Goal: Task Accomplishment & Management: Manage account settings

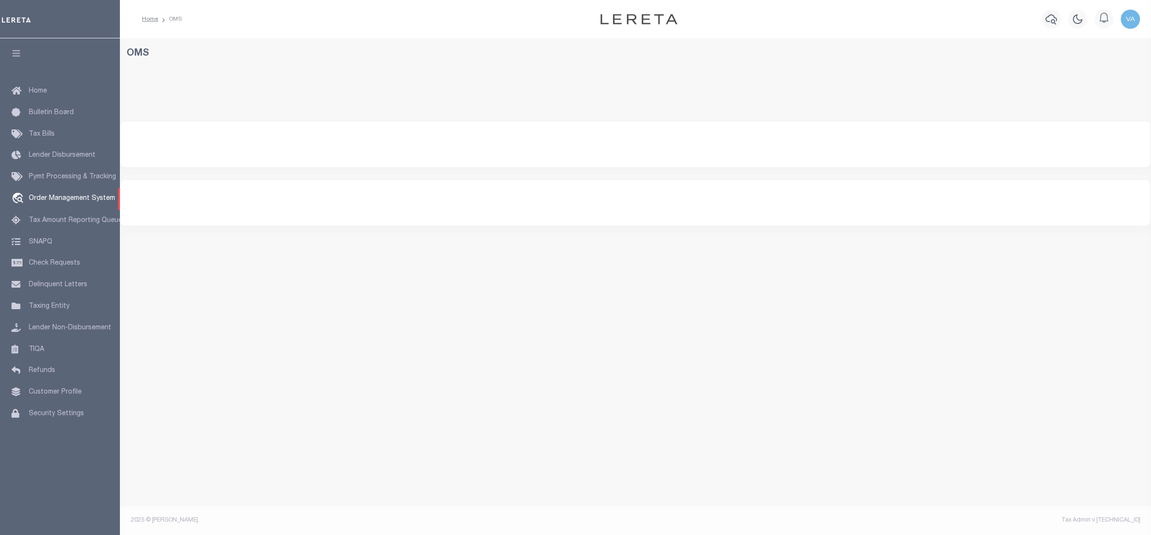
select select "200"
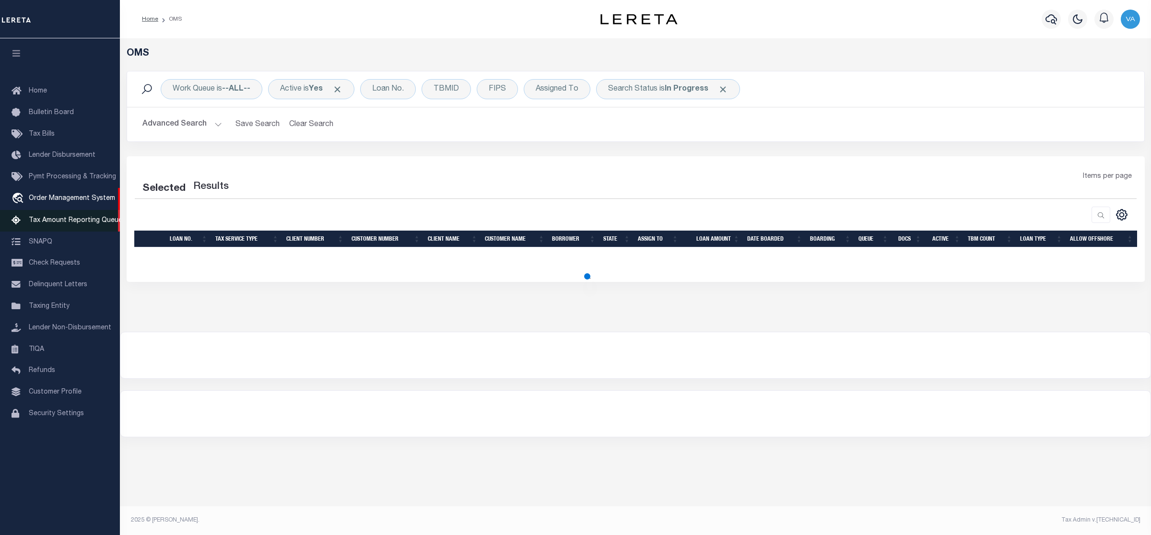
click at [53, 221] on span "Tax Amount Reporting Queue" at bounding box center [76, 220] width 94 height 7
select select "200"
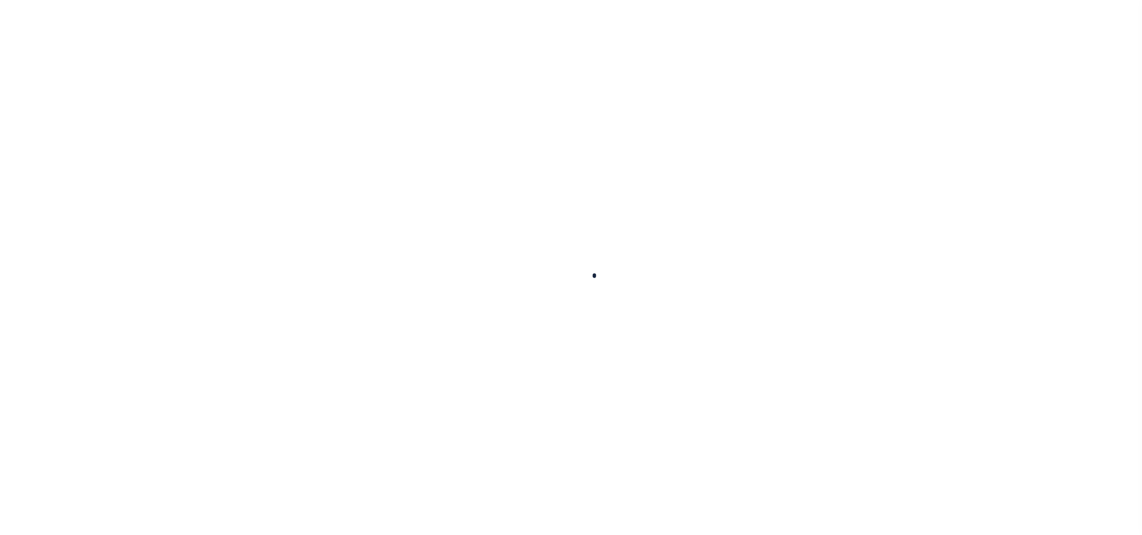
select select "100"
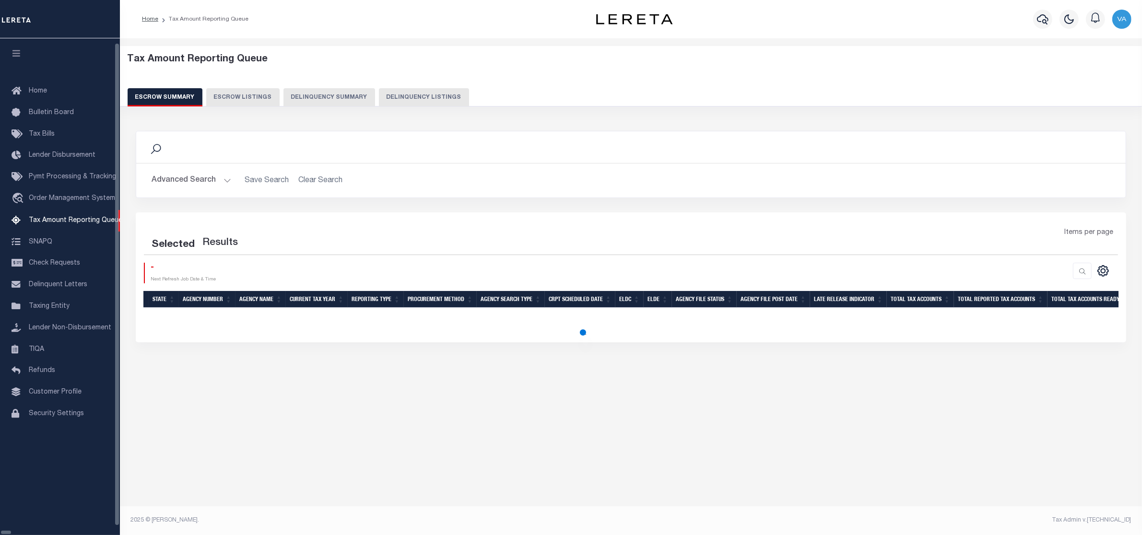
select select "100"
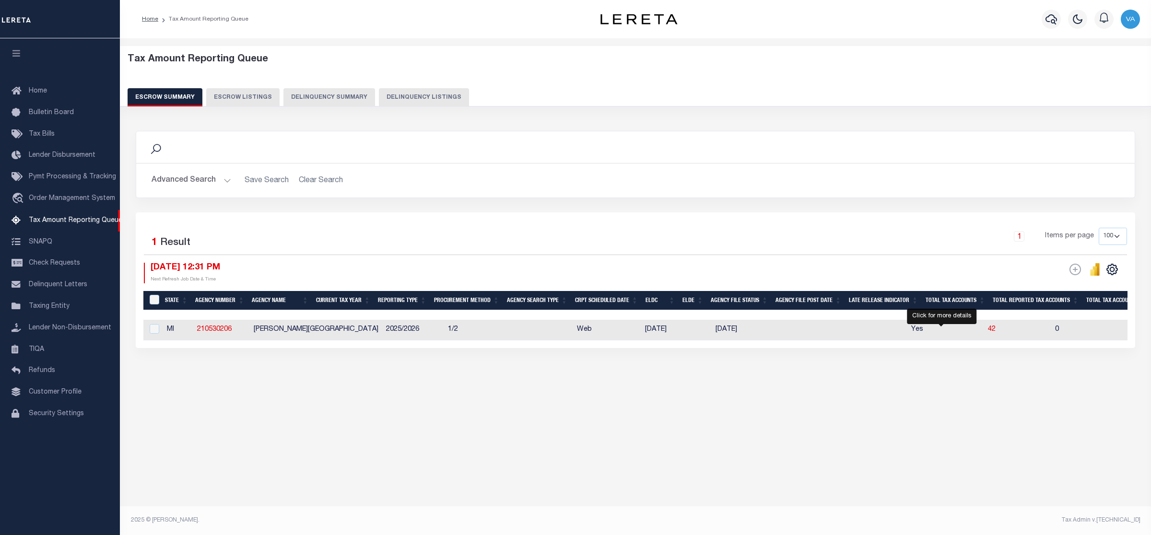
click at [988, 330] on span "42" at bounding box center [992, 329] width 8 height 7
select select "100"
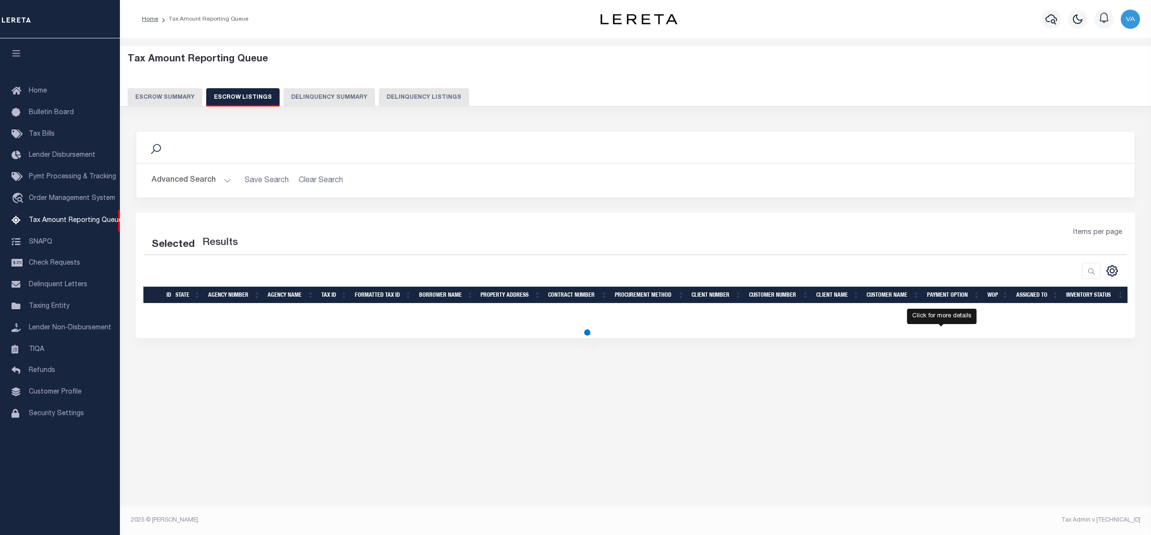
select select "100"
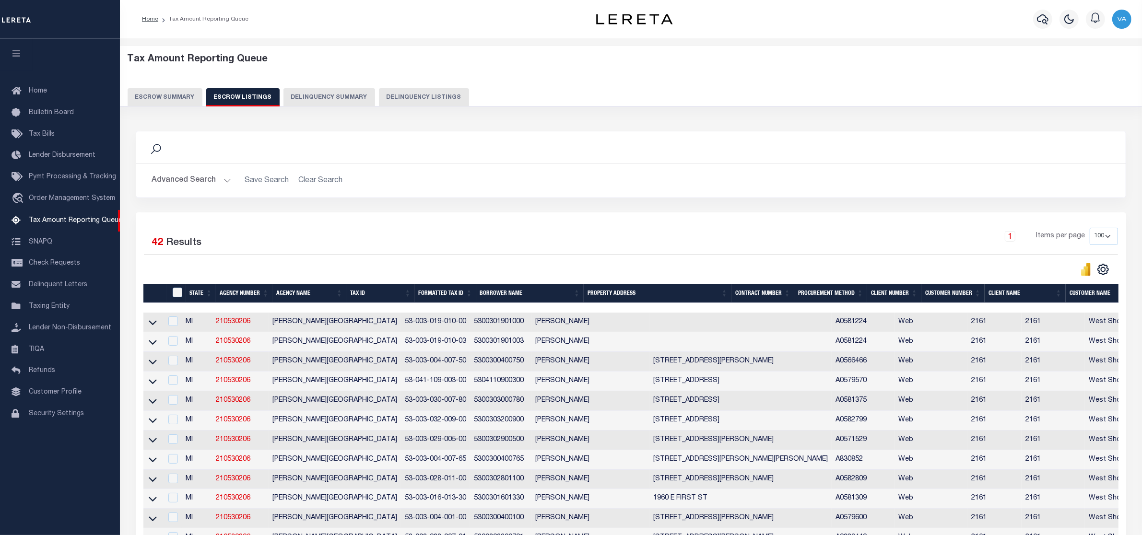
click at [152, 425] on icon at bounding box center [153, 420] width 8 height 10
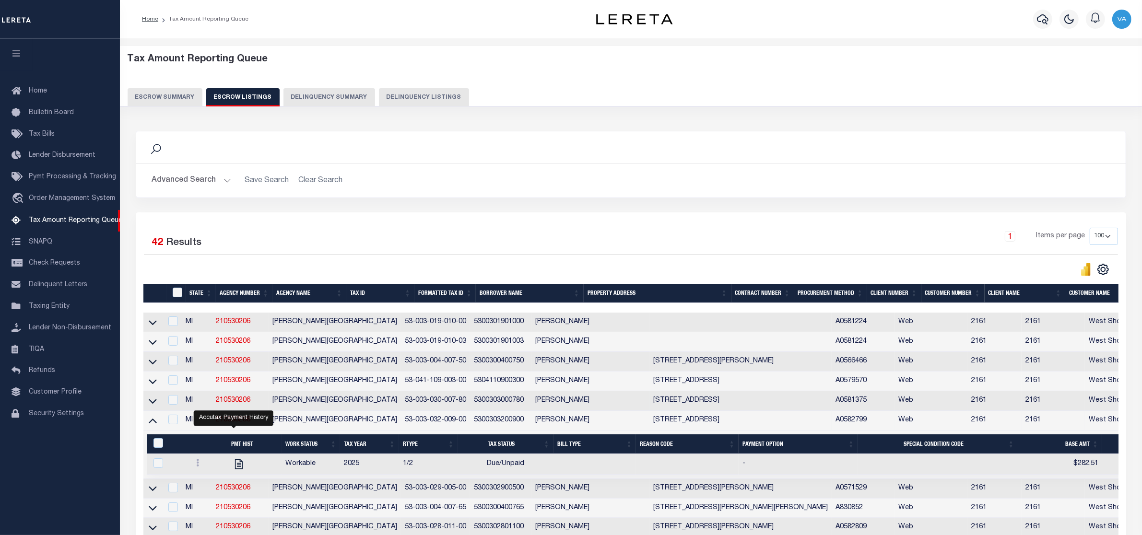
scroll to position [120, 0]
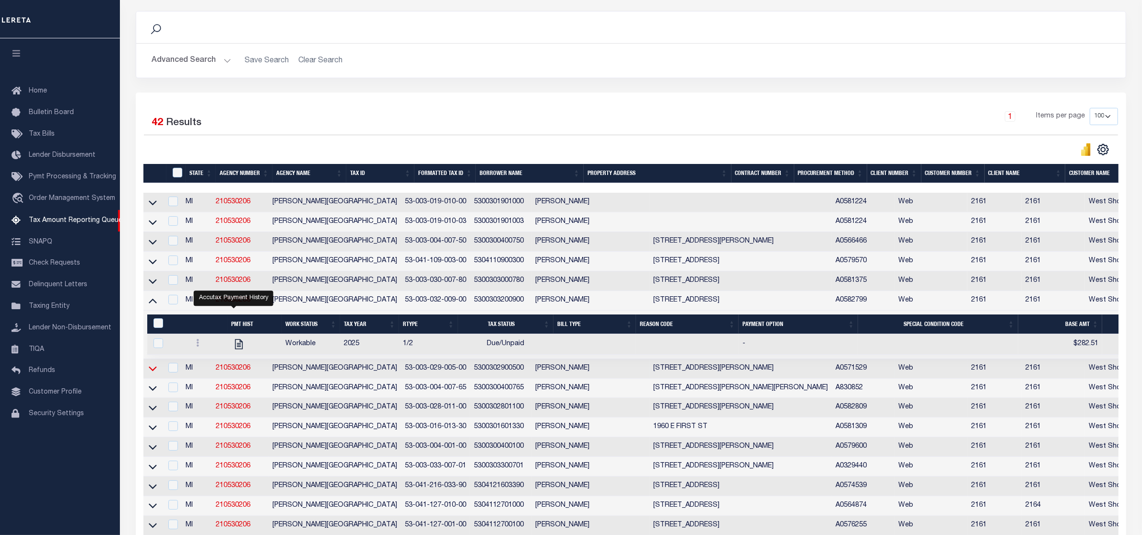
click at [154, 373] on icon at bounding box center [153, 368] width 8 height 10
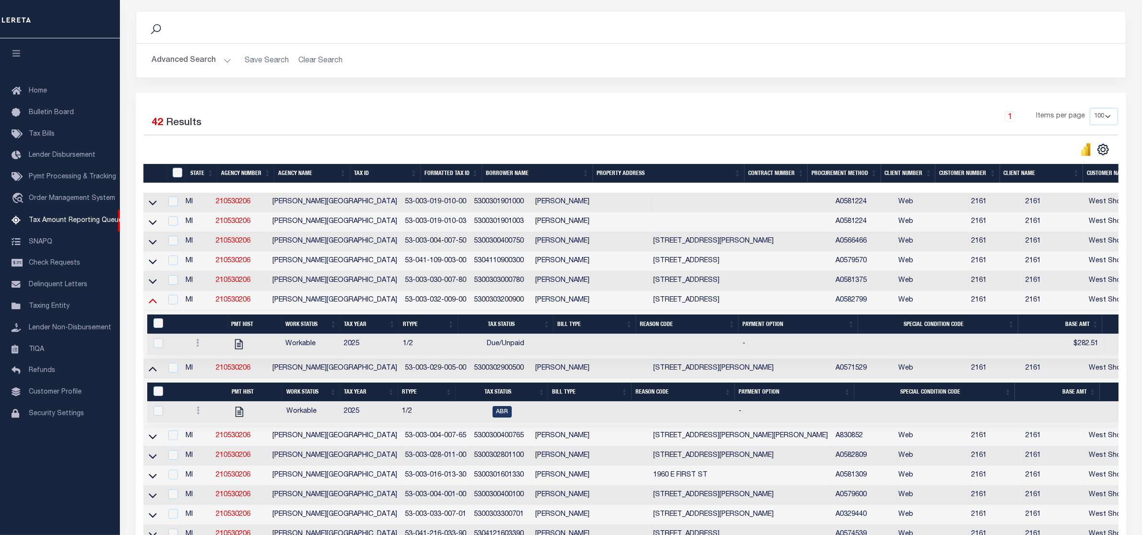
click at [152, 305] on icon at bounding box center [153, 300] width 8 height 10
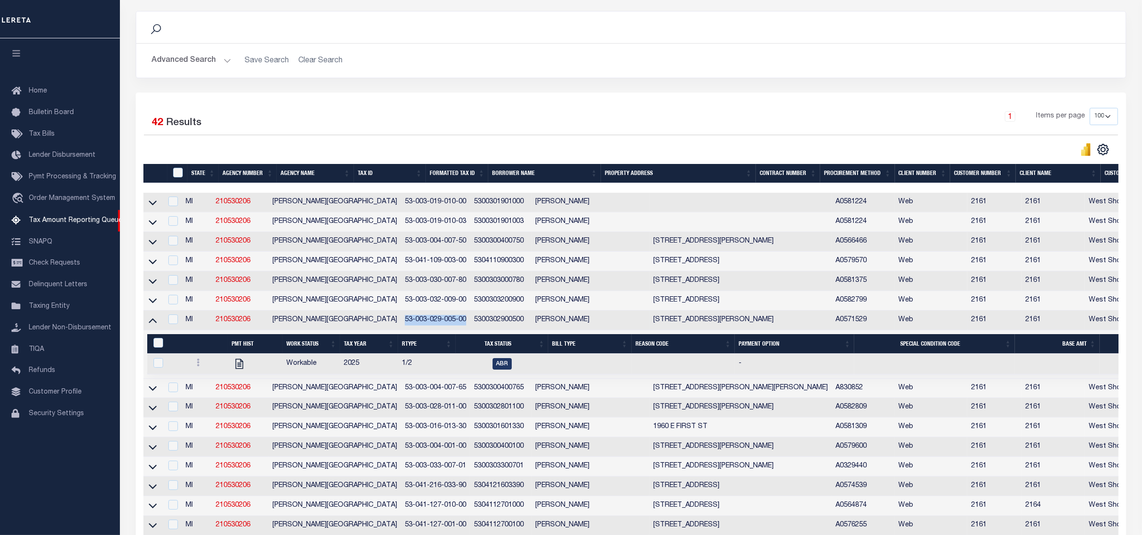
drag, startPoint x: 355, startPoint y: 323, endPoint x: 421, endPoint y: 326, distance: 65.8
click at [421, 326] on td "53-003-029-005-00" at bounding box center [435, 321] width 69 height 20
checkbox input "true"
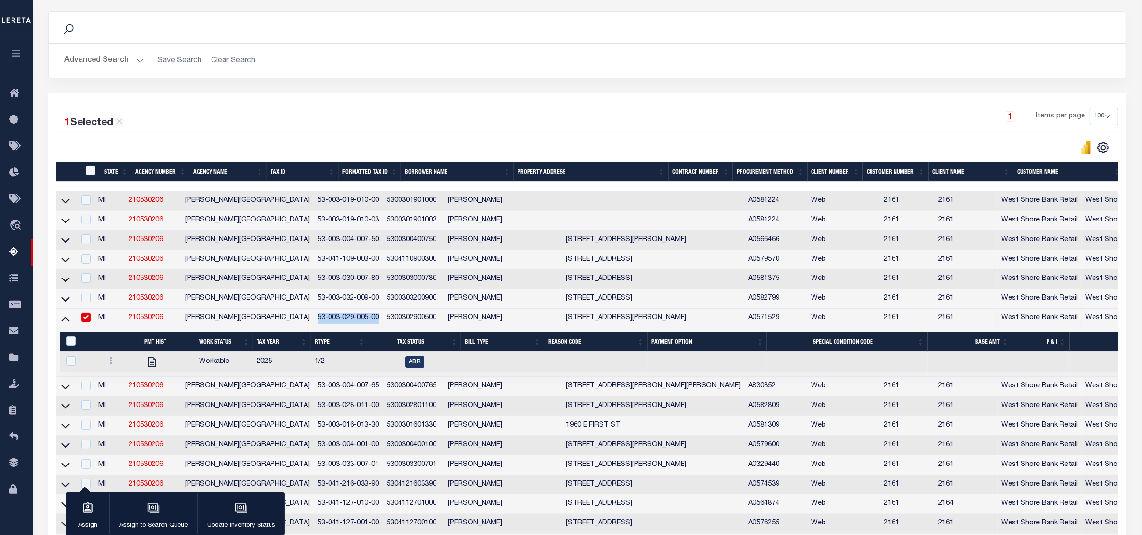
scroll to position [118, 0]
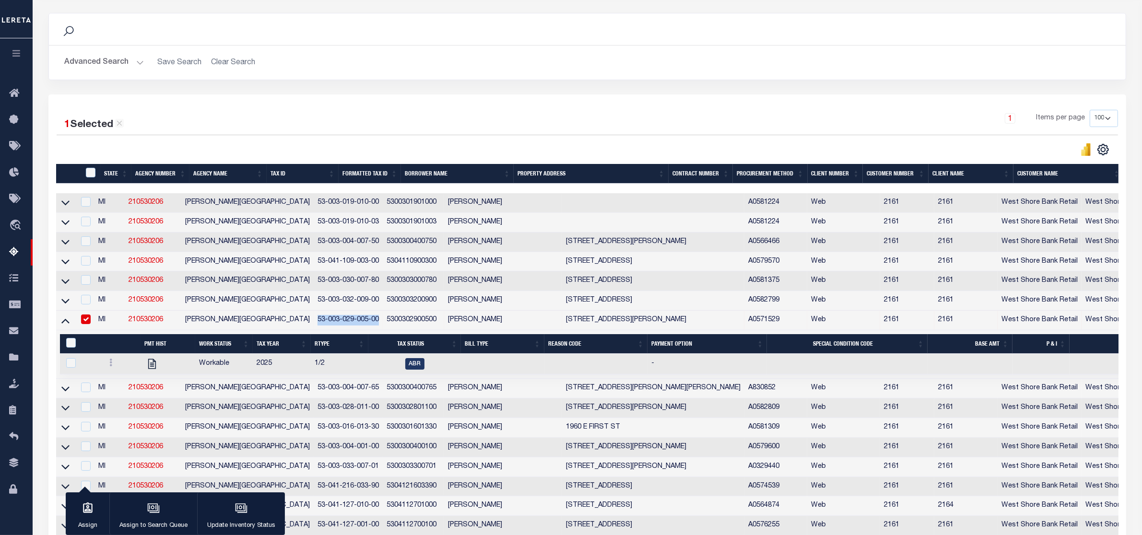
copy td "53-003-029-005-00"
click at [332, 307] on td "53-003-032-009-00" at bounding box center [348, 301] width 69 height 20
checkbox input "true"
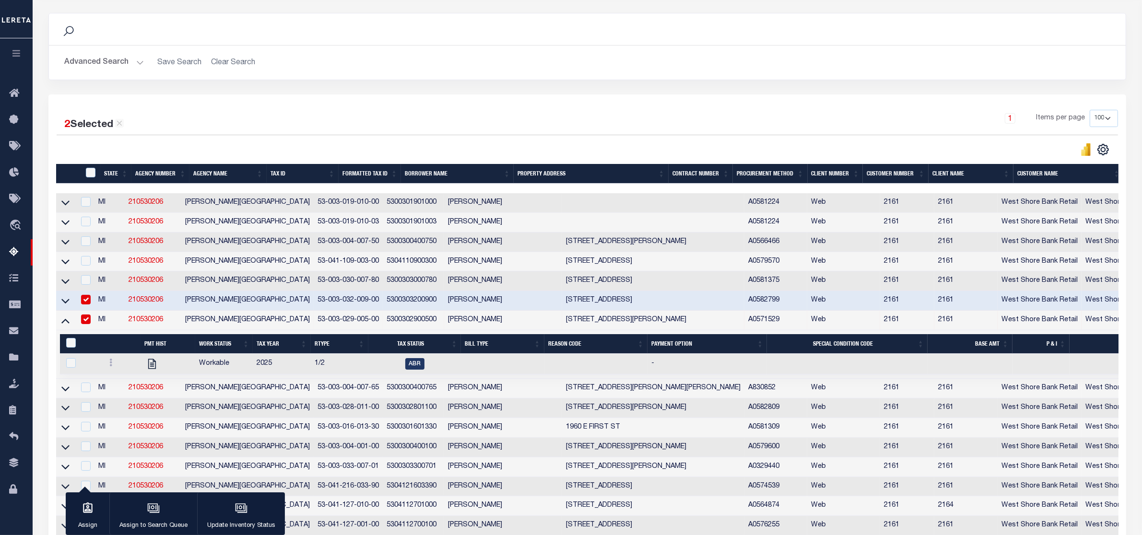
click at [332, 324] on td "53-003-029-005-00" at bounding box center [348, 321] width 69 height 20
checkbox input "false"
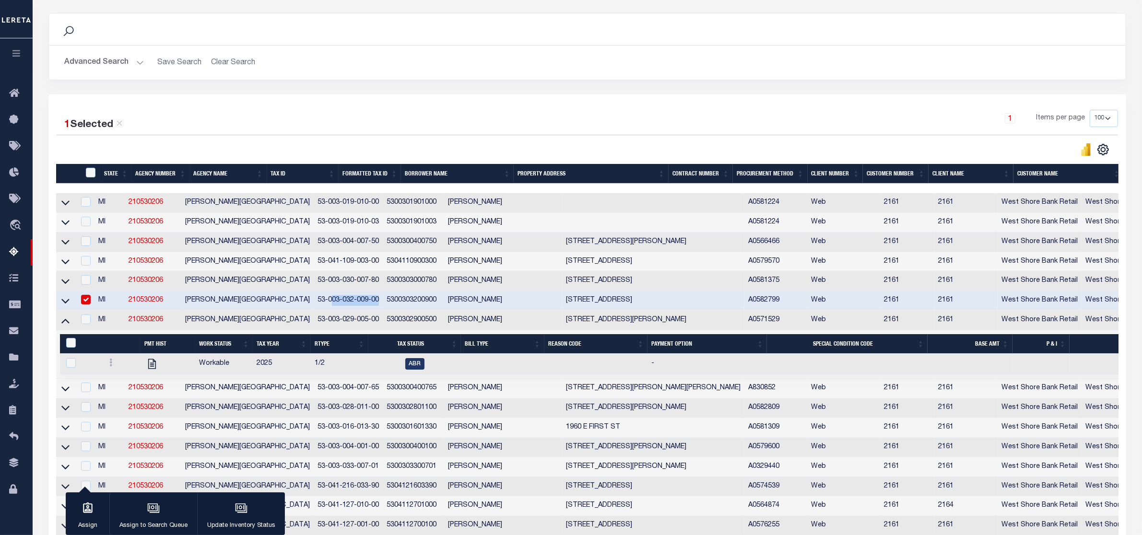
drag, startPoint x: 332, startPoint y: 306, endPoint x: 283, endPoint y: 305, distance: 48.9
click at [314, 305] on td "53-003-032-009-00" at bounding box center [348, 301] width 69 height 20
checkbox input "false"
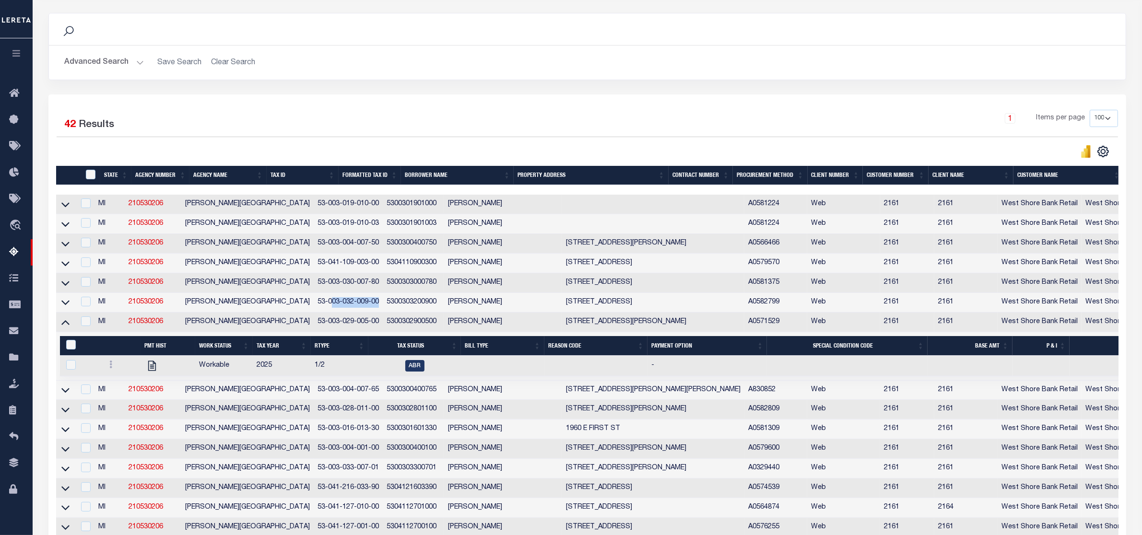
scroll to position [120, 0]
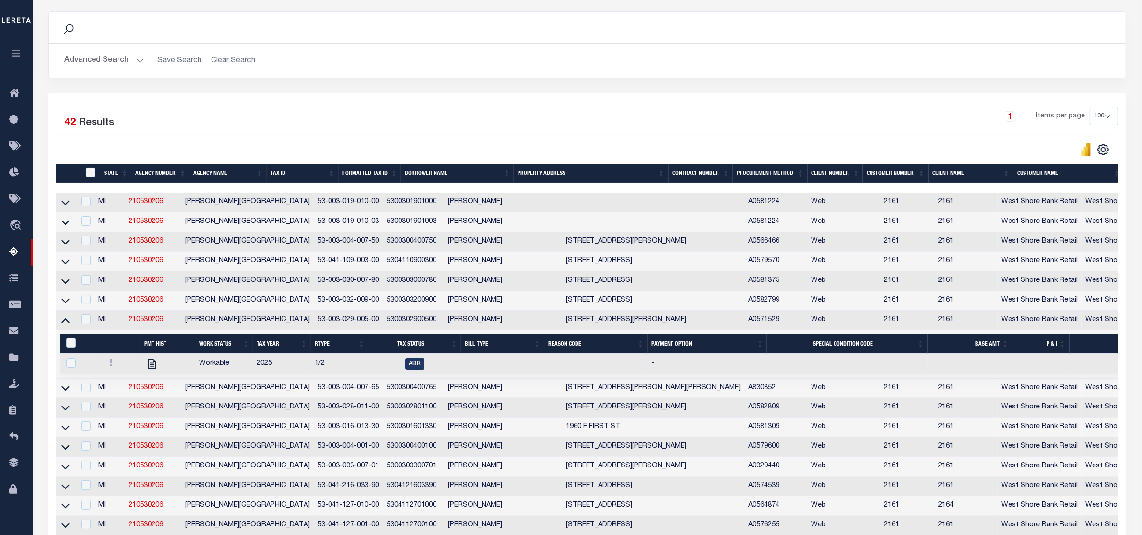
click at [170, 368] on td at bounding box center [167, 364] width 55 height 21
checkbox input "true"
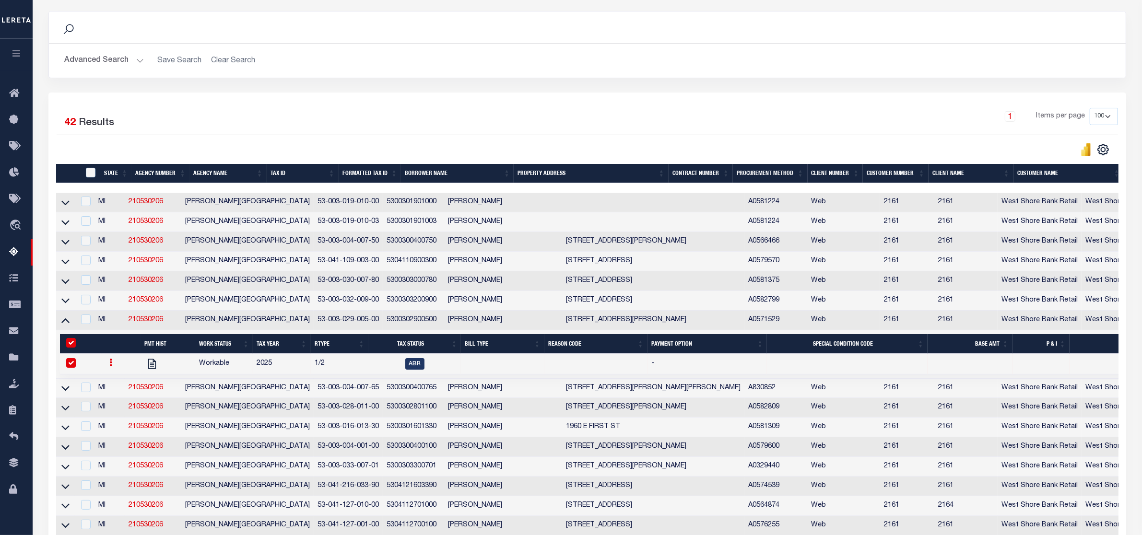
click at [108, 364] on td at bounding box center [121, 364] width 39 height 21
checkbox input "false"
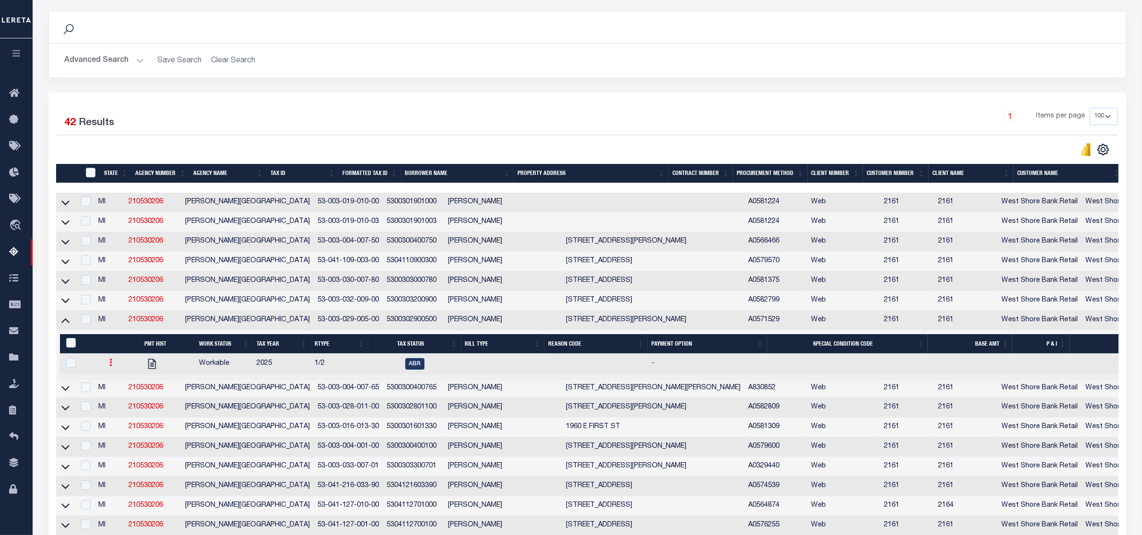
click at [110, 368] on link at bounding box center [110, 364] width 11 height 8
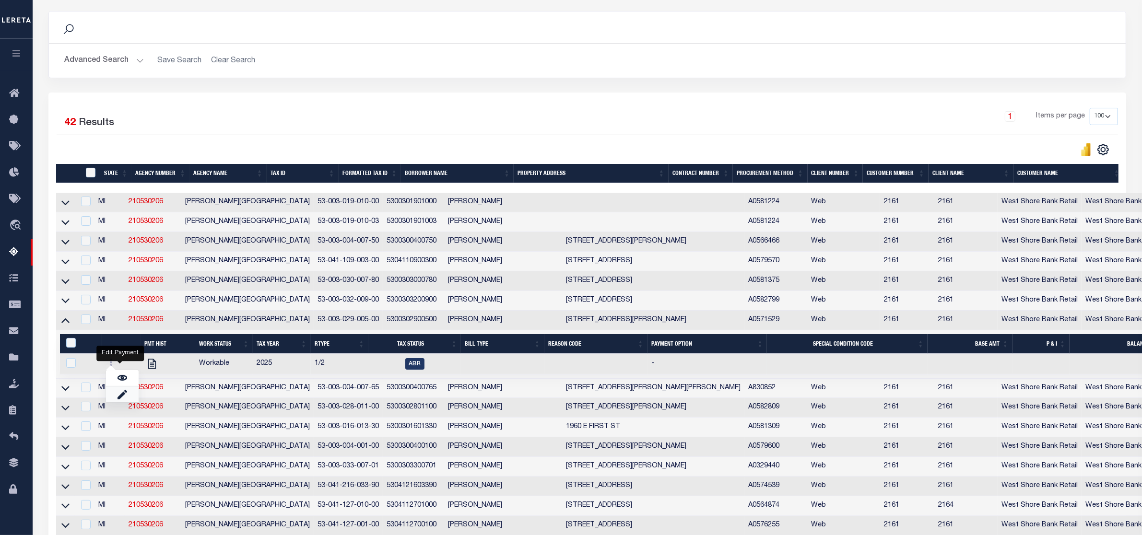
click at [121, 398] on link "" at bounding box center [122, 394] width 33 height 16
checkbox input "true"
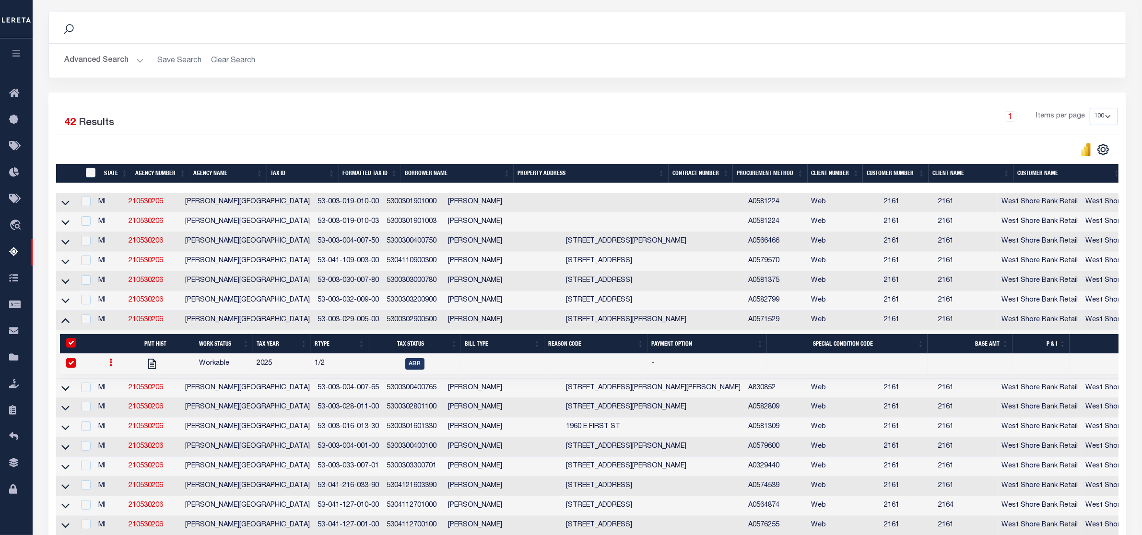
select select
type input "[DATE]"
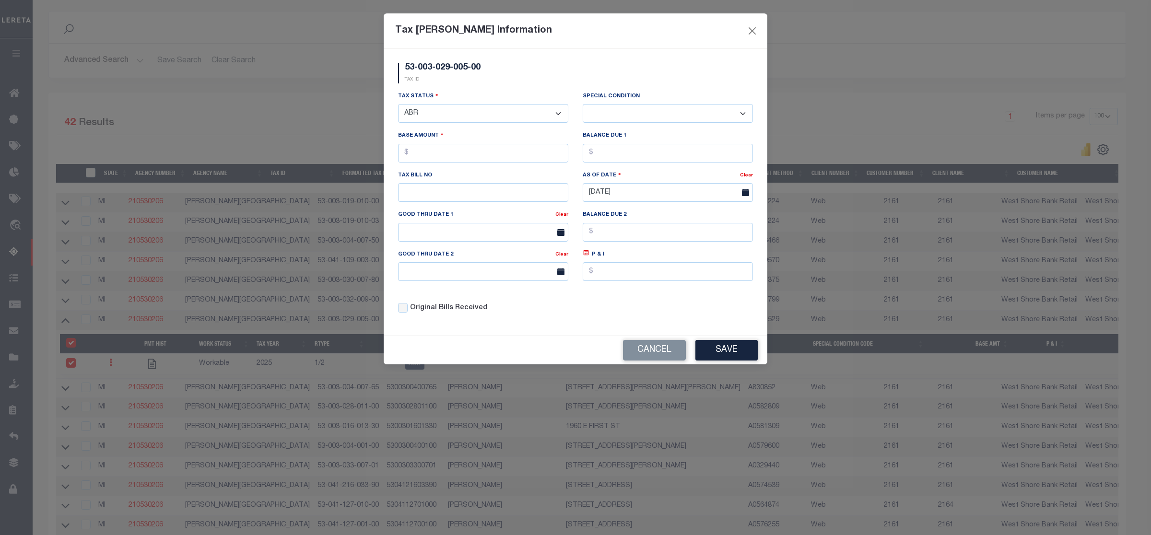
click at [492, 116] on select "- Select Status - Open Due/Unpaid Paid Incomplete No Tax Due Internal Refund Pr…" at bounding box center [483, 113] width 170 height 19
select select "DUE"
click at [398, 105] on select "- Select Status - Open Due/Unpaid Paid Incomplete No Tax Due Internal Refund Pr…" at bounding box center [483, 113] width 170 height 19
select select "0"
click at [418, 160] on input "text" at bounding box center [483, 153] width 170 height 19
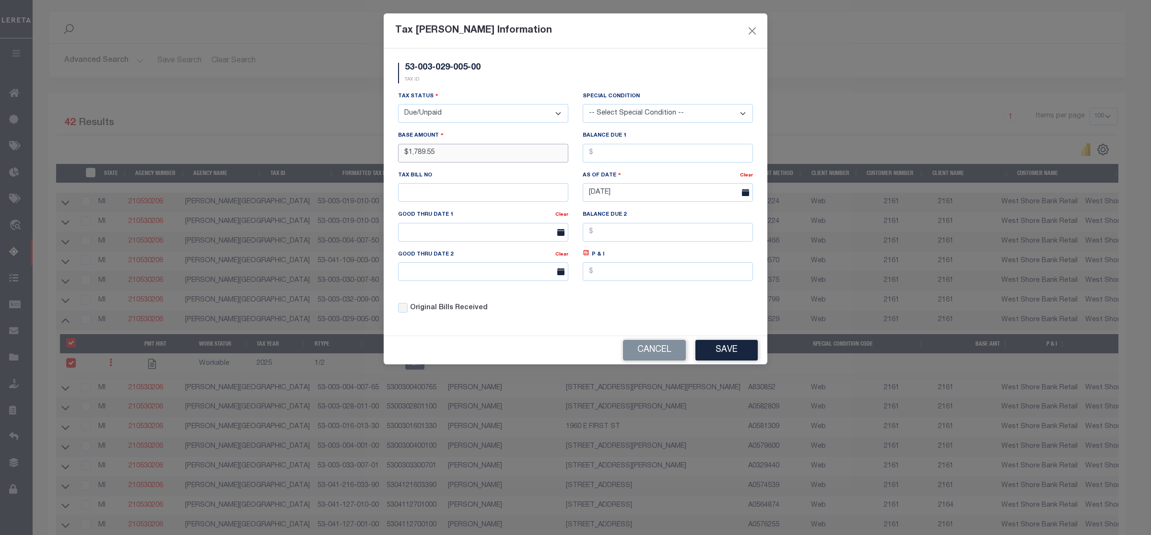
type input "$1,789.55"
click at [725, 352] on button "Save" at bounding box center [726, 350] width 62 height 21
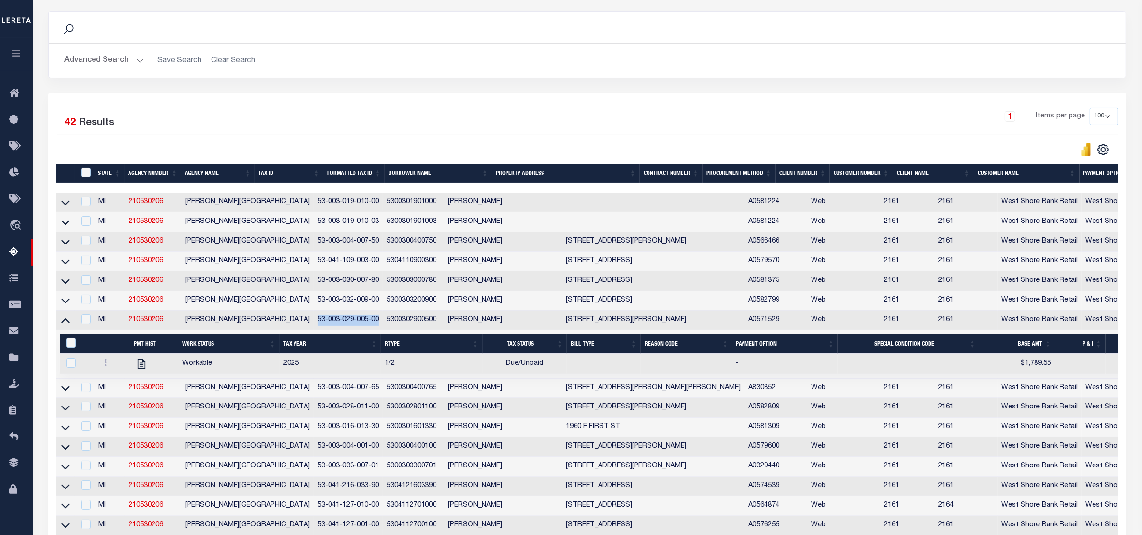
drag, startPoint x: 259, startPoint y: 323, endPoint x: 322, endPoint y: 324, distance: 62.8
click at [322, 324] on td "53-003-029-005-00" at bounding box center [348, 321] width 69 height 20
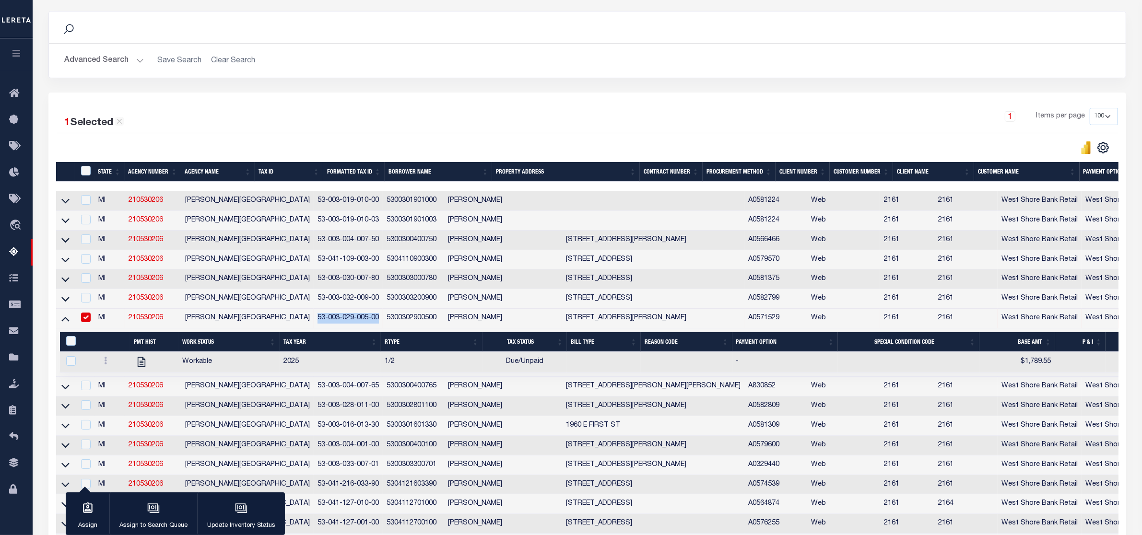
scroll to position [118, 0]
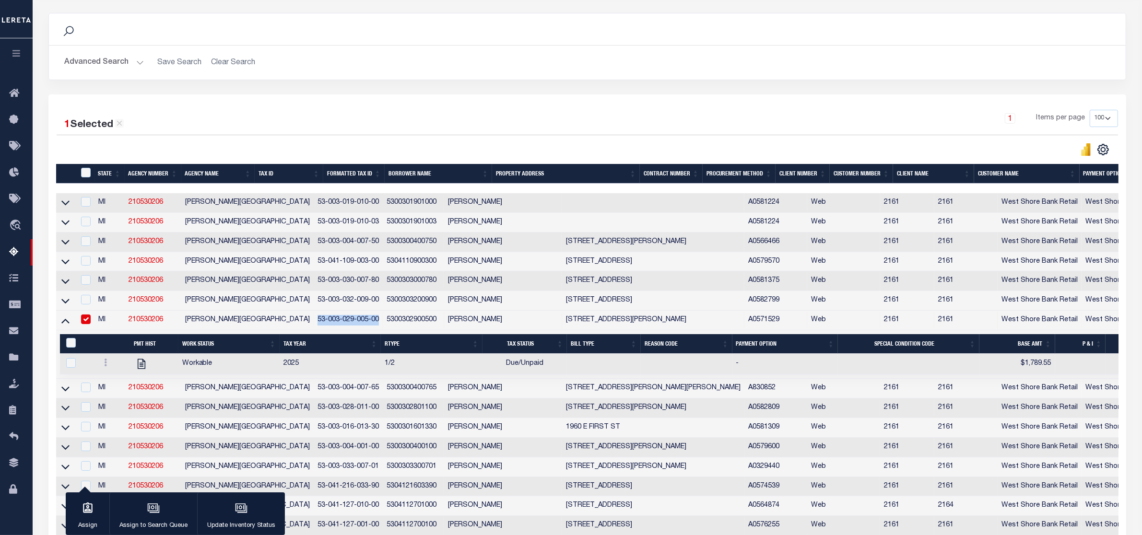
copy td "53-003-029-005-00"
click at [66, 392] on icon at bounding box center [65, 389] width 8 height 10
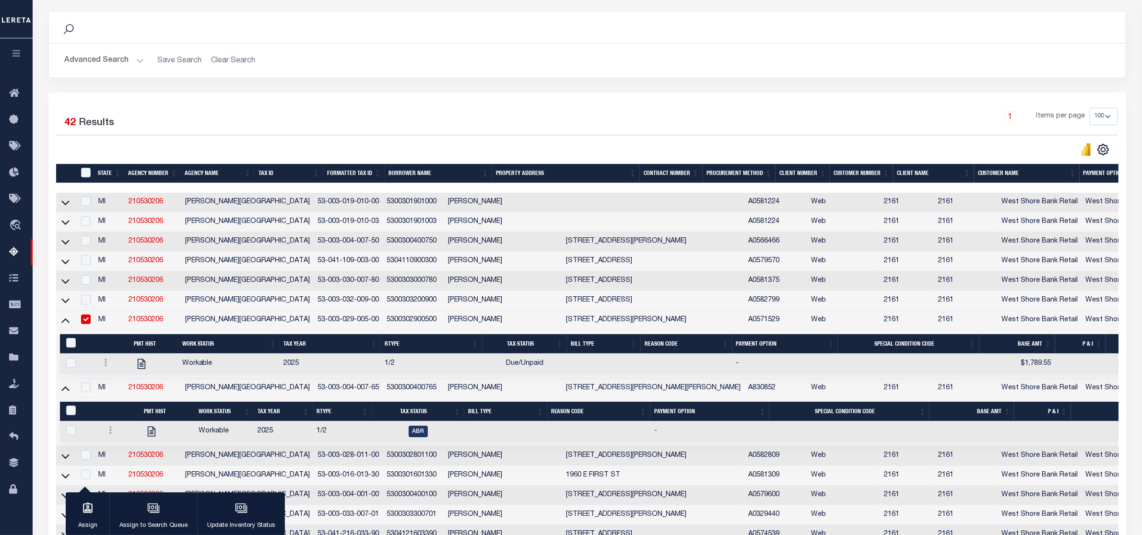
scroll to position [240, 0]
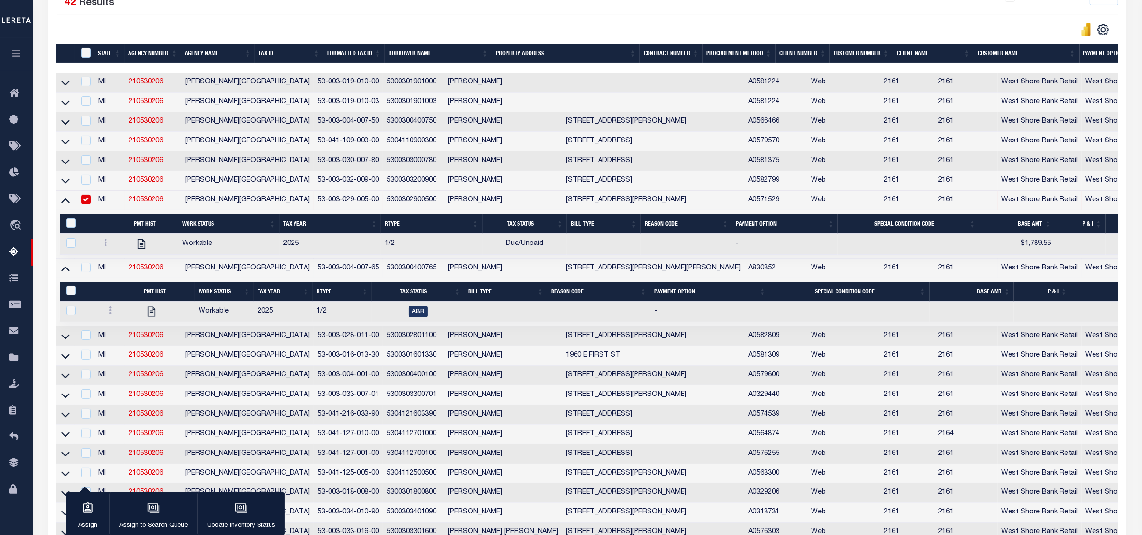
drag, startPoint x: 68, startPoint y: 207, endPoint x: 98, endPoint y: 214, distance: 31.4
click at [68, 205] on icon at bounding box center [65, 200] width 8 height 10
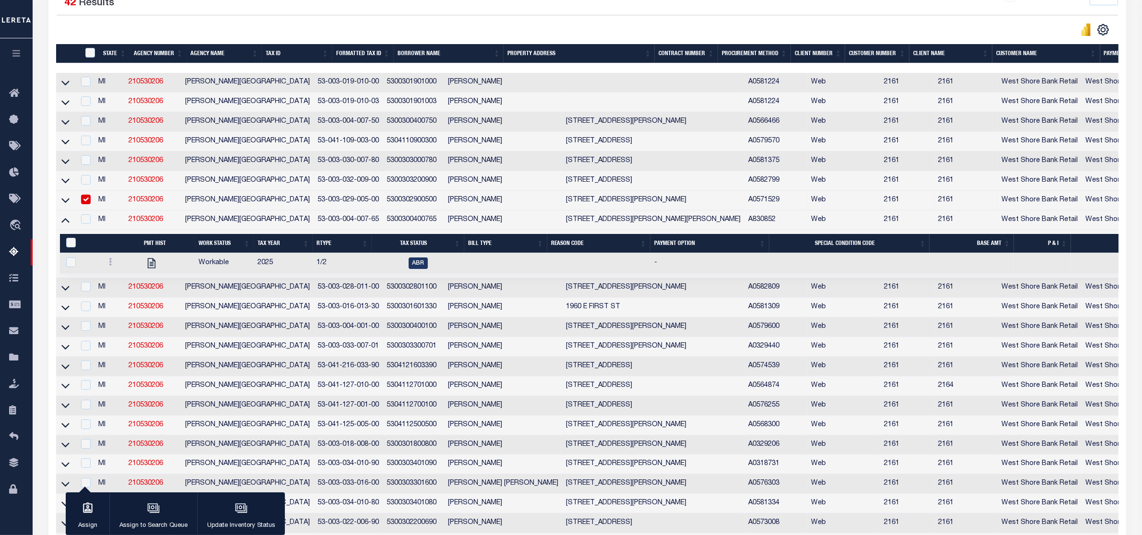
click at [89, 204] on input "checkbox" at bounding box center [86, 200] width 10 height 10
checkbox input "false"
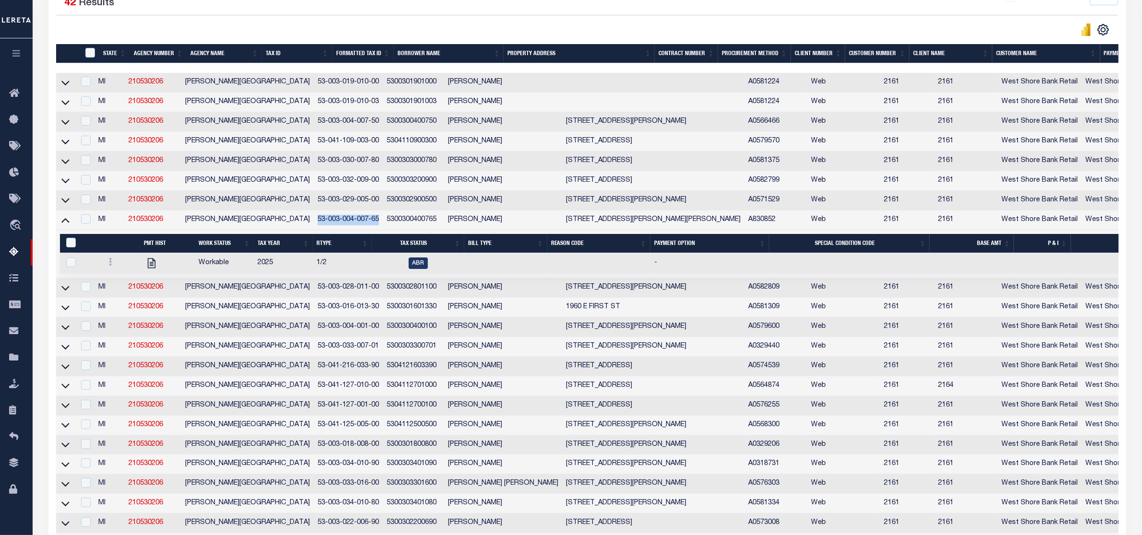
drag, startPoint x: 328, startPoint y: 228, endPoint x: 265, endPoint y: 227, distance: 63.3
click at [314, 227] on td "53-003-004-007-65" at bounding box center [348, 221] width 69 height 20
checkbox input "true"
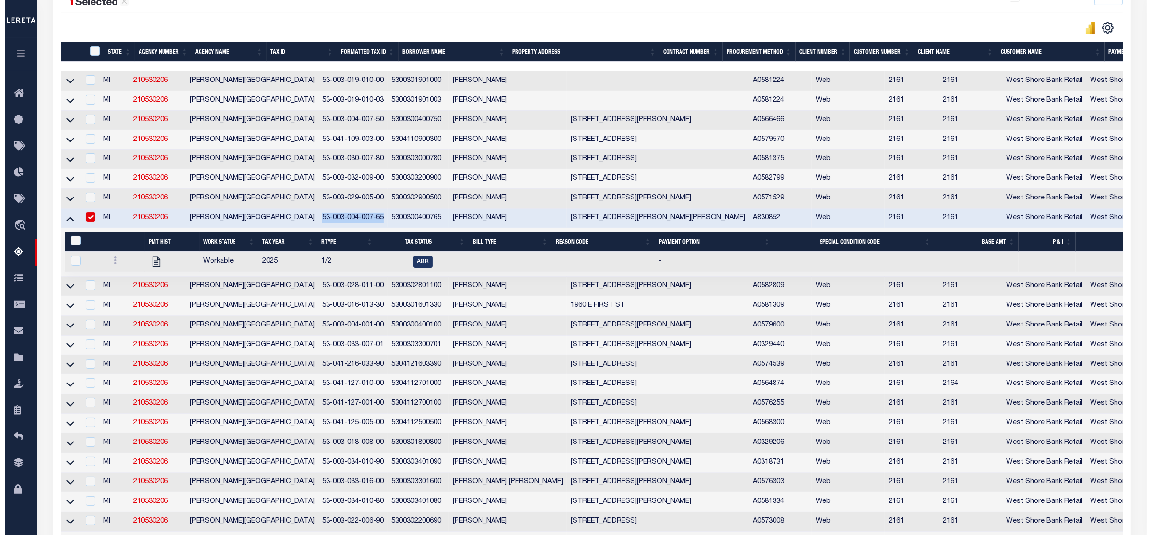
scroll to position [238, 0]
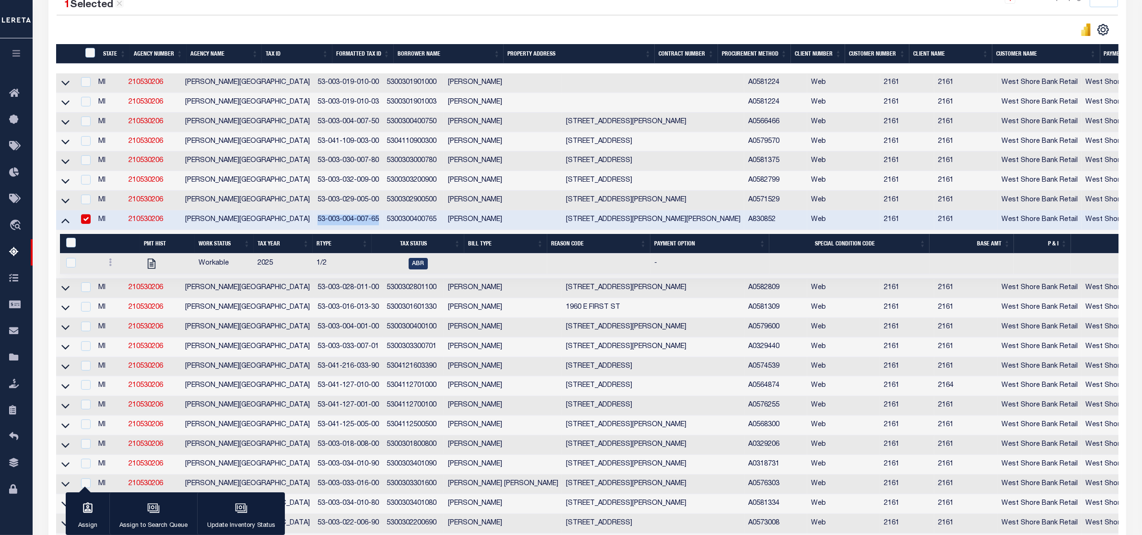
copy td "53-003-004-007-65"
click at [109, 266] on icon at bounding box center [110, 262] width 3 height 8
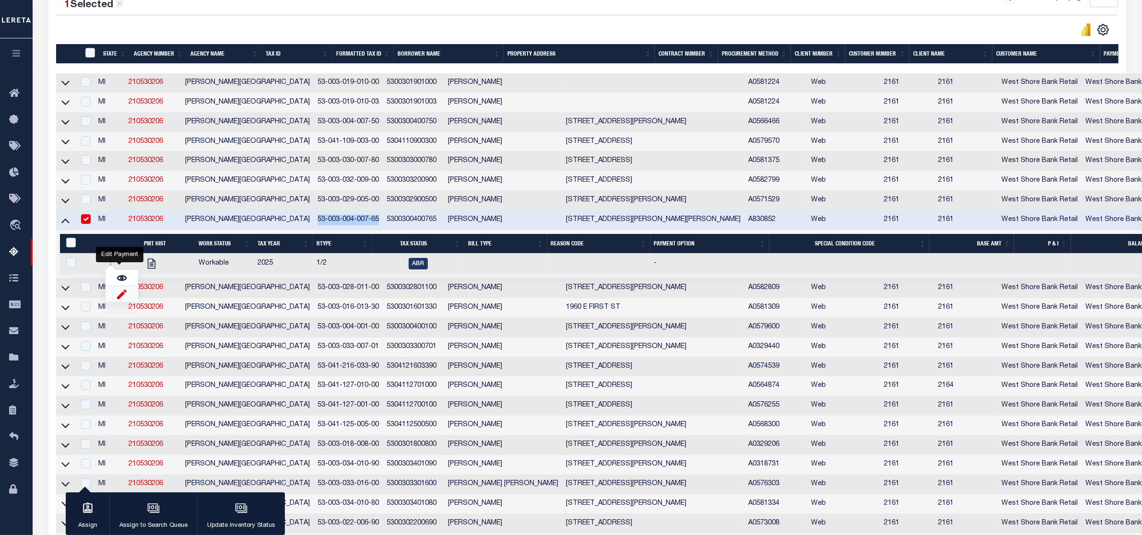
click at [117, 299] on img "" at bounding box center [122, 294] width 10 height 10
checkbox input "true"
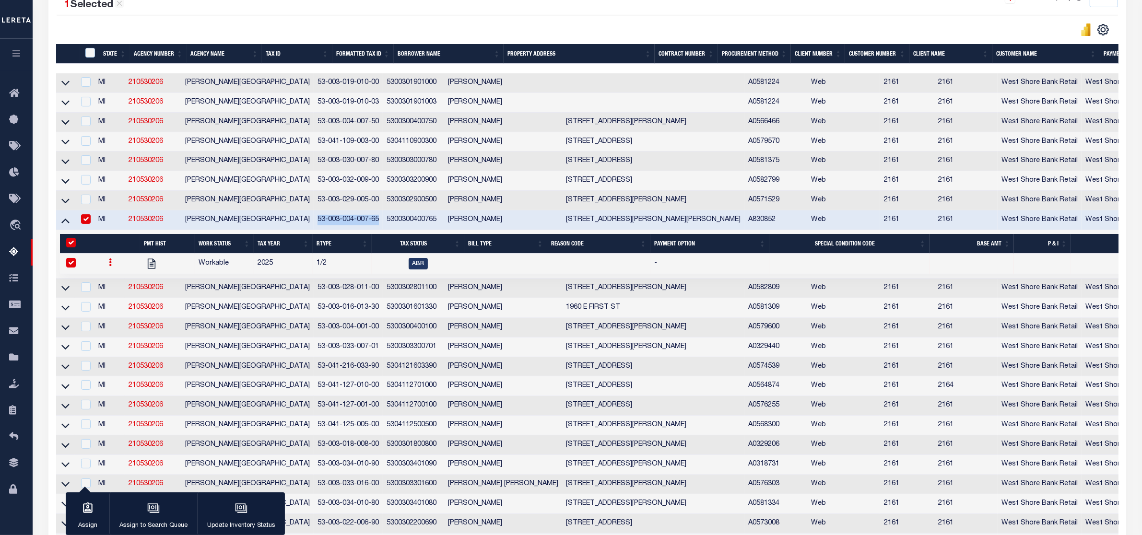
select select
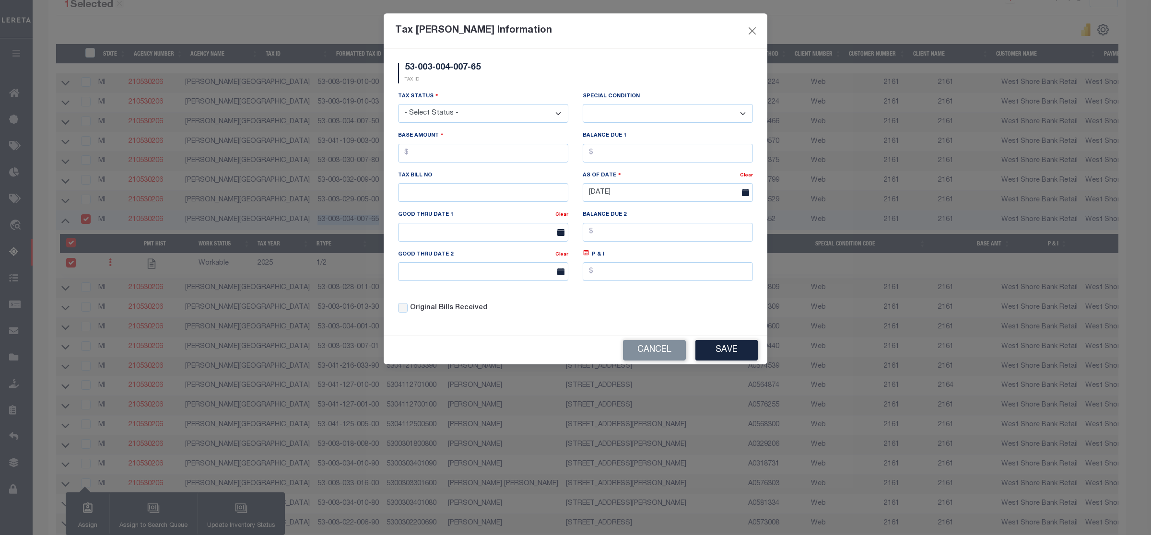
click at [468, 116] on select "- Select Status - Open Due/Unpaid Paid Incomplete No Tax Due Internal Refund Pr…" at bounding box center [483, 113] width 170 height 19
select select "DUE"
click at [398, 105] on select "- Select Status - Open Due/Unpaid Paid Incomplete No Tax Due Internal Refund Pr…" at bounding box center [483, 113] width 170 height 19
select select "0"
click at [456, 157] on input "text" at bounding box center [483, 153] width 170 height 19
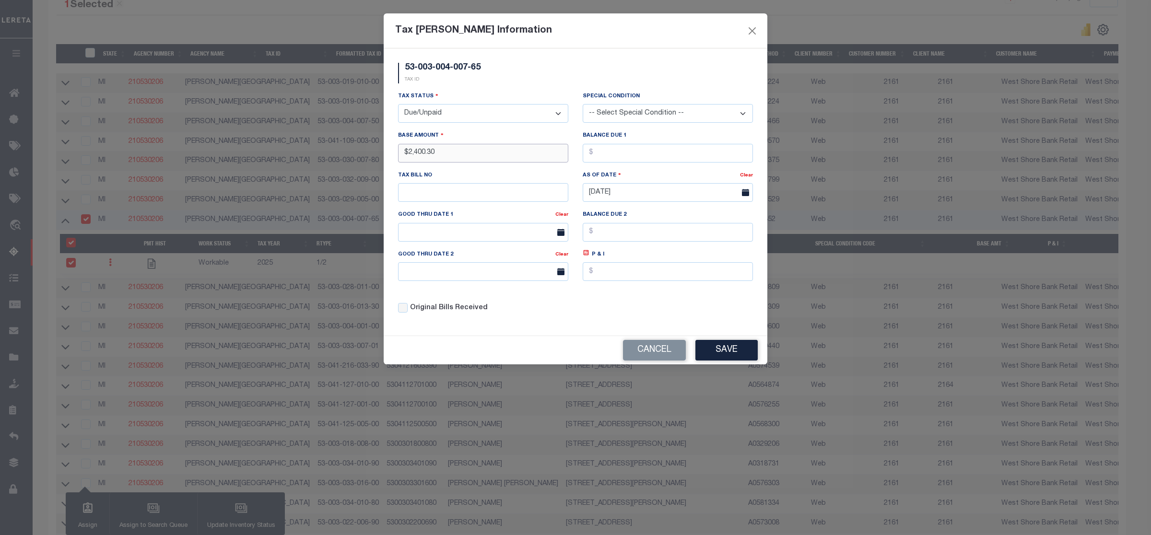
type input "$2,400.30"
click at [739, 355] on button "Save" at bounding box center [726, 350] width 62 height 21
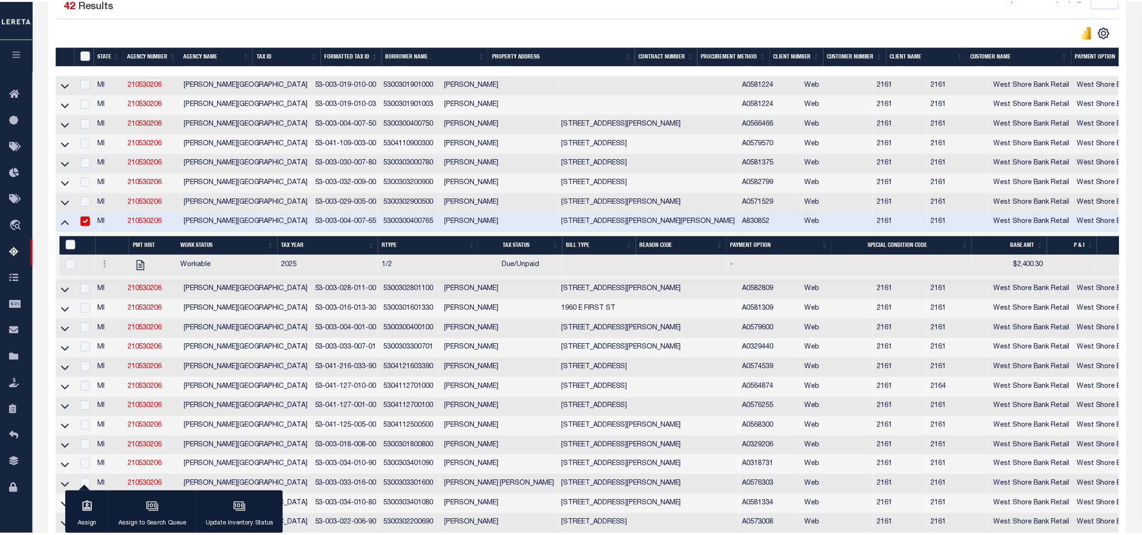
scroll to position [240, 0]
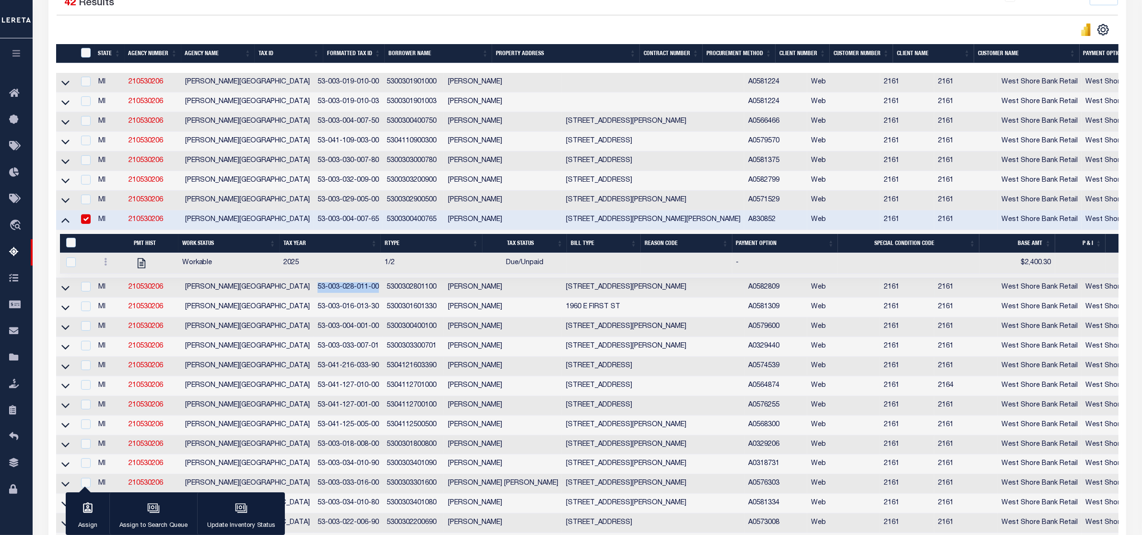
drag, startPoint x: 259, startPoint y: 293, endPoint x: 318, endPoint y: 296, distance: 58.5
click at [318, 296] on td "53-003-028-011-00" at bounding box center [348, 288] width 69 height 20
checkbox input "true"
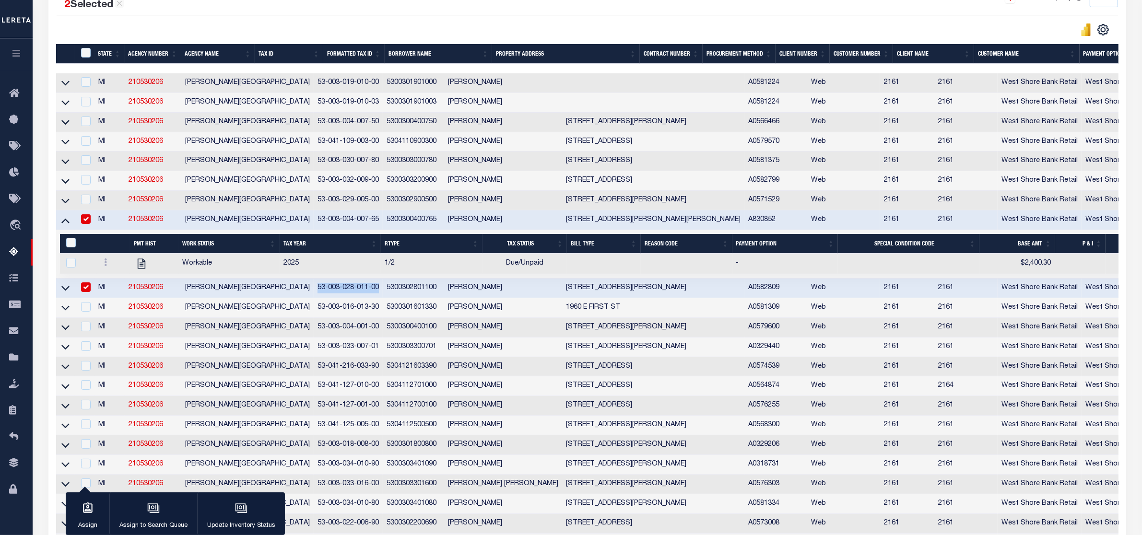
copy td "53-003-028-011-00"
click at [68, 225] on icon at bounding box center [65, 220] width 8 height 10
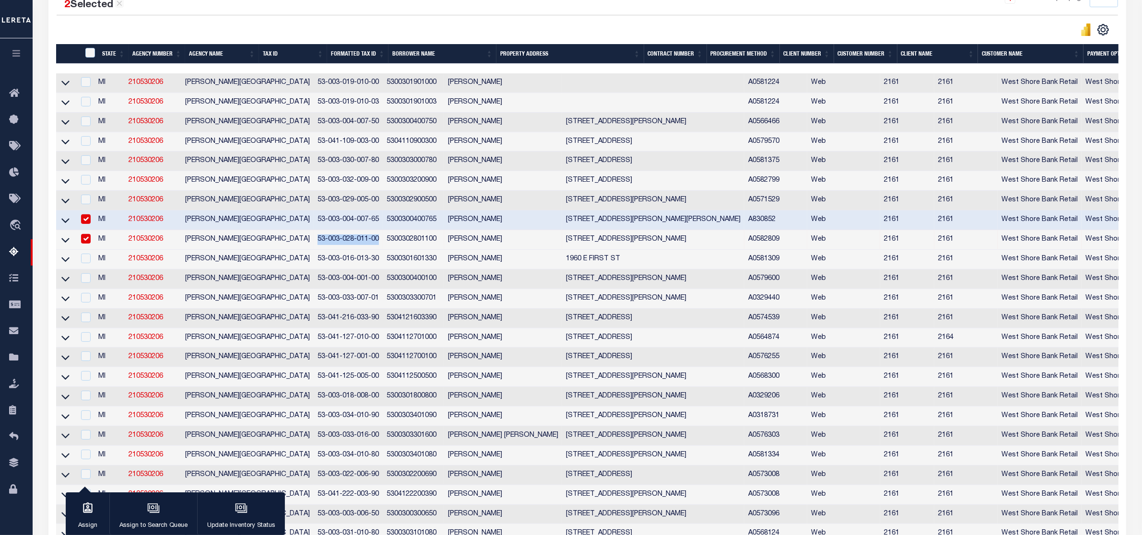
drag, startPoint x: 66, startPoint y: 248, endPoint x: 90, endPoint y: 226, distance: 31.9
click at [66, 245] on icon at bounding box center [65, 240] width 8 height 10
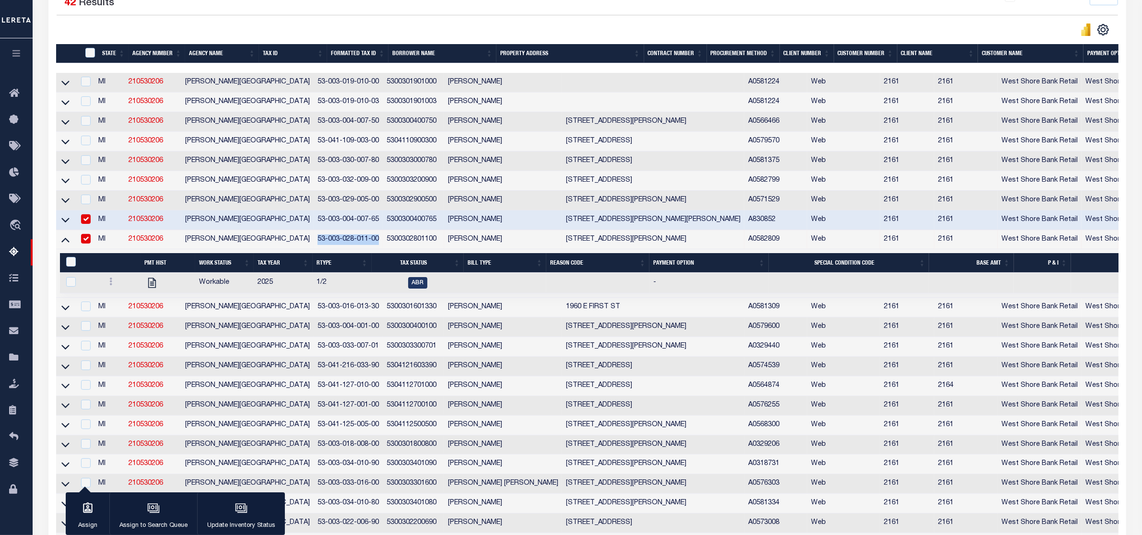
click at [88, 224] on input "checkbox" at bounding box center [86, 219] width 10 height 10
checkbox input "false"
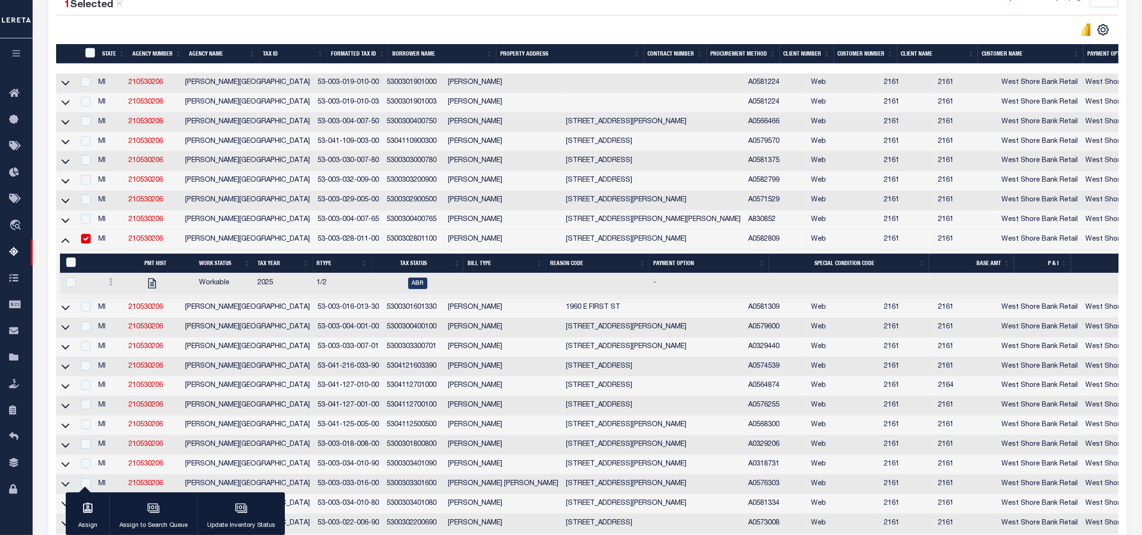
click at [873, 294] on td at bounding box center [849, 283] width 161 height 21
checkbox input "true"
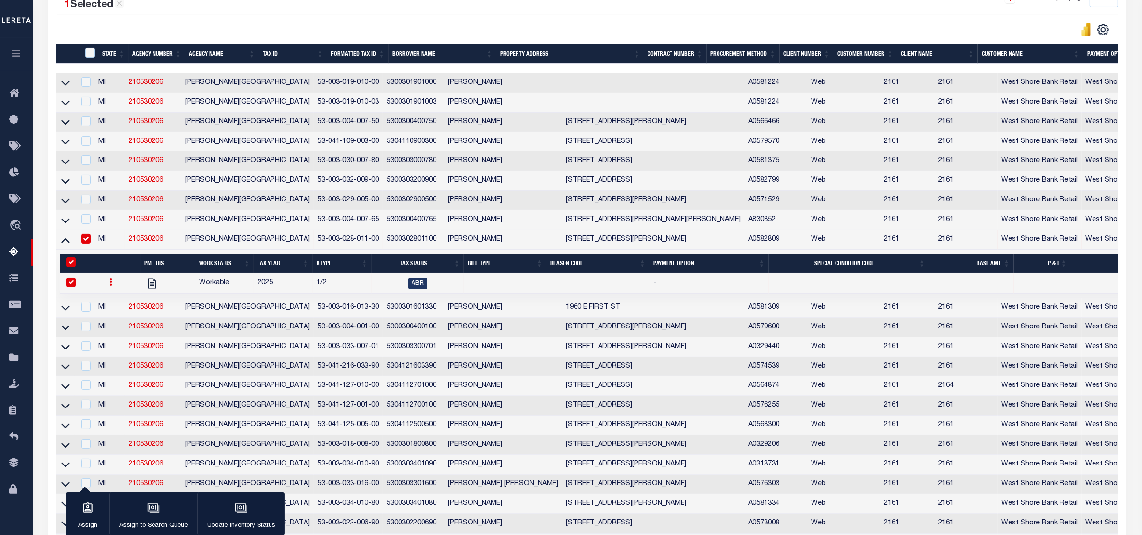
click at [111, 287] on link at bounding box center [110, 284] width 11 height 8
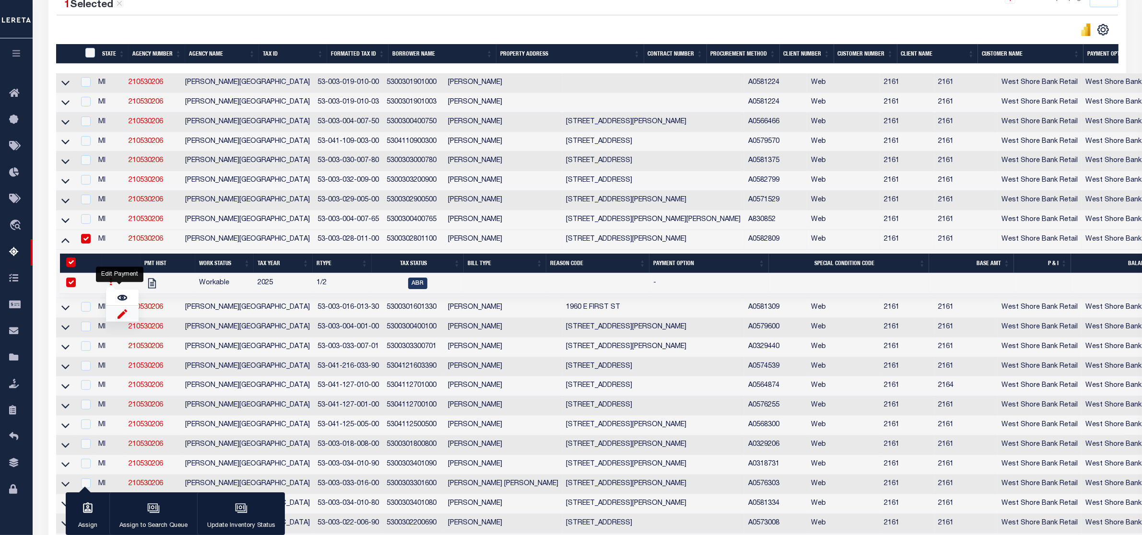
click at [121, 319] on img "" at bounding box center [122, 314] width 10 height 10
checkbox input "false"
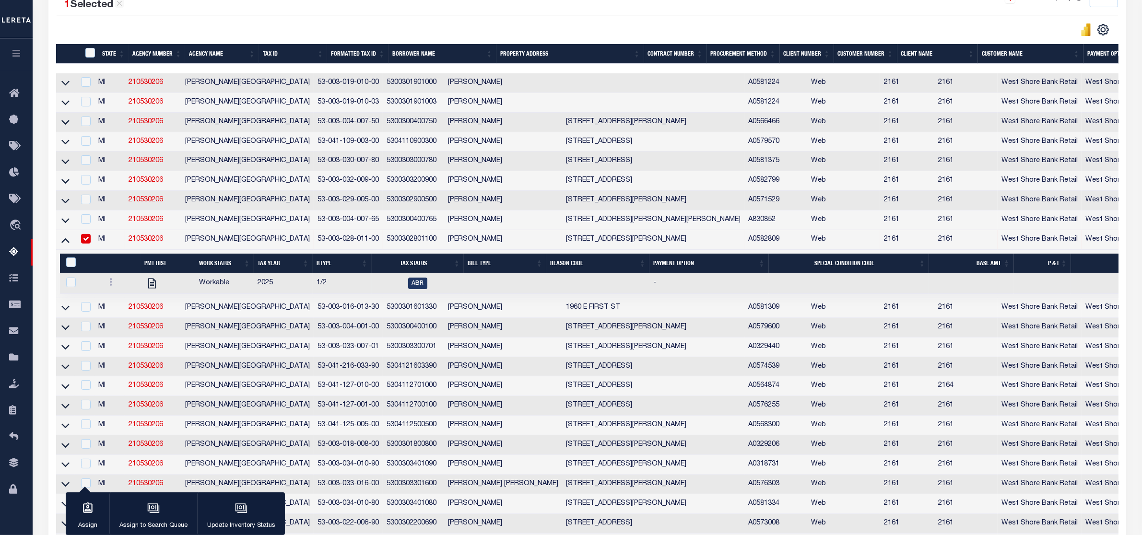
select select
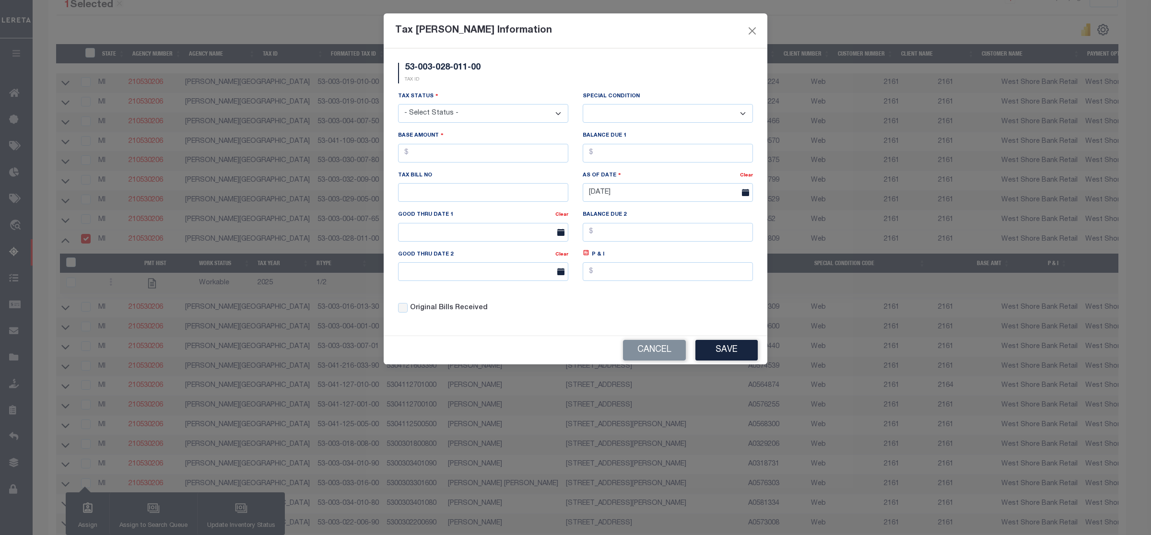
click at [433, 122] on select "- Select Status - Open Due/Unpaid Paid Incomplete No Tax Due Internal Refund Pr…" at bounding box center [483, 113] width 170 height 19
select select "DUE"
click at [398, 105] on select "- Select Status - Open Due/Unpaid Paid Incomplete No Tax Due Internal Refund Pr…" at bounding box center [483, 113] width 170 height 19
select select "0"
click at [416, 159] on input "text" at bounding box center [483, 153] width 170 height 19
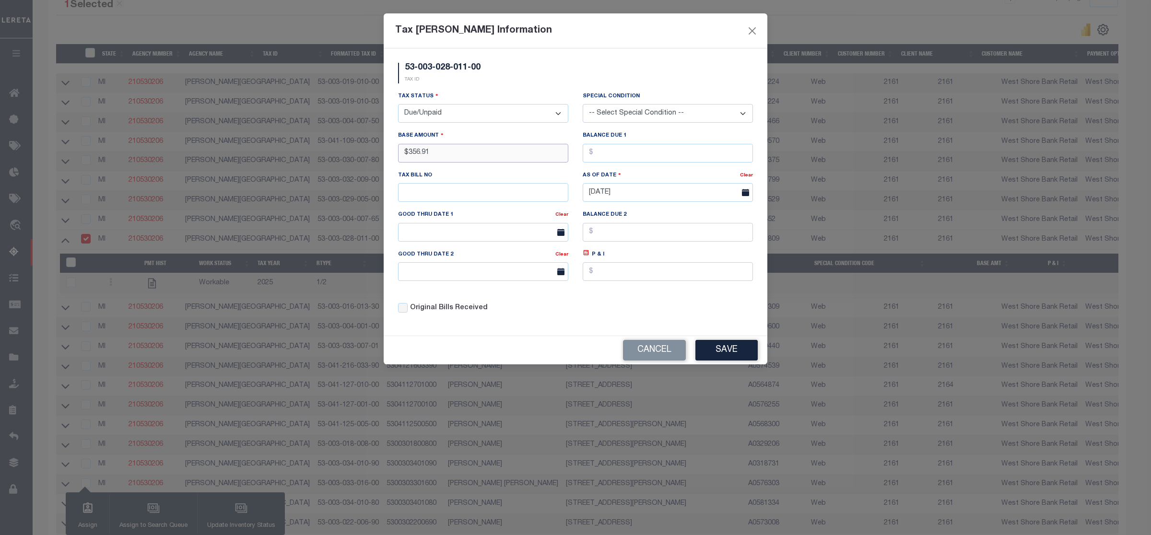
type input "$356.91"
click at [728, 355] on button "Save" at bounding box center [726, 350] width 62 height 21
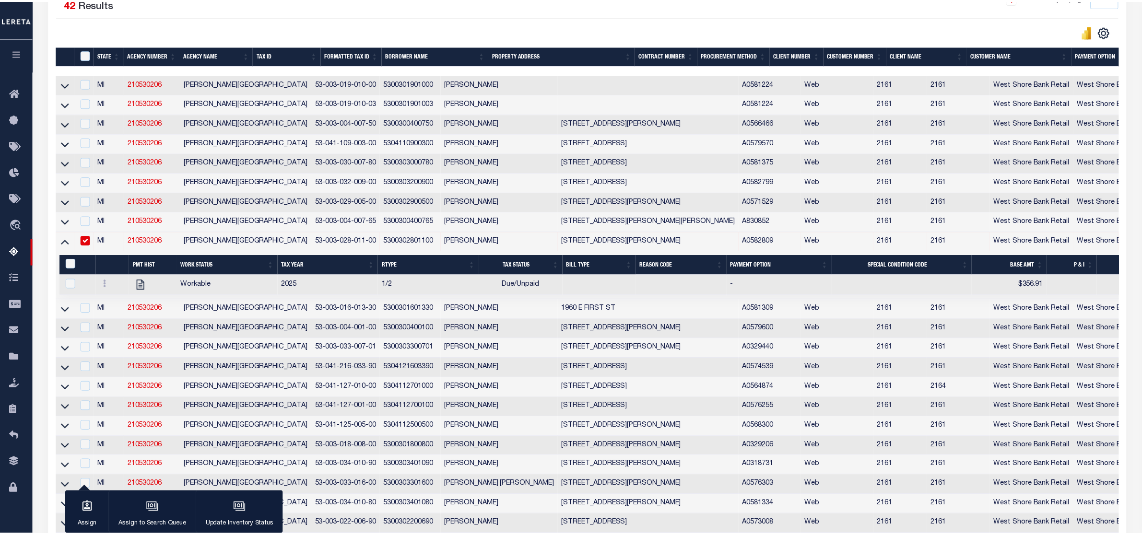
scroll to position [240, 0]
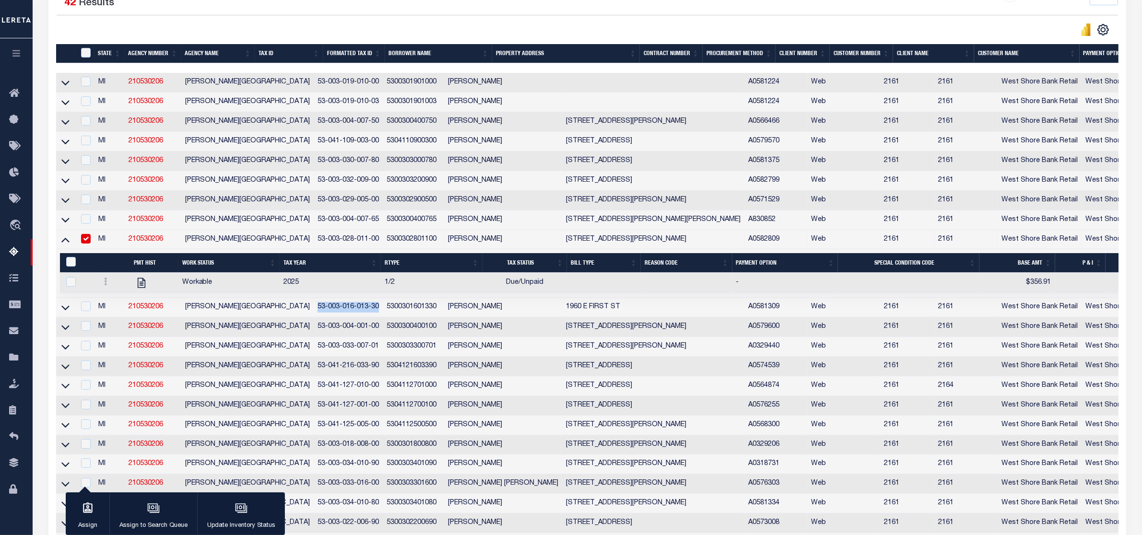
drag, startPoint x: 259, startPoint y: 315, endPoint x: 321, endPoint y: 315, distance: 62.3
click at [321, 315] on td "53-003-016-013-30" at bounding box center [348, 308] width 69 height 20
checkbox input "true"
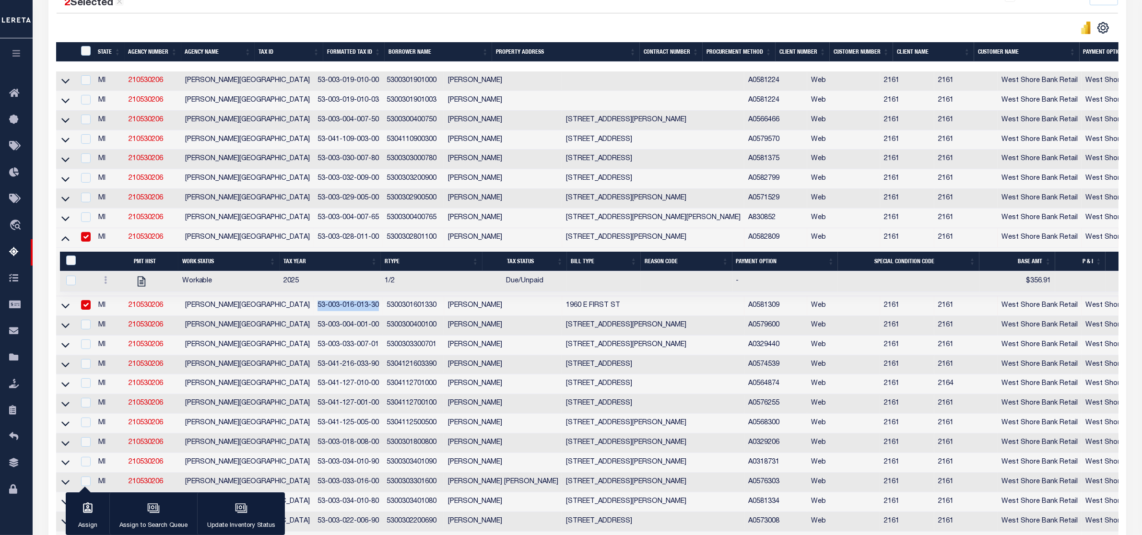
scroll to position [238, 0]
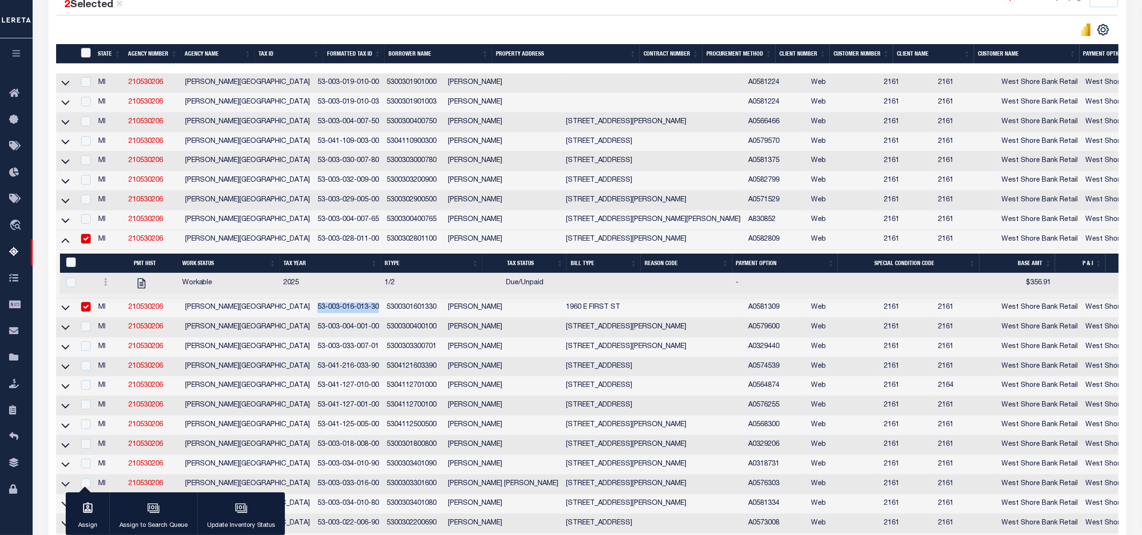
copy td "53-003-016-013-30"
click at [83, 244] on input "checkbox" at bounding box center [86, 239] width 10 height 10
checkbox input "false"
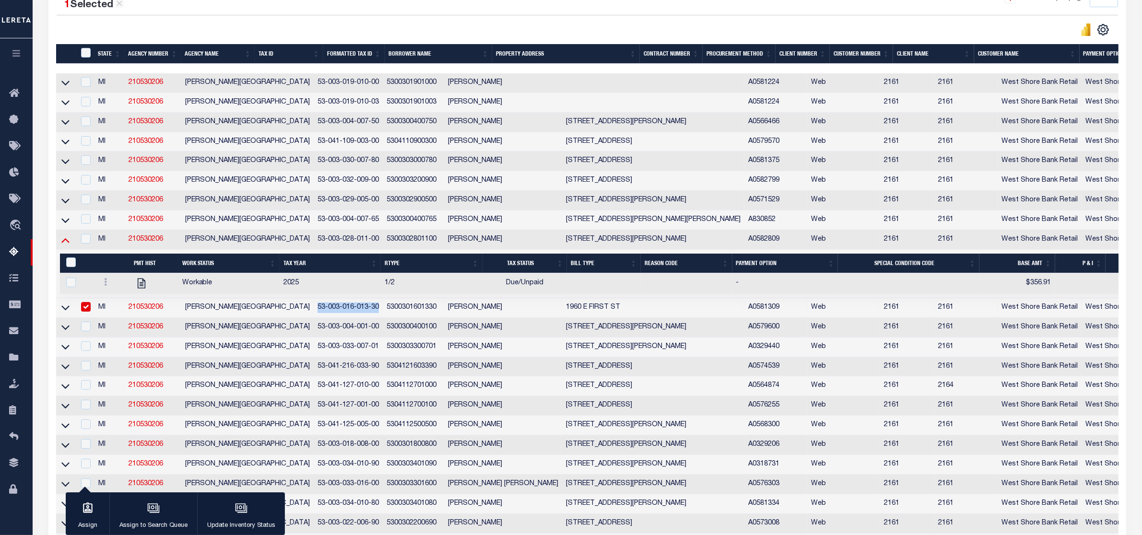
click at [62, 245] on icon at bounding box center [65, 240] width 8 height 10
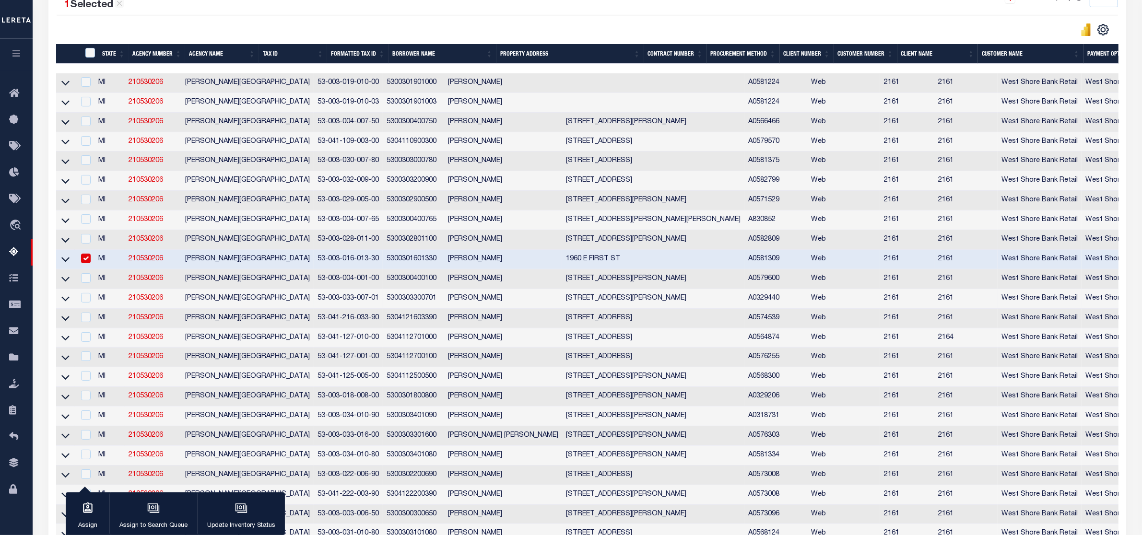
click at [66, 309] on td at bounding box center [65, 299] width 19 height 20
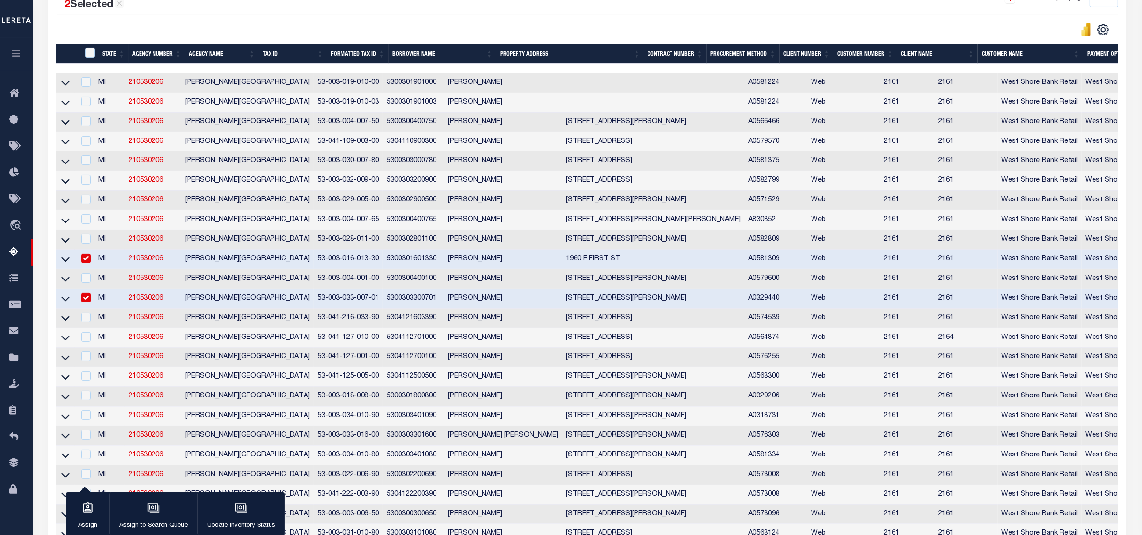
click at [83, 303] on input "checkbox" at bounding box center [86, 298] width 10 height 10
checkbox input "false"
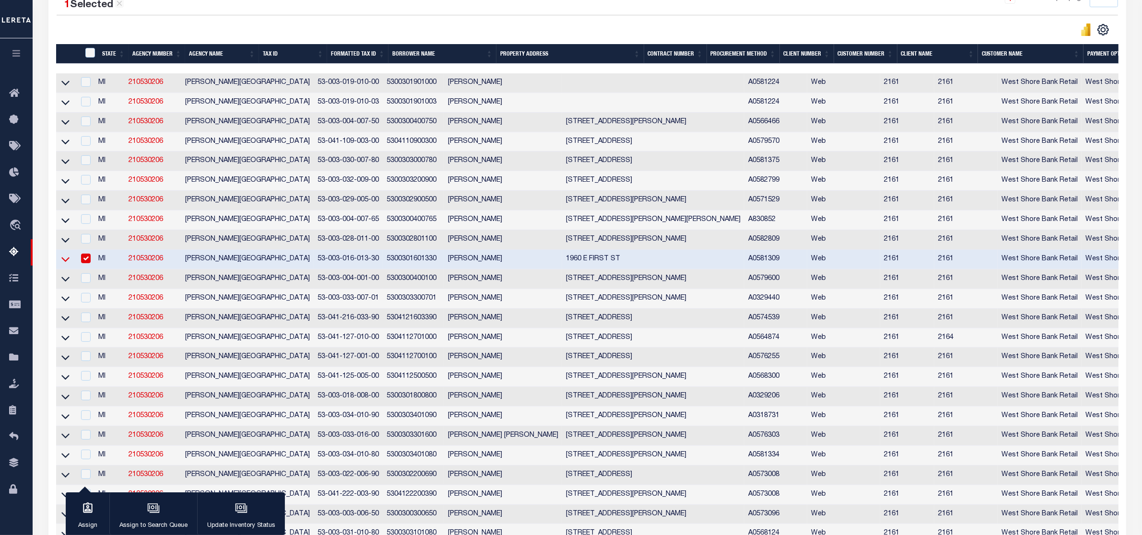
click at [65, 262] on icon at bounding box center [65, 259] width 8 height 5
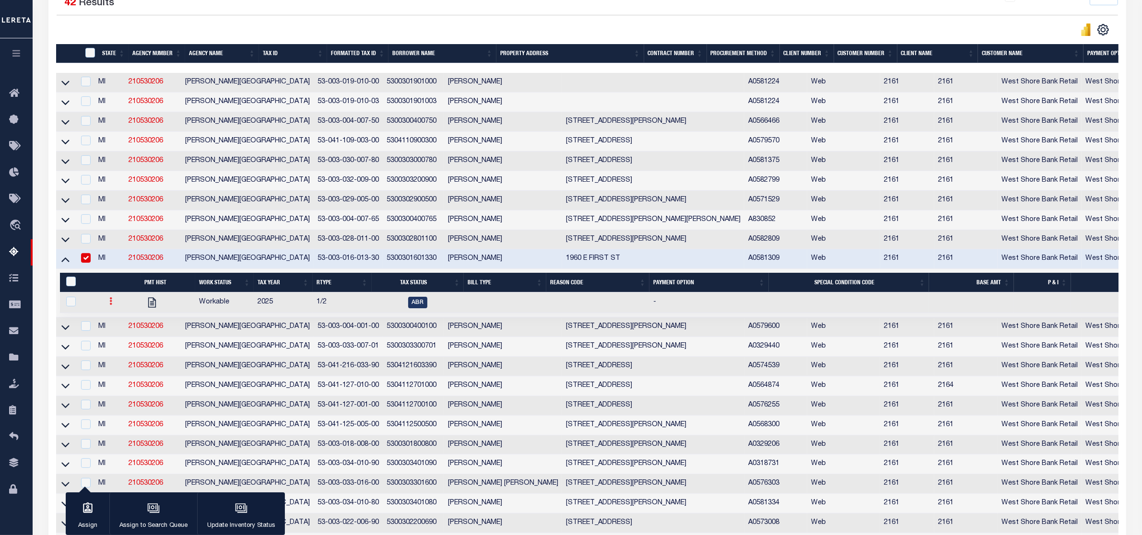
click at [110, 306] on link at bounding box center [110, 303] width 11 height 8
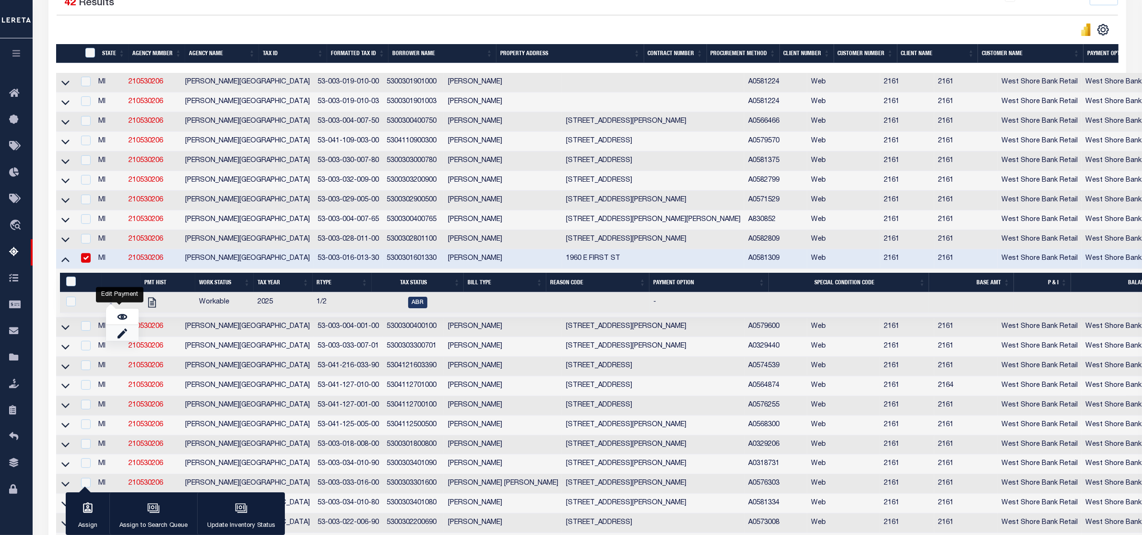
click at [114, 341] on link "" at bounding box center [122, 333] width 33 height 16
checkbox input "true"
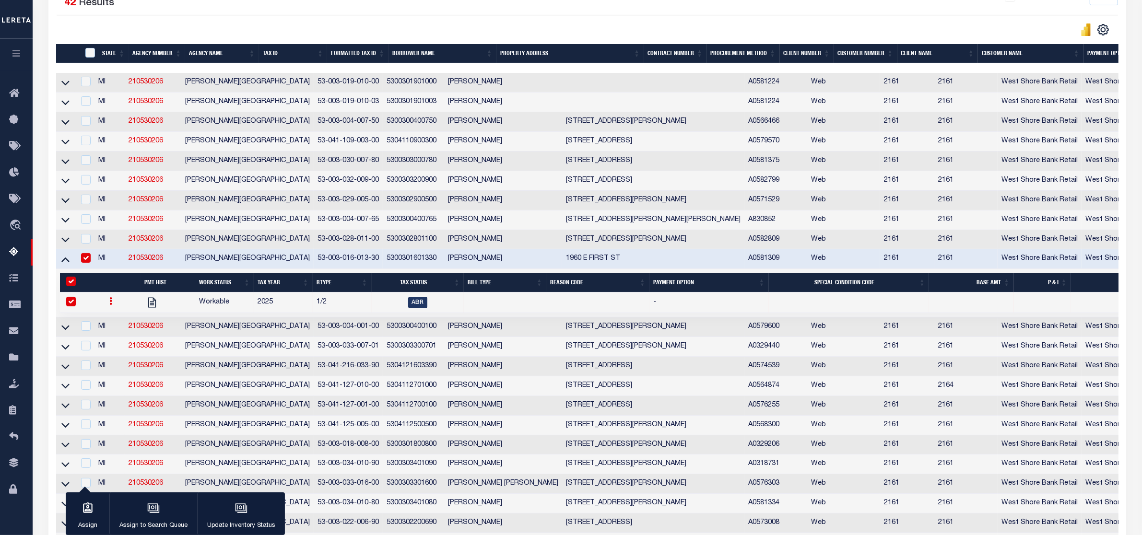
select select
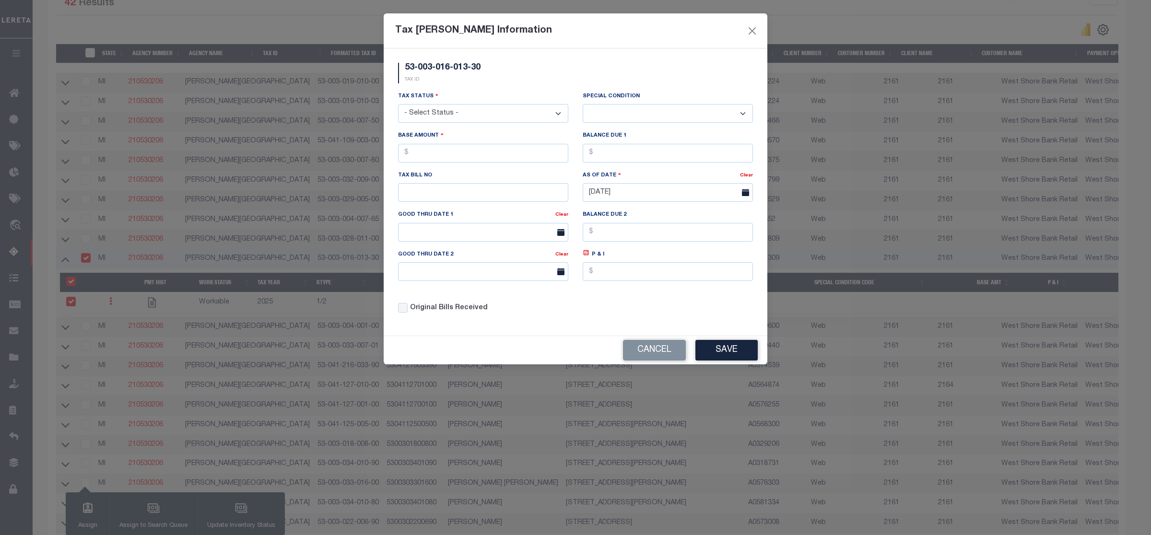
click at [512, 116] on select "- Select Status - Open Due/Unpaid Paid Incomplete No Tax Due Internal Refund Pr…" at bounding box center [483, 113] width 170 height 19
select select "DUE"
click at [398, 105] on select "- Select Status - Open Due/Unpaid Paid Incomplete No Tax Due Internal Refund Pr…" at bounding box center [483, 113] width 170 height 19
select select "0"
click at [488, 153] on input "text" at bounding box center [483, 153] width 170 height 19
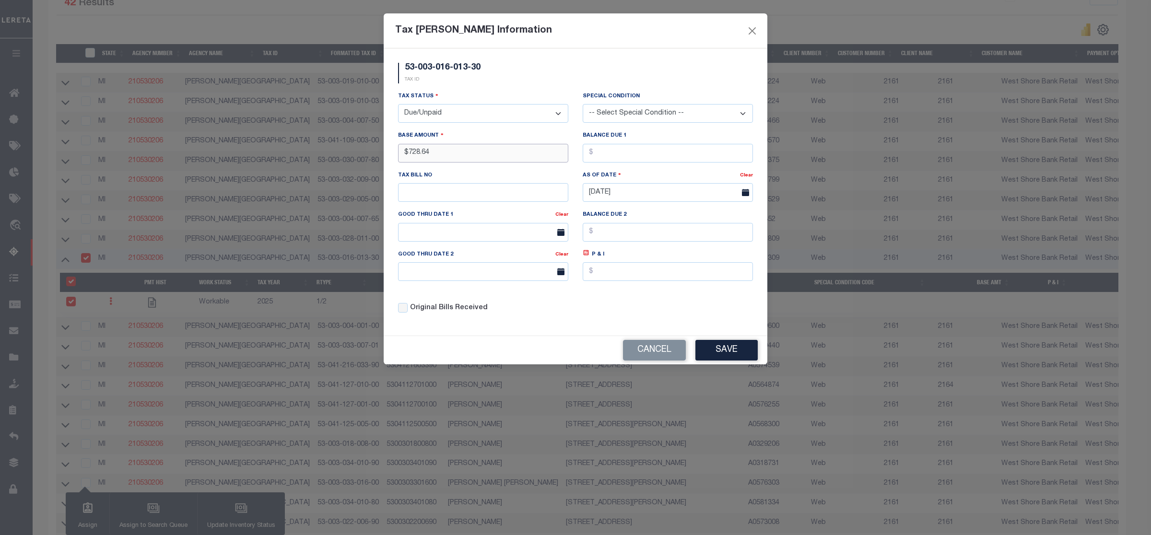
type input "$728.64"
click at [742, 356] on button "Save" at bounding box center [726, 350] width 62 height 21
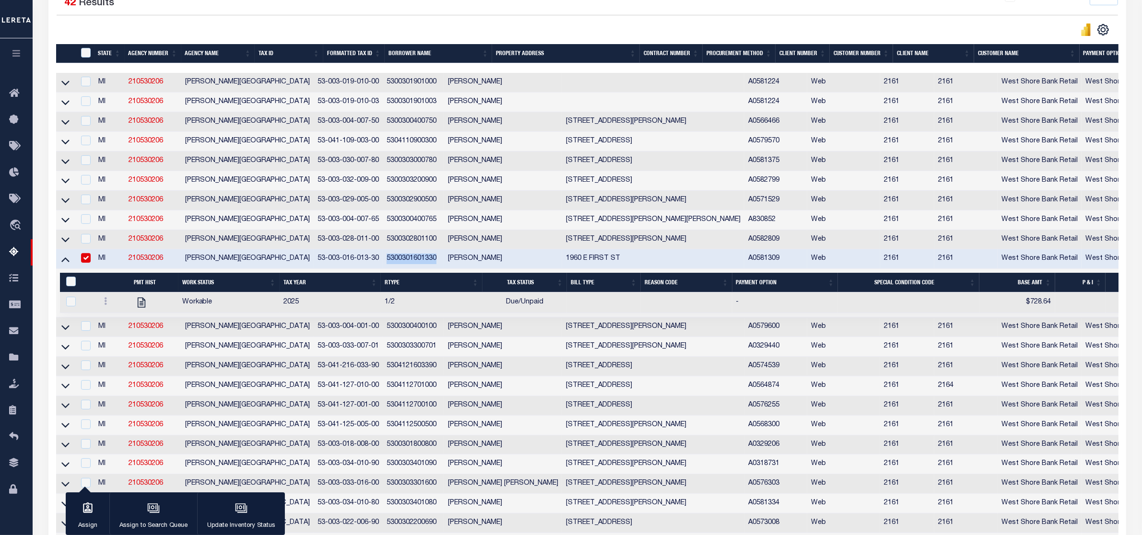
drag, startPoint x: 327, startPoint y: 264, endPoint x: 380, endPoint y: 264, distance: 52.7
click at [383, 264] on td "5300301601330" at bounding box center [413, 259] width 61 height 20
checkbox input "false"
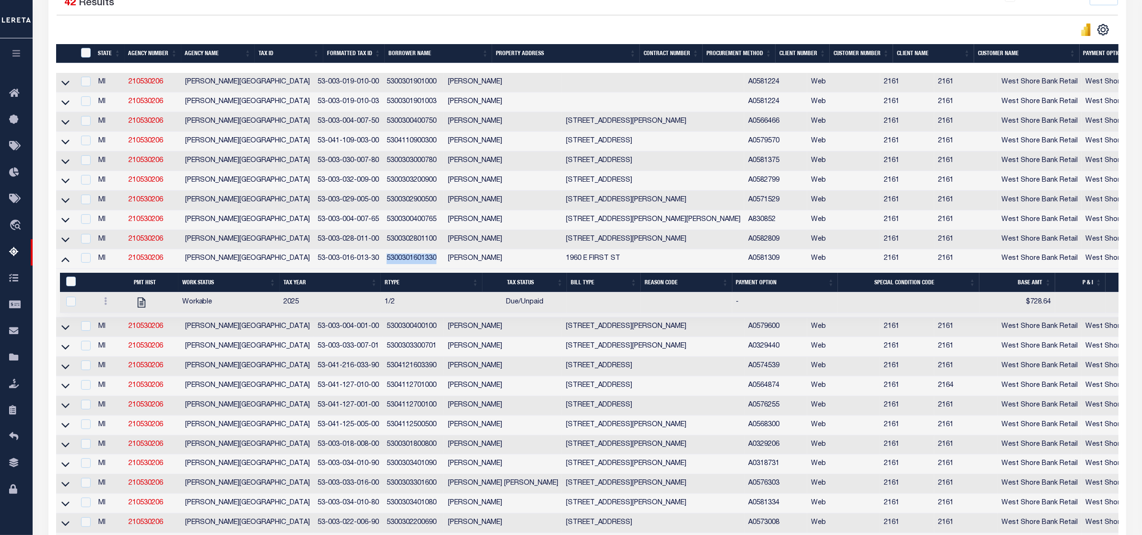
copy td "5300301601330"
drag, startPoint x: 257, startPoint y: 334, endPoint x: 322, endPoint y: 337, distance: 65.3
click at [322, 337] on td "53-003-004-001-00" at bounding box center [348, 327] width 69 height 20
checkbox input "true"
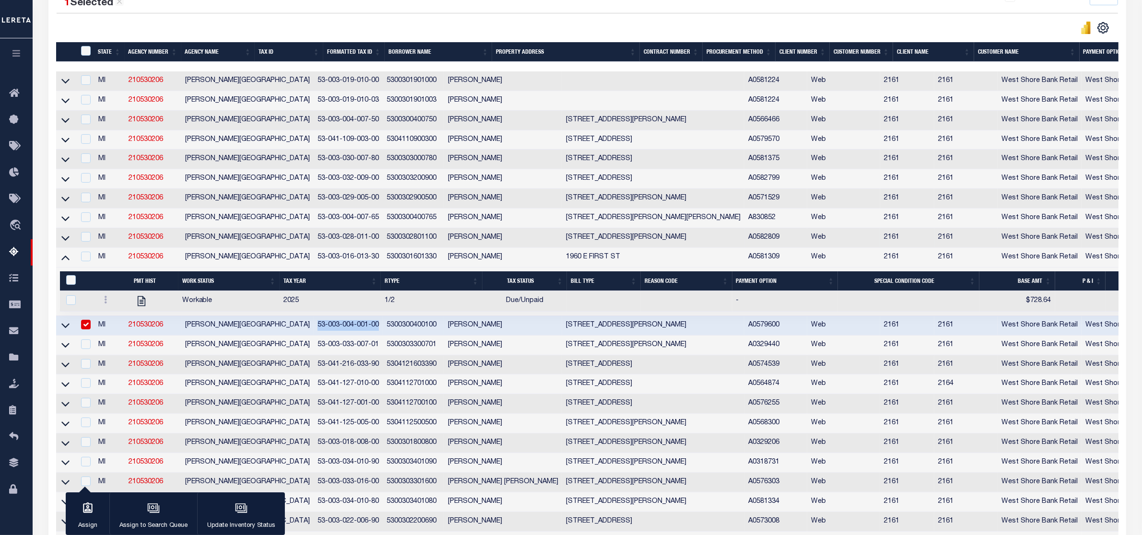
scroll to position [238, 0]
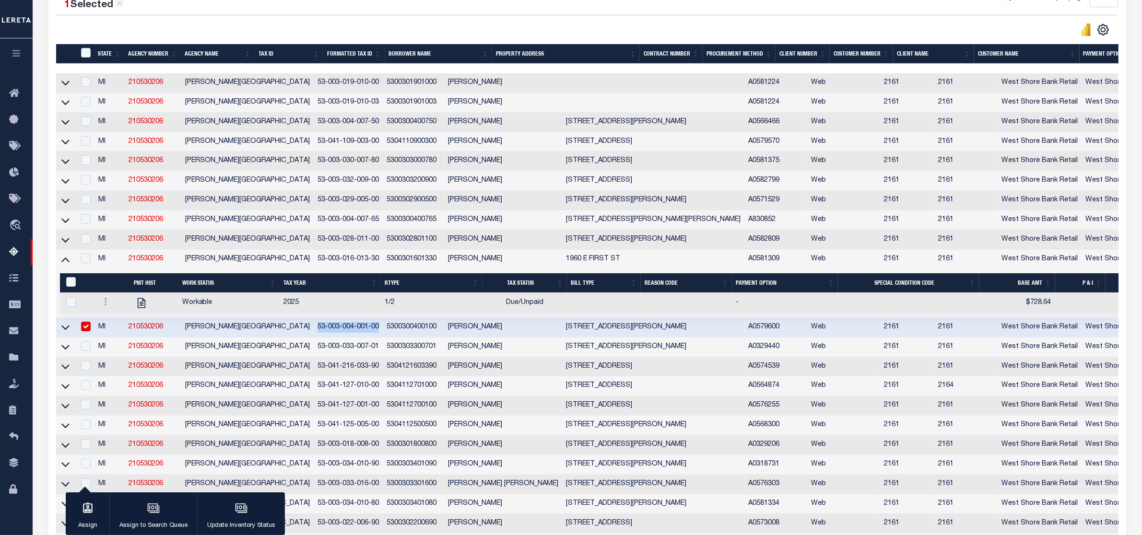
copy td "53-003-004-001-00"
drag, startPoint x: 66, startPoint y: 335, endPoint x: 69, endPoint y: 274, distance: 60.5
click at [66, 332] on icon at bounding box center [65, 327] width 8 height 10
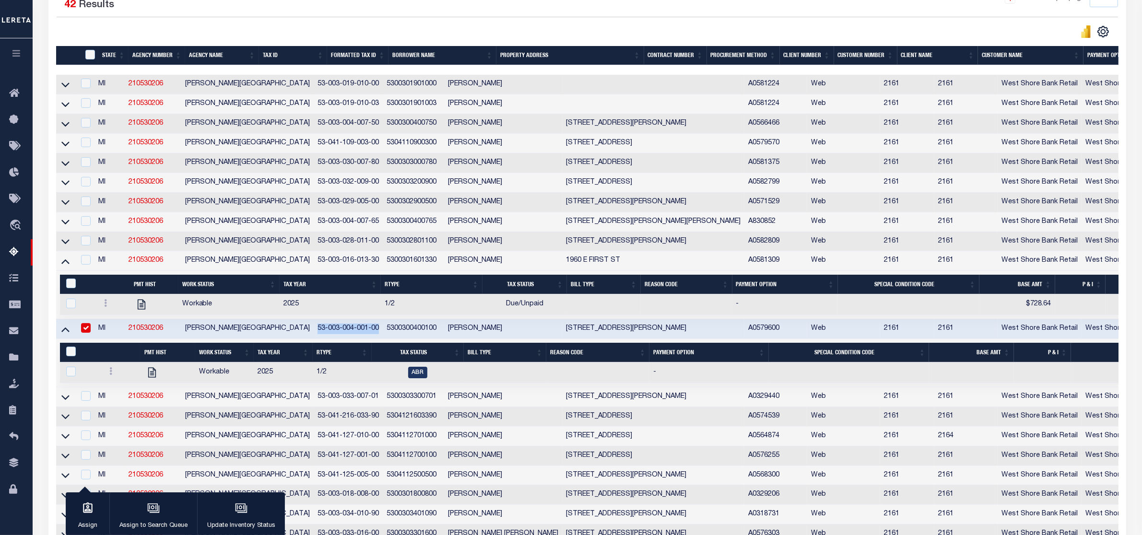
scroll to position [240, 0]
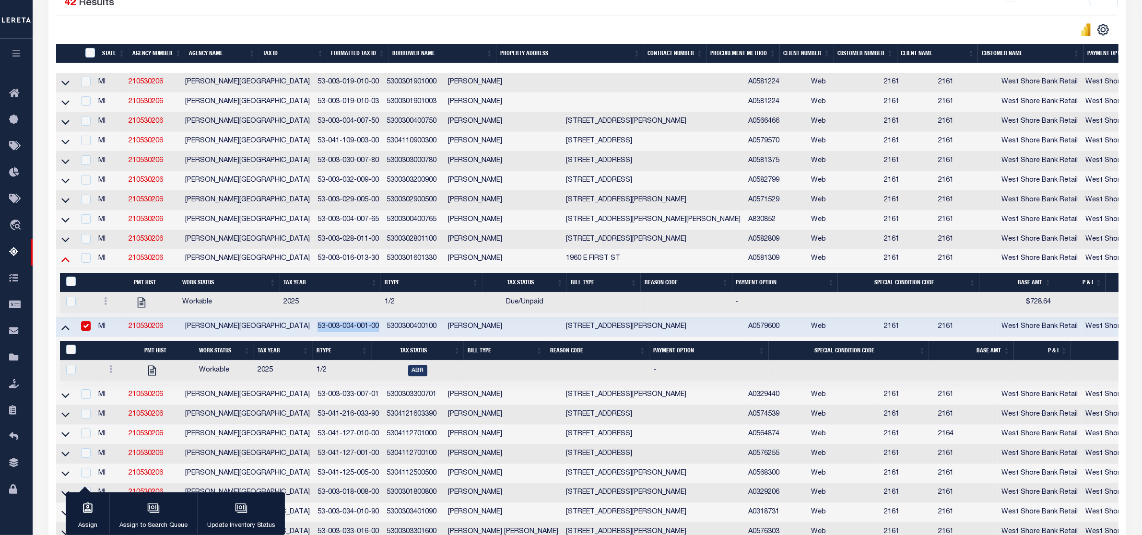
click at [61, 264] on icon at bounding box center [65, 259] width 8 height 10
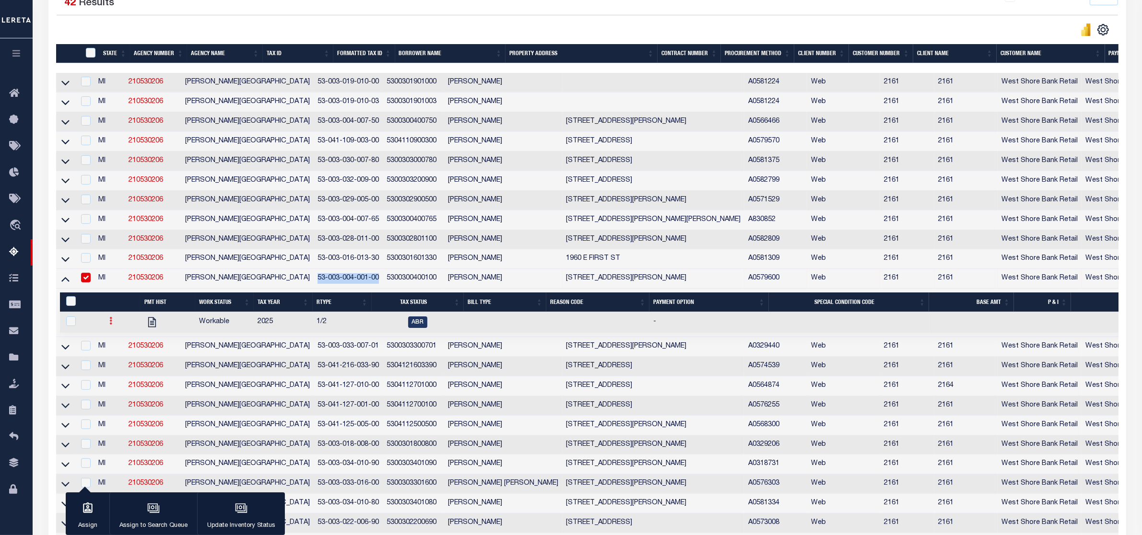
click at [109, 326] on link at bounding box center [110, 322] width 11 height 8
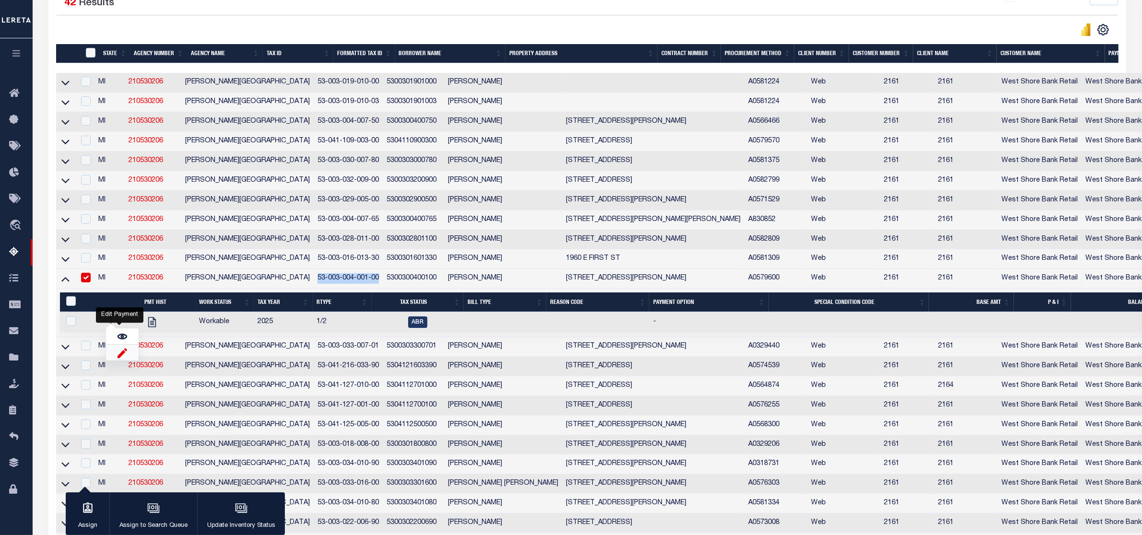
click at [118, 358] on img "" at bounding box center [122, 353] width 10 height 10
checkbox input "true"
select select
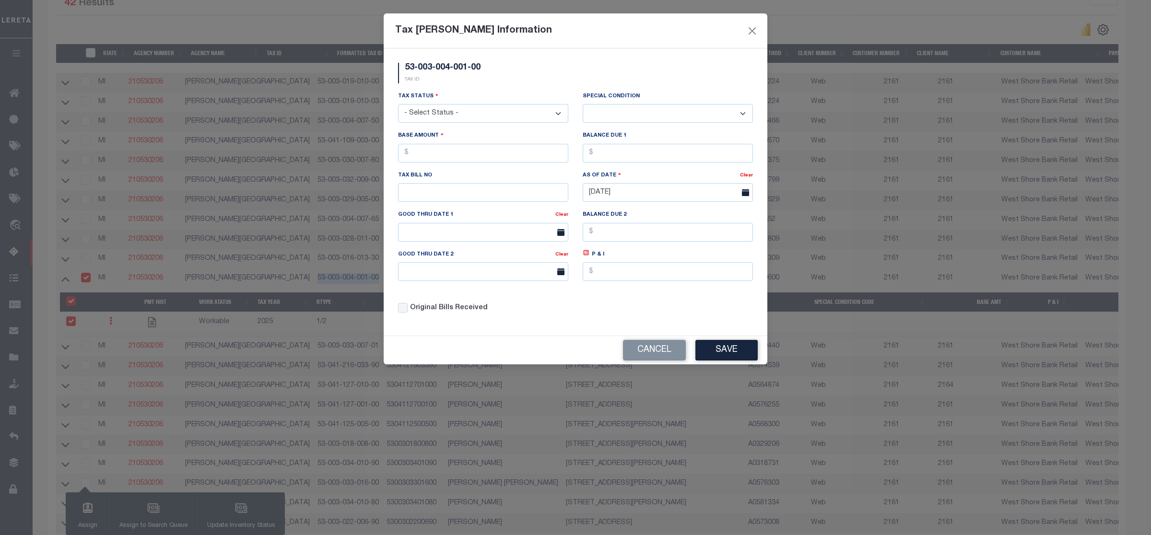
click at [472, 117] on select "- Select Status - Open Due/Unpaid Paid Incomplete No Tax Due Internal Refund Pr…" at bounding box center [483, 113] width 170 height 19
select select "DUE"
click at [398, 105] on select "- Select Status - Open Due/Unpaid Paid Incomplete No Tax Due Internal Refund Pr…" at bounding box center [483, 113] width 170 height 19
select select "0"
click at [418, 156] on input "text" at bounding box center [483, 153] width 170 height 19
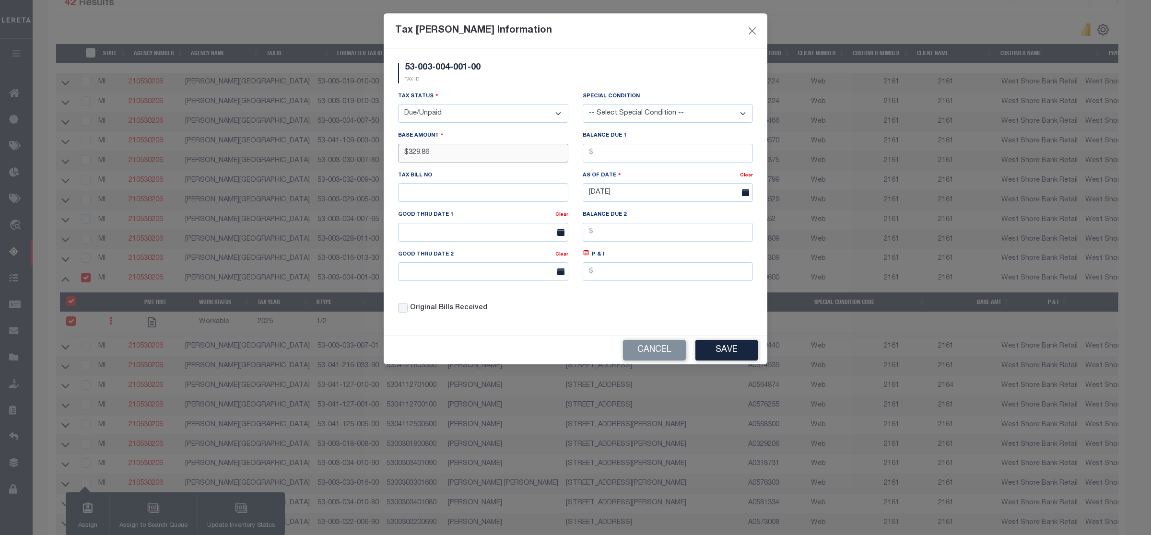
type input "$329.86"
click at [741, 360] on button "Save" at bounding box center [726, 350] width 62 height 21
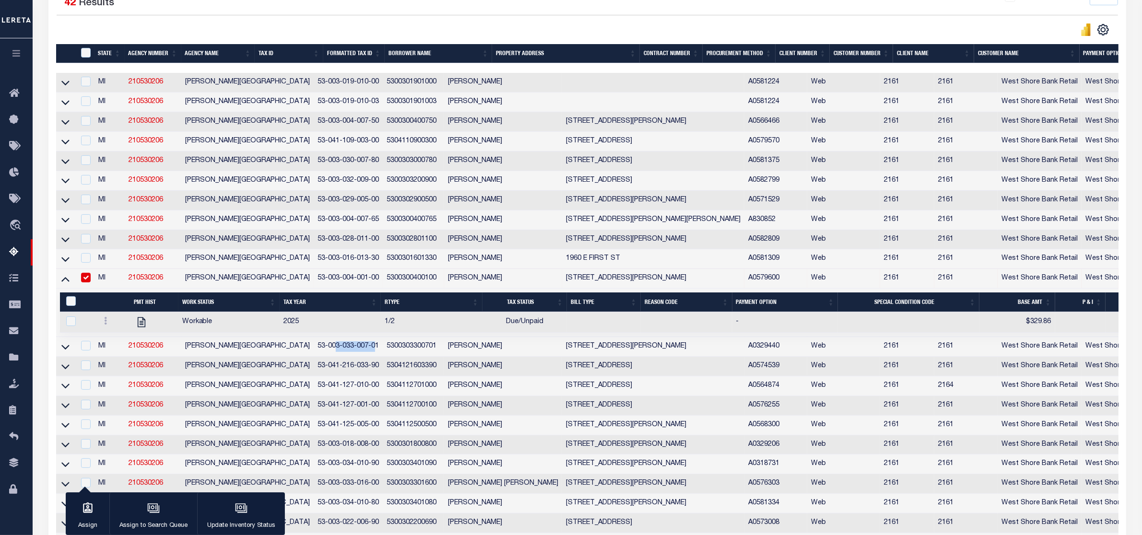
drag, startPoint x: 317, startPoint y: 355, endPoint x: 276, endPoint y: 356, distance: 41.7
click at [314, 356] on td "53-003-033-007-01" at bounding box center [348, 347] width 69 height 20
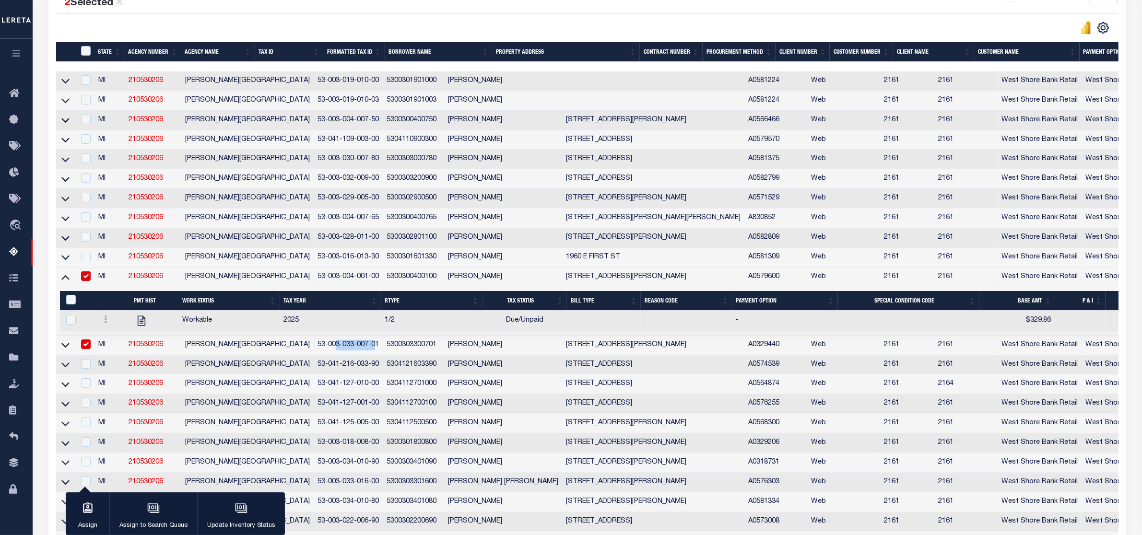
scroll to position [238, 0]
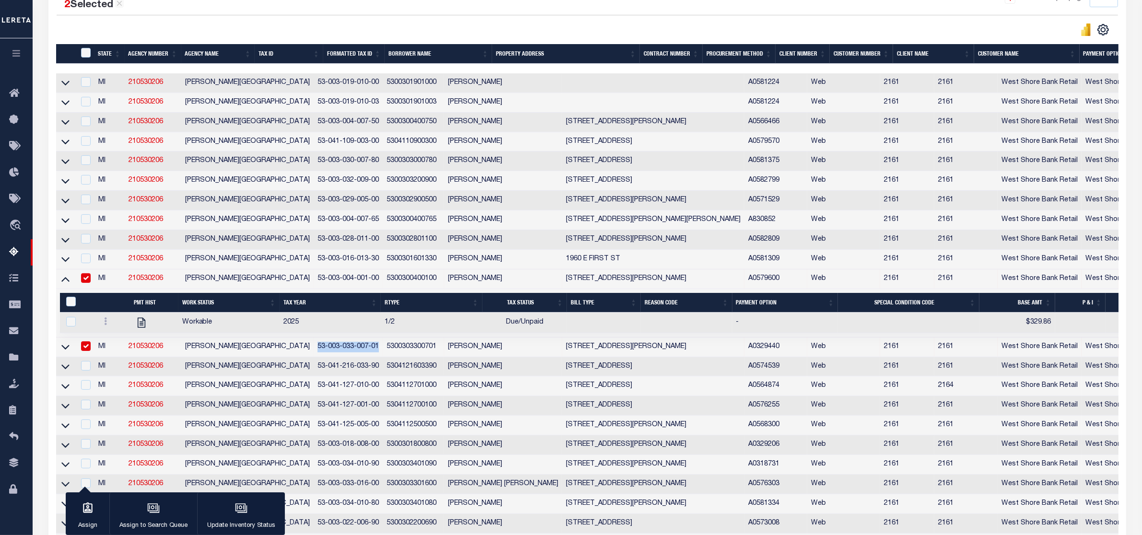
drag, startPoint x: 256, startPoint y: 356, endPoint x: 322, endPoint y: 355, distance: 66.7
click at [322, 355] on td "53-003-033-007-01" at bounding box center [348, 348] width 69 height 20
checkbox input "false"
copy td "53-003-033-007-01"
click at [65, 352] on icon at bounding box center [65, 347] width 8 height 10
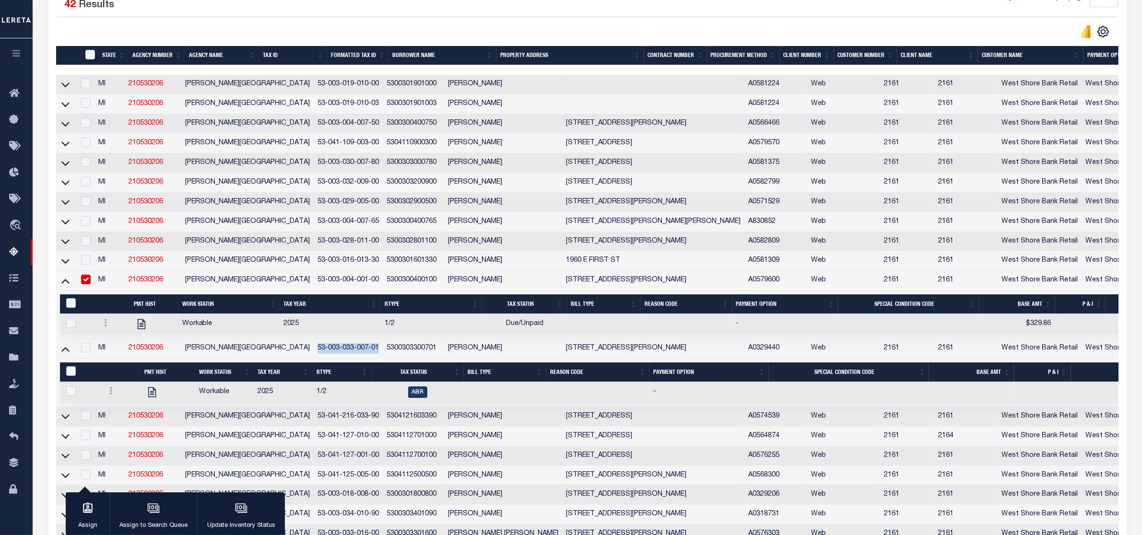
scroll to position [240, 0]
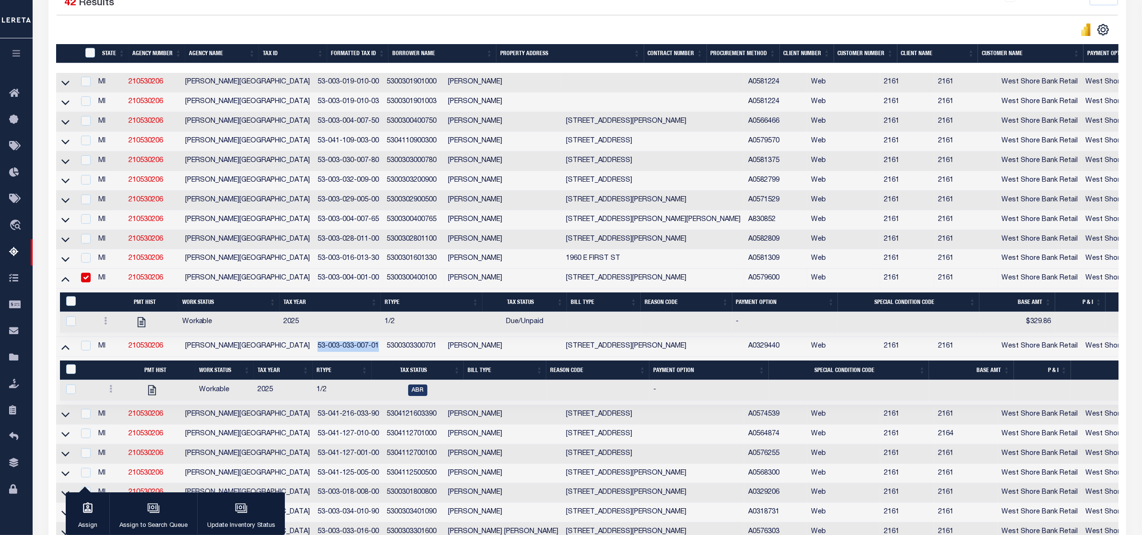
click at [89, 282] on input "checkbox" at bounding box center [86, 278] width 10 height 10
checkbox input "false"
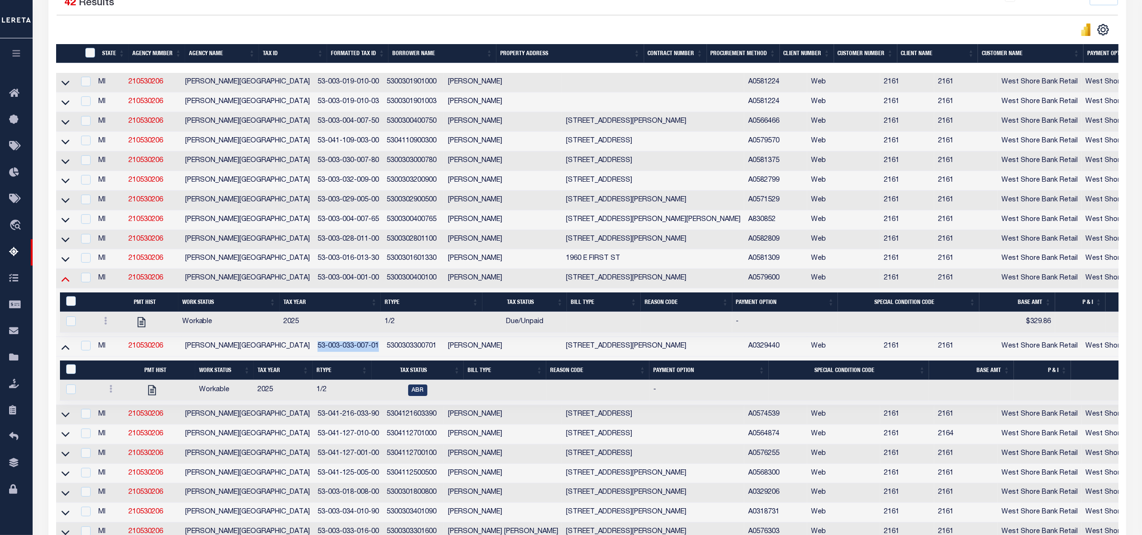
click at [67, 284] on icon at bounding box center [65, 279] width 8 height 10
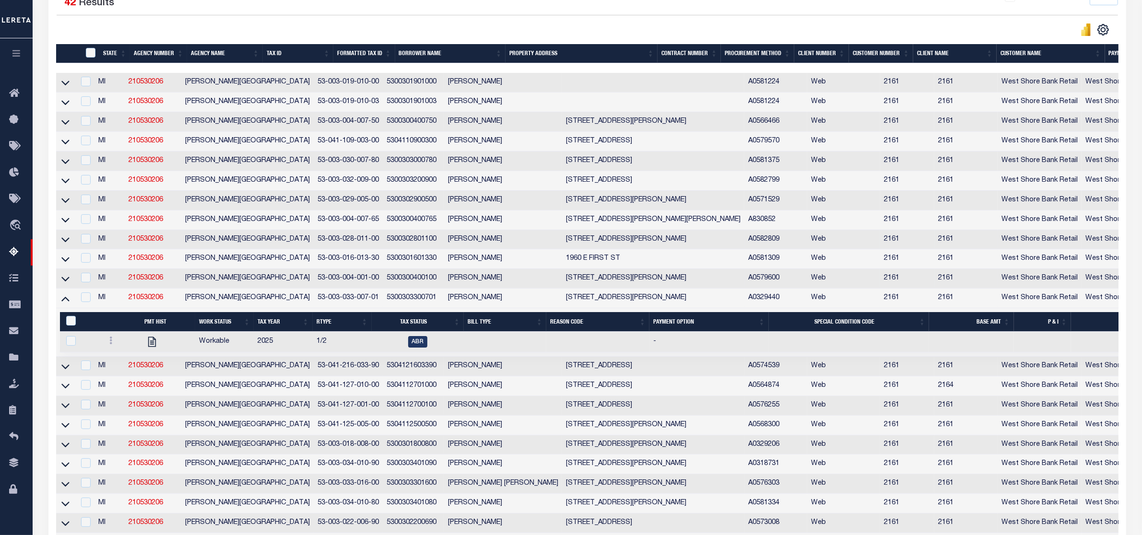
click at [84, 303] on div at bounding box center [85, 297] width 12 height 11
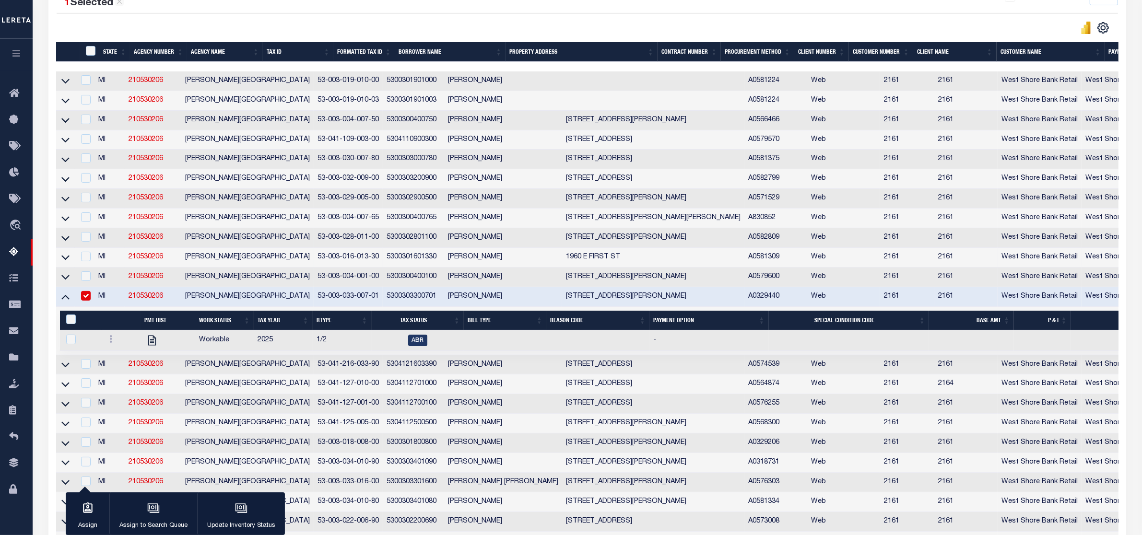
scroll to position [238, 0]
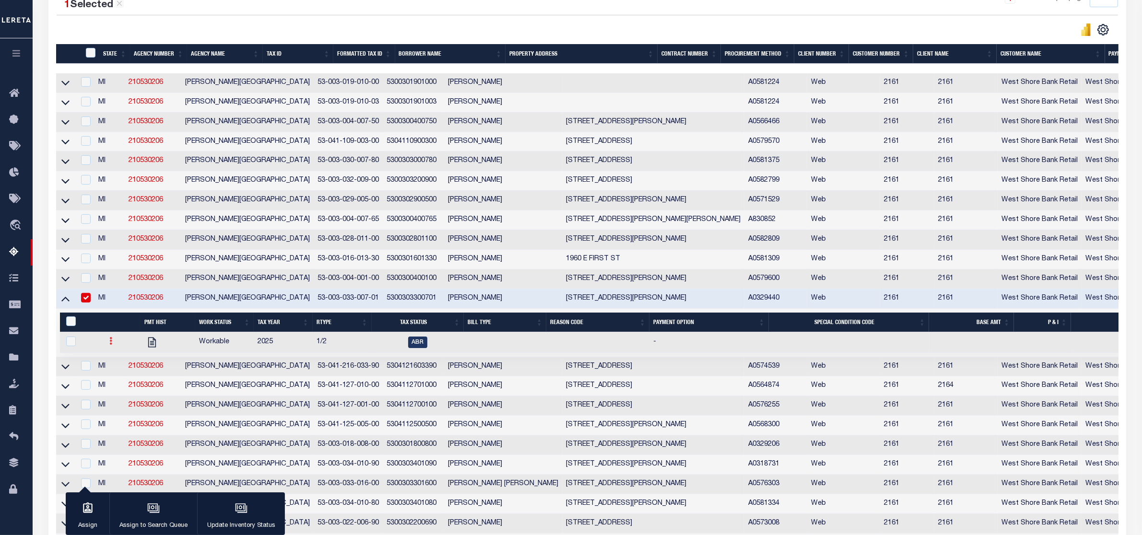
click at [110, 346] on link at bounding box center [110, 343] width 11 height 8
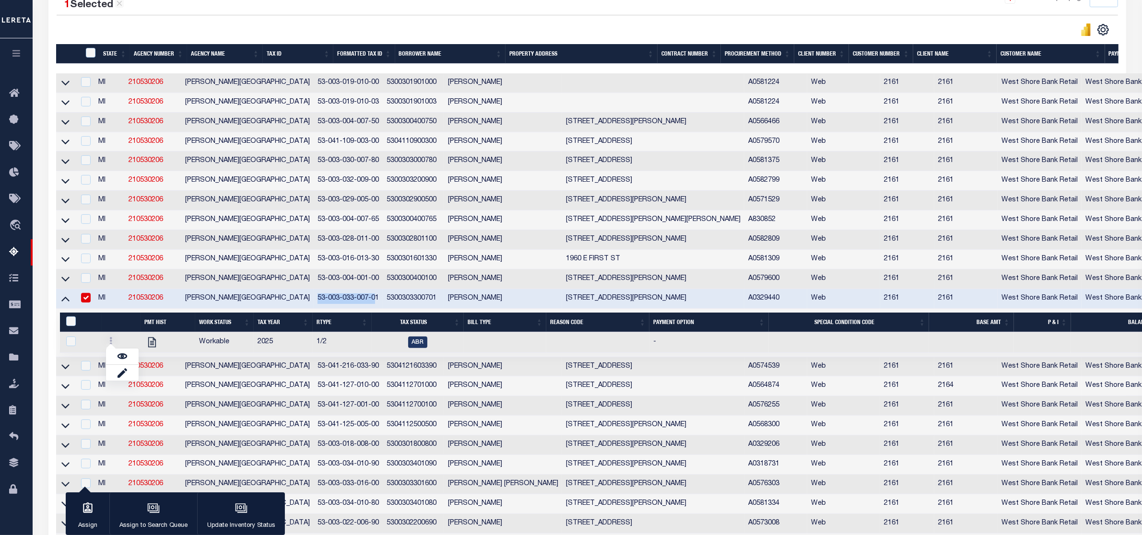
drag, startPoint x: 264, startPoint y: 306, endPoint x: 326, endPoint y: 307, distance: 61.9
click at [326, 307] on td "53-003-033-007-01" at bounding box center [348, 299] width 69 height 20
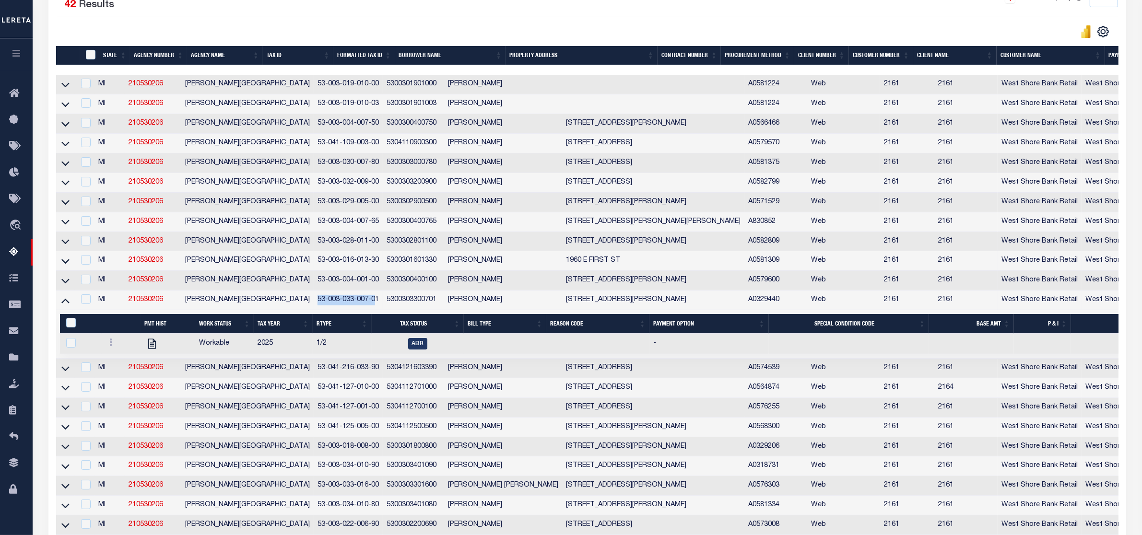
scroll to position [240, 0]
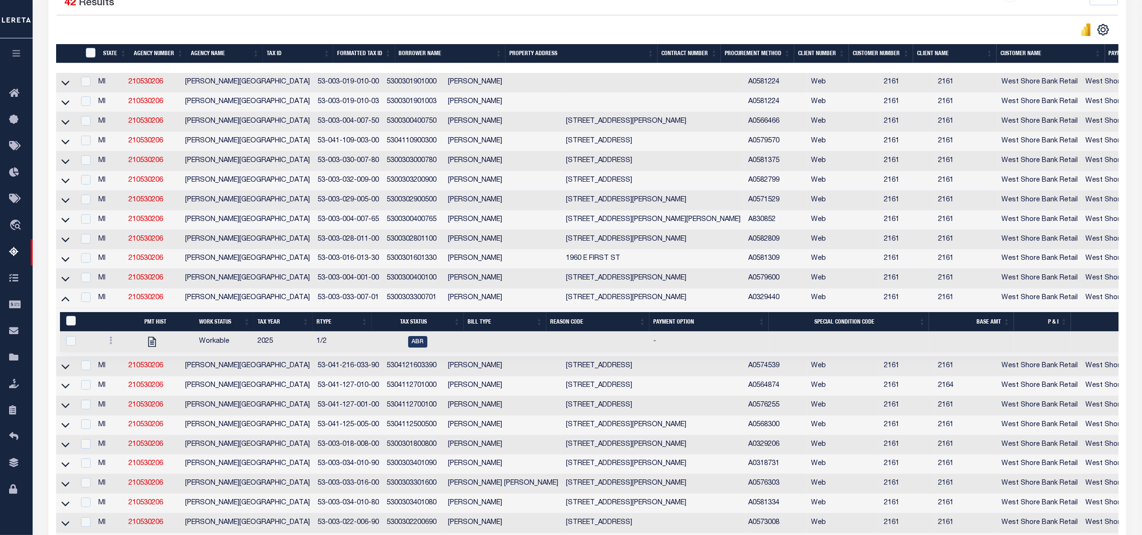
click at [257, 308] on td "CUSTER TOWNSHIP" at bounding box center [247, 299] width 132 height 20
checkbox input "true"
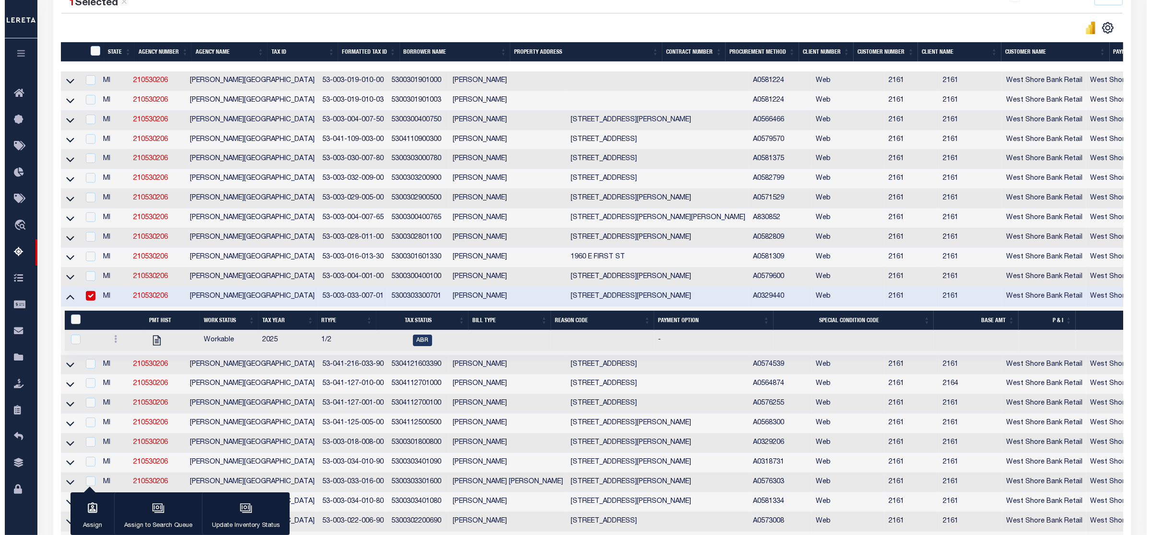
scroll to position [238, 0]
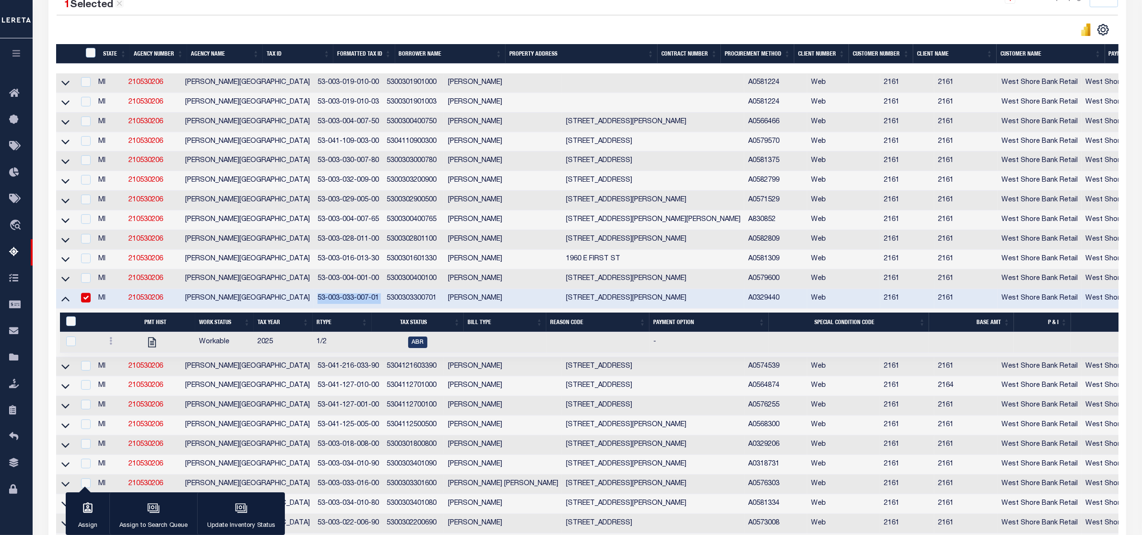
drag, startPoint x: 266, startPoint y: 307, endPoint x: 333, endPoint y: 305, distance: 67.2
click at [333, 305] on tr "MI 210530206 CUSTER TOWNSHIP 53-003-033-007-01 5300303300701 JOSHUA A BERG 2090…" at bounding box center [724, 299] width 1337 height 20
copy td "53-003-033-007-01"
click at [109, 345] on icon at bounding box center [110, 341] width 3 height 8
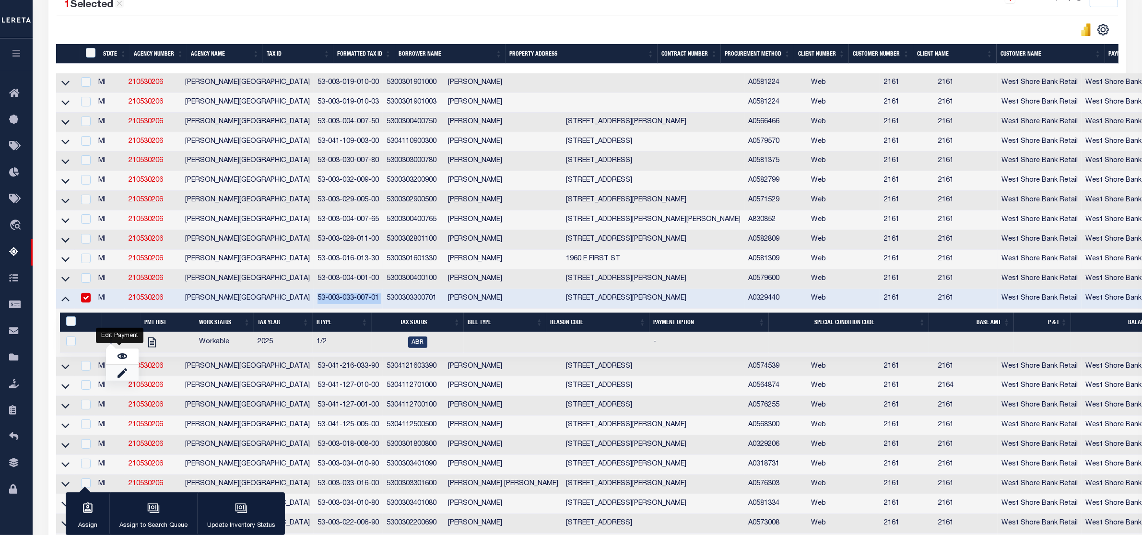
click at [124, 379] on link "" at bounding box center [122, 373] width 33 height 16
checkbox input "true"
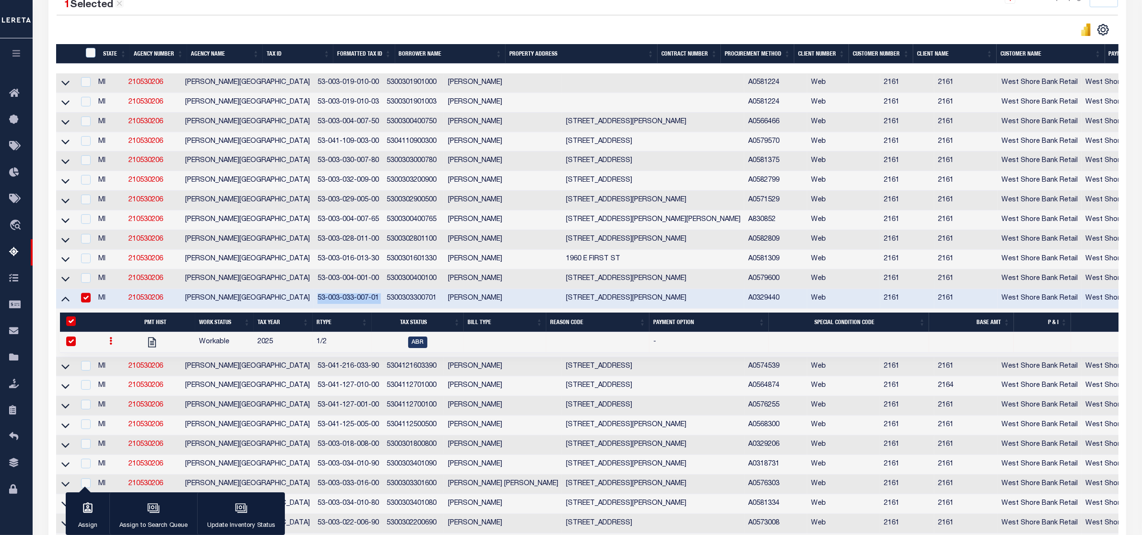
select select
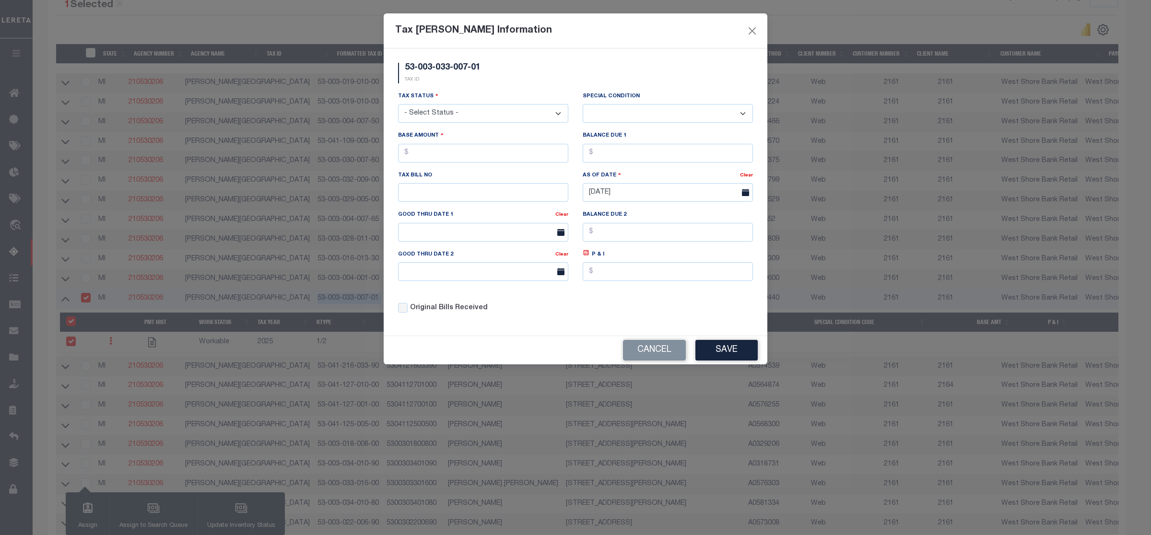
click at [453, 119] on select "- Select Status - Open Due/Unpaid Paid Incomplete No Tax Due Internal Refund Pr…" at bounding box center [483, 113] width 170 height 19
select select "DUE"
click at [398, 105] on select "- Select Status - Open Due/Unpaid Paid Incomplete No Tax Due Internal Refund Pr…" at bounding box center [483, 113] width 170 height 19
select select "0"
click at [434, 159] on input "text" at bounding box center [483, 153] width 170 height 19
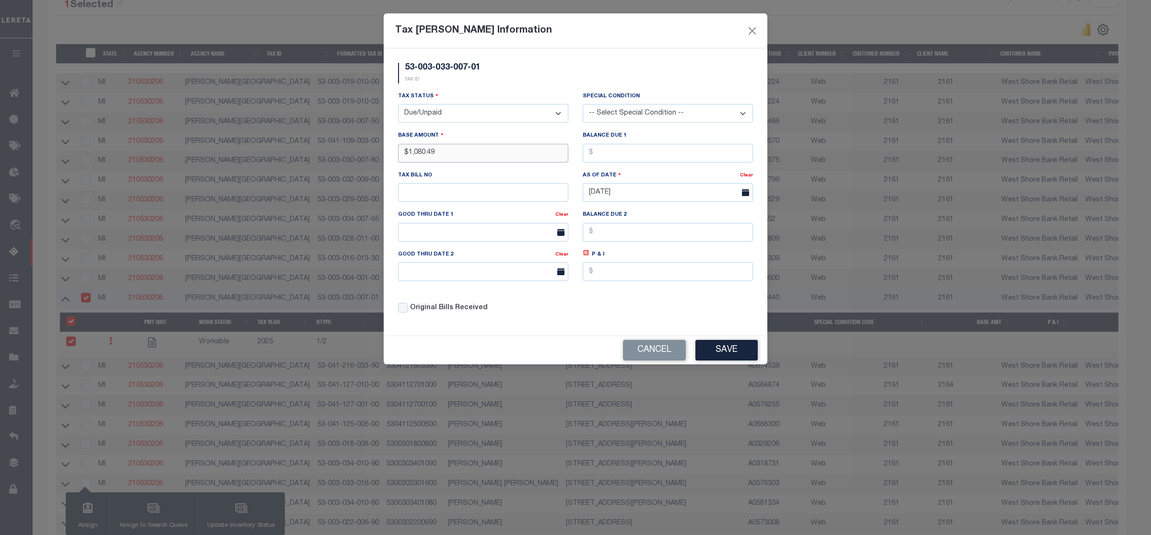
type input "$1,080.49"
click at [746, 356] on button "Save" at bounding box center [726, 350] width 62 height 21
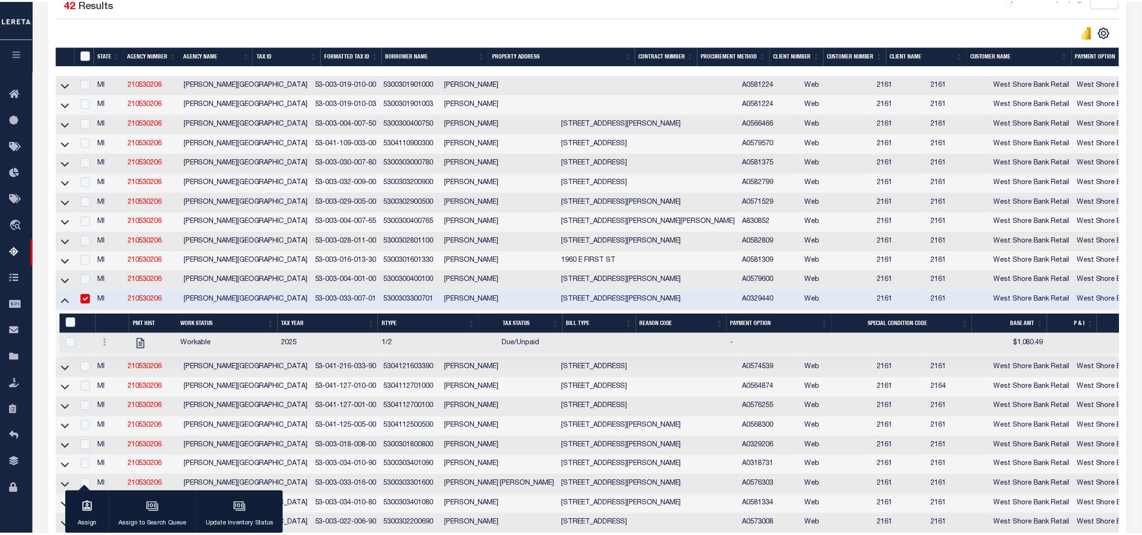
scroll to position [240, 0]
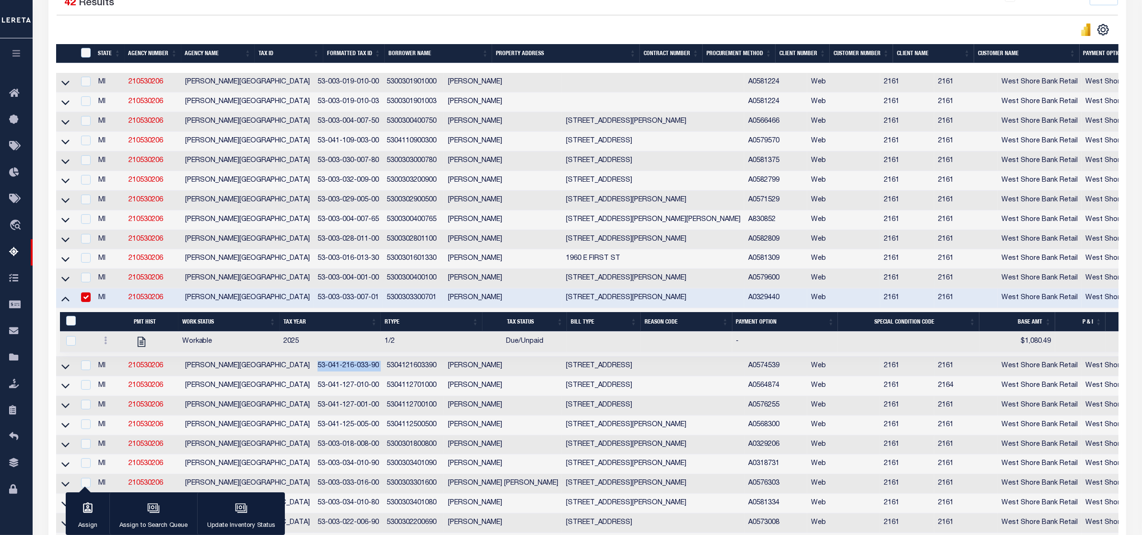
drag, startPoint x: 257, startPoint y: 375, endPoint x: 326, endPoint y: 379, distance: 69.2
click at [326, 376] on tr "MI 210530206 CUSTER TOWNSHIP 53-041-216-033-90 5304121603390 ARTHUR D SWANKE 21…" at bounding box center [724, 367] width 1337 height 20
copy td "53-041-216-033-90"
click at [72, 376] on td at bounding box center [65, 367] width 19 height 20
checkbox input "true"
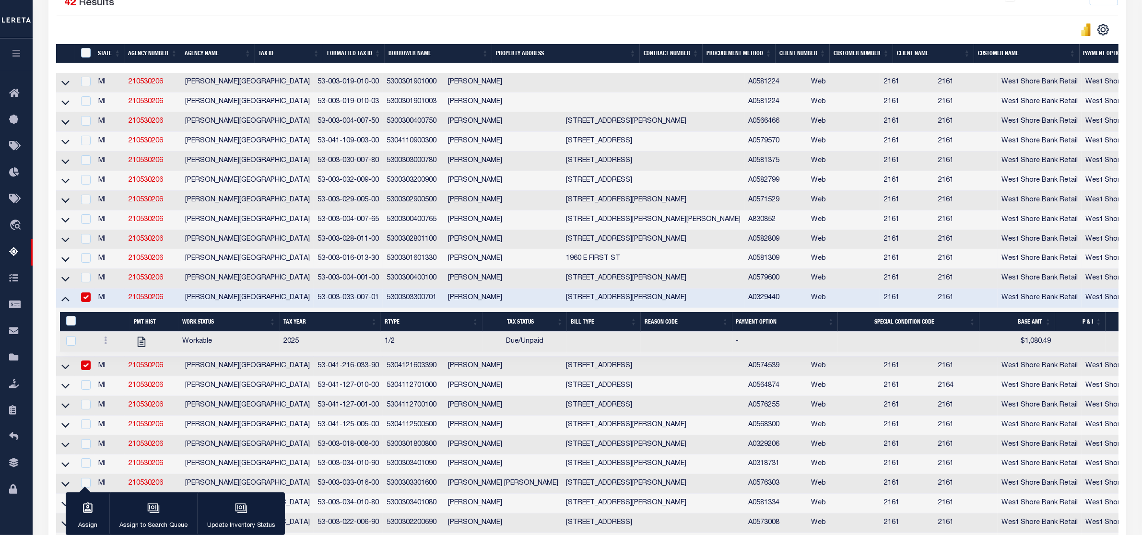
scroll to position [238, 0]
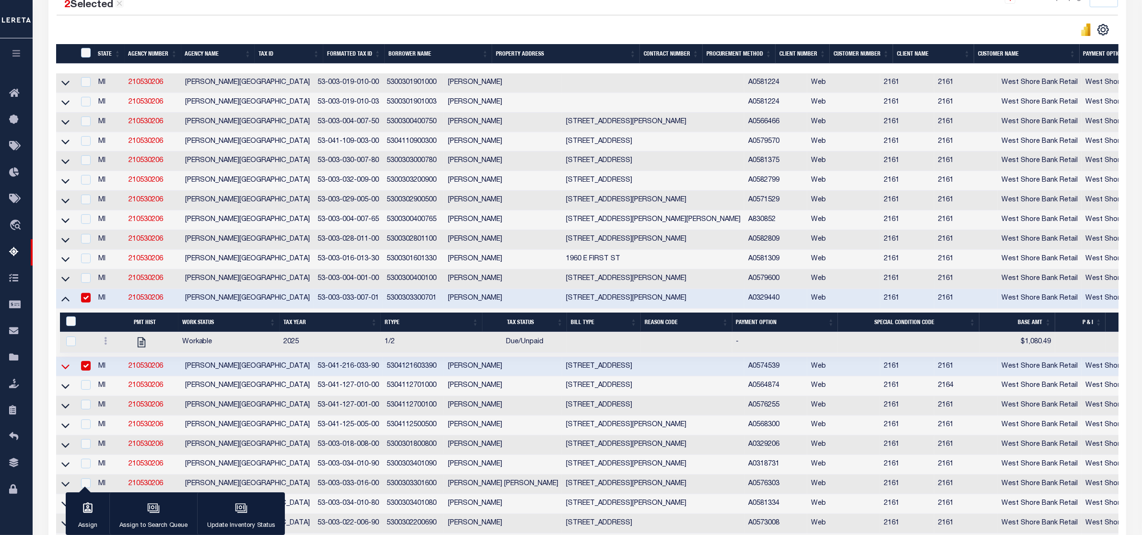
click at [66, 372] on icon at bounding box center [65, 367] width 8 height 10
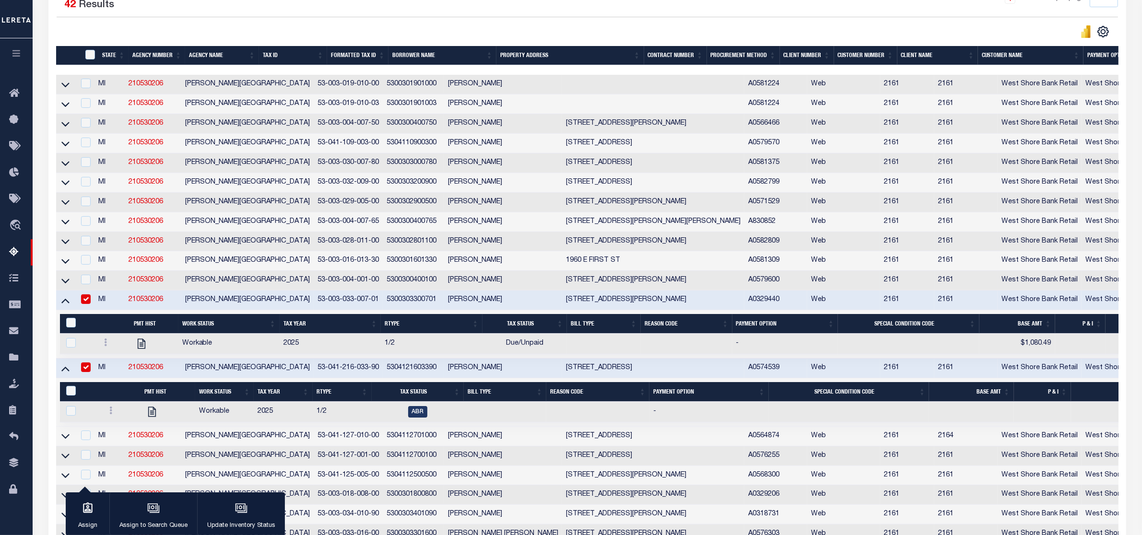
scroll to position [240, 0]
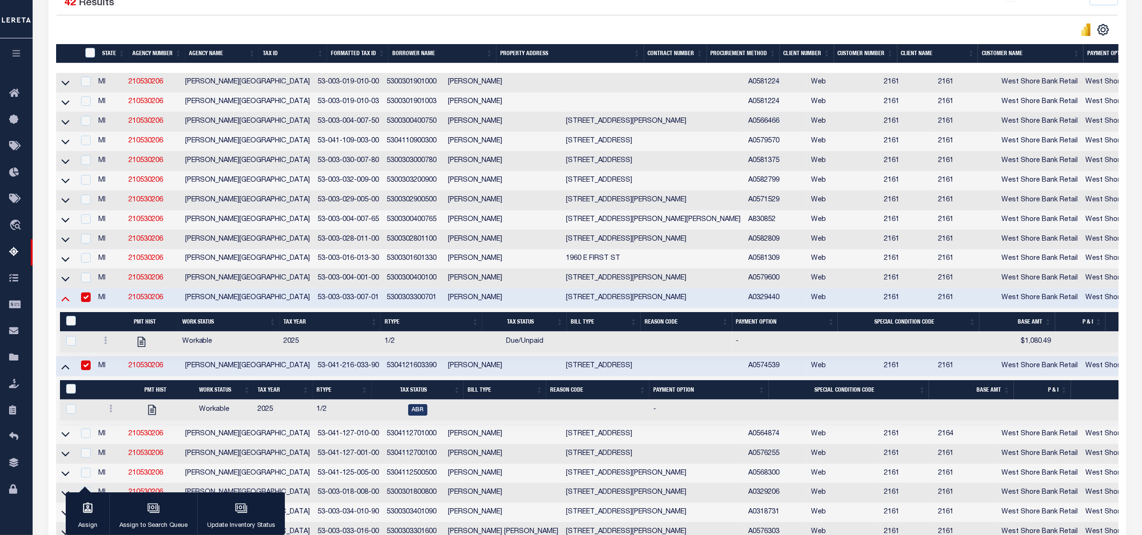
click at [64, 302] on icon at bounding box center [65, 299] width 8 height 5
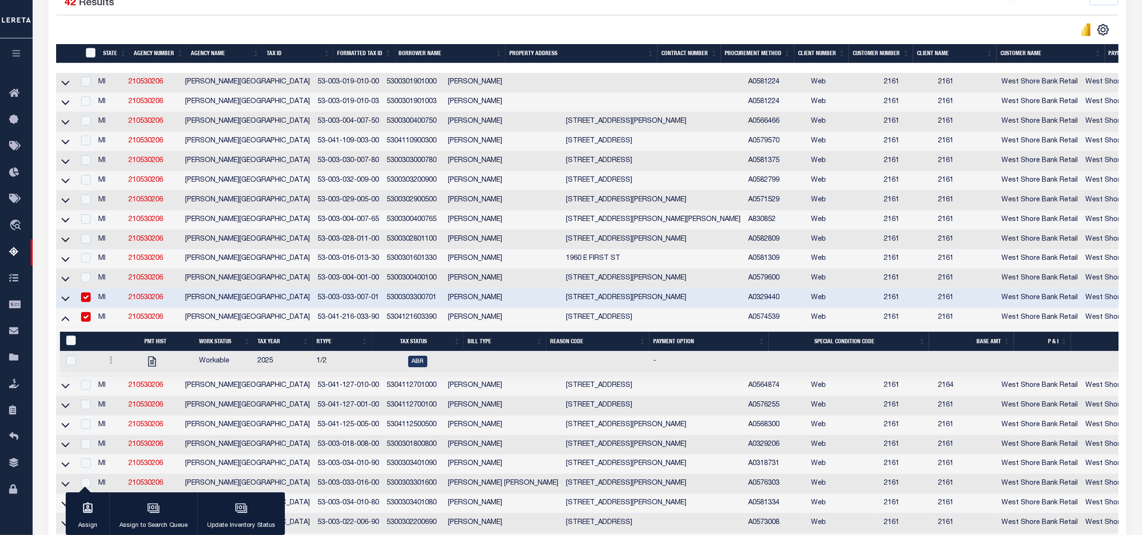
click at [87, 302] on input "checkbox" at bounding box center [86, 297] width 10 height 10
checkbox input "false"
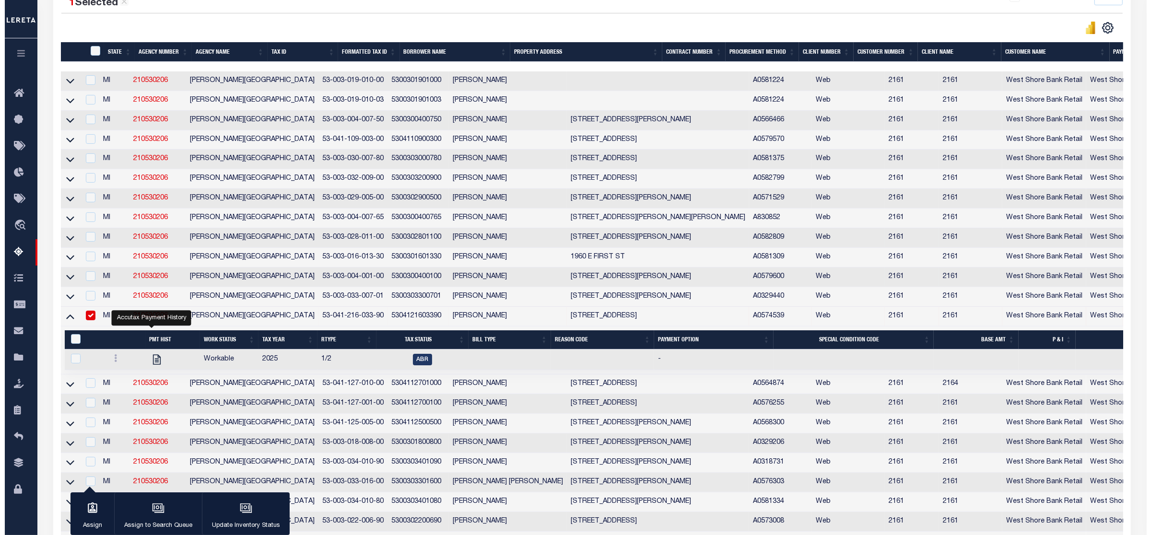
scroll to position [300, 0]
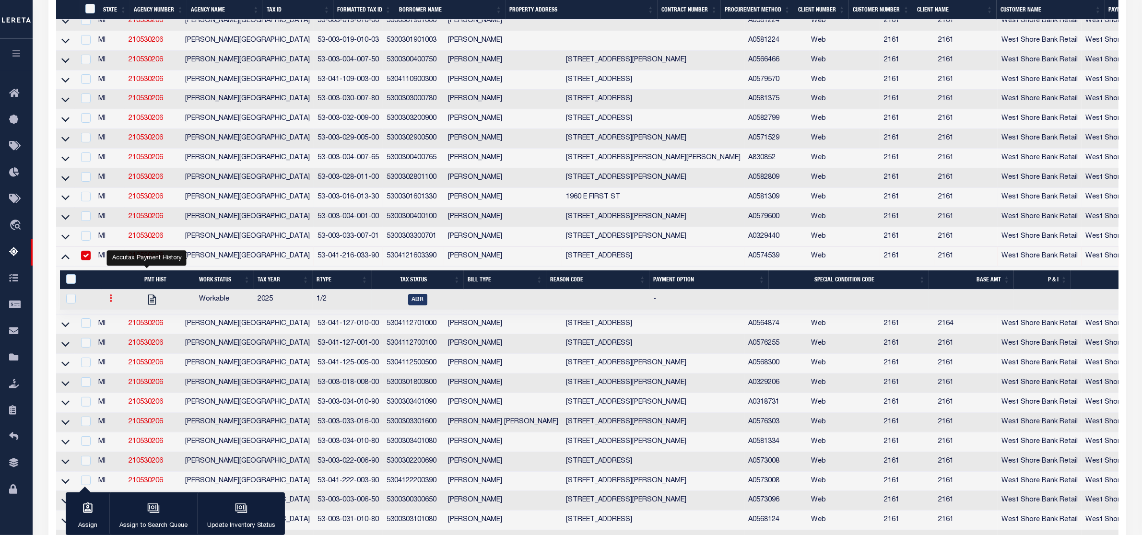
click at [106, 304] on link at bounding box center [110, 300] width 11 height 8
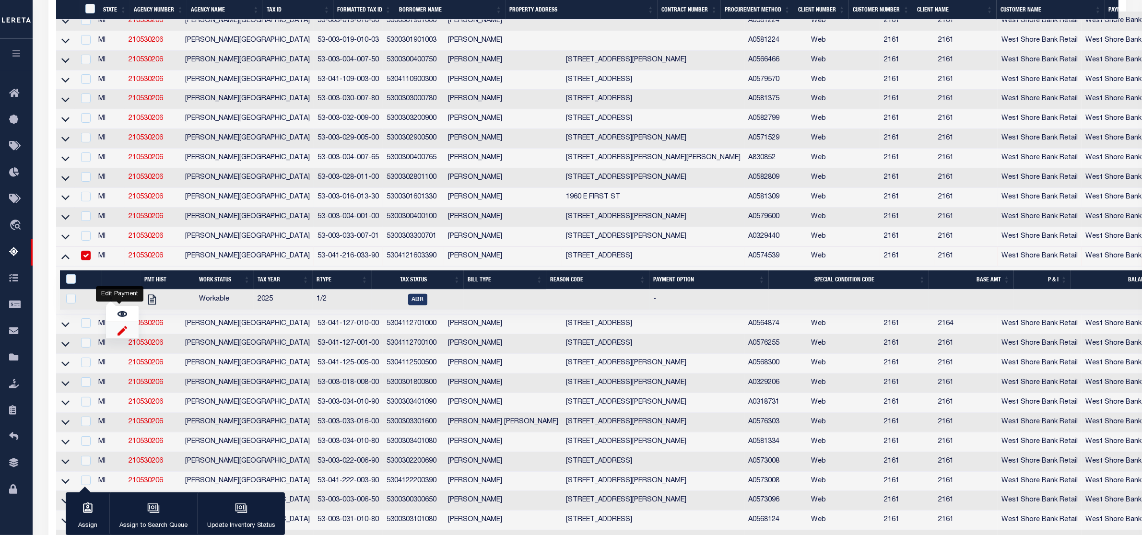
click at [122, 336] on img "" at bounding box center [122, 331] width 10 height 10
checkbox input "true"
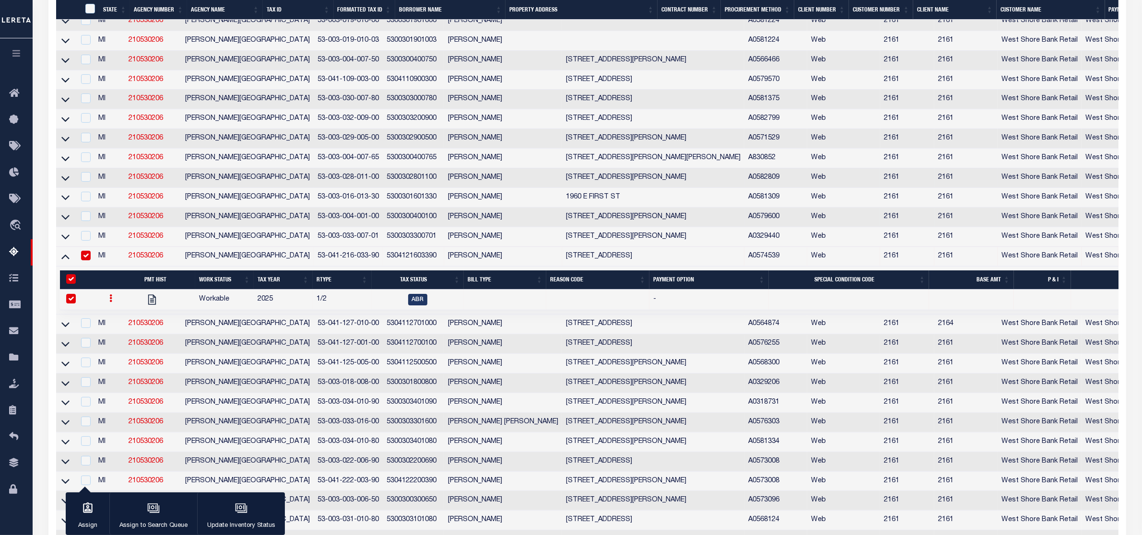
select select
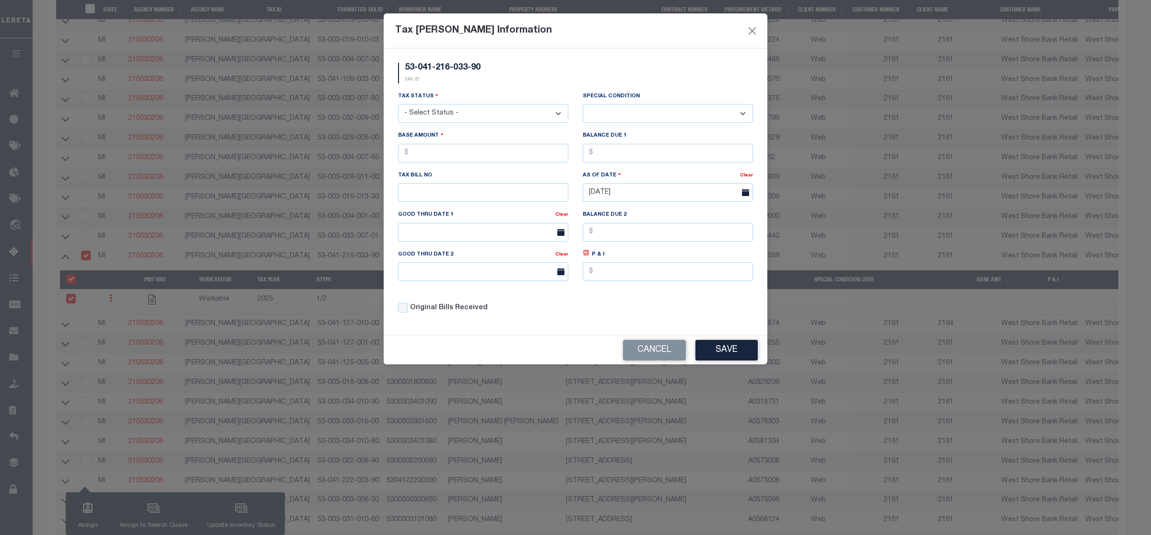
scroll to position [280, 0]
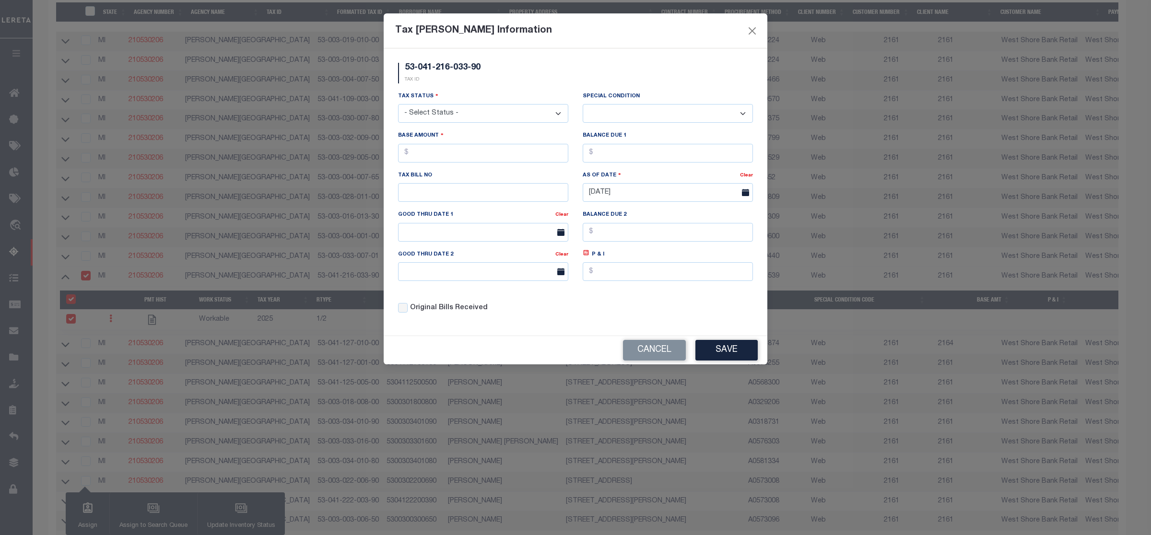
click at [497, 112] on select "- Select Status - Open Due/Unpaid Paid Incomplete No Tax Due Internal Refund Pr…" at bounding box center [483, 113] width 170 height 19
select select "DUE"
click at [398, 105] on select "- Select Status - Open Due/Unpaid Paid Incomplete No Tax Due Internal Refund Pr…" at bounding box center [483, 113] width 170 height 19
select select "0"
click at [439, 159] on input "text" at bounding box center [483, 153] width 170 height 19
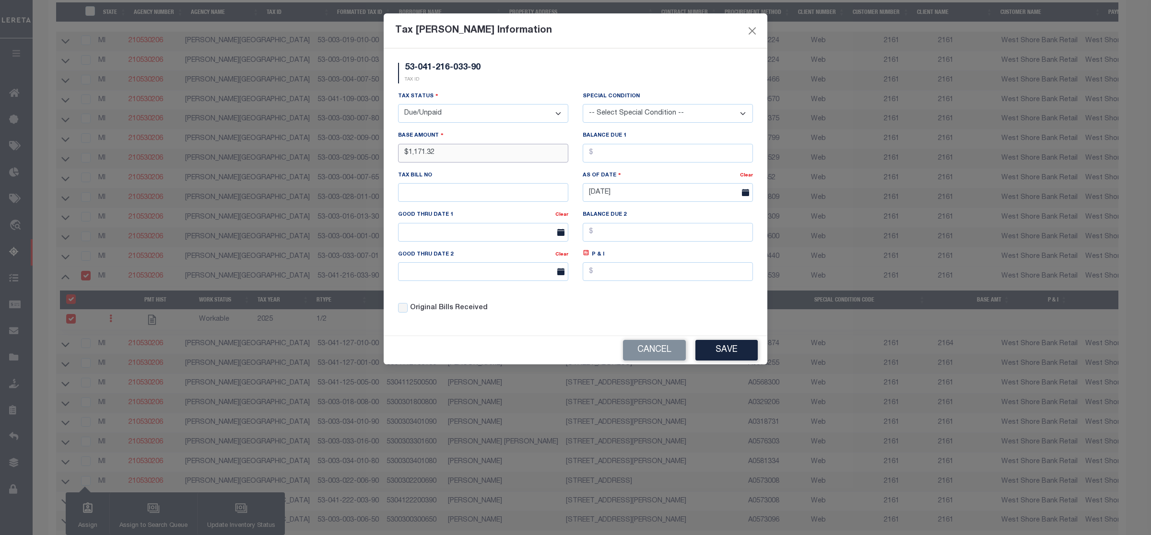
type input "$1,171.32"
click at [727, 361] on button "Save" at bounding box center [726, 350] width 62 height 21
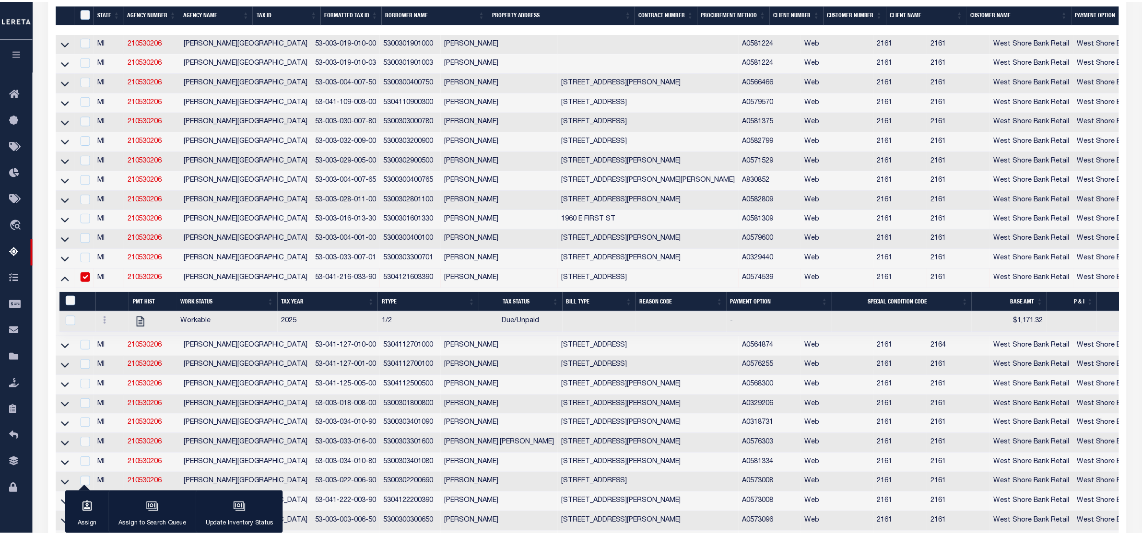
scroll to position [281, 0]
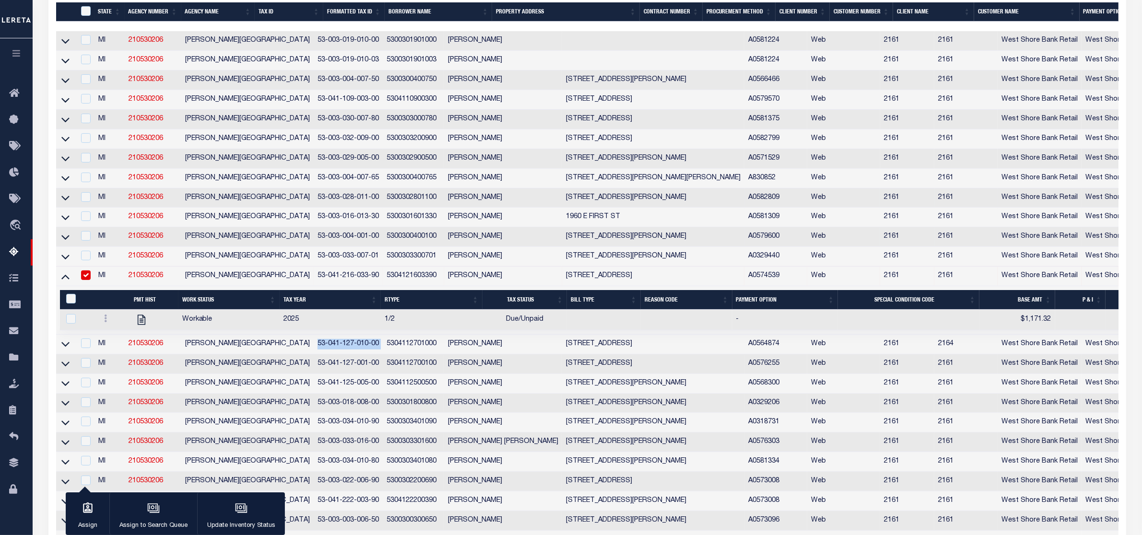
drag, startPoint x: 257, startPoint y: 354, endPoint x: 324, endPoint y: 355, distance: 66.7
click at [324, 354] on tr "MI 210530206 CUSTER TOWNSHIP 53-041-127-010-00 5304112701000 WHITAKER, LINDA 22…" at bounding box center [724, 345] width 1337 height 20
click at [61, 349] on icon at bounding box center [65, 344] width 8 height 10
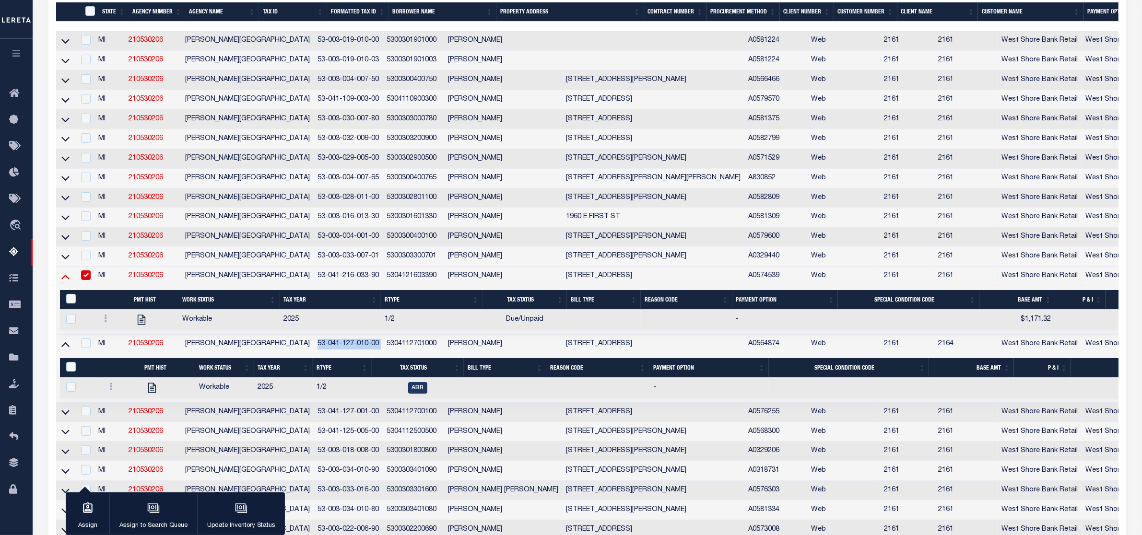
click at [65, 280] on icon at bounding box center [65, 277] width 8 height 5
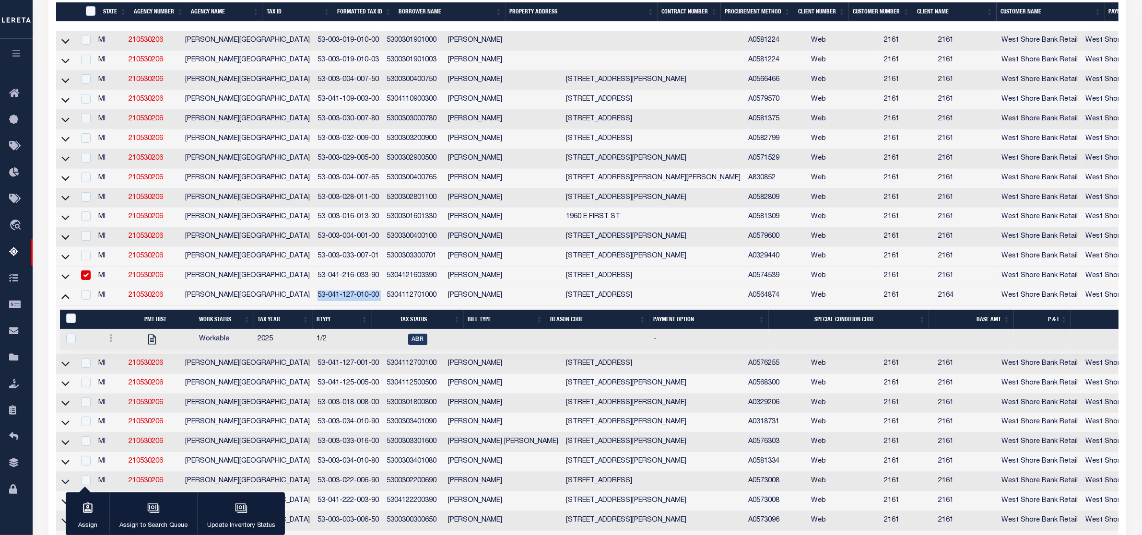
click at [91, 280] on input "checkbox" at bounding box center [86, 275] width 10 height 10
checkbox input "false"
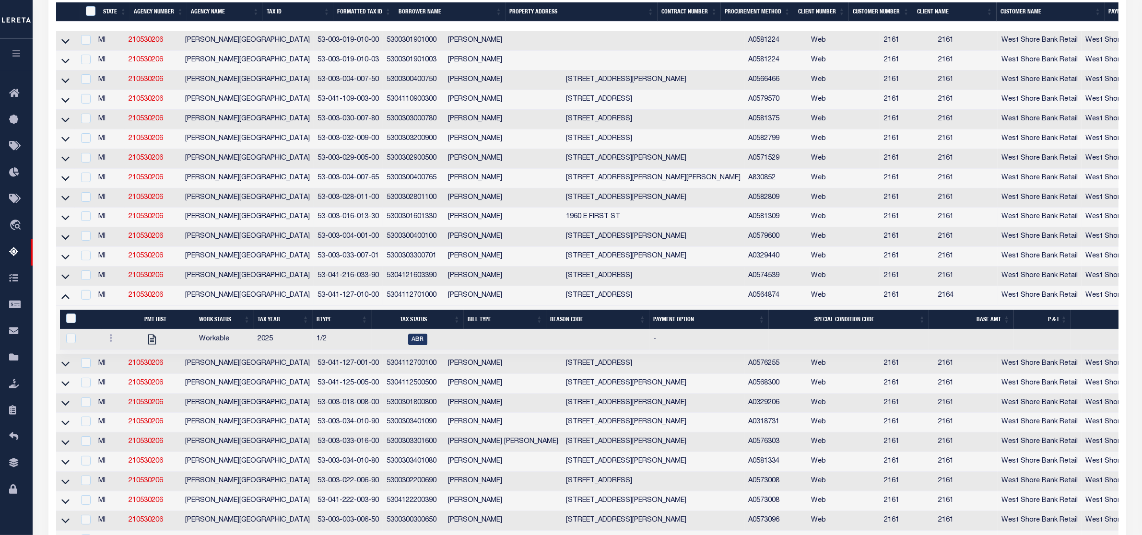
click at [94, 306] on td at bounding box center [85, 296] width 20 height 20
checkbox input "true"
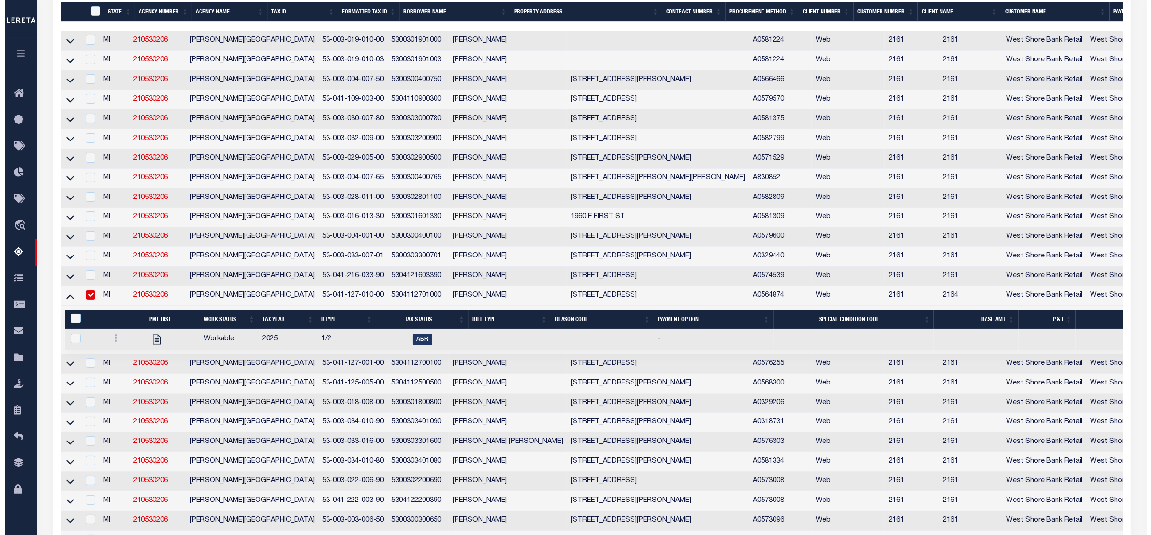
scroll to position [280, 0]
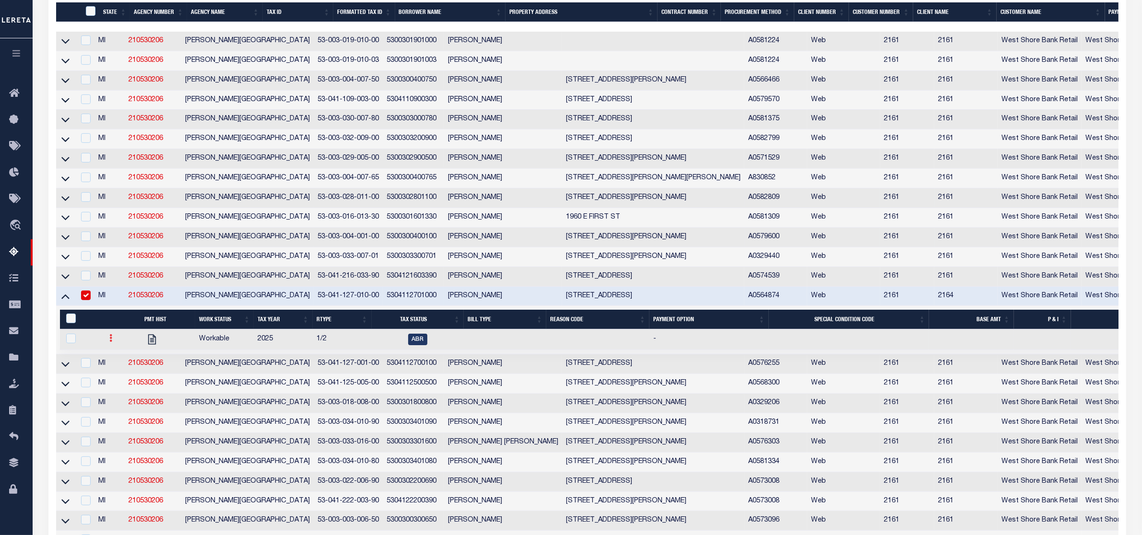
click at [109, 343] on link at bounding box center [110, 340] width 11 height 8
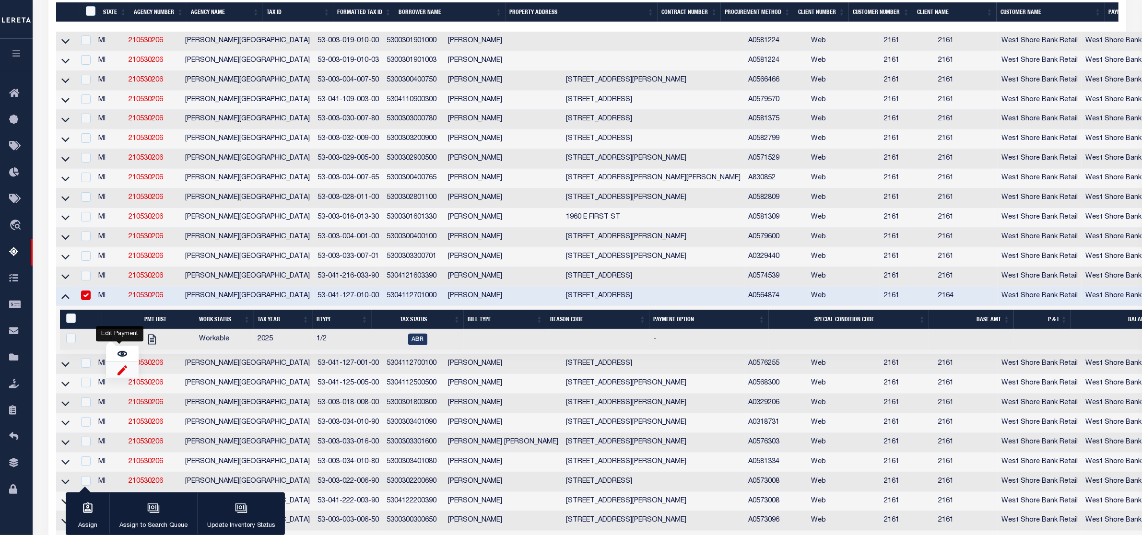
click at [117, 375] on img "" at bounding box center [122, 370] width 10 height 10
checkbox input "true"
select select
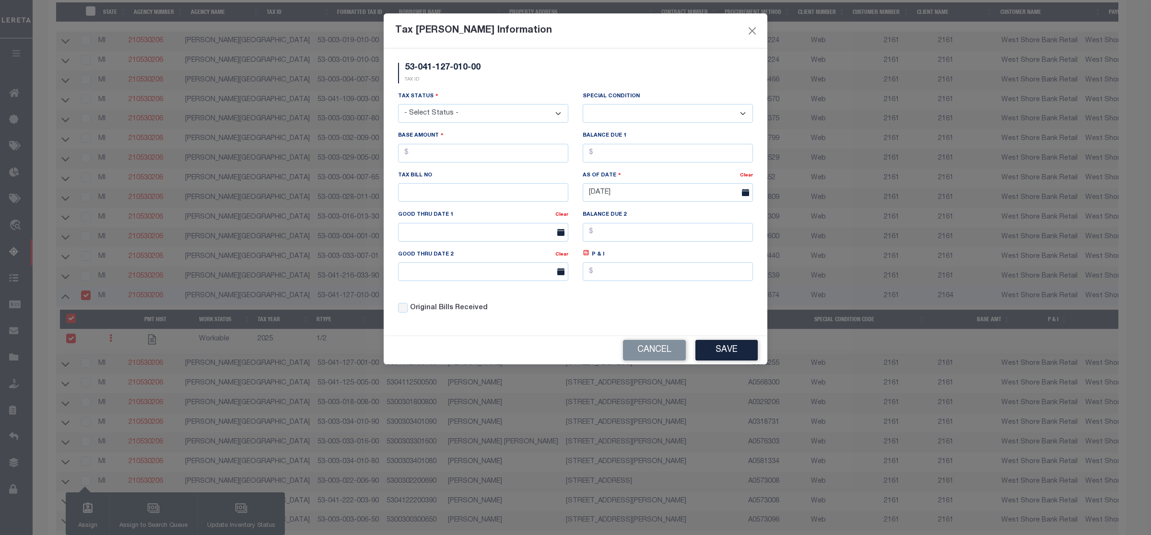
click at [501, 114] on select "- Select Status - Open Due/Unpaid Paid Incomplete No Tax Due Internal Refund Pr…" at bounding box center [483, 113] width 170 height 19
select select "DUE"
click at [398, 105] on select "- Select Status - Open Due/Unpaid Paid Incomplete No Tax Due Internal Refund Pr…" at bounding box center [483, 113] width 170 height 19
select select "0"
click at [464, 154] on input "text" at bounding box center [483, 153] width 170 height 19
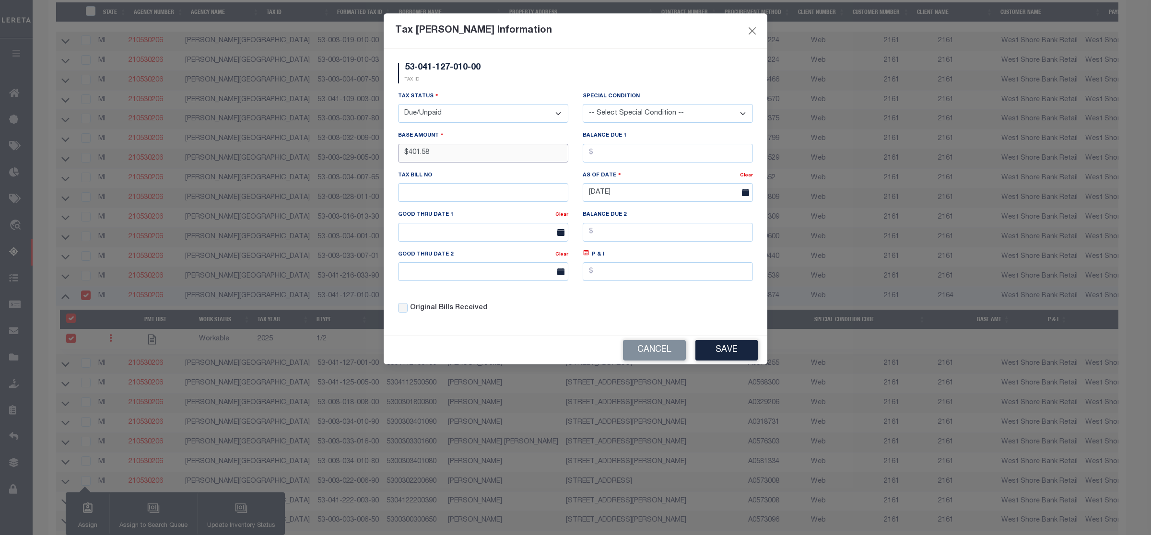
type input "$401.58"
click at [728, 356] on button "Save" at bounding box center [726, 350] width 62 height 21
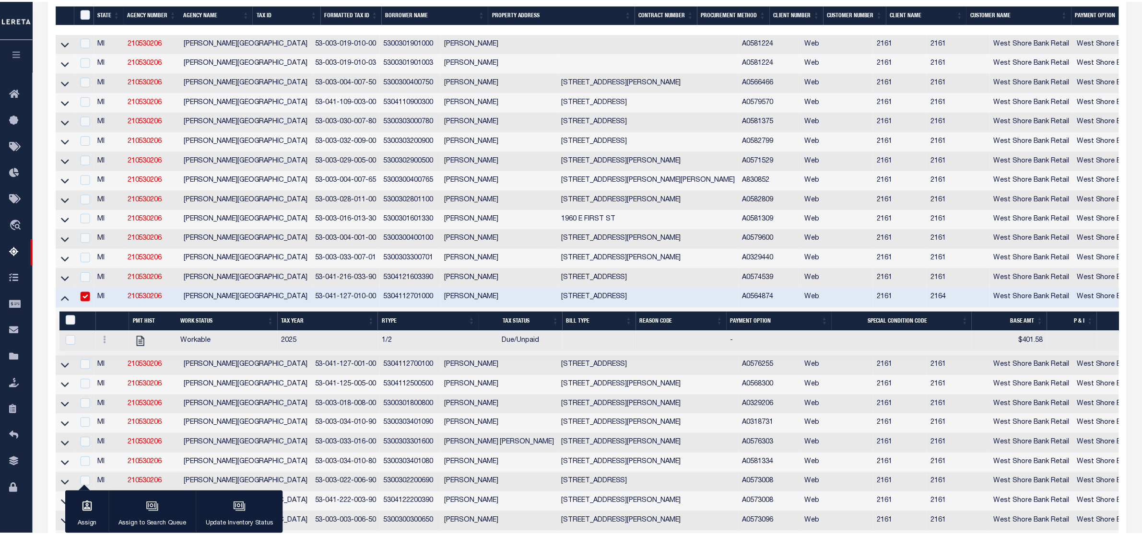
scroll to position [281, 0]
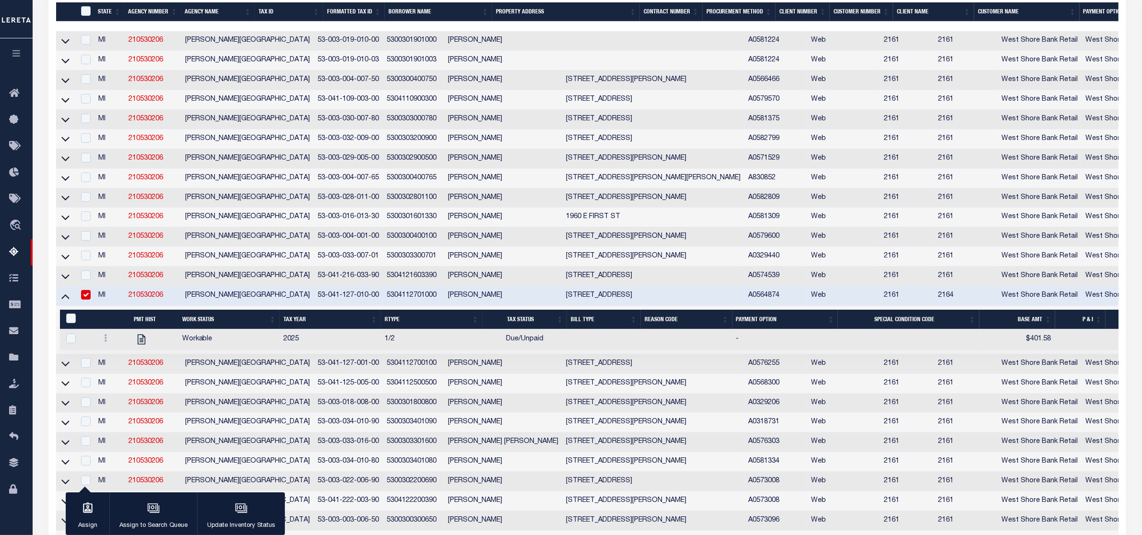
click at [838, 350] on td at bounding box center [908, 339] width 141 height 21
checkbox input "true"
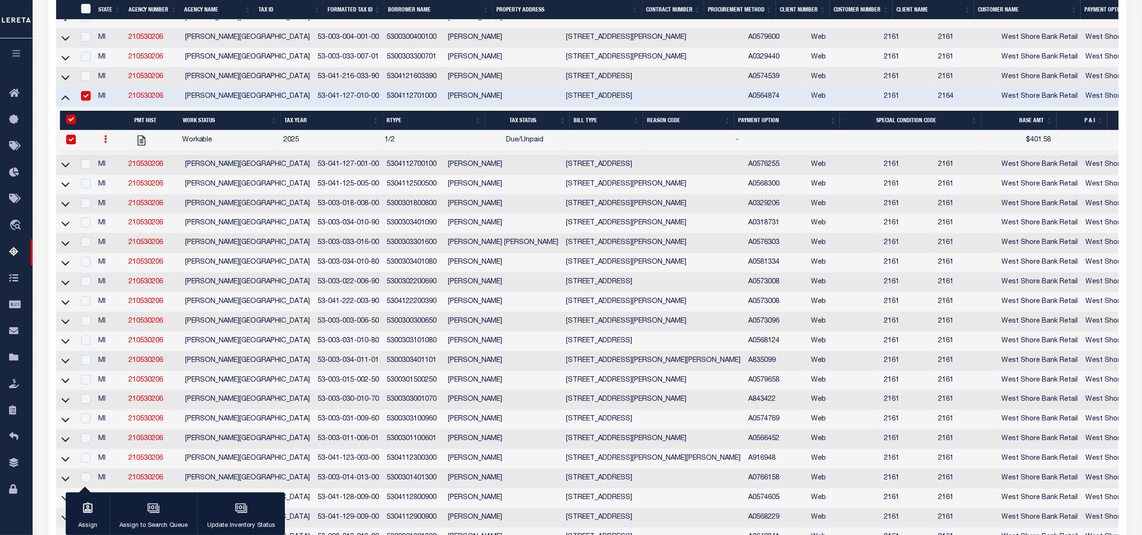
scroll to position [231, 0]
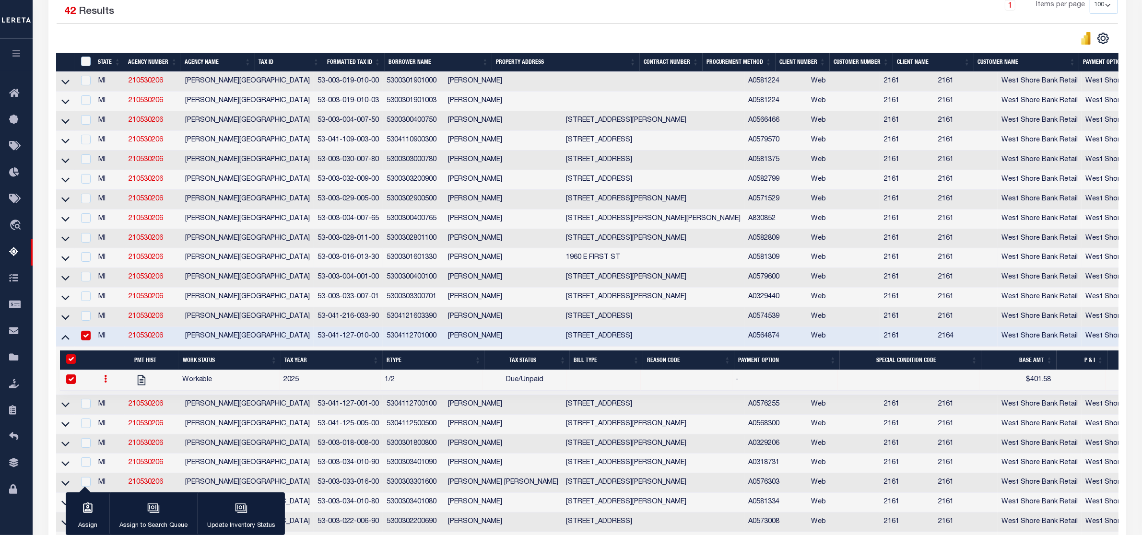
click at [892, 391] on td at bounding box center [908, 380] width 141 height 21
checkbox input "false"
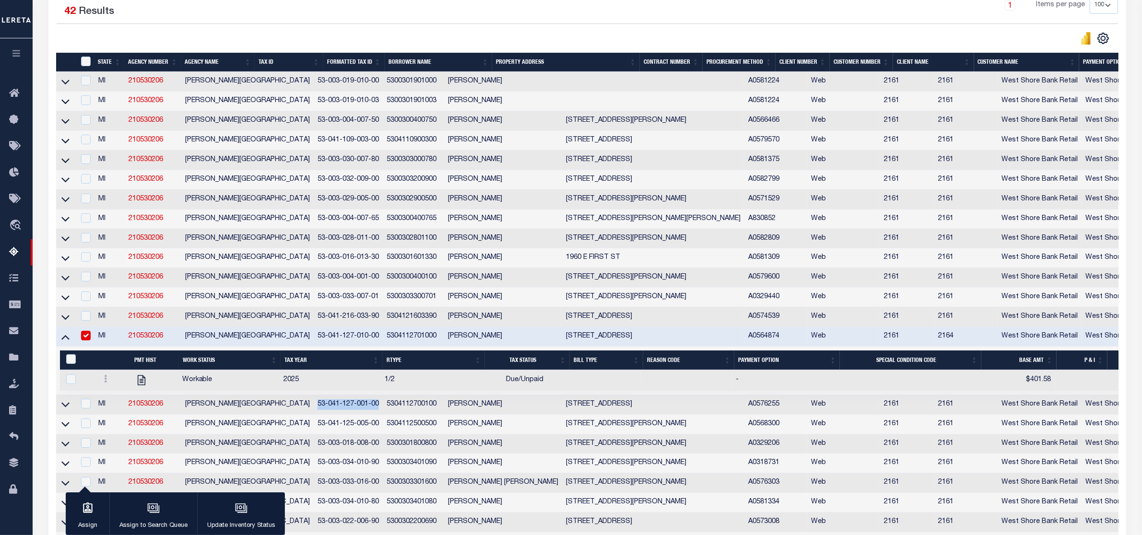
drag, startPoint x: 259, startPoint y: 415, endPoint x: 321, endPoint y: 413, distance: 62.4
click at [321, 413] on td "53-041-127-001-00" at bounding box center [348, 405] width 69 height 20
checkbox input "true"
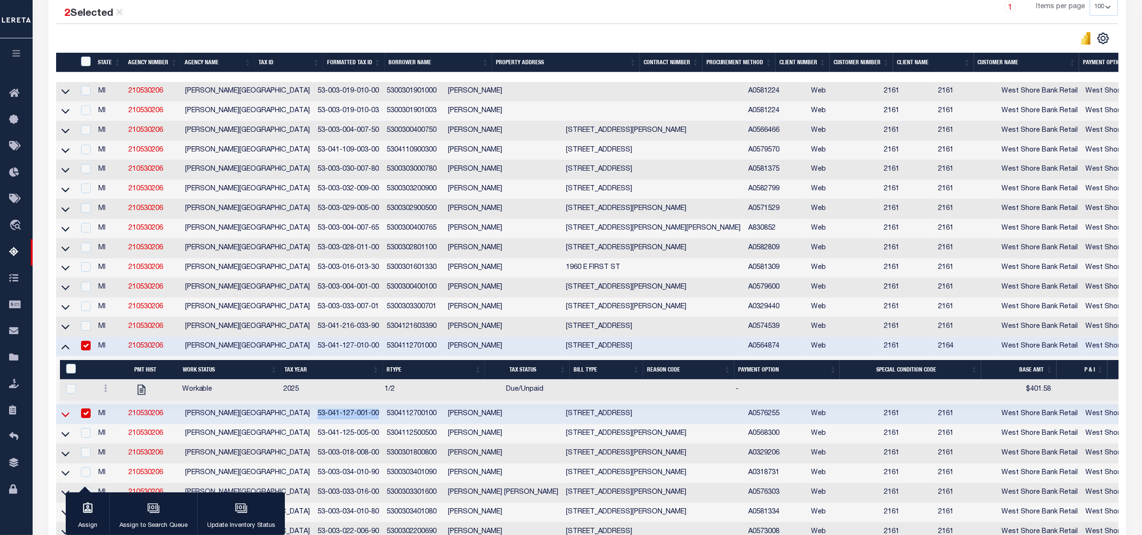
click at [68, 420] on icon at bounding box center [65, 414] width 8 height 10
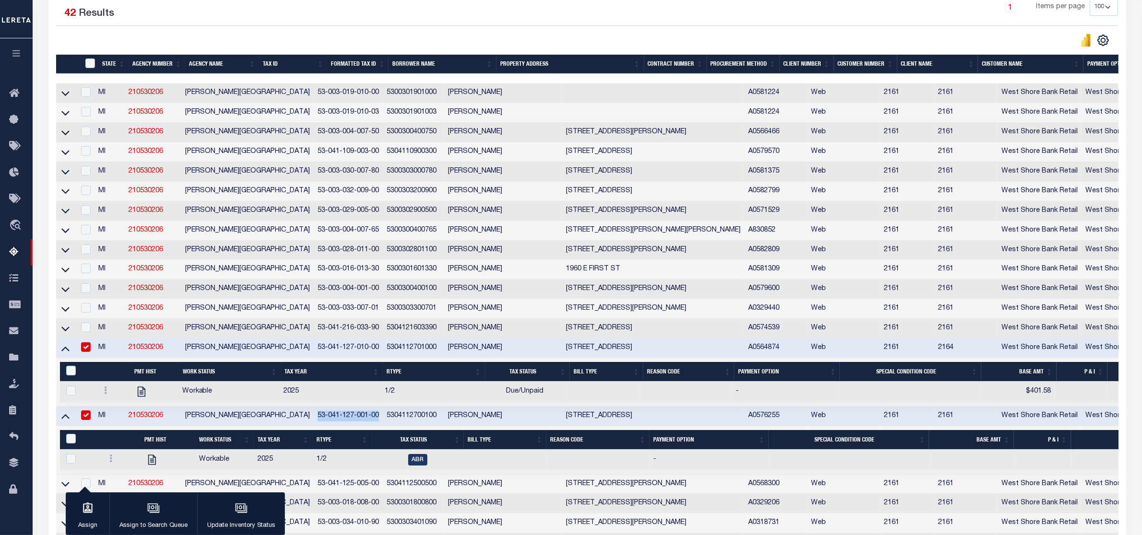
scroll to position [231, 0]
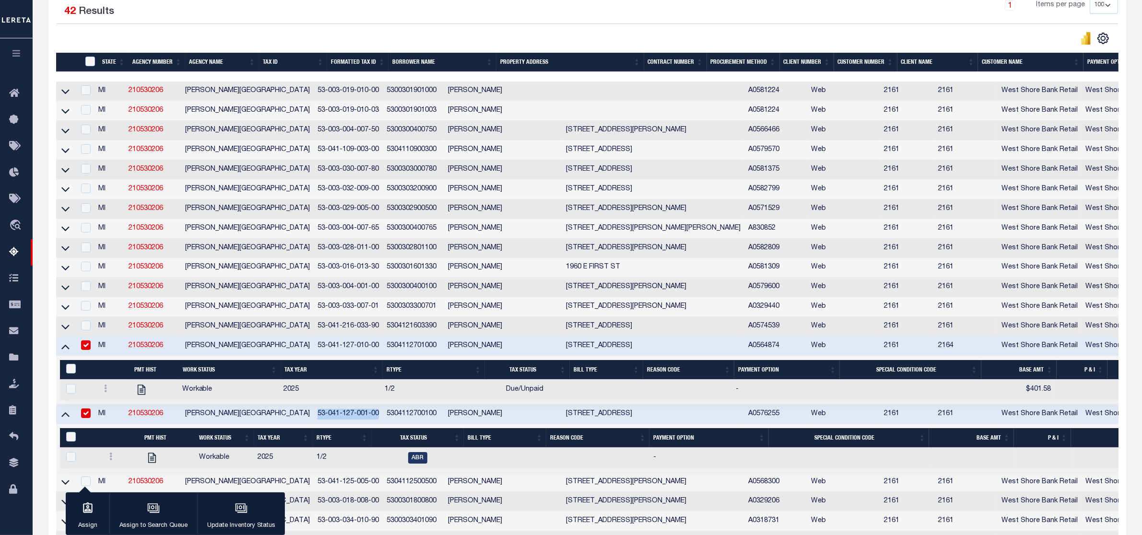
click at [91, 350] on input "checkbox" at bounding box center [86, 345] width 10 height 10
checkbox input "false"
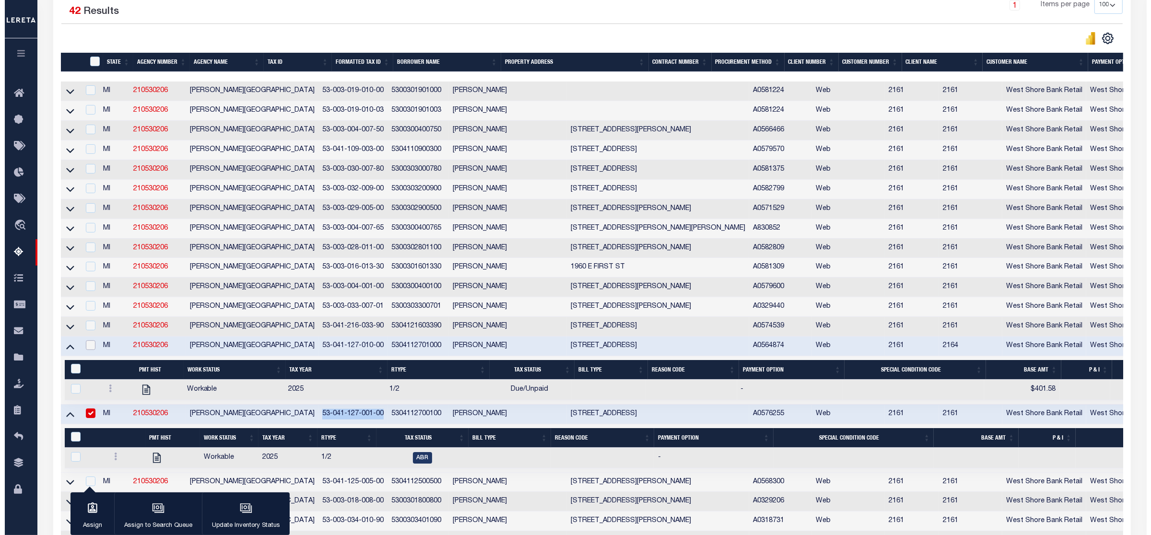
scroll to position [229, 0]
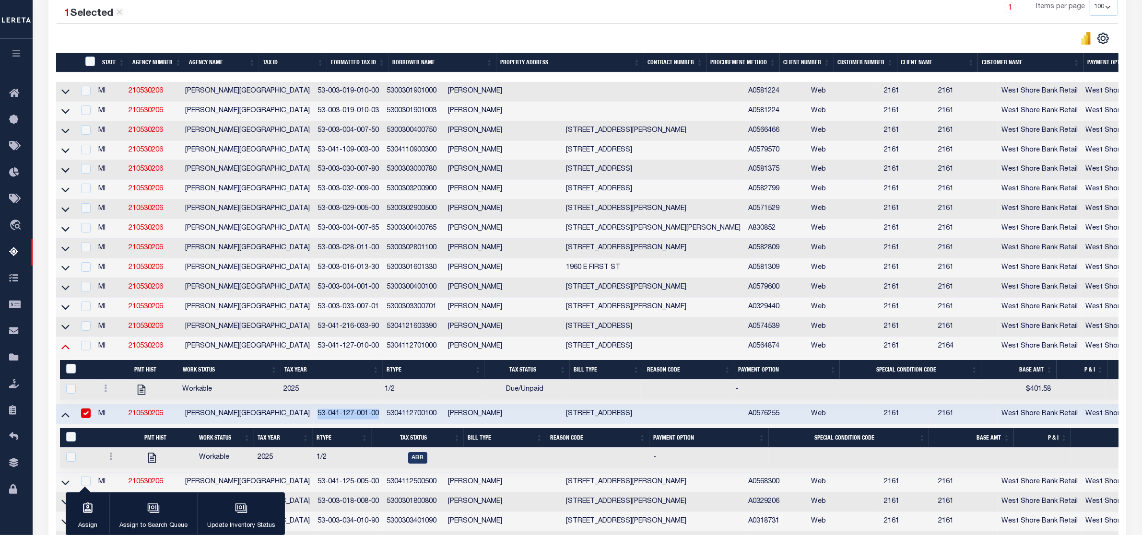
click at [66, 350] on icon at bounding box center [65, 347] width 8 height 5
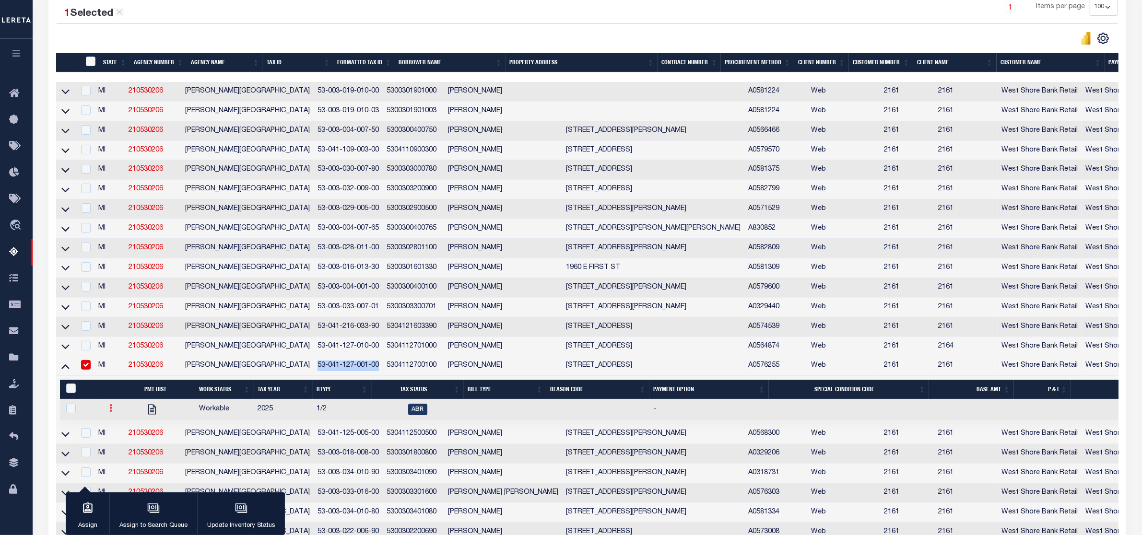
click at [105, 413] on link at bounding box center [110, 410] width 11 height 8
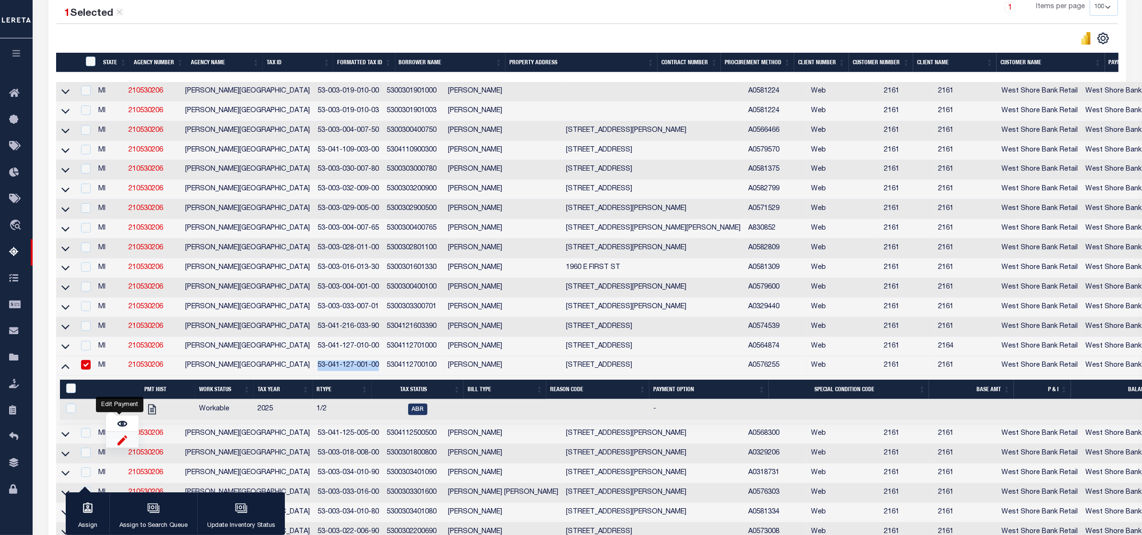
click at [118, 445] on img "" at bounding box center [122, 440] width 10 height 10
checkbox input "true"
select select
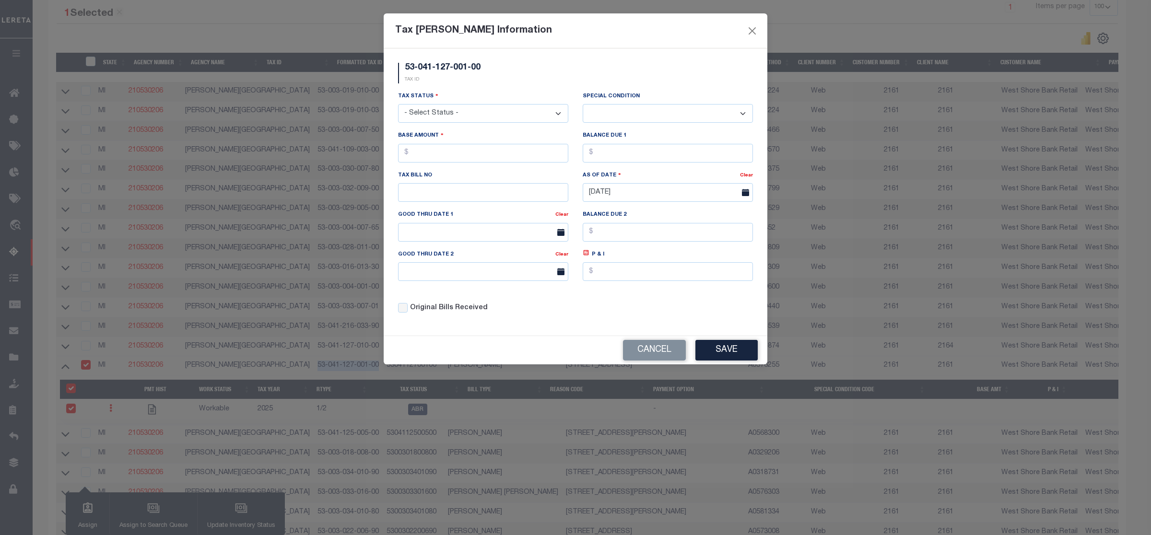
click at [485, 109] on select "- Select Status - Open Due/Unpaid Paid Incomplete No Tax Due Internal Refund Pr…" at bounding box center [483, 113] width 170 height 19
select select "DUE"
click at [398, 105] on select "- Select Status - Open Due/Unpaid Paid Incomplete No Tax Due Internal Refund Pr…" at bounding box center [483, 113] width 170 height 19
select select "0"
click at [441, 158] on input "text" at bounding box center [483, 153] width 170 height 19
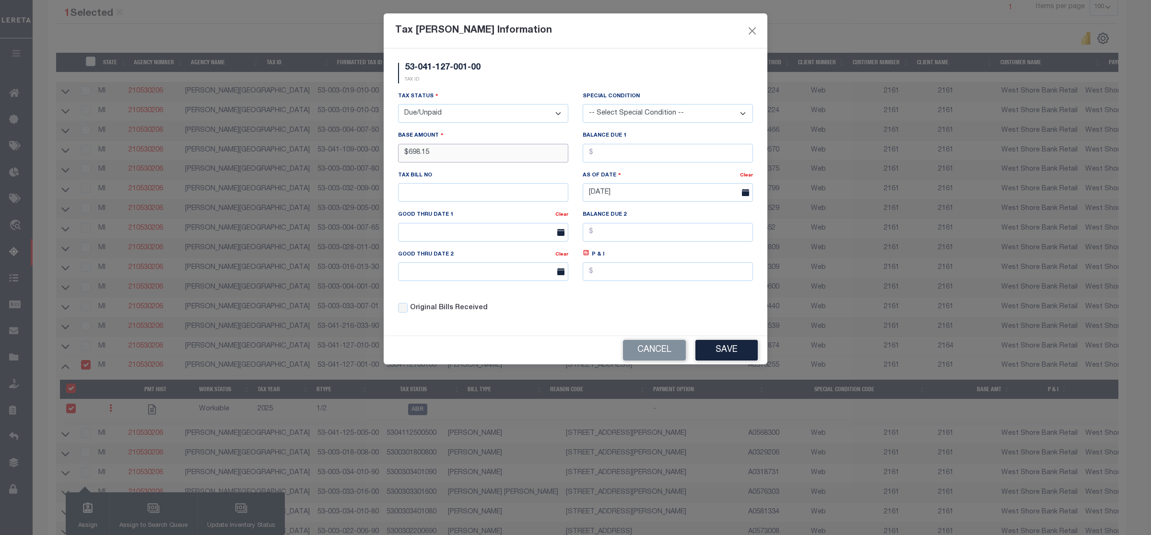
type input "$698.15"
click at [715, 355] on button "Save" at bounding box center [726, 350] width 62 height 21
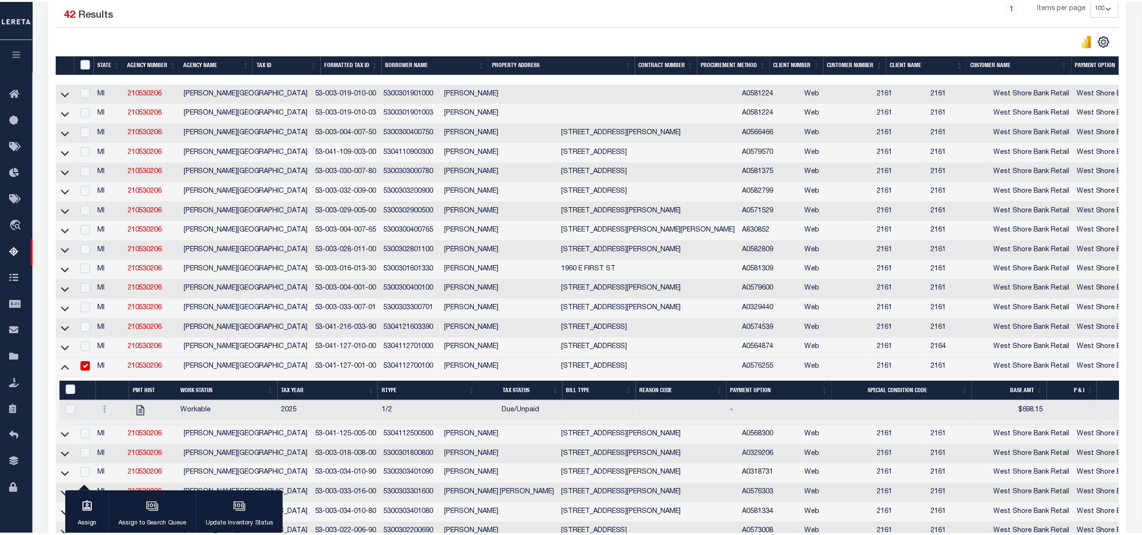
scroll to position [231, 0]
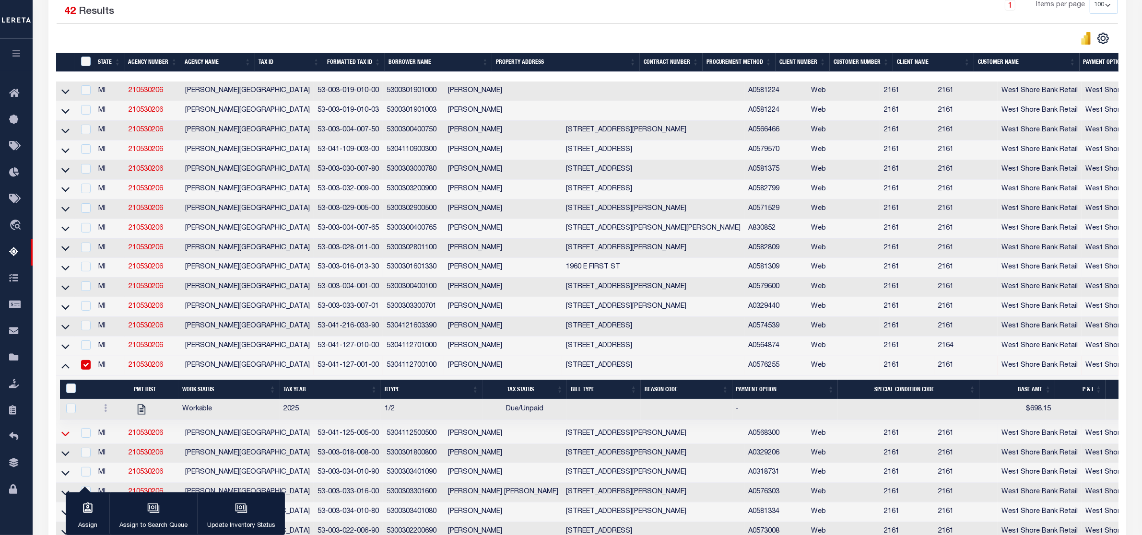
click at [67, 439] on icon at bounding box center [65, 434] width 8 height 10
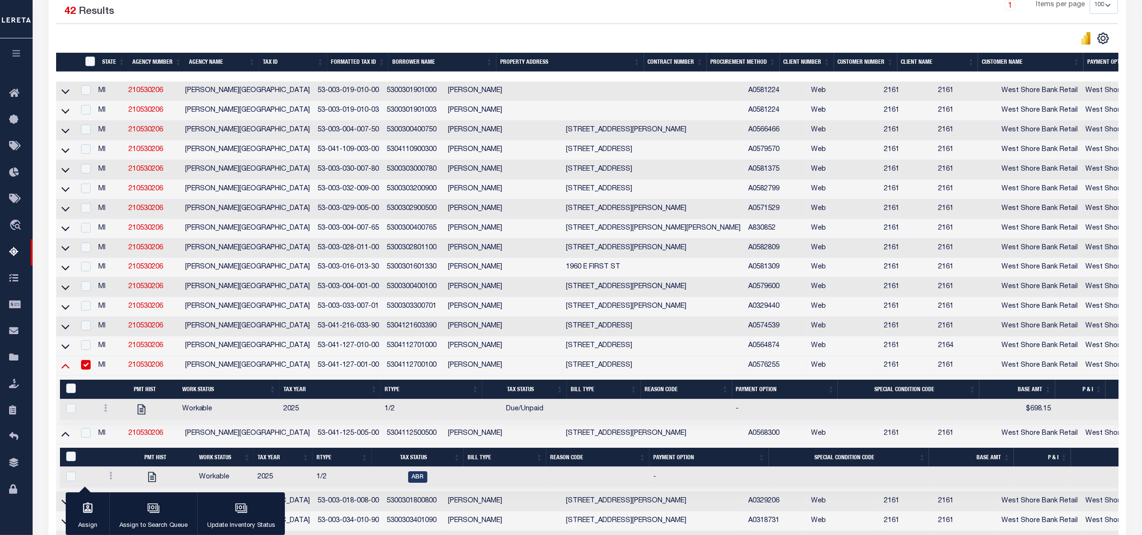
click at [65, 371] on icon at bounding box center [65, 366] width 8 height 10
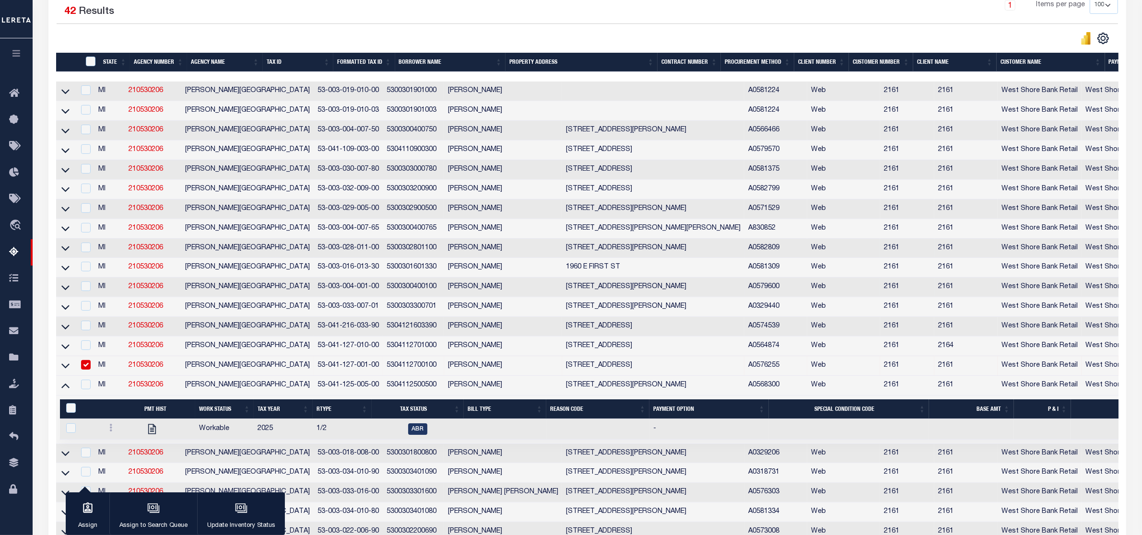
click at [90, 370] on input "checkbox" at bounding box center [86, 365] width 10 height 10
checkbox input "false"
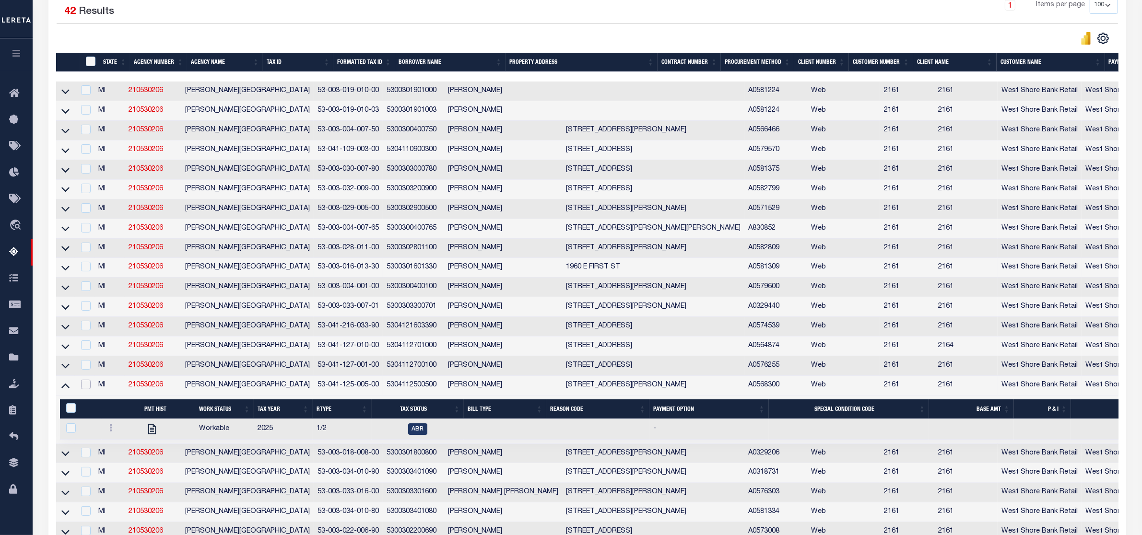
click at [91, 389] on input "checkbox" at bounding box center [86, 385] width 10 height 10
checkbox input "true"
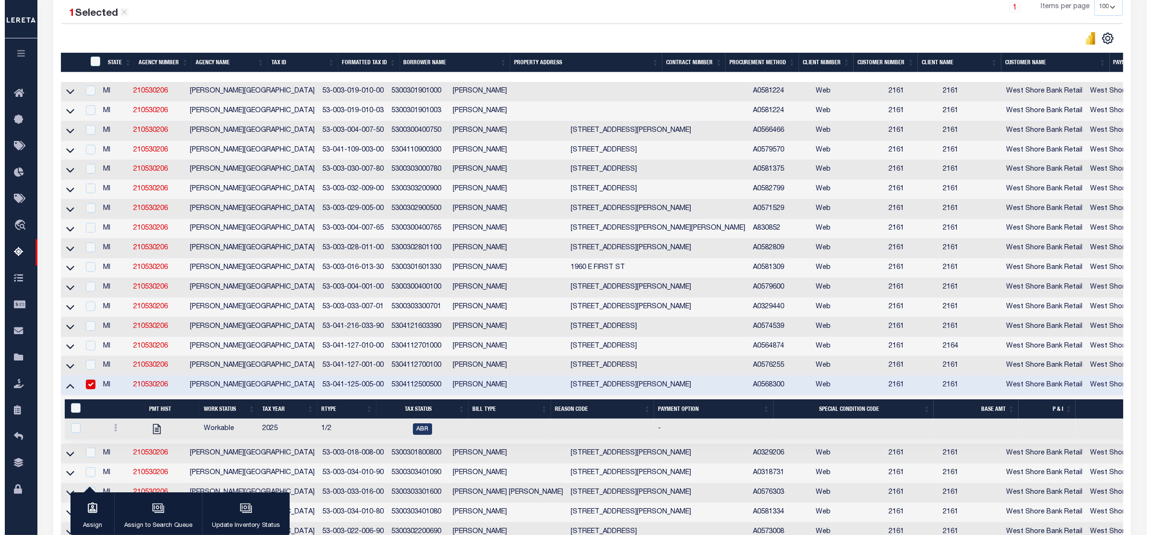
scroll to position [289, 0]
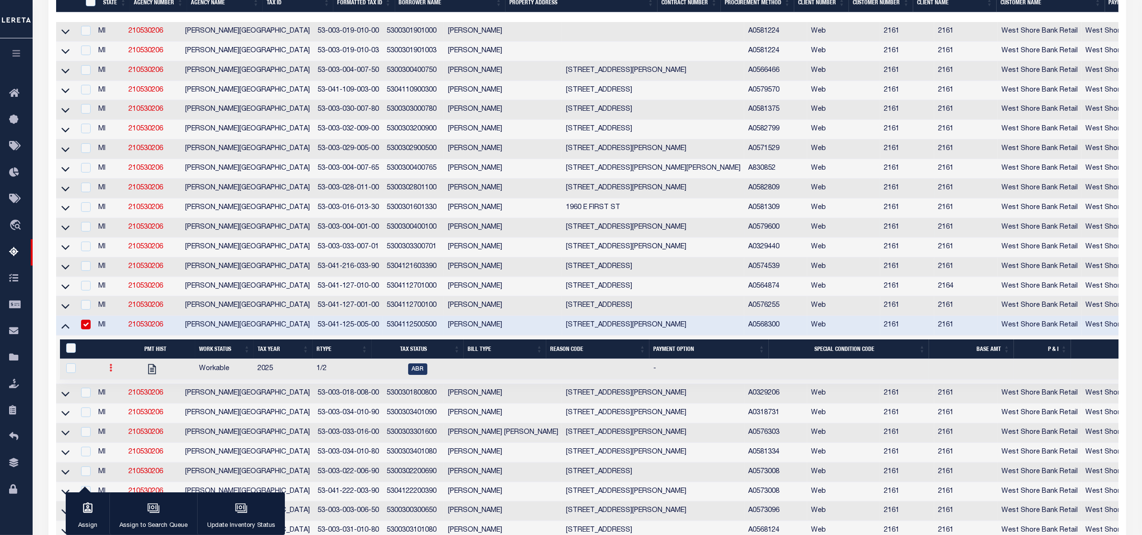
click at [109, 372] on icon at bounding box center [110, 368] width 3 height 8
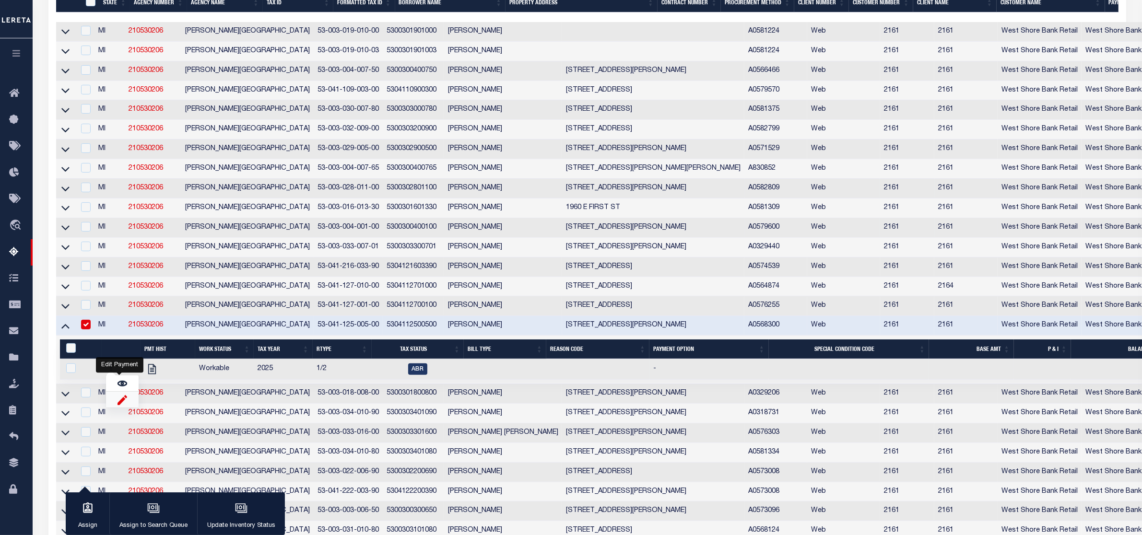
click at [122, 405] on img "" at bounding box center [122, 400] width 10 height 10
checkbox input "true"
select select
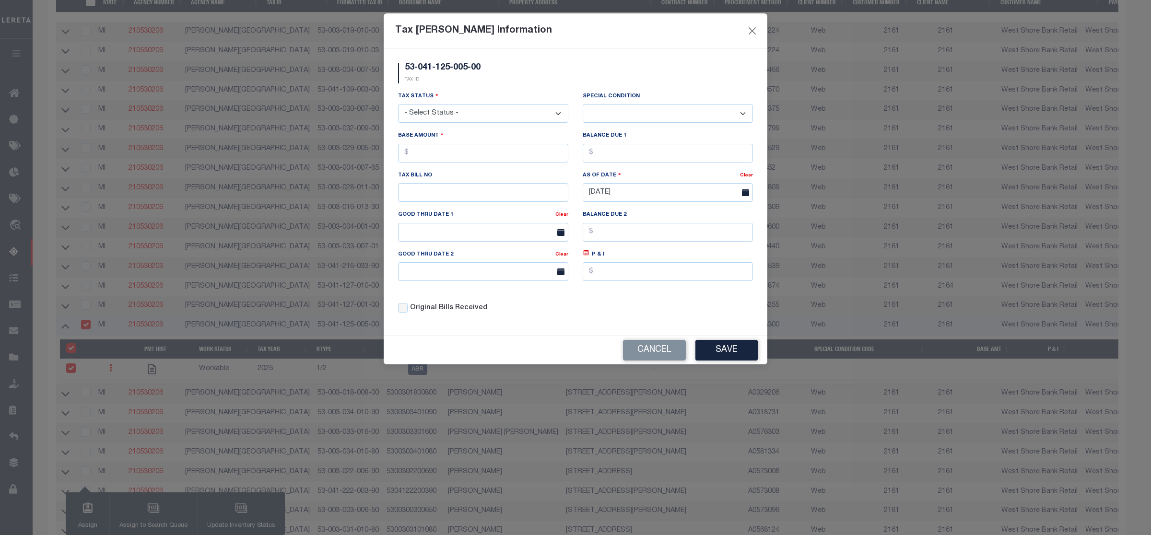
click at [430, 117] on select "- Select Status - Open Due/Unpaid Paid Incomplete No Tax Due Internal Refund Pr…" at bounding box center [483, 113] width 170 height 19
select select "DUE"
click at [398, 105] on select "- Select Status - Open Due/Unpaid Paid Incomplete No Tax Due Internal Refund Pr…" at bounding box center [483, 113] width 170 height 19
select select "0"
click at [424, 161] on input "text" at bounding box center [483, 153] width 170 height 19
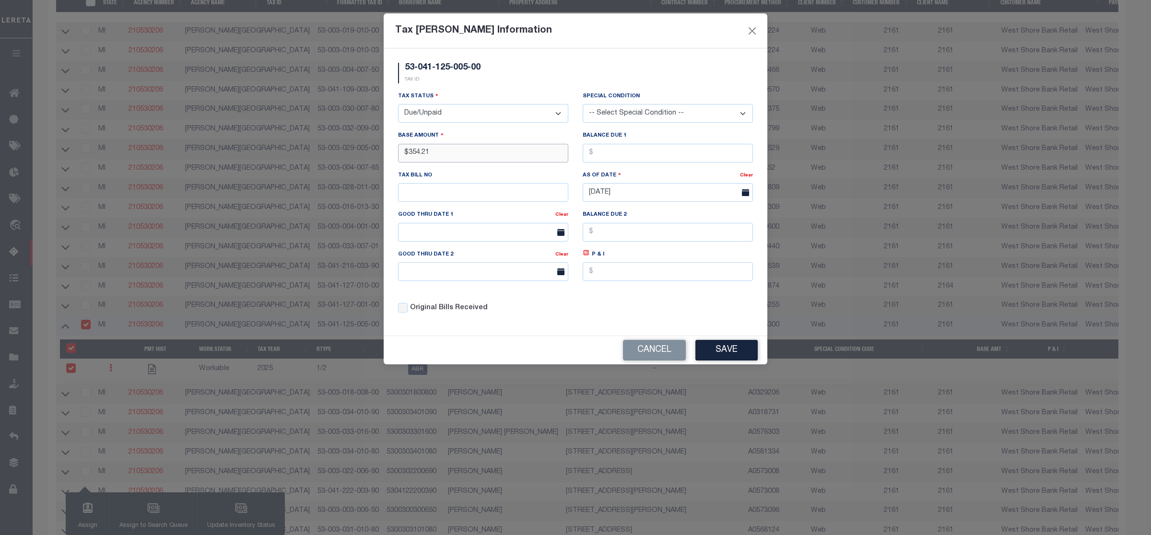
type input "$354.21"
click at [718, 356] on button "Save" at bounding box center [726, 350] width 62 height 21
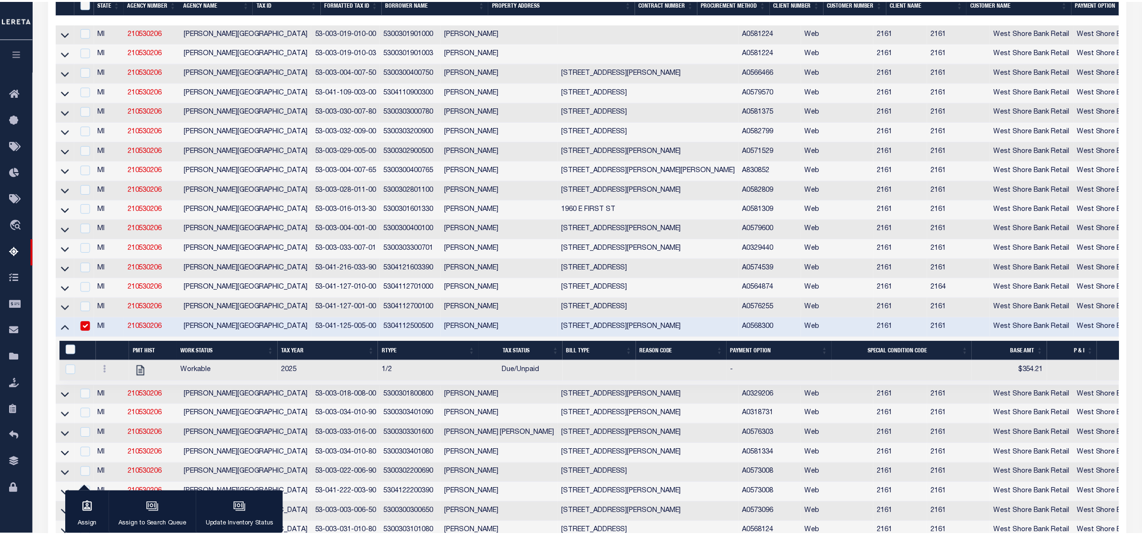
scroll to position [291, 0]
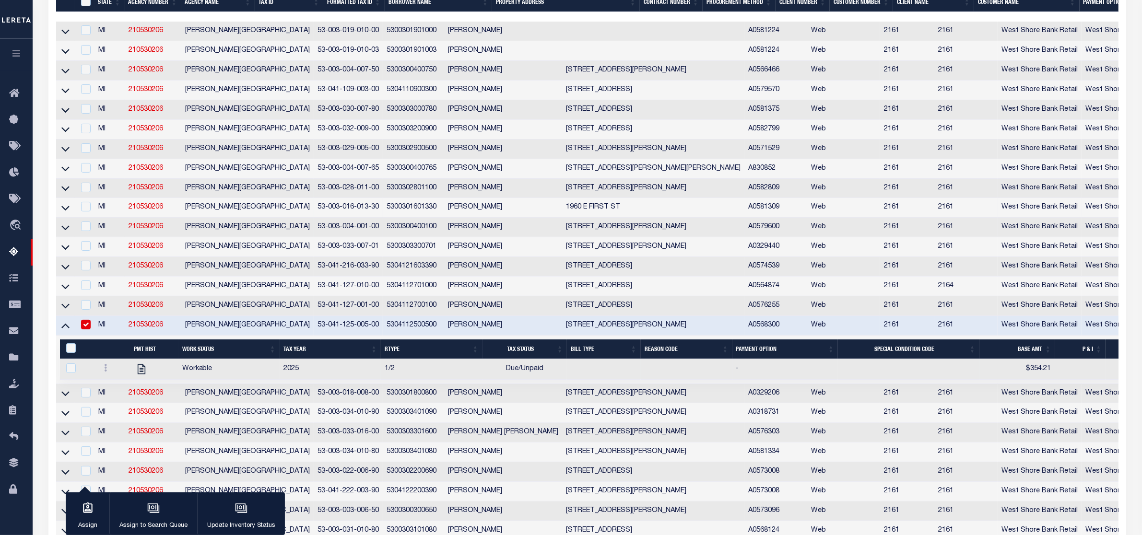
click at [234, 380] on td "Workable" at bounding box center [228, 369] width 101 height 21
checkbox input "true"
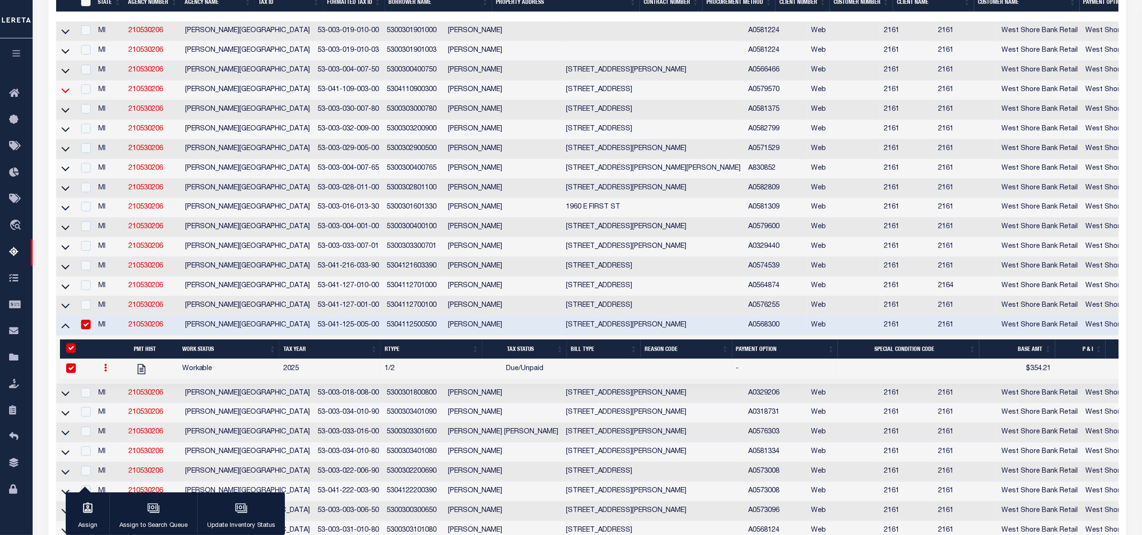
click at [63, 93] on icon at bounding box center [65, 90] width 8 height 5
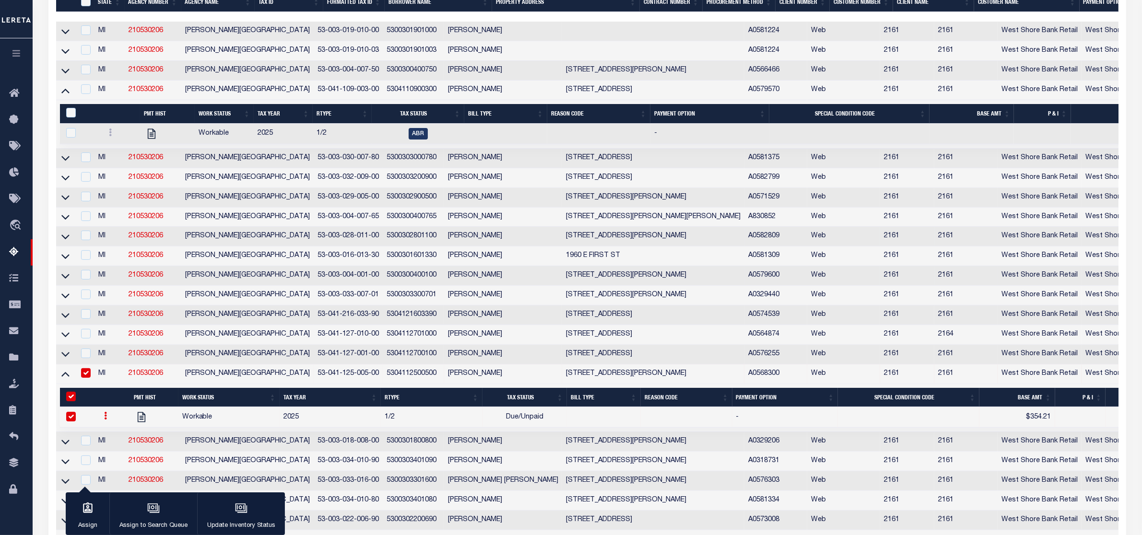
click at [1089, 227] on td "West Shore Bank Retail" at bounding box center [1135, 218] width 109 height 20
click at [80, 222] on div at bounding box center [85, 216] width 12 height 11
checkbox input "false"
click at [77, 512] on div "button" at bounding box center [88, 509] width 24 height 24
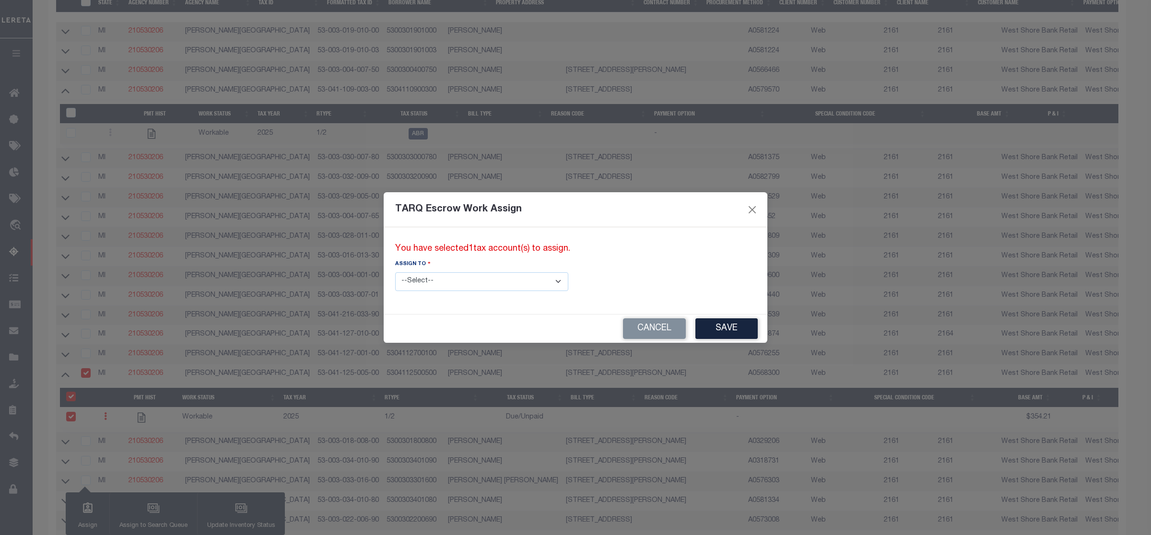
click at [462, 288] on select "--Select-- --Unassigned-- --Unassigned-- Adhikary Rinki Agustin Fernandez Agust…" at bounding box center [481, 281] width 173 height 19
select select "[PERSON_NAME]"
click at [395, 272] on select "--Select-- --Unassigned-- --Unassigned-- Adhikary Rinki Agustin Fernandez Agust…" at bounding box center [481, 281] width 173 height 19
click at [695, 329] on button "Save" at bounding box center [726, 328] width 62 height 21
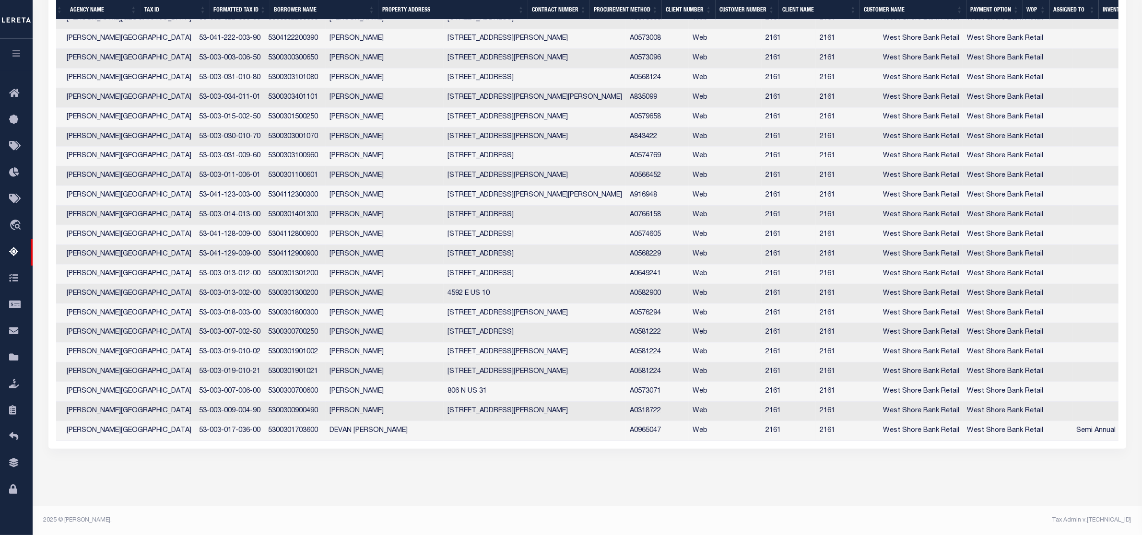
scroll to position [0, 144]
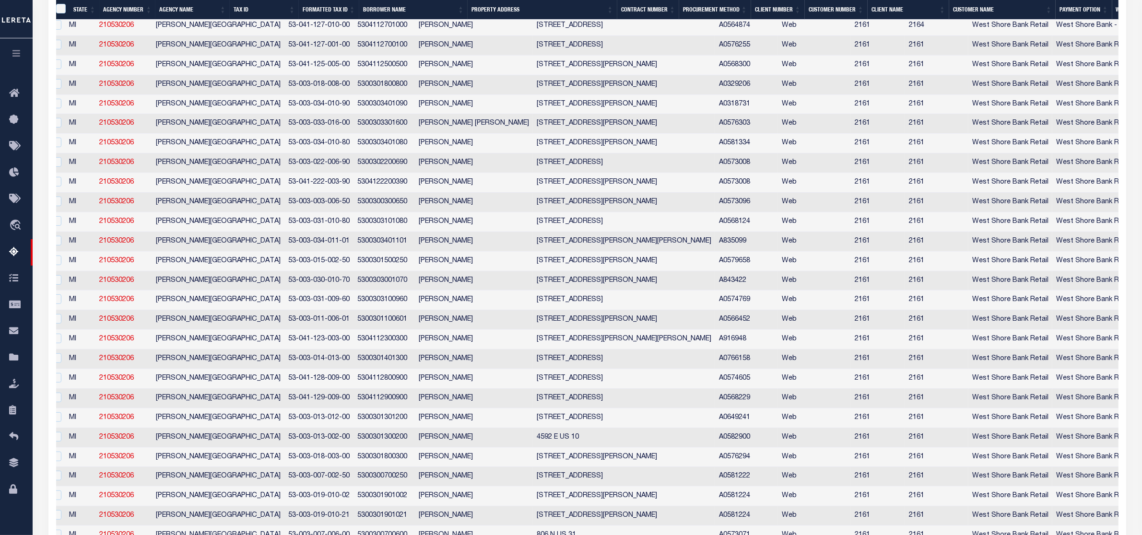
click at [595, 89] on td "241 E JOHNSON RD SCOTTVILLE, MI 49454" at bounding box center [624, 85] width 182 height 20
checkbox input "true"
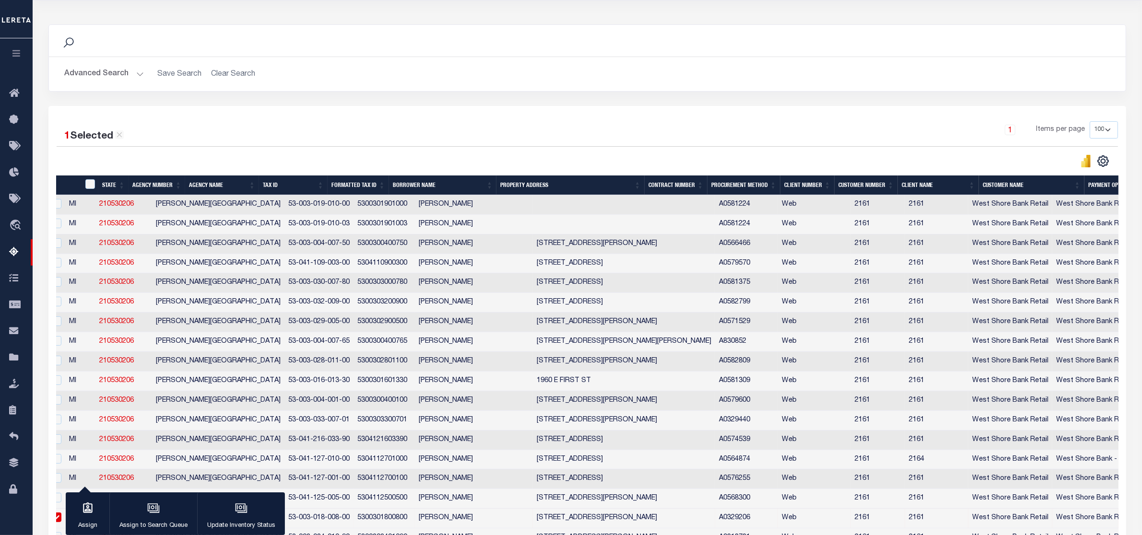
scroll to position [0, 29]
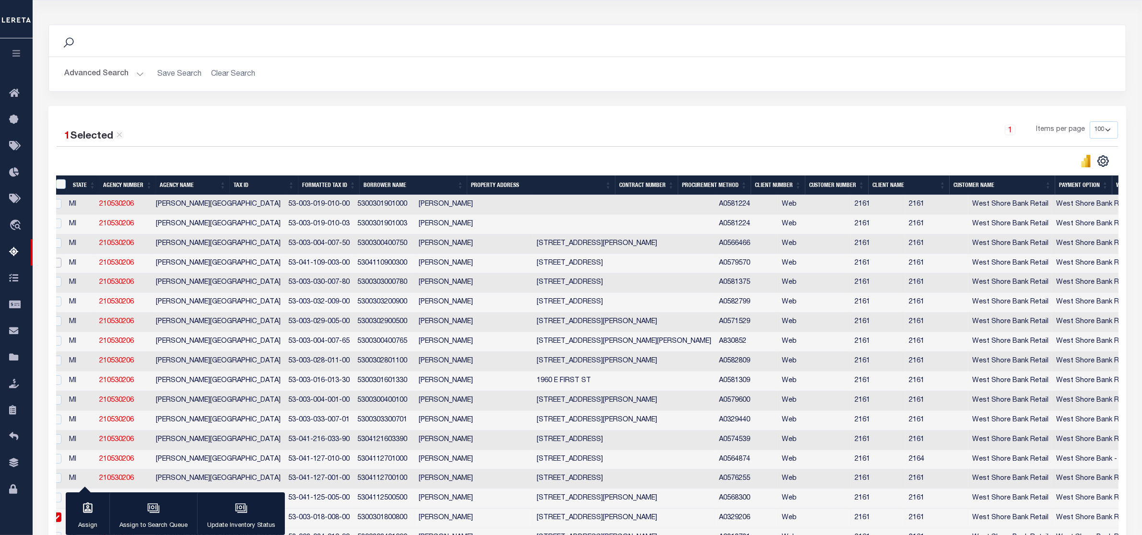
click at [61, 268] on input "checkbox" at bounding box center [57, 263] width 10 height 10
checkbox input "true"
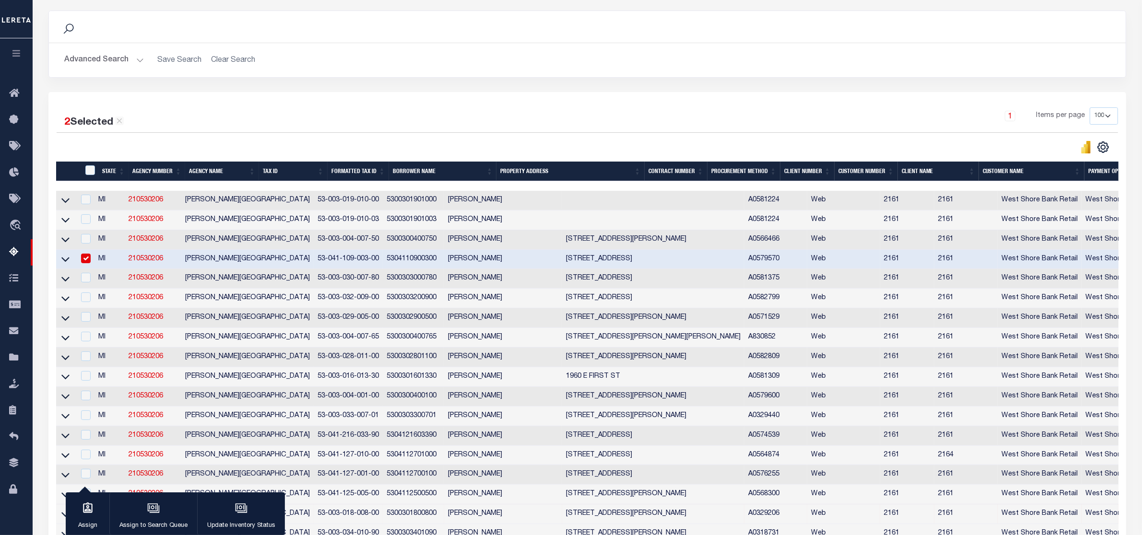
scroll to position [0, 0]
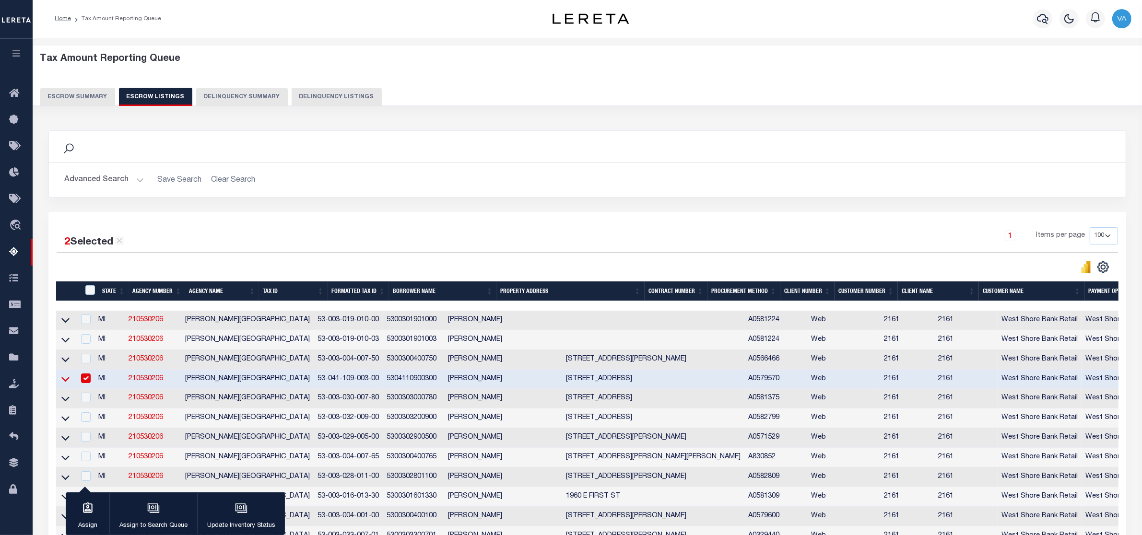
click at [66, 384] on icon at bounding box center [65, 379] width 8 height 10
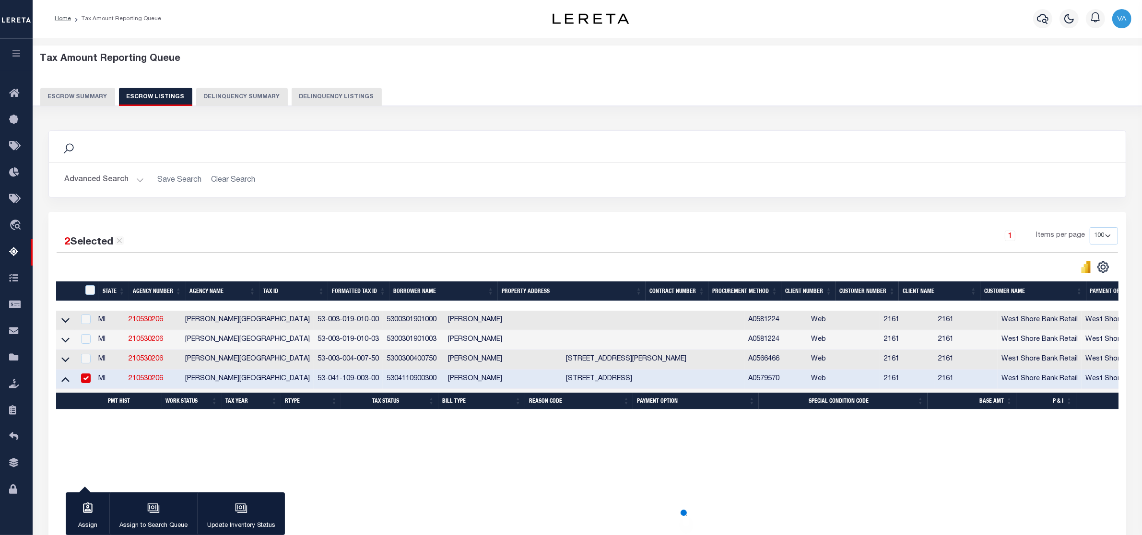
scroll to position [2, 0]
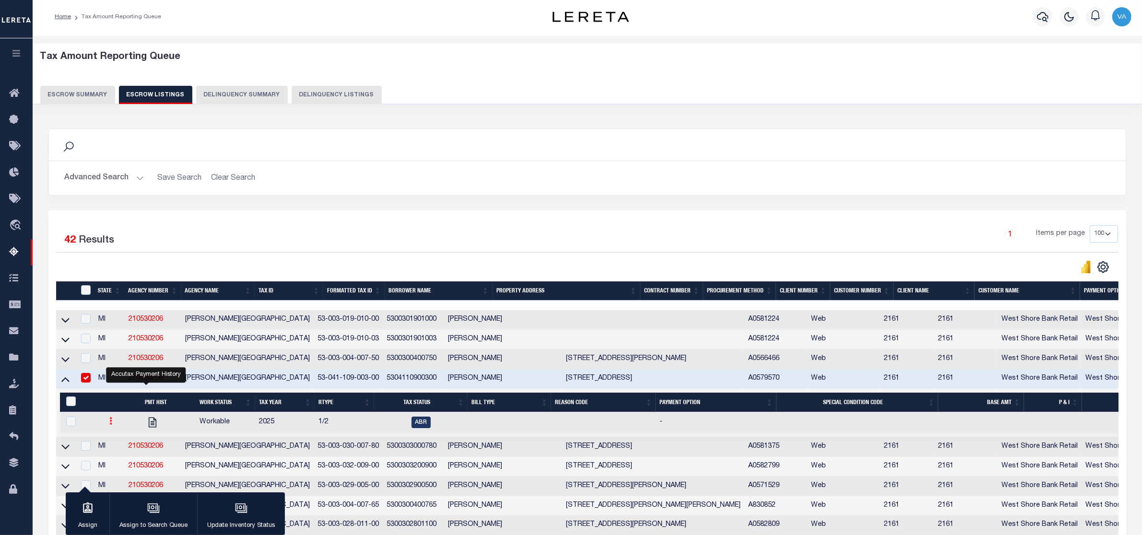
click at [109, 425] on icon at bounding box center [110, 421] width 3 height 8
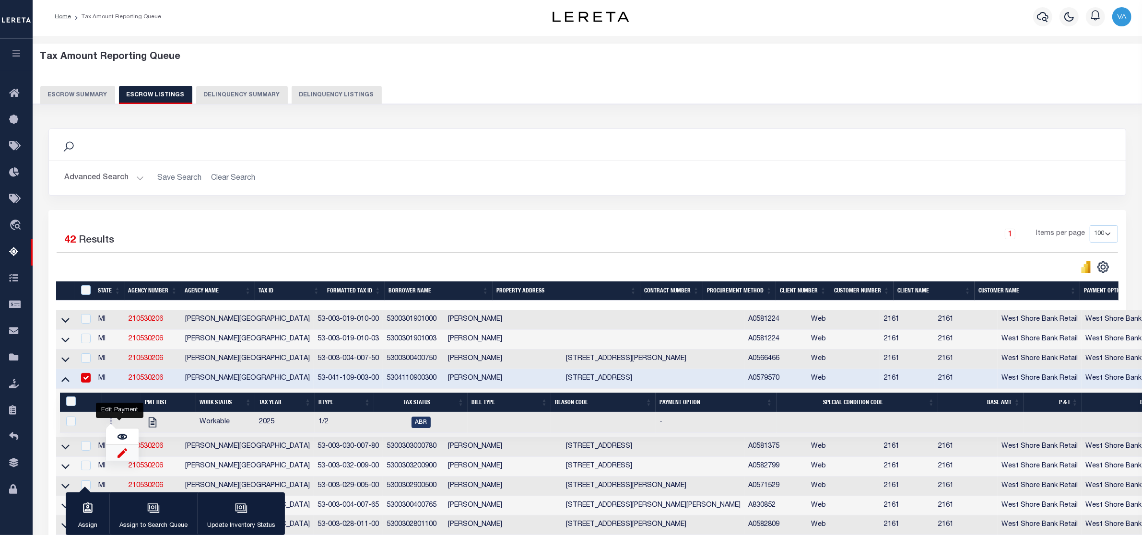
click at [121, 458] on img "" at bounding box center [122, 453] width 10 height 10
checkbox input "true"
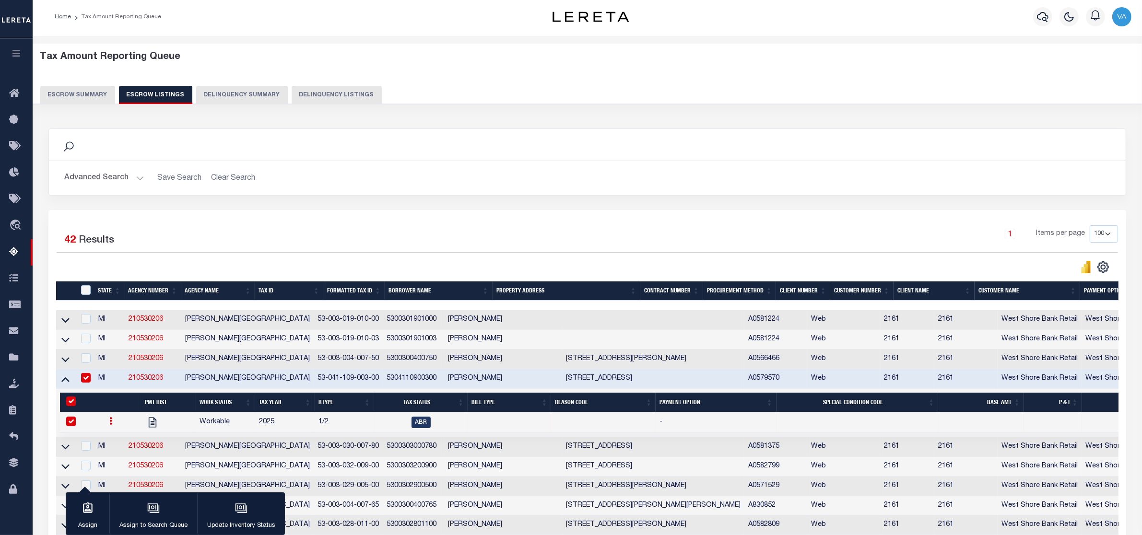
select select
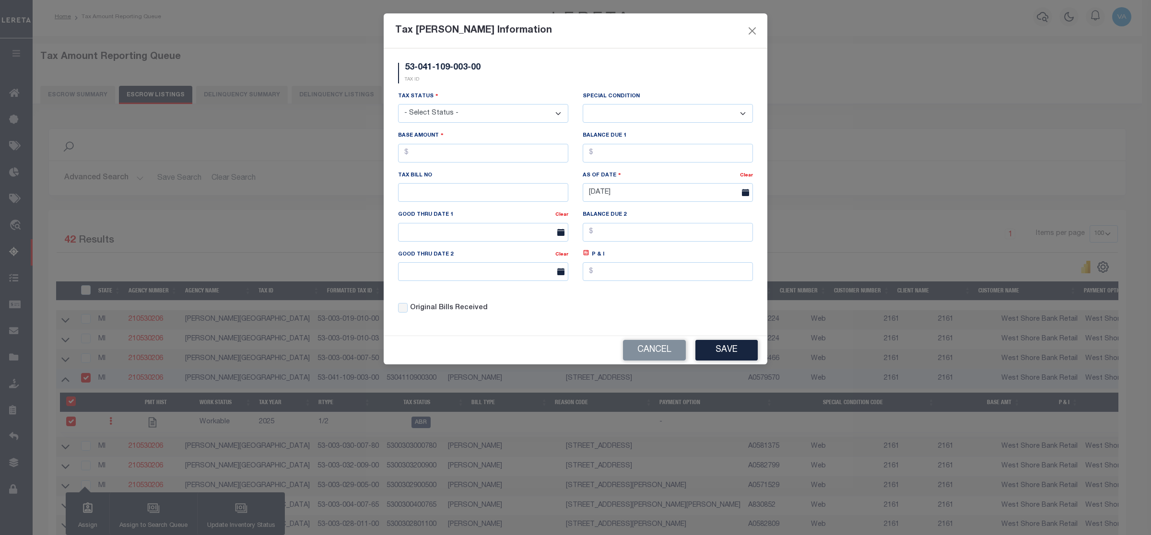
click at [435, 113] on select "- Select Status - Open Due/Unpaid Paid Incomplete No Tax Due Internal Refund Pr…" at bounding box center [483, 113] width 170 height 19
select select "DUE"
click at [398, 105] on select "- Select Status - Open Due/Unpaid Paid Incomplete No Tax Due Internal Refund Pr…" at bounding box center [483, 113] width 170 height 19
select select "0"
click at [422, 157] on input "text" at bounding box center [483, 153] width 170 height 19
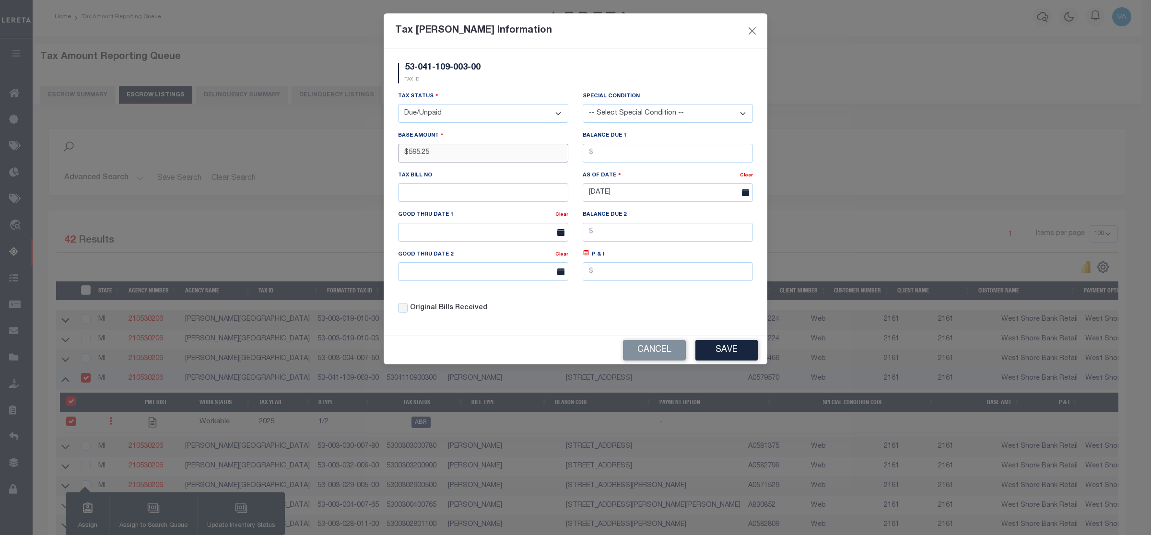
type input "$595.25"
click at [869, 190] on div "Tax Bill Amount Information 53-041-109-003-00 TAX ID Installment: TaxID: Tax St…" at bounding box center [575, 267] width 1151 height 535
click at [647, 113] on select "-- Select Special Condition -- 3RD PARTY TAX LIEN AGENCY TAX LIEN (A.K.A Inside…" at bounding box center [668, 113] width 170 height 19
select select "18"
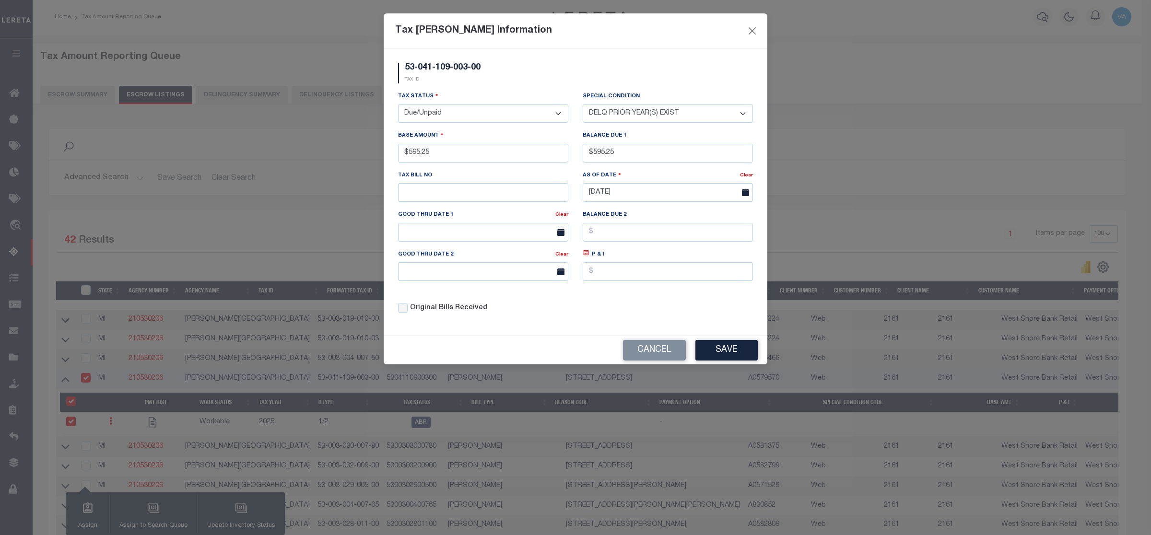
click at [583, 105] on select "-- Select Special Condition -- 3RD PARTY TAX LIEN AGENCY TAX LIEN (A.K.A Inside…" at bounding box center [668, 113] width 170 height 19
click at [720, 356] on button "Save" at bounding box center [726, 350] width 62 height 21
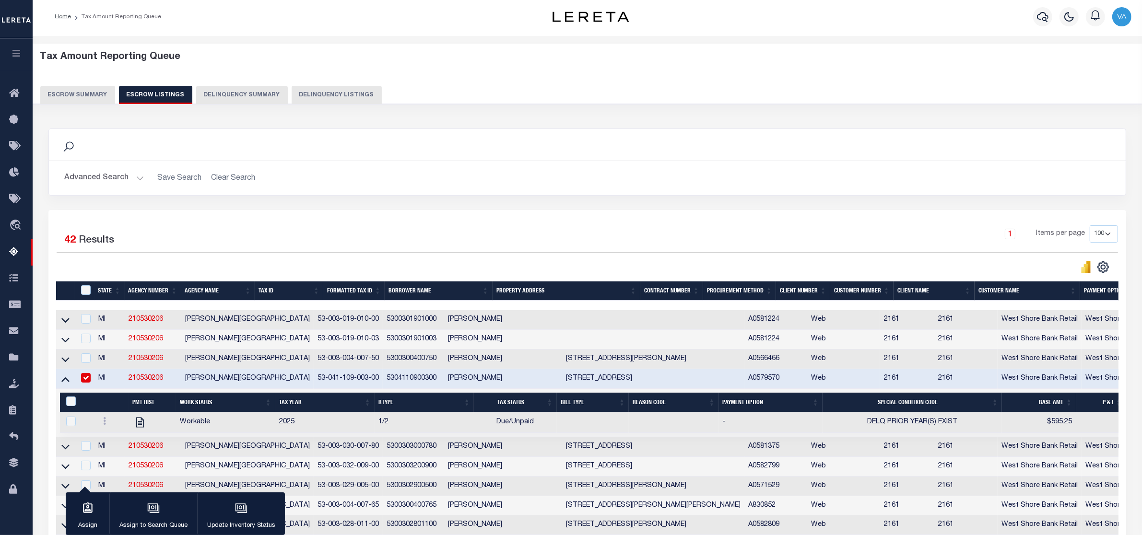
click at [315, 388] on td "53-041-109-003-00" at bounding box center [348, 379] width 69 height 20
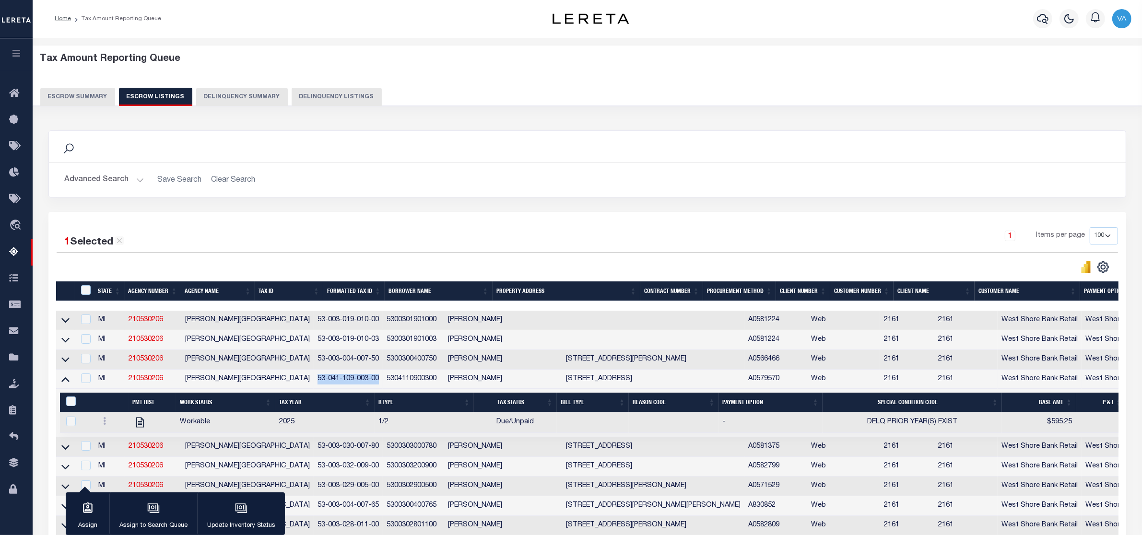
drag, startPoint x: 254, startPoint y: 379, endPoint x: 319, endPoint y: 384, distance: 65.4
click at [319, 384] on td "53-041-109-003-00" at bounding box center [348, 380] width 69 height 20
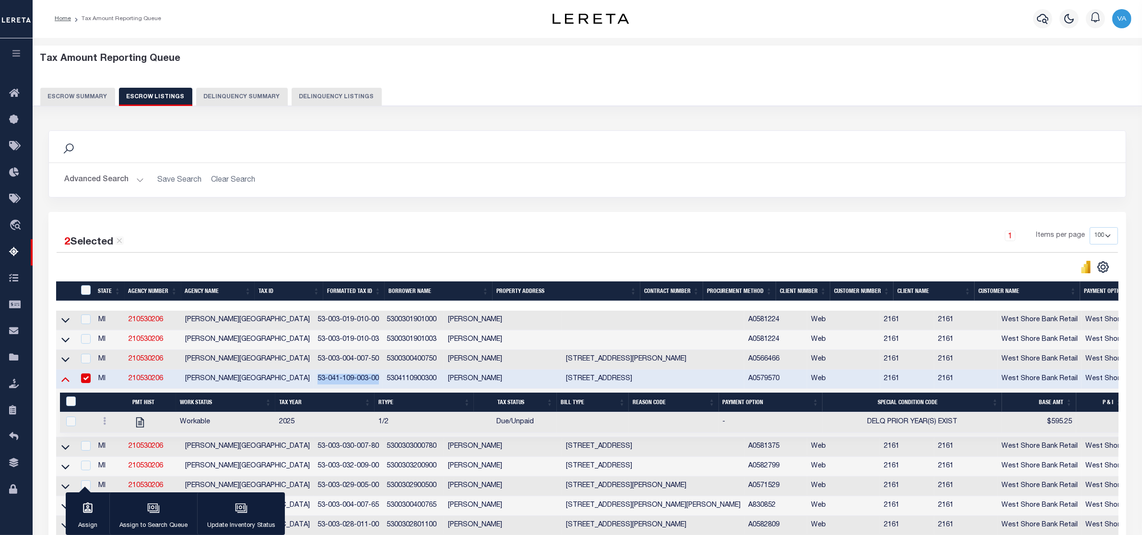
click at [63, 382] on icon at bounding box center [65, 379] width 8 height 5
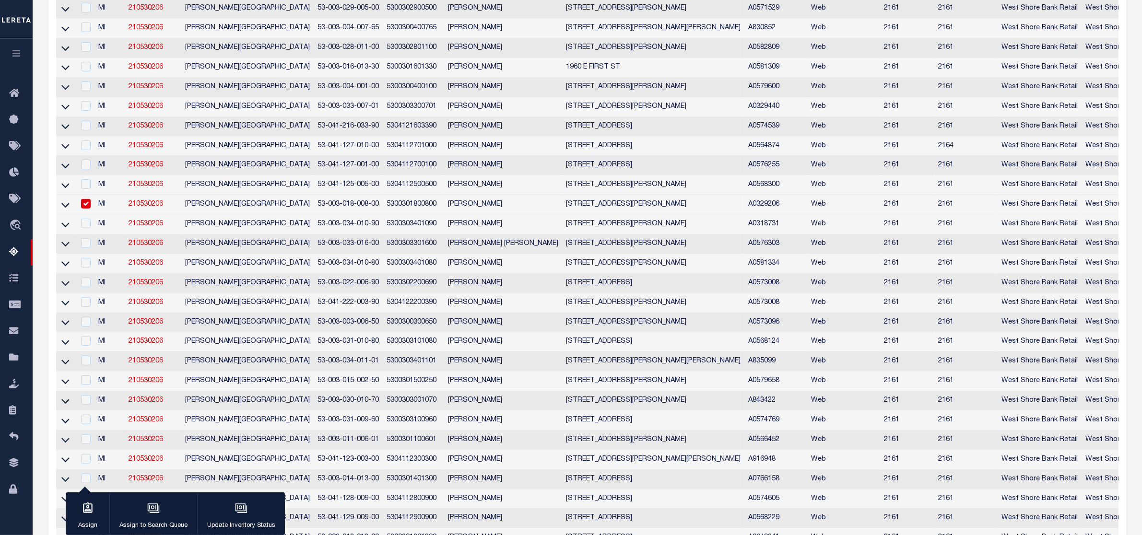
scroll to position [60, 0]
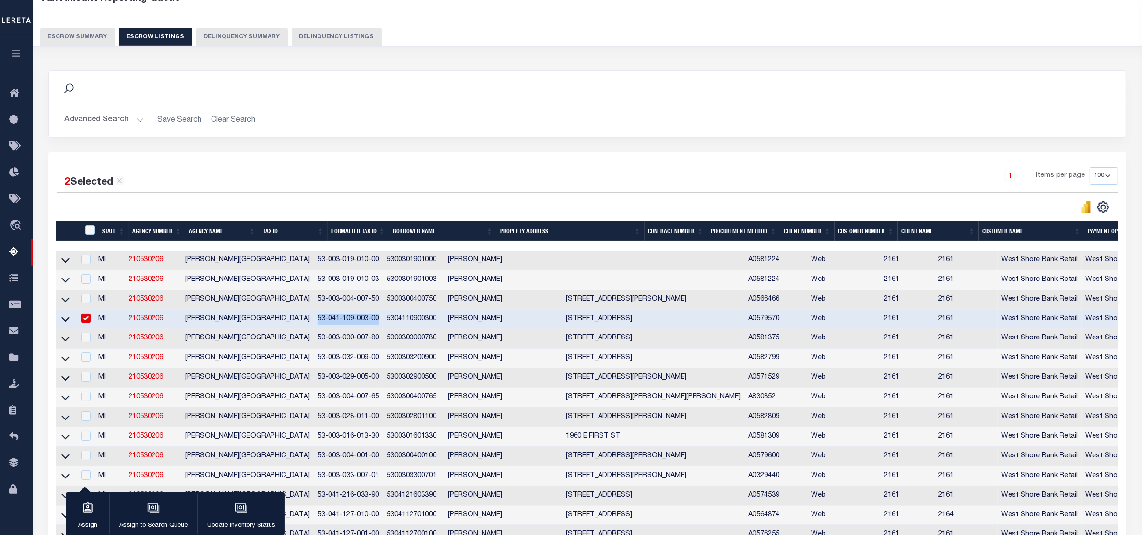
click at [82, 319] on input "checkbox" at bounding box center [86, 319] width 10 height 10
checkbox input "false"
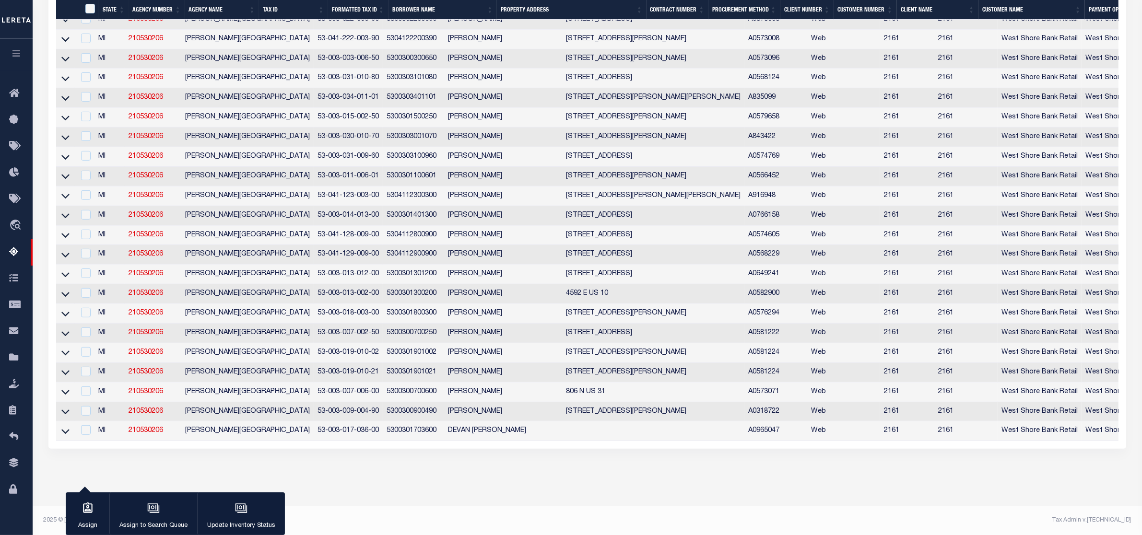
scroll to position [540, 0]
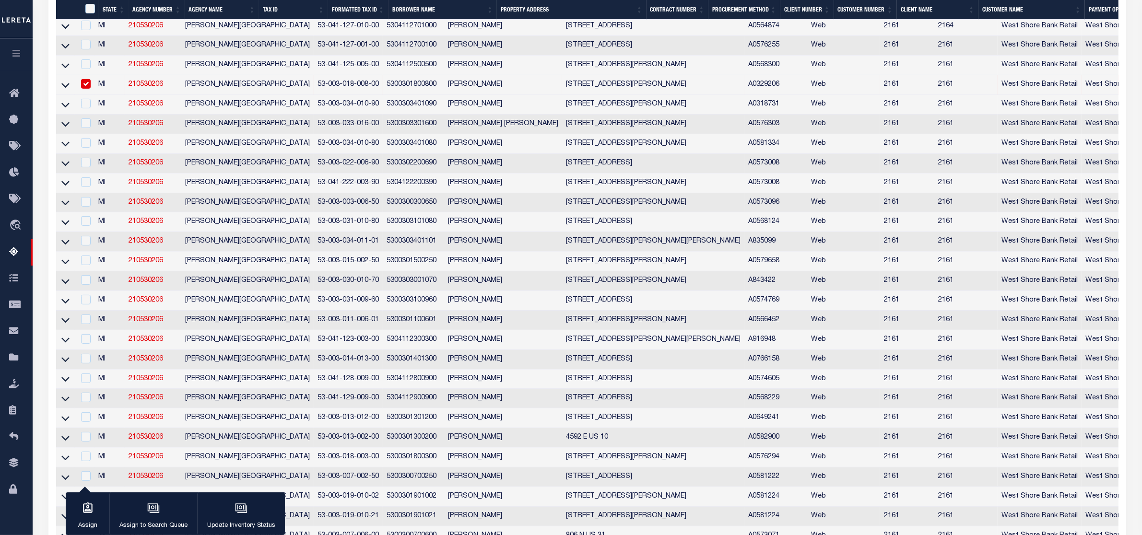
click at [84, 89] on input "checkbox" at bounding box center [86, 84] width 10 height 10
checkbox input "false"
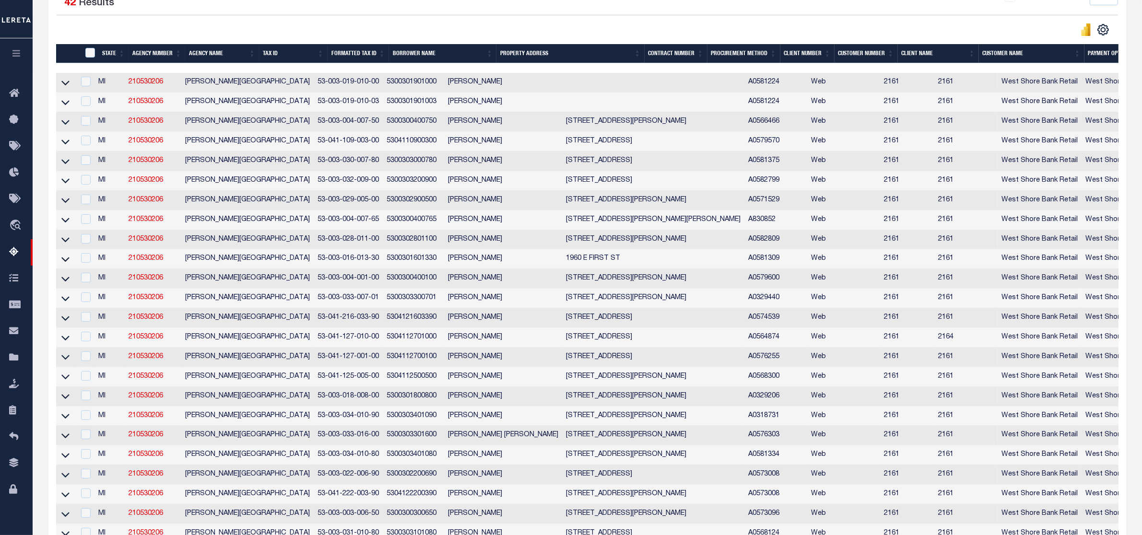
scroll to position [360, 0]
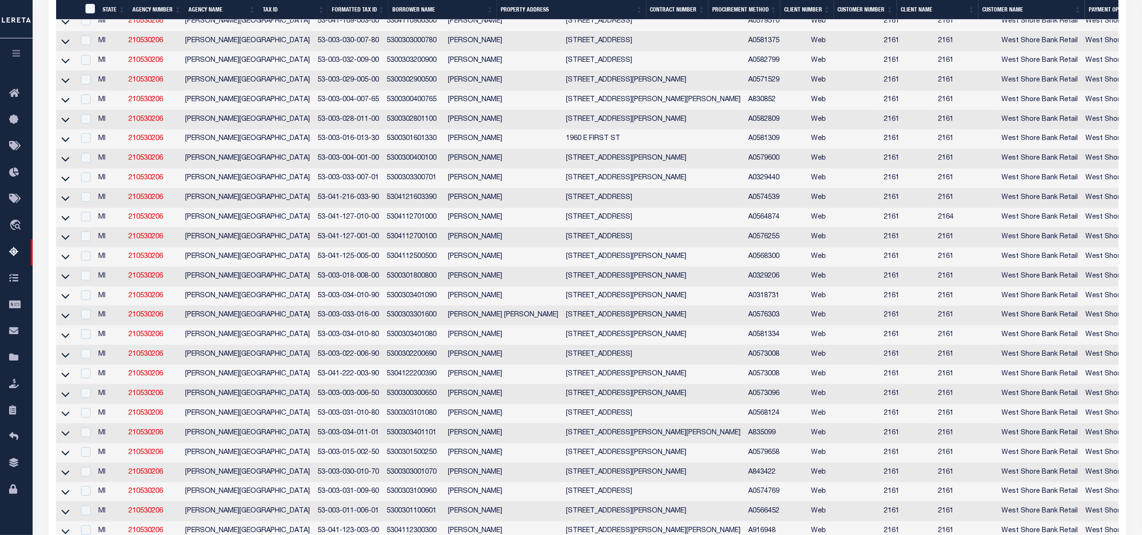
drag, startPoint x: 66, startPoint y: 248, endPoint x: 379, endPoint y: 296, distance: 316.8
click at [66, 242] on icon at bounding box center [65, 237] width 8 height 10
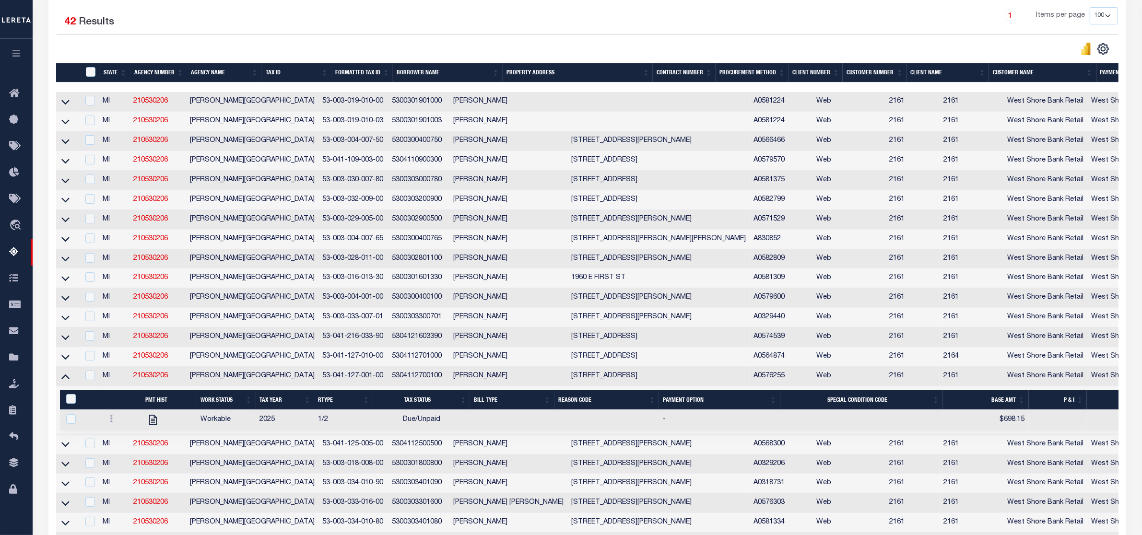
scroll to position [281, 0]
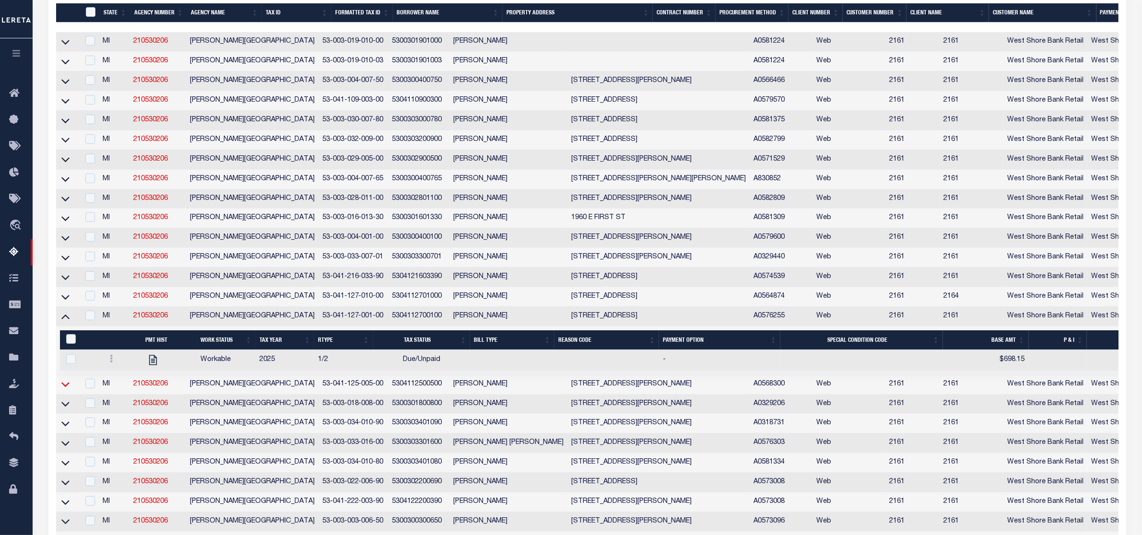
click at [63, 389] on icon at bounding box center [65, 384] width 8 height 10
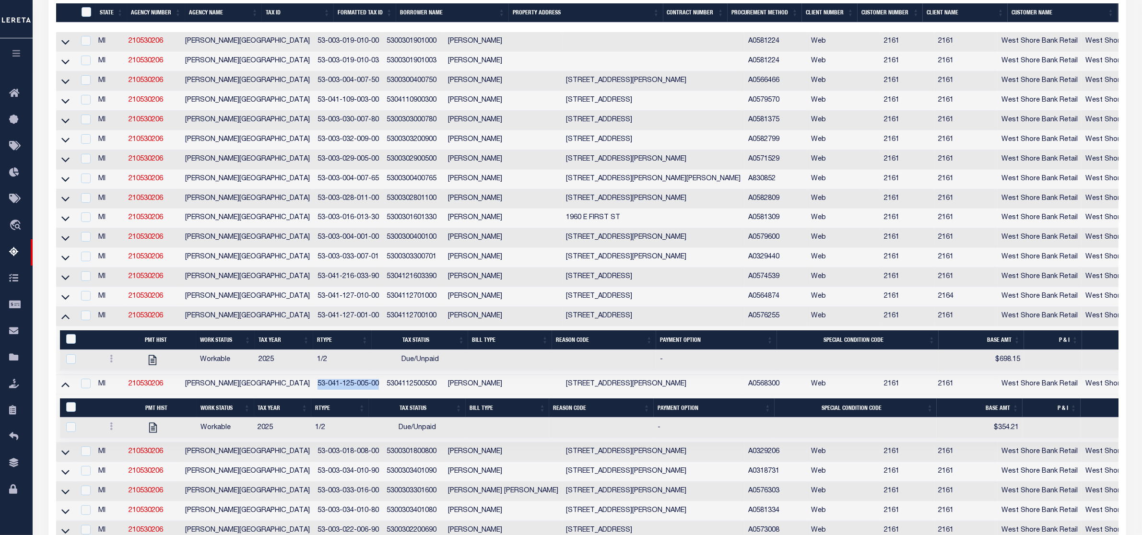
drag, startPoint x: 269, startPoint y: 395, endPoint x: 336, endPoint y: 394, distance: 67.1
click at [336, 394] on td "53-041-125-005-00" at bounding box center [348, 385] width 69 height 20
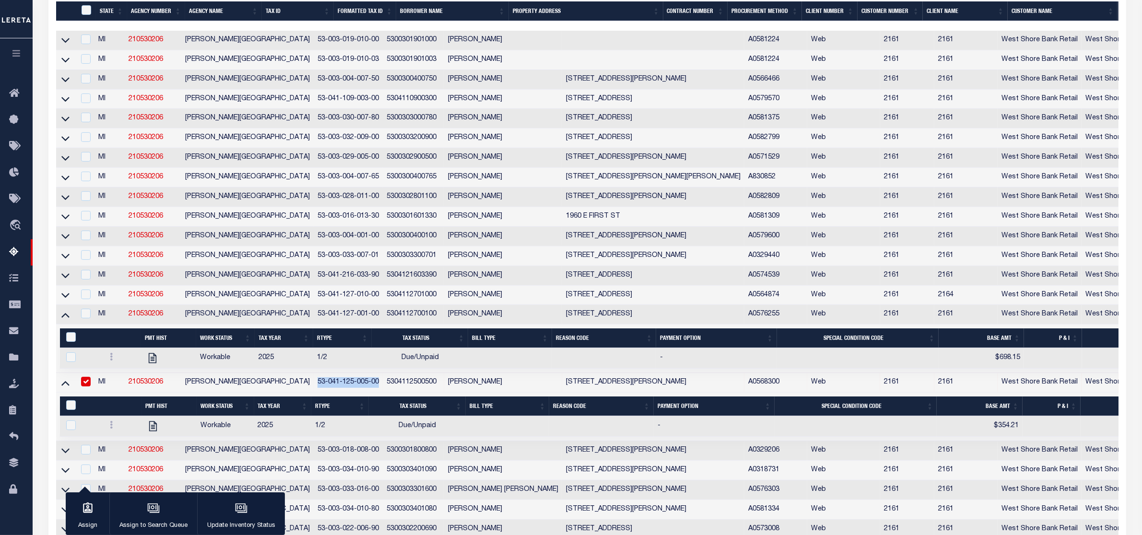
scroll to position [279, 0]
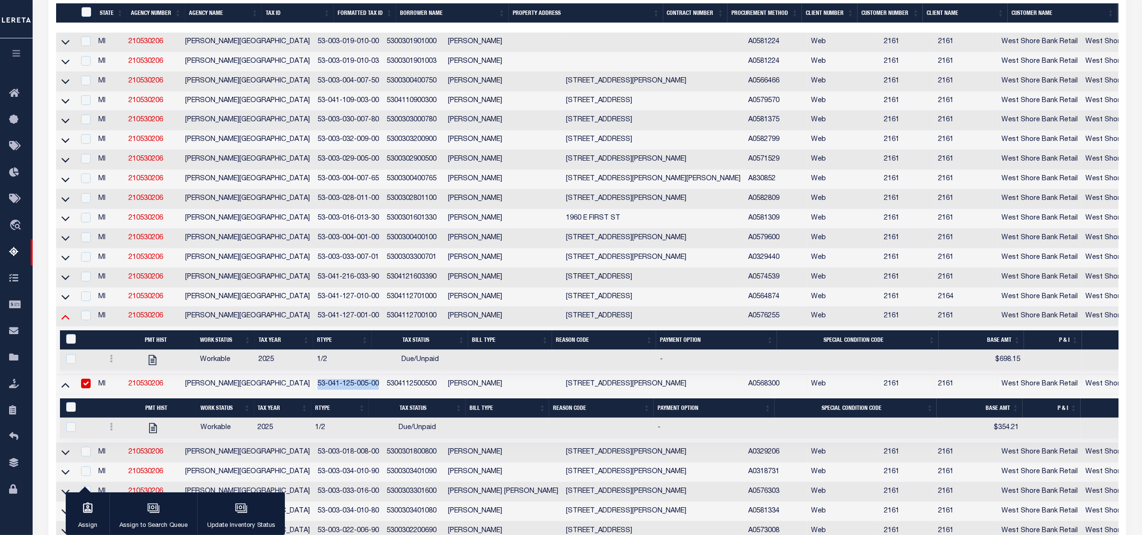
click at [68, 322] on icon at bounding box center [65, 317] width 8 height 10
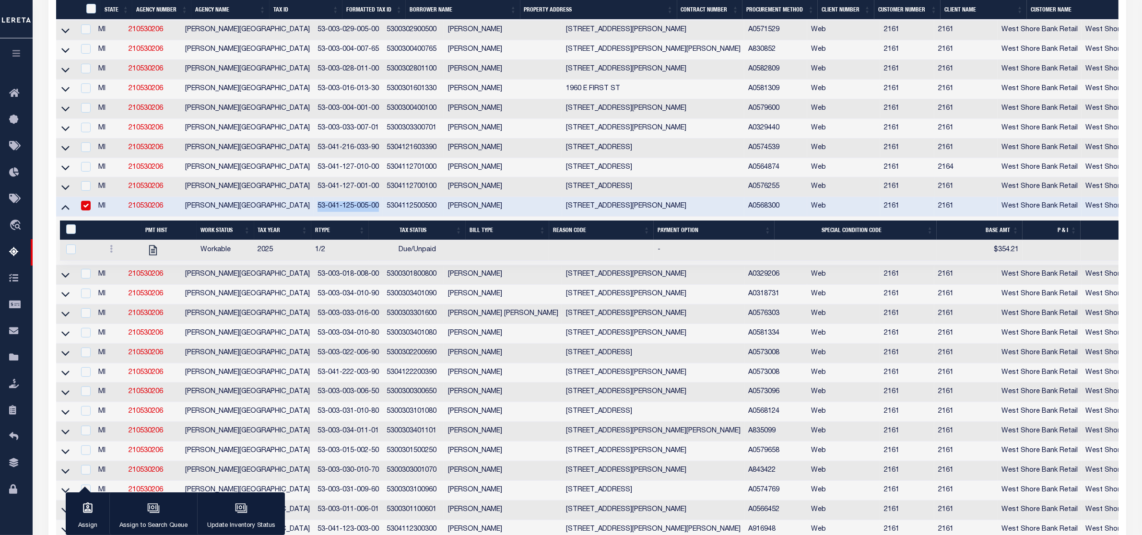
scroll to position [339, 0]
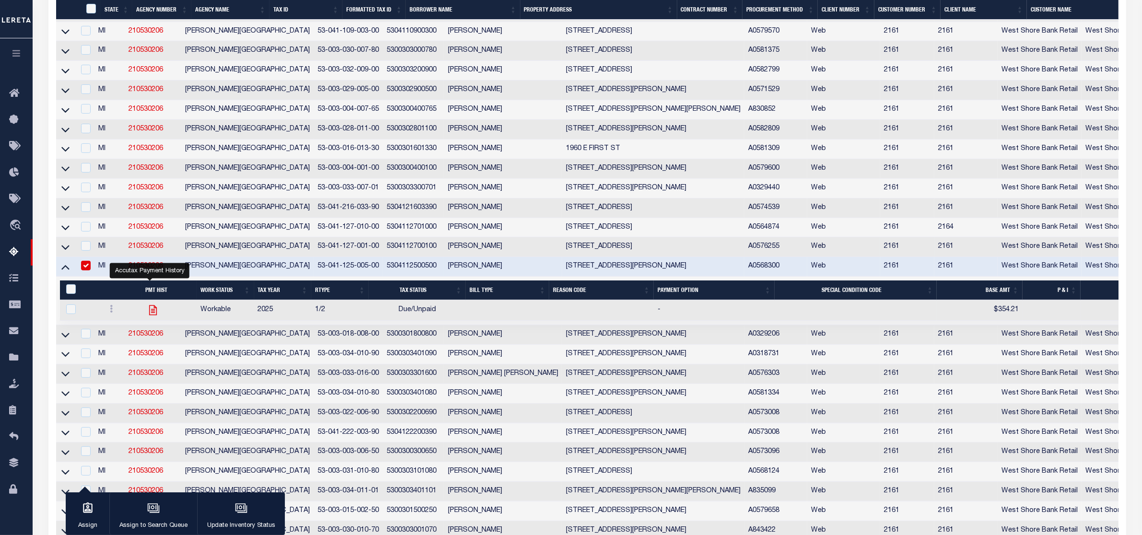
drag, startPoint x: 157, startPoint y: 328, endPoint x: 151, endPoint y: 324, distance: 6.7
drag, startPoint x: 337, startPoint y: 277, endPoint x: 279, endPoint y: 276, distance: 58.0
click at [314, 276] on td "53-041-125-005-00" at bounding box center [348, 267] width 69 height 20
checkbox input "false"
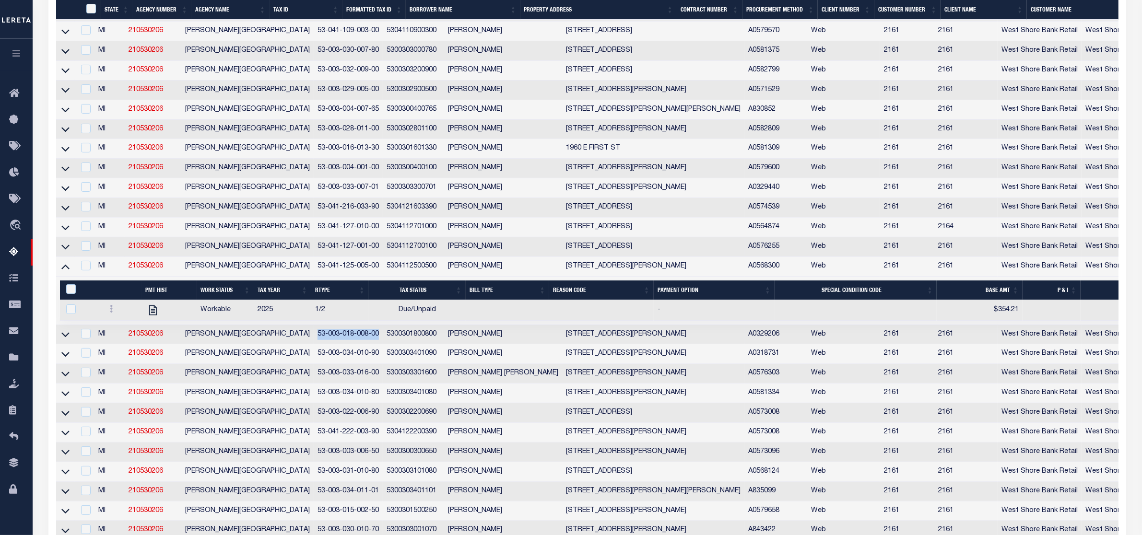
drag, startPoint x: 272, startPoint y: 346, endPoint x: 336, endPoint y: 347, distance: 63.8
click at [336, 345] on td "53-003-018-008-00" at bounding box center [348, 335] width 69 height 20
checkbox input "true"
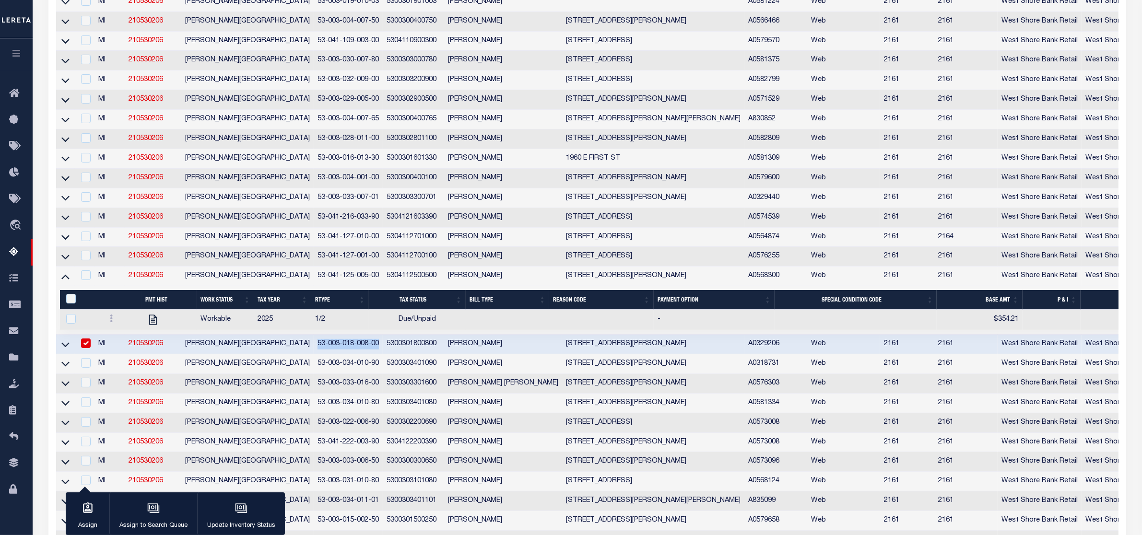
scroll to position [279, 0]
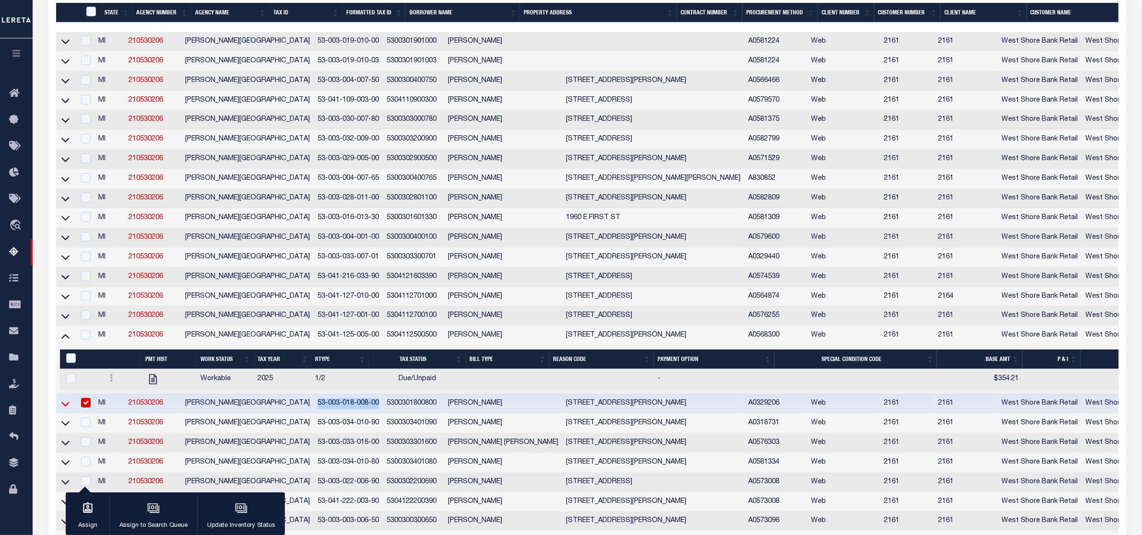
click at [67, 407] on icon at bounding box center [65, 404] width 8 height 5
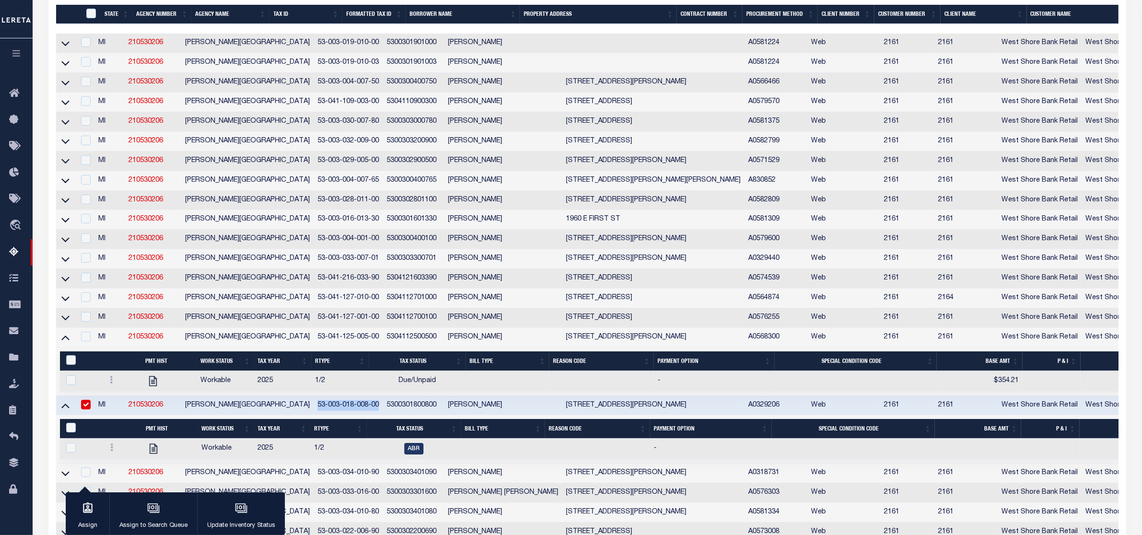
scroll to position [281, 0]
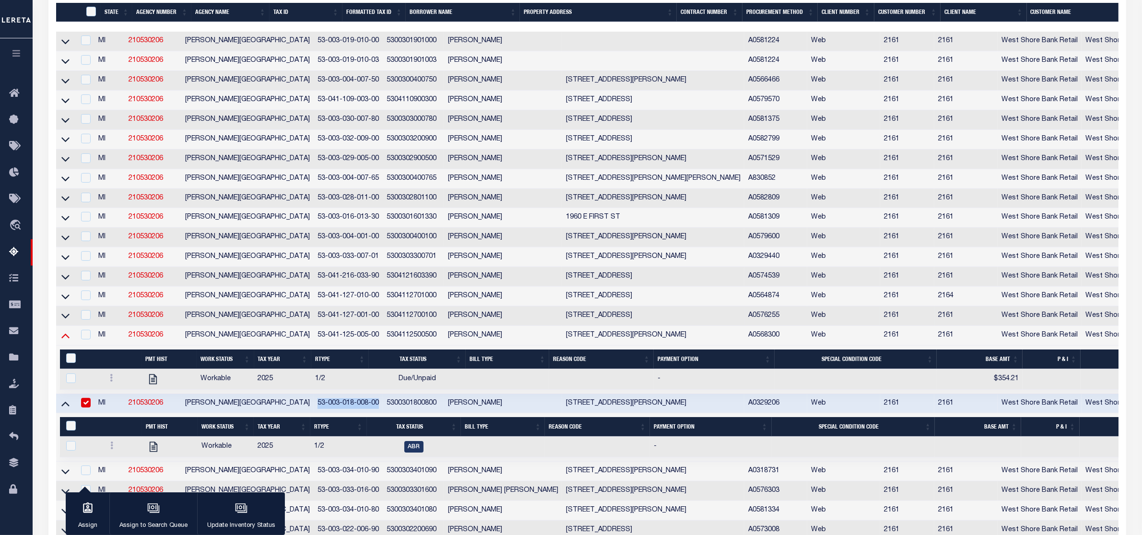
click at [63, 339] on icon at bounding box center [65, 336] width 8 height 5
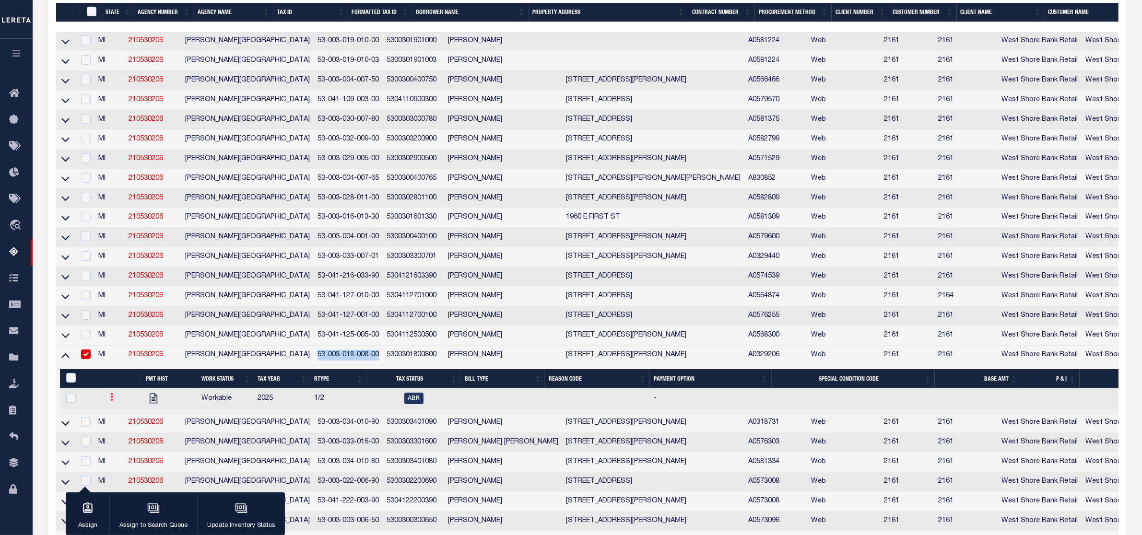
click at [112, 402] on link at bounding box center [111, 399] width 11 height 8
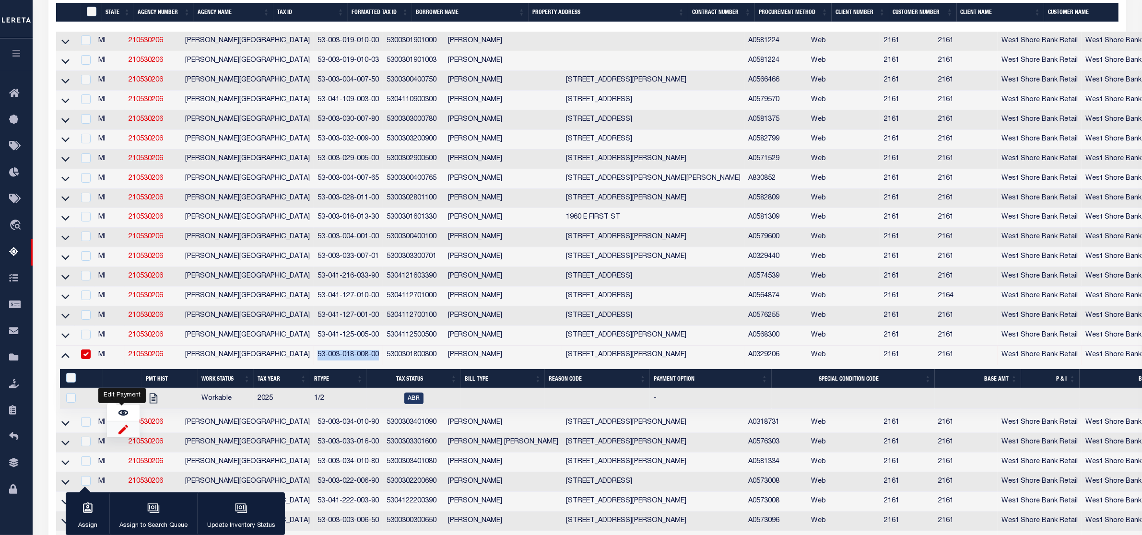
click at [120, 434] on img "" at bounding box center [123, 429] width 10 height 10
checkbox input "true"
select select
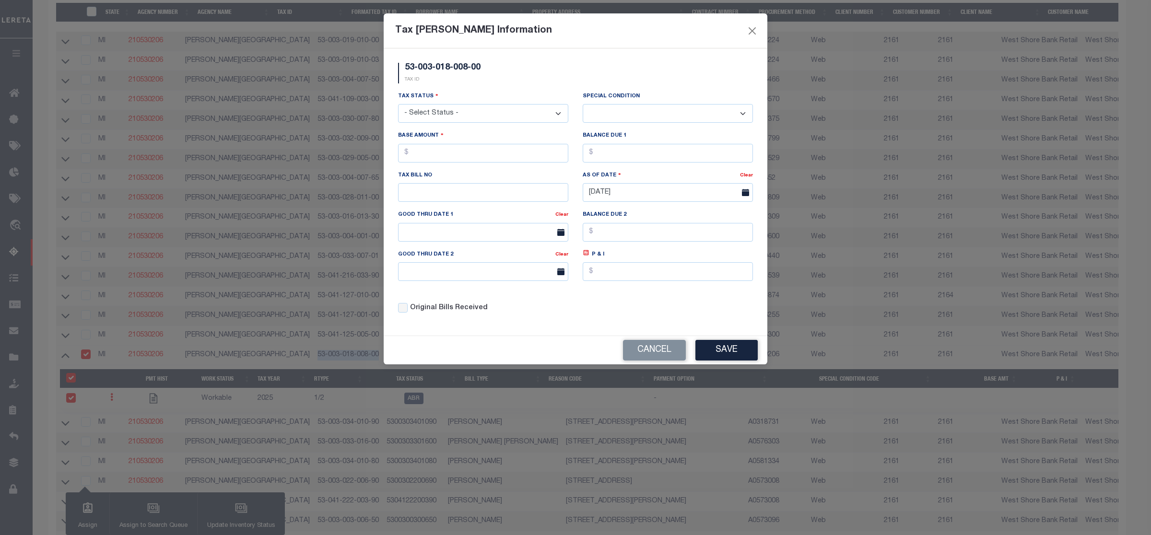
click at [470, 115] on select "- Select Status - Open Due/Unpaid Paid Incomplete No Tax Due Internal Refund Pr…" at bounding box center [483, 113] width 170 height 19
select select "DUE"
click at [398, 105] on select "- Select Status - Open Due/Unpaid Paid Incomplete No Tax Due Internal Refund Pr…" at bounding box center [483, 113] width 170 height 19
select select "0"
click at [421, 157] on input "text" at bounding box center [483, 153] width 170 height 19
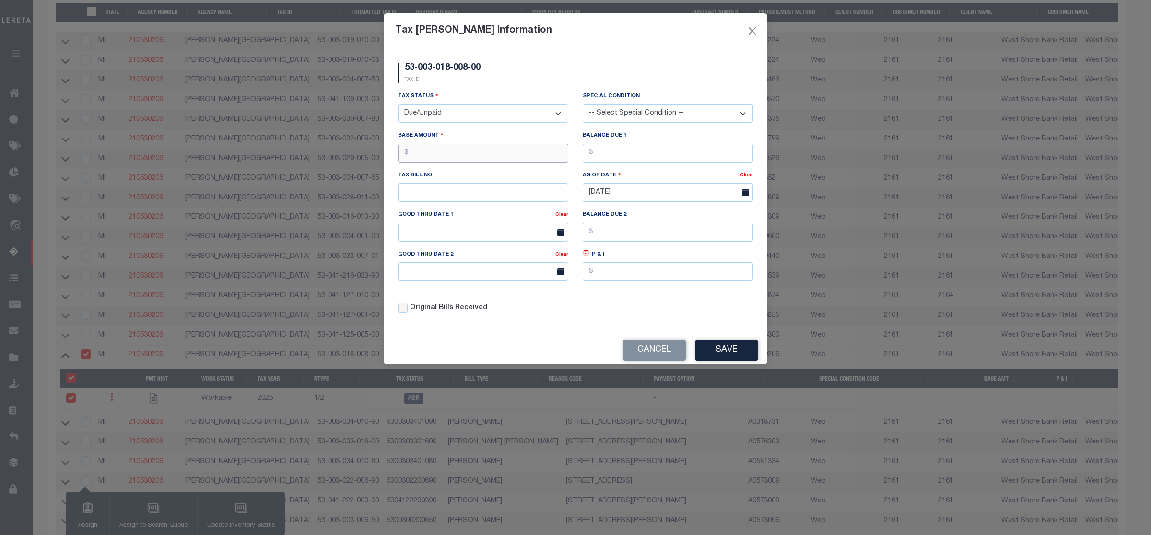
click at [451, 155] on input "text" at bounding box center [483, 153] width 170 height 19
type input "$500.56"
click at [749, 357] on button "Save" at bounding box center [726, 350] width 62 height 21
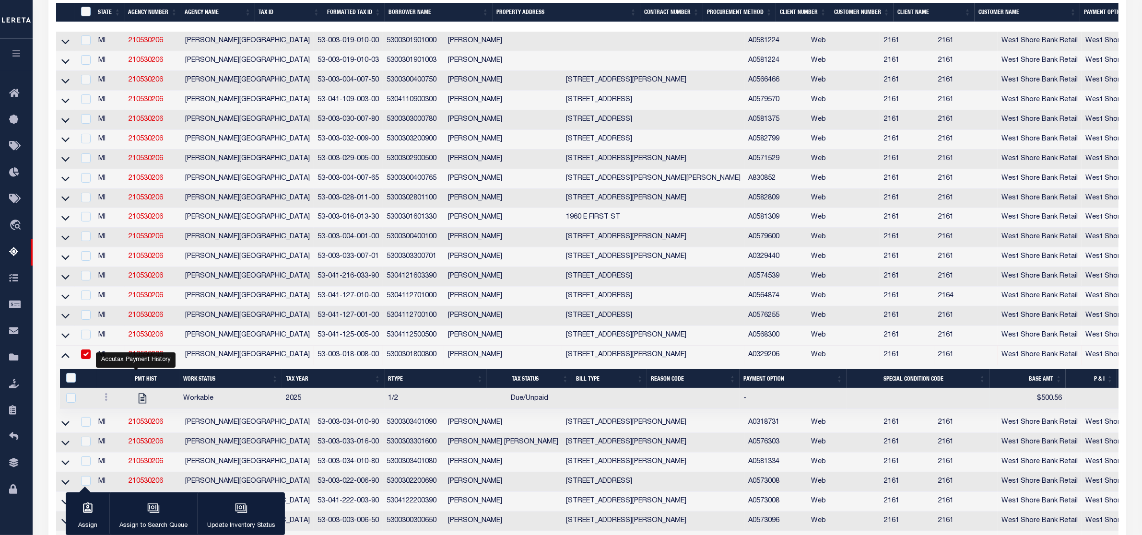
scroll to position [401, 0]
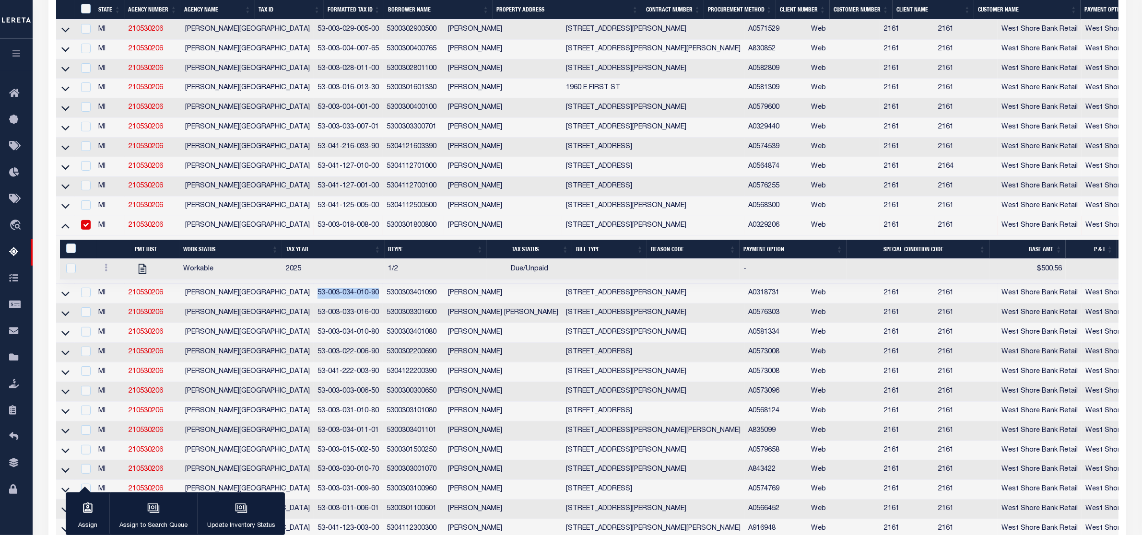
drag, startPoint x: 259, startPoint y: 305, endPoint x: 319, endPoint y: 306, distance: 59.5
click at [319, 304] on td "53-003-034-010-90" at bounding box center [348, 294] width 69 height 20
checkbox input "true"
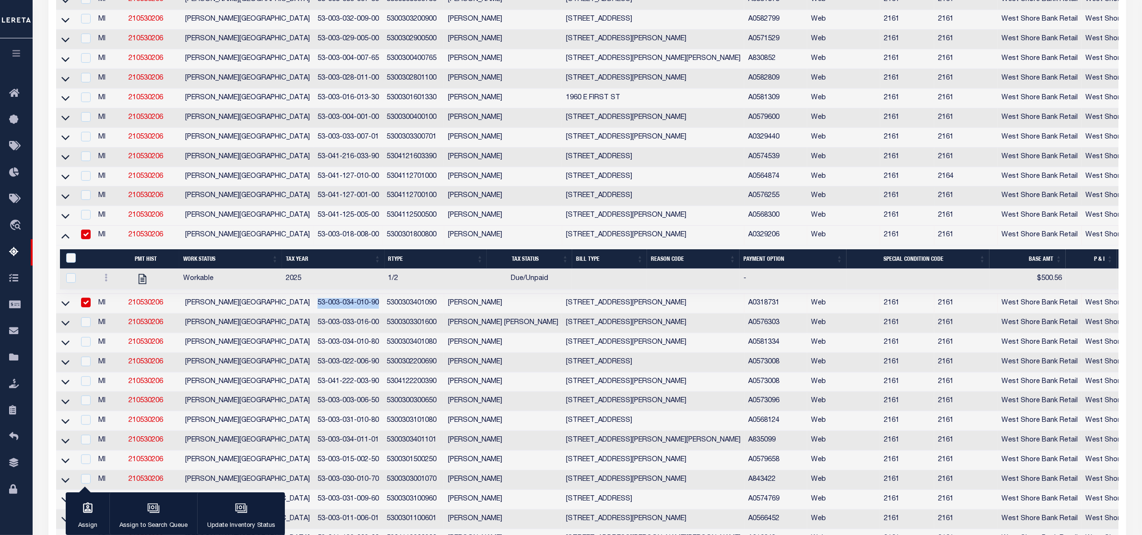
scroll to position [281, 0]
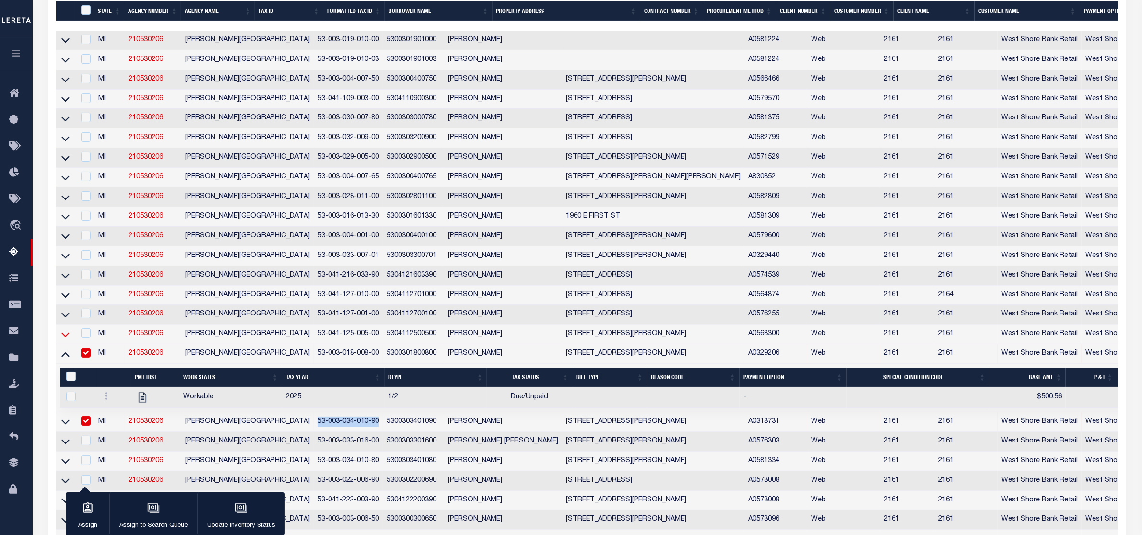
drag, startPoint x: 62, startPoint y: 435, endPoint x: 65, endPoint y: 350, distance: 85.4
click at [62, 425] on icon at bounding box center [65, 422] width 8 height 5
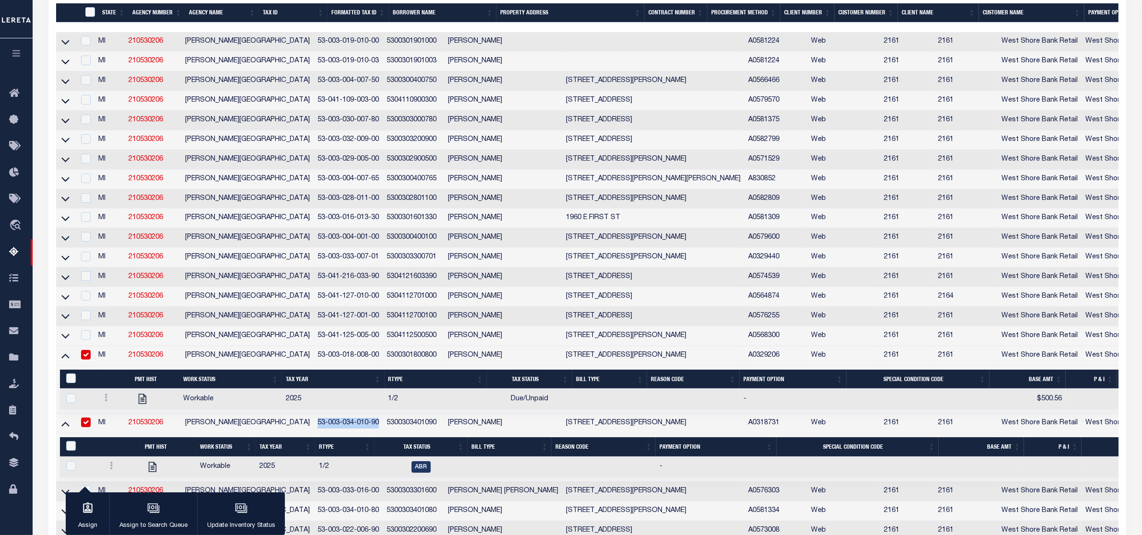
scroll to position [282, 0]
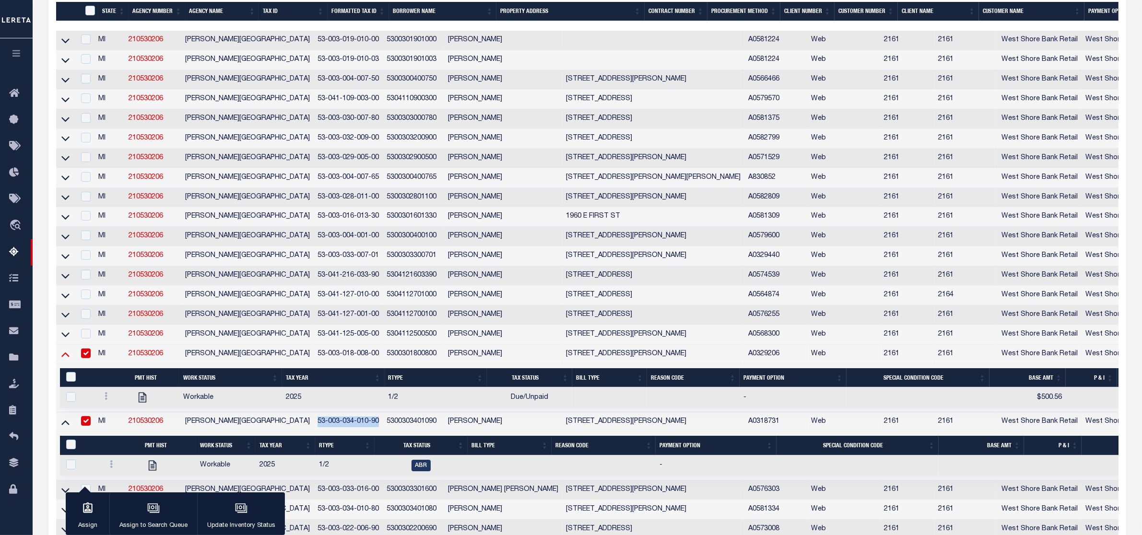
click at [65, 359] on icon at bounding box center [65, 354] width 8 height 10
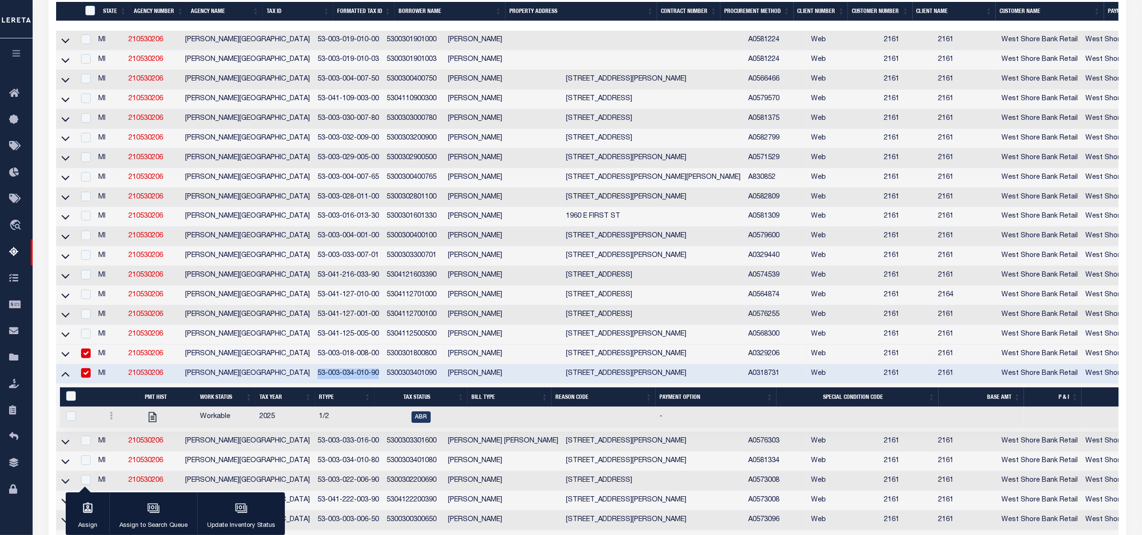
click at [88, 358] on input "checkbox" at bounding box center [86, 354] width 10 height 10
checkbox input "false"
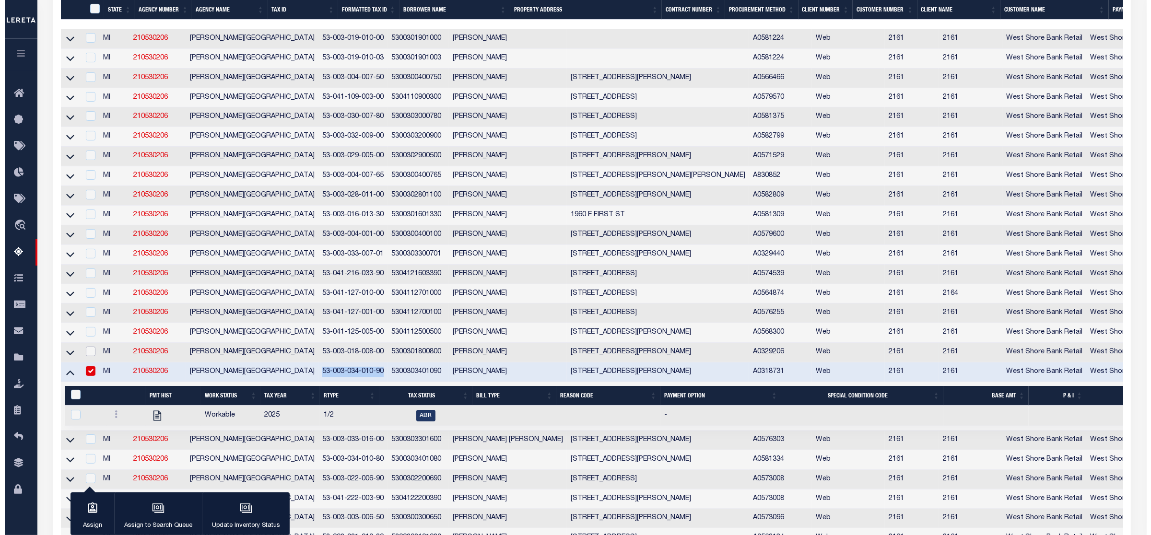
scroll to position [281, 0]
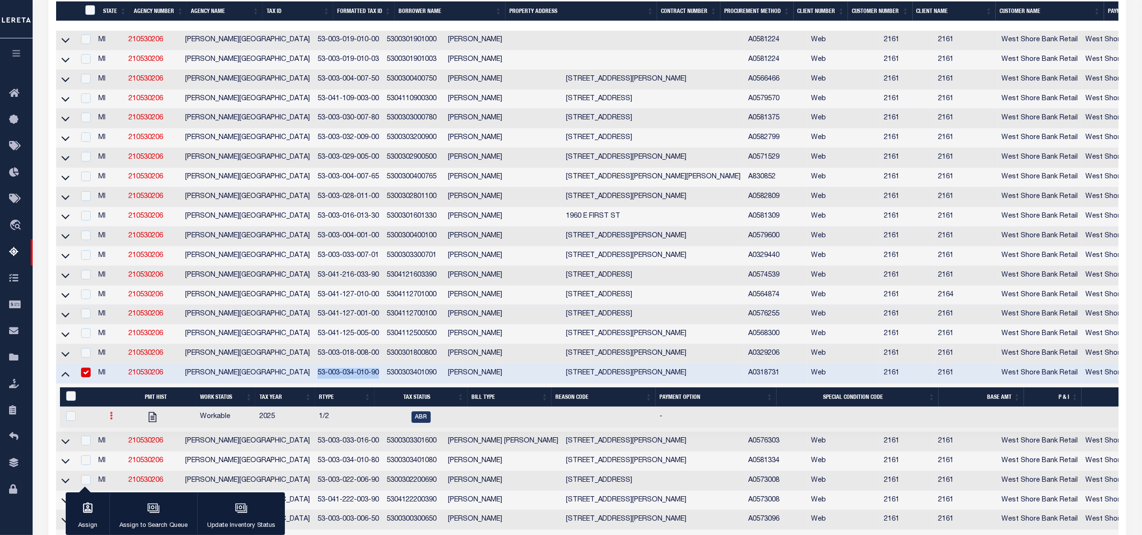
click at [110, 420] on icon at bounding box center [111, 416] width 3 height 8
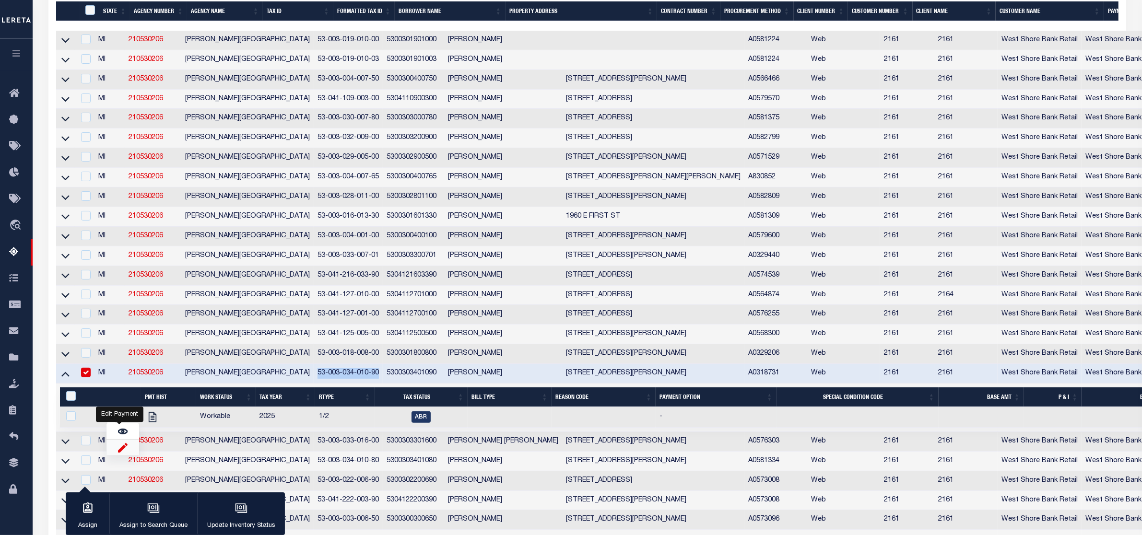
click at [118, 453] on img "" at bounding box center [123, 448] width 10 height 10
checkbox input "true"
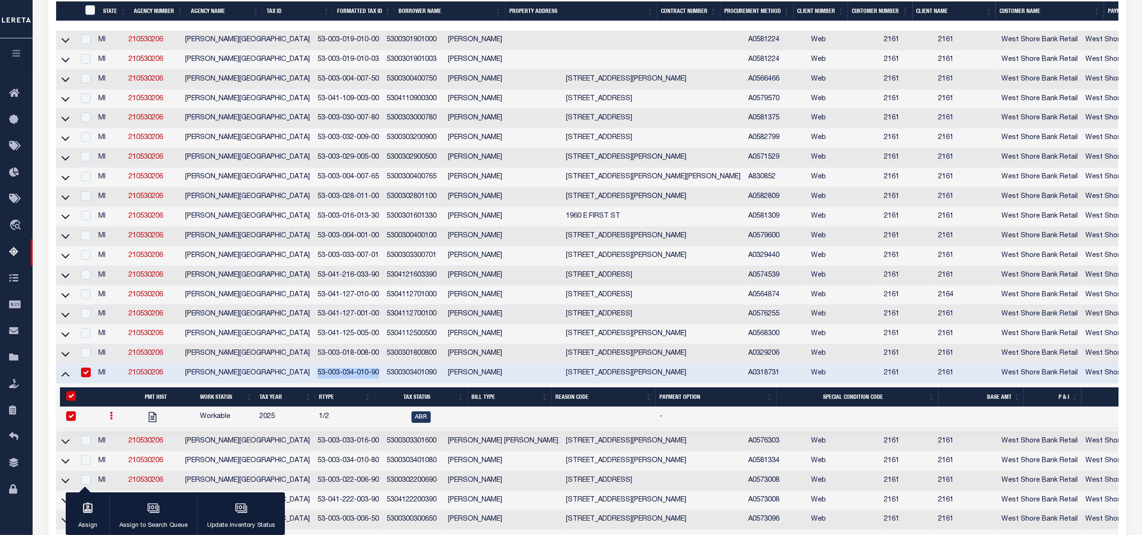
select select
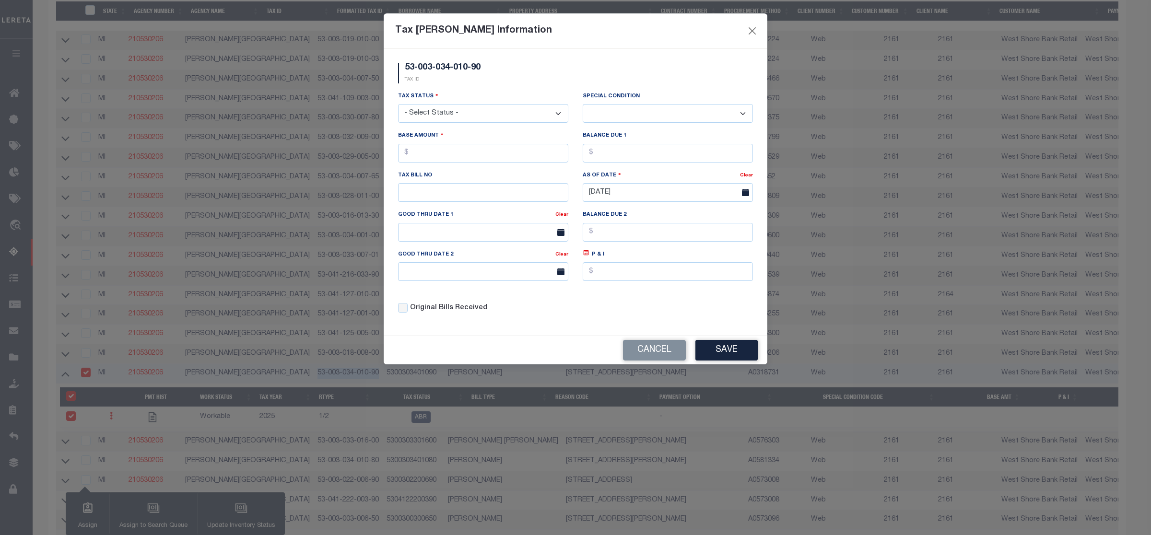
click at [425, 111] on select "- Select Status - Open Due/Unpaid Paid Incomplete No Tax Due Internal Refund Pr…" at bounding box center [483, 113] width 170 height 19
select select "DUE"
click at [398, 105] on select "- Select Status - Open Due/Unpaid Paid Incomplete No Tax Due Internal Refund Pr…" at bounding box center [483, 113] width 170 height 19
select select "0"
click at [423, 152] on input "text" at bounding box center [483, 153] width 170 height 19
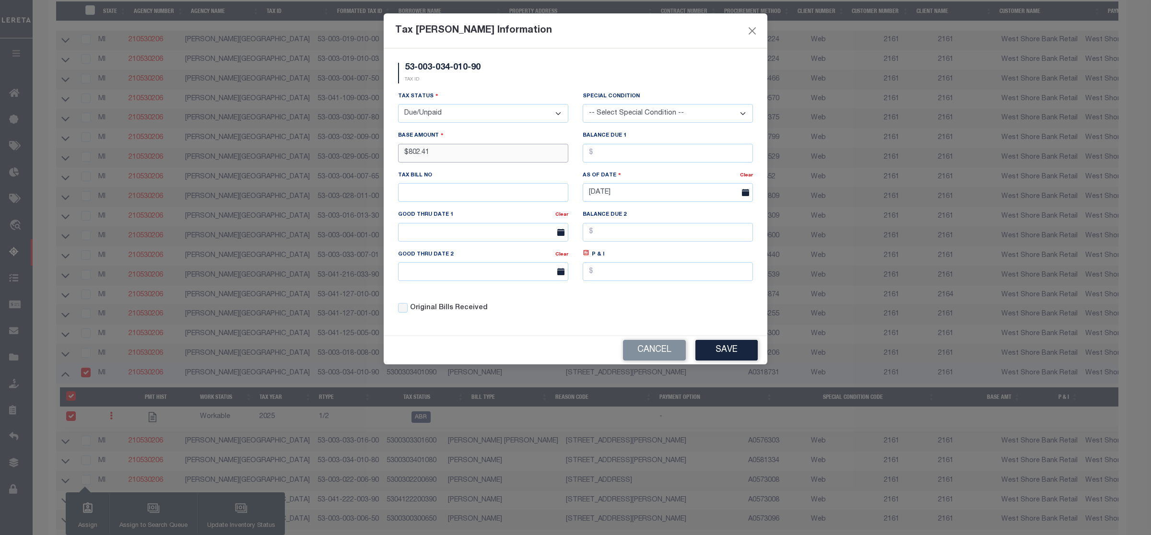
type input "$802.41"
click at [739, 359] on button "Save" at bounding box center [726, 350] width 62 height 21
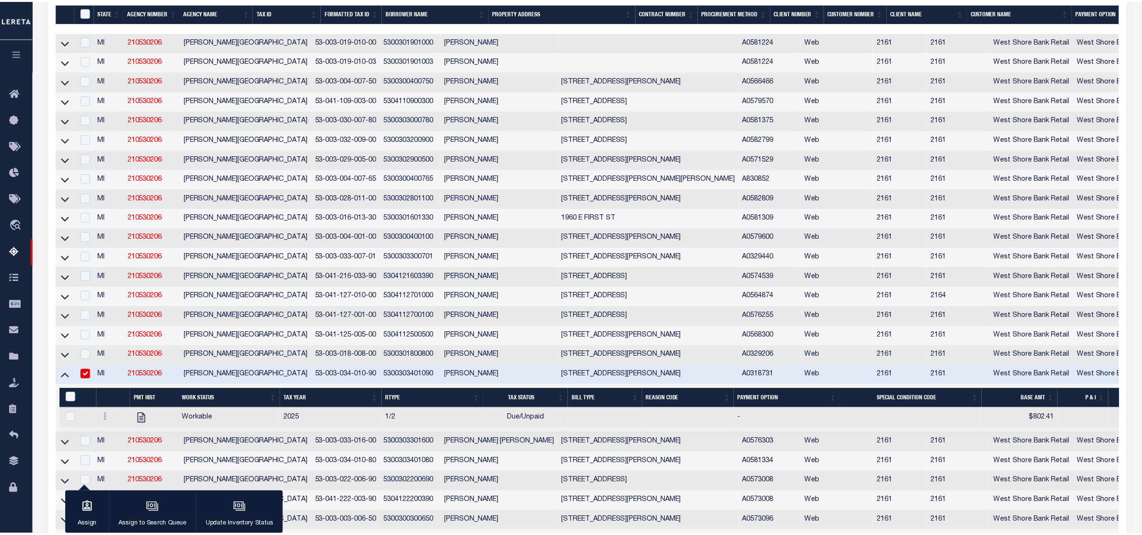
scroll to position [282, 0]
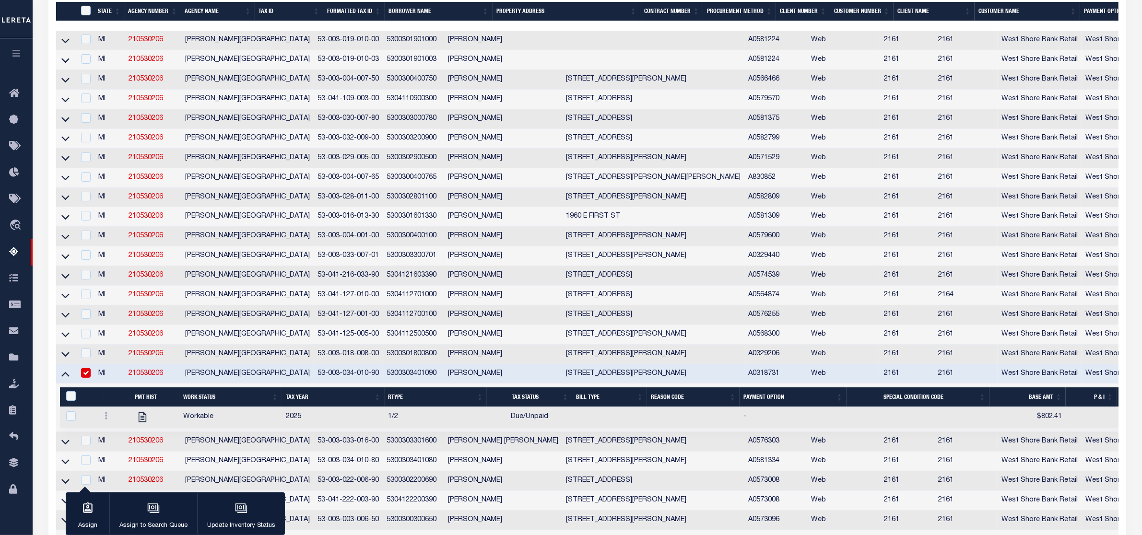
click at [752, 428] on td "-" at bounding box center [792, 417] width 107 height 21
checkbox input "true"
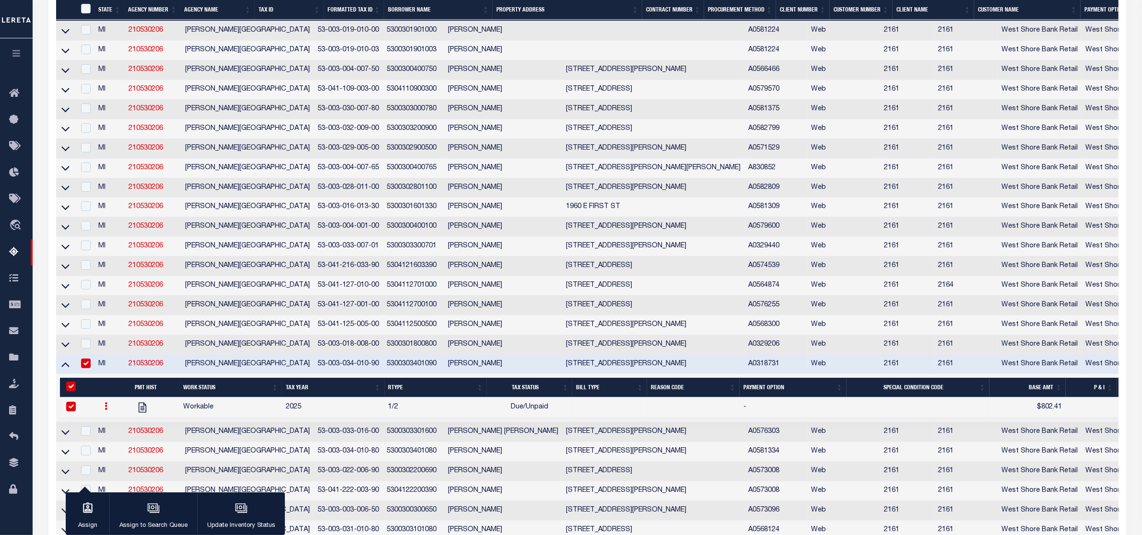
scroll to position [402, 0]
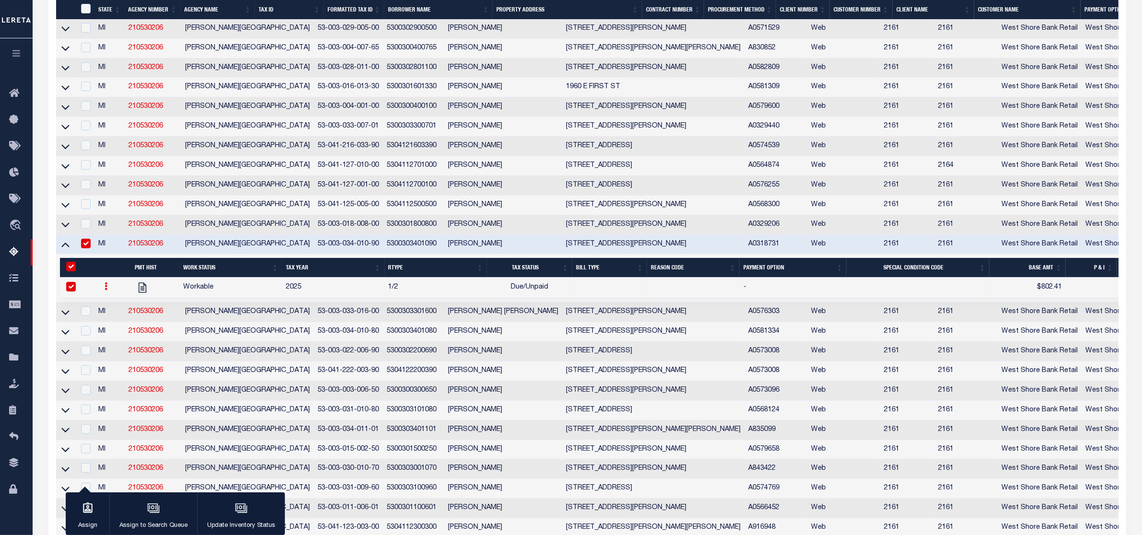
click at [70, 315] on link at bounding box center [65, 311] width 11 height 7
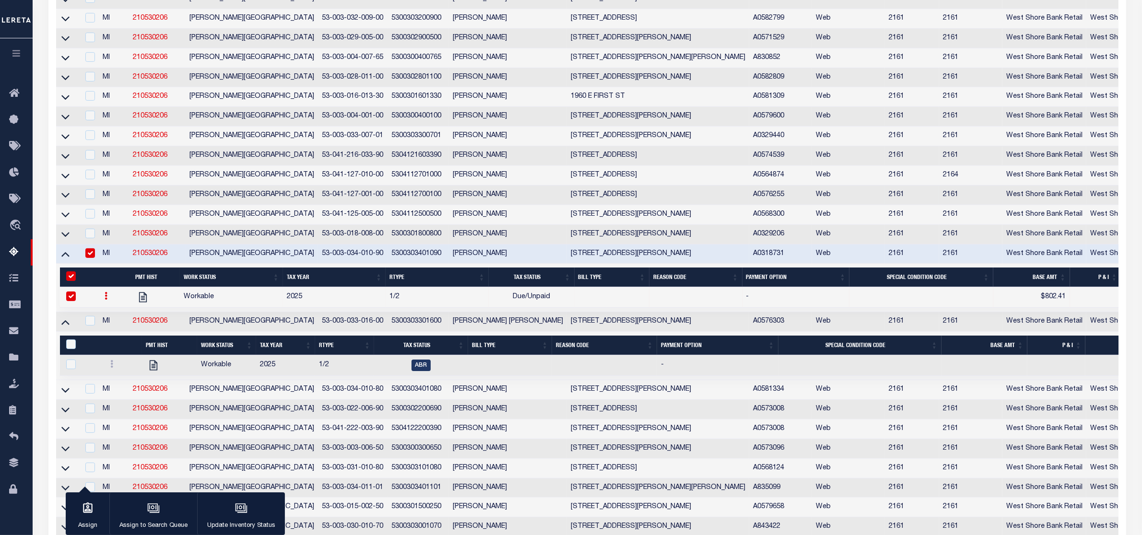
scroll to position [283, 0]
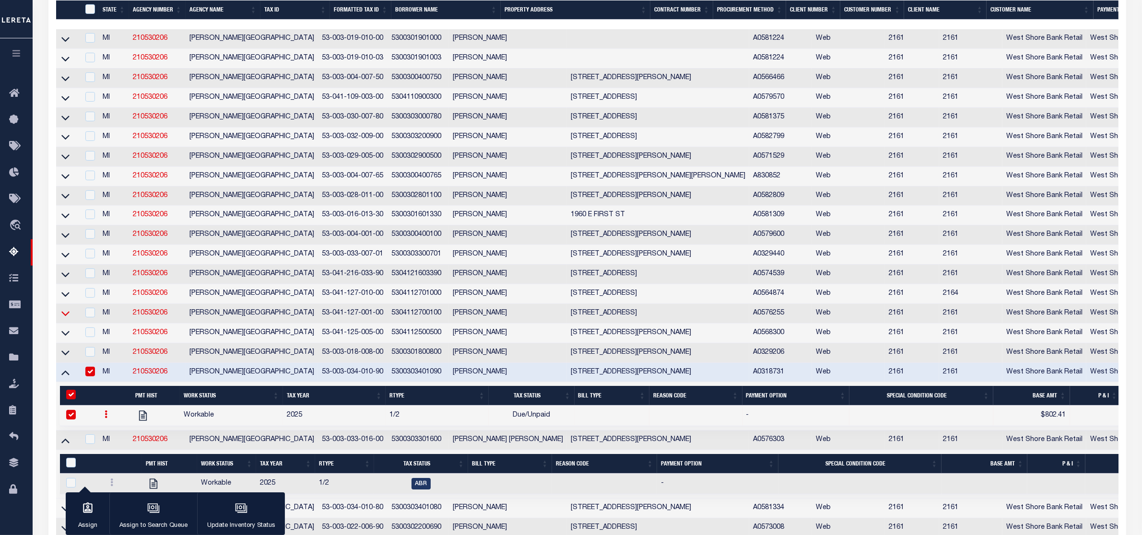
click at [65, 318] on icon at bounding box center [65, 313] width 8 height 10
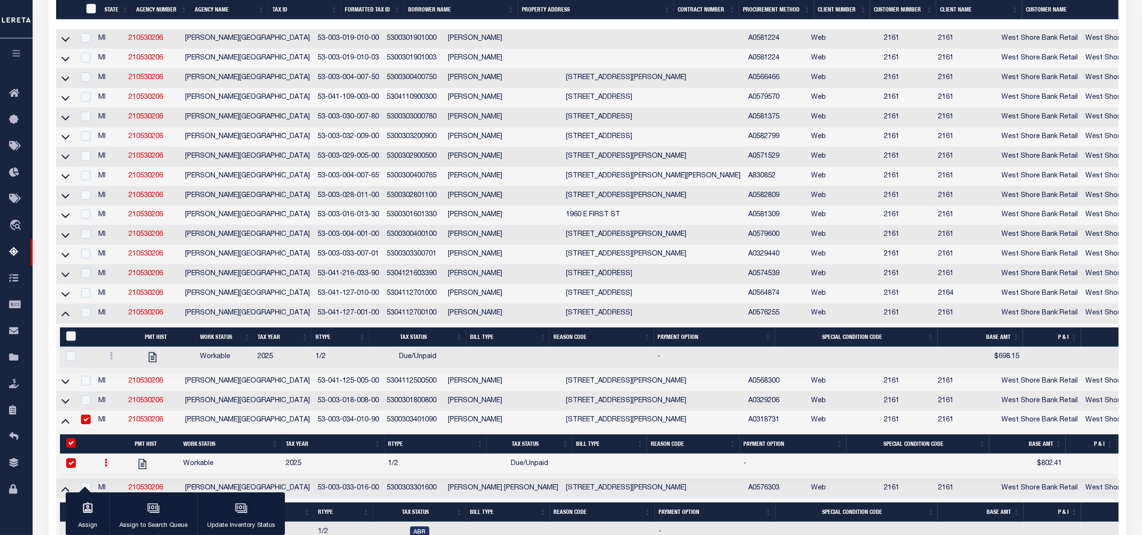
scroll to position [403, 0]
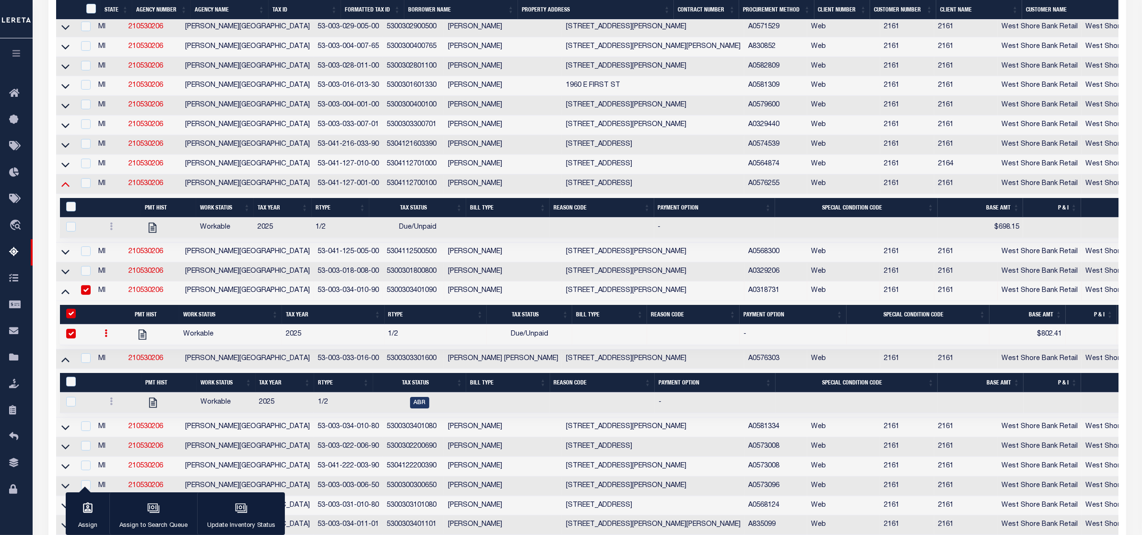
click at [68, 187] on icon at bounding box center [65, 185] width 8 height 5
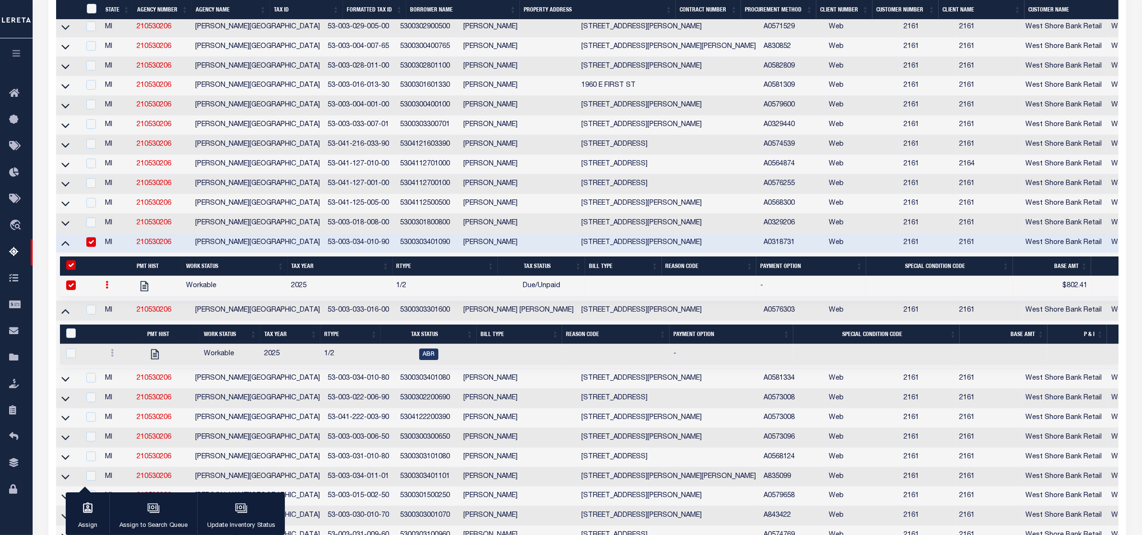
scroll to position [363, 0]
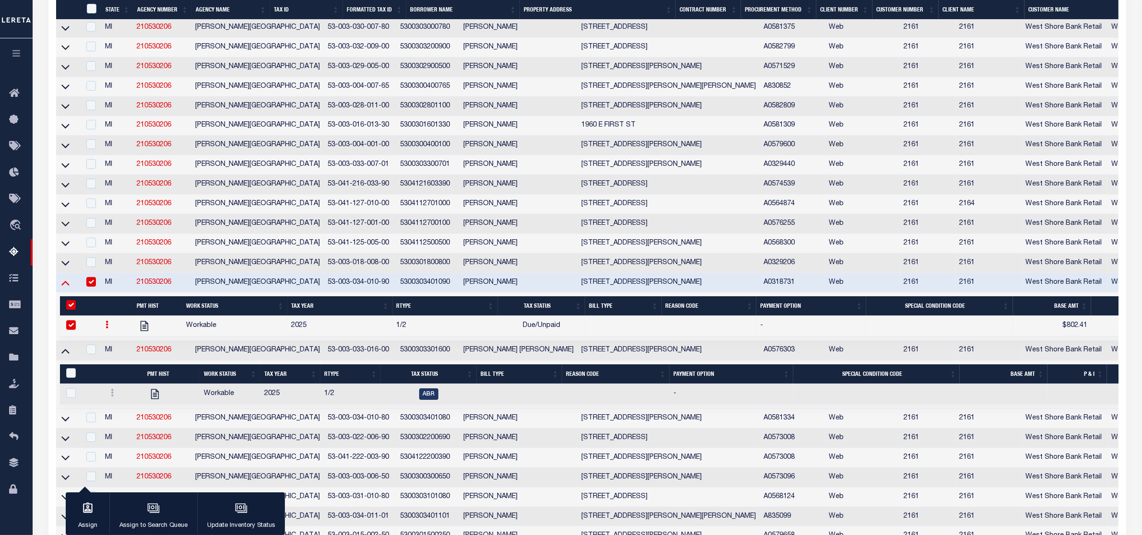
click at [68, 286] on icon at bounding box center [65, 283] width 8 height 5
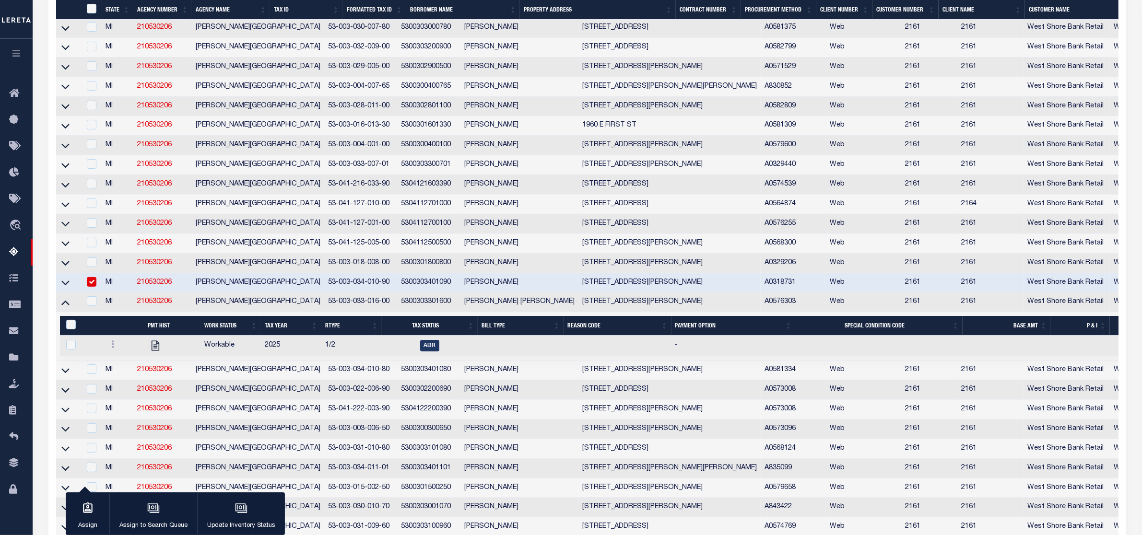
scroll to position [324, 0]
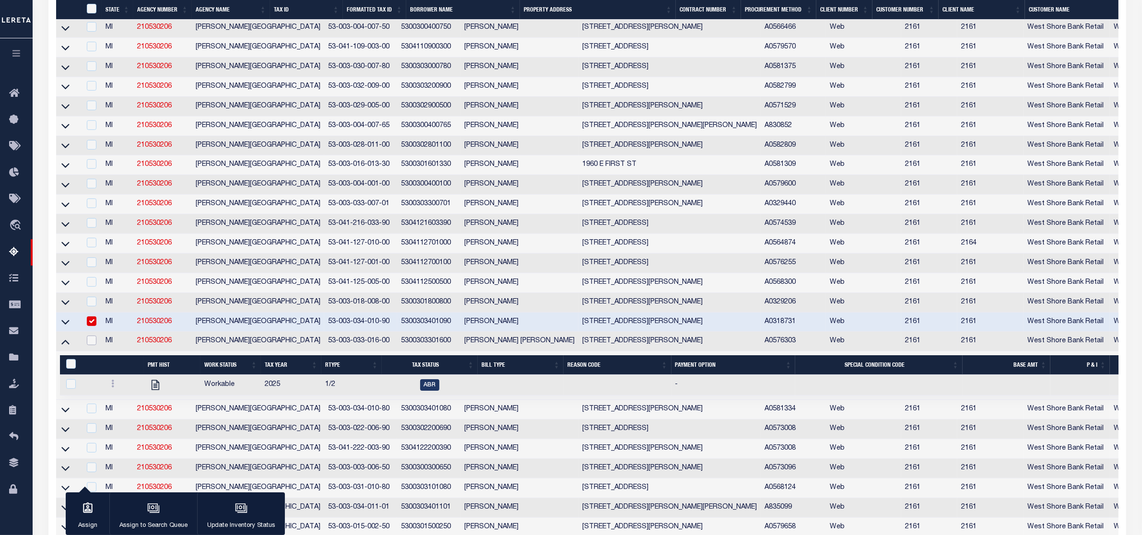
click at [90, 345] on input "checkbox" at bounding box center [92, 341] width 10 height 10
checkbox input "true"
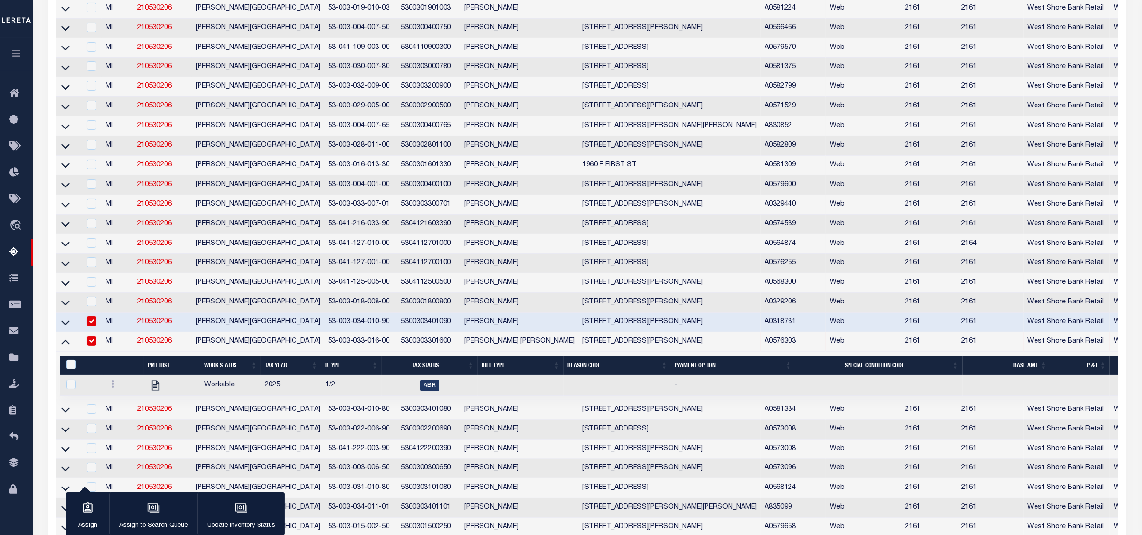
scroll to position [283, 0]
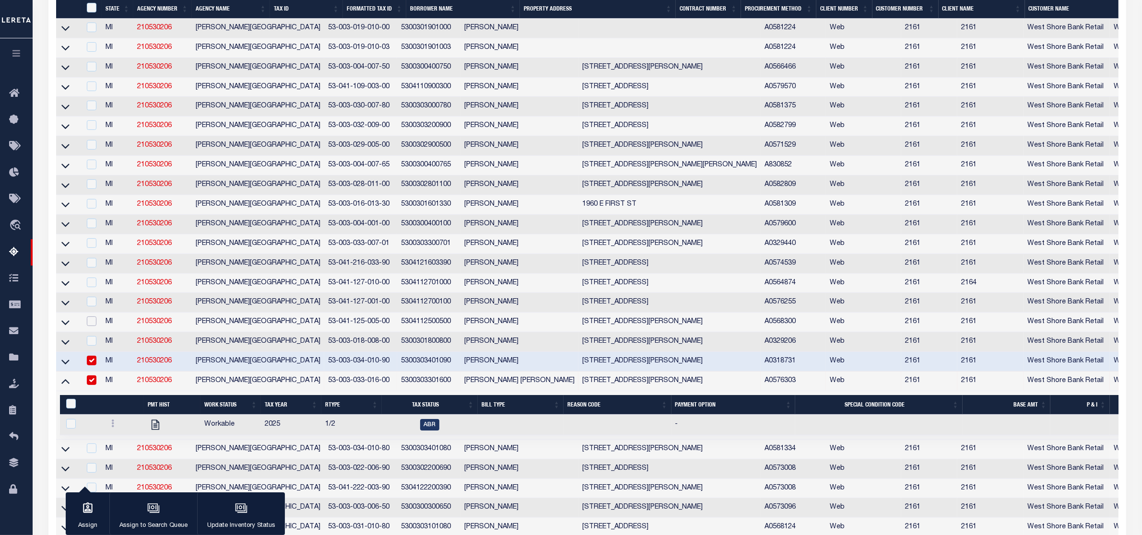
click at [94, 326] on input "checkbox" at bounding box center [92, 321] width 10 height 10
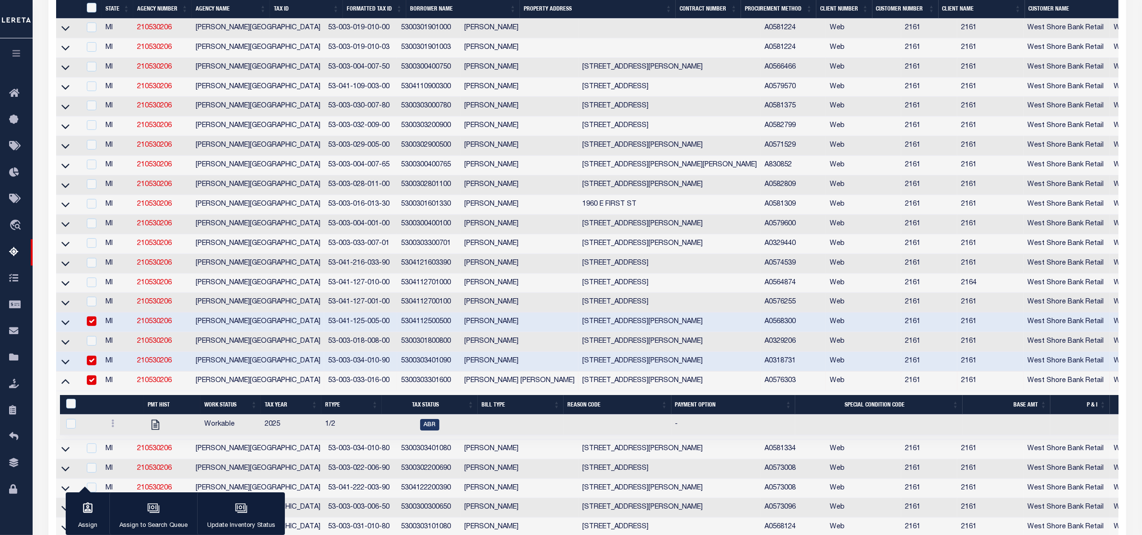
click at [94, 326] on input "checkbox" at bounding box center [92, 321] width 10 height 10
checkbox input "false"
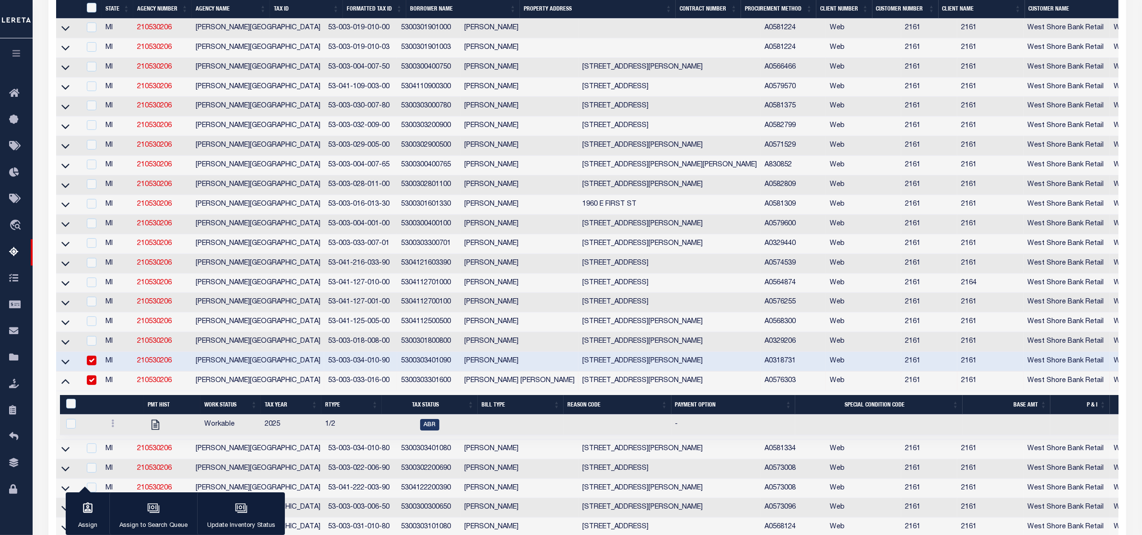
click at [94, 365] on input "checkbox" at bounding box center [92, 361] width 10 height 10
checkbox input "false"
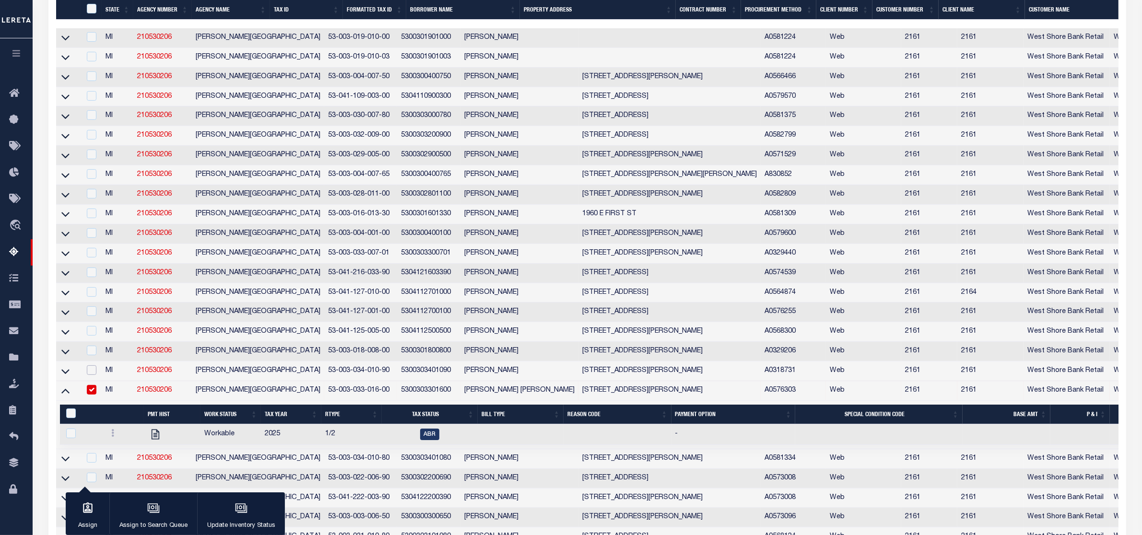
scroll to position [343, 0]
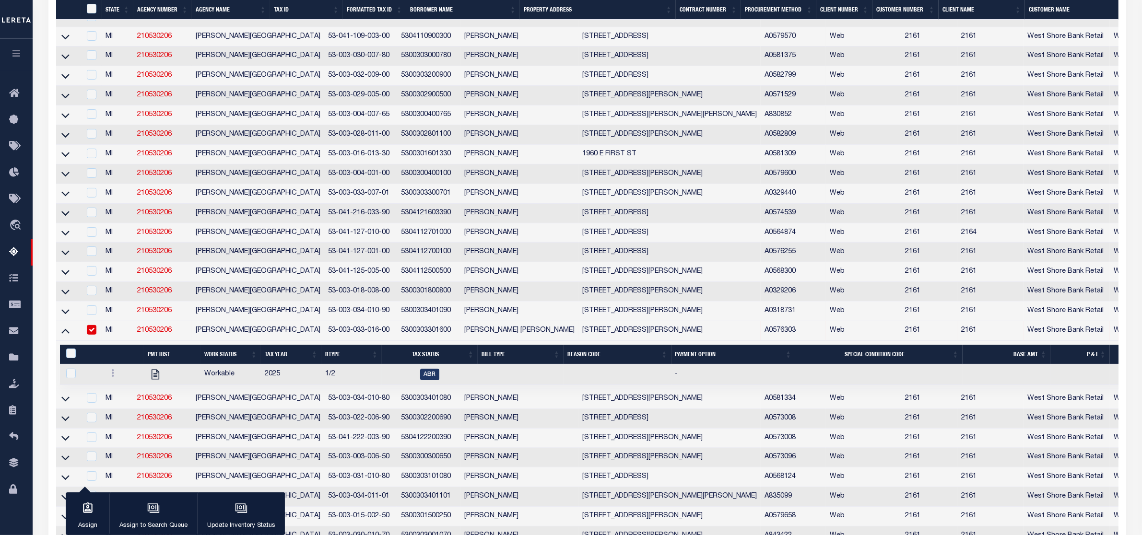
click at [109, 380] on div at bounding box center [123, 375] width 33 height 12
checkbox input "true"
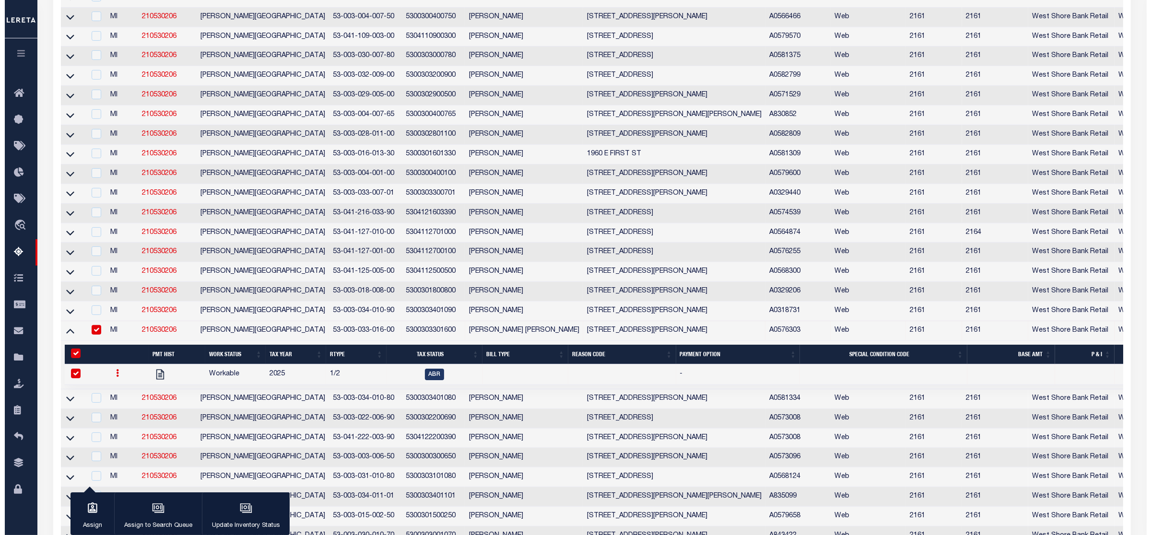
scroll to position [283, 0]
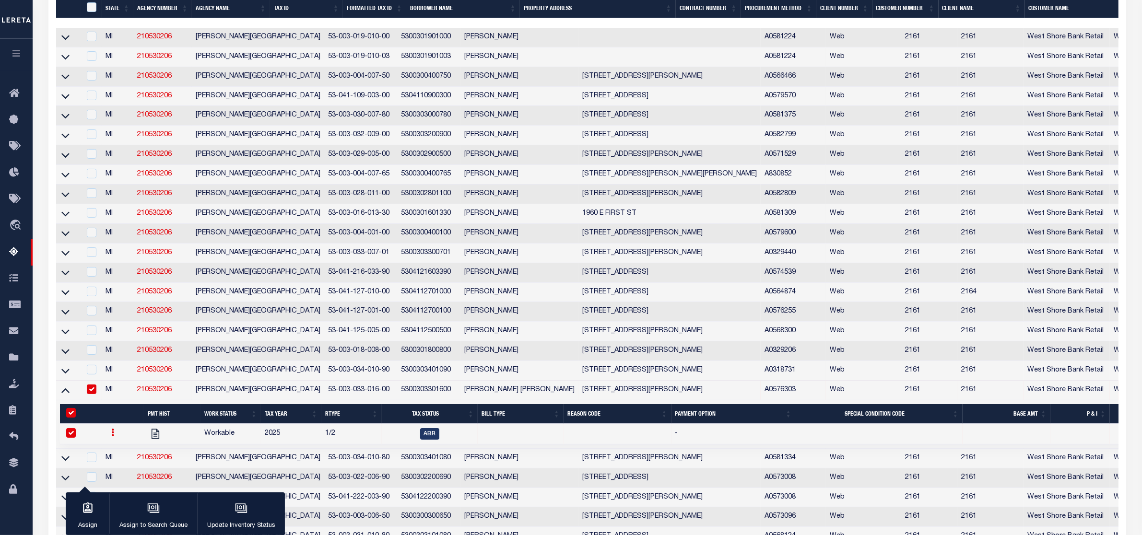
click at [111, 436] on icon at bounding box center [112, 433] width 3 height 8
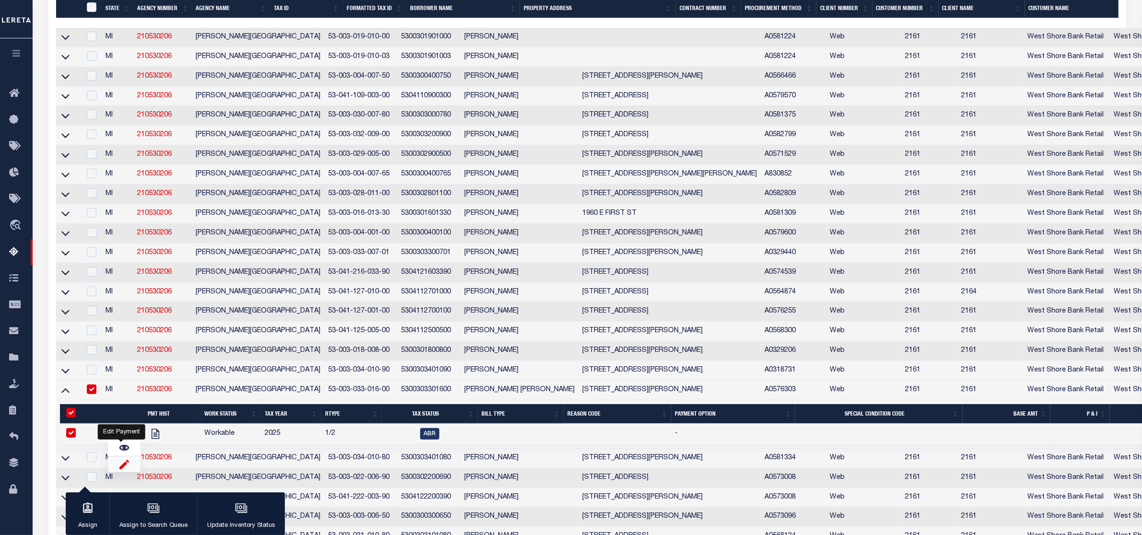
click at [125, 469] on img "" at bounding box center [124, 464] width 10 height 10
checkbox input "false"
select select
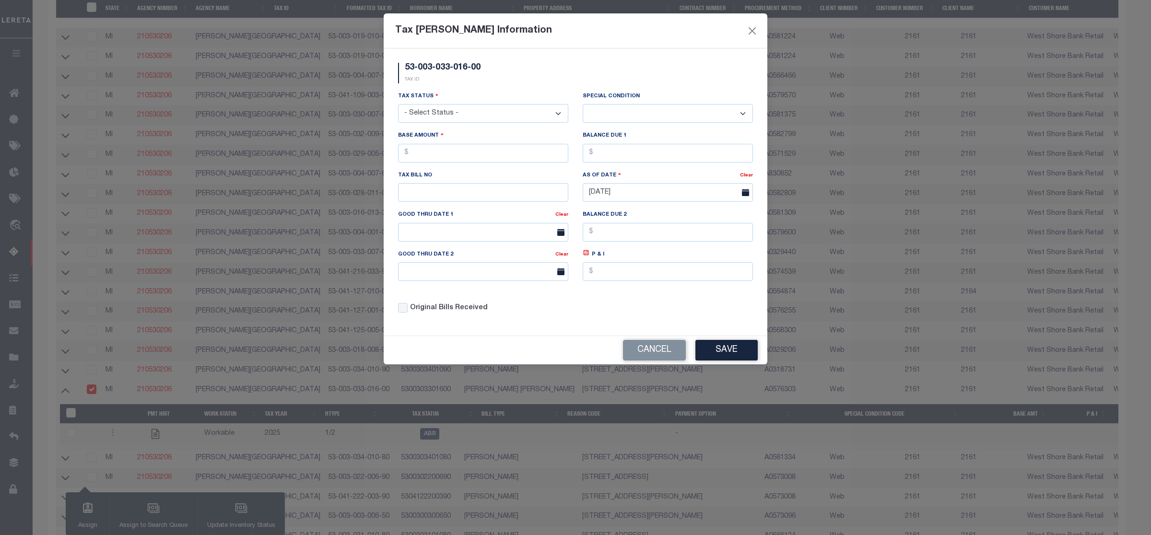
click at [514, 108] on select "- Select Status - Open Due/Unpaid Paid Incomplete No Tax Due Internal Refund Pr…" at bounding box center [483, 113] width 170 height 19
select select "DUE"
click at [398, 105] on select "- Select Status - Open Due/Unpaid Paid Incomplete No Tax Due Internal Refund Pr…" at bounding box center [483, 113] width 170 height 19
select select "0"
click at [422, 162] on input "text" at bounding box center [483, 153] width 170 height 19
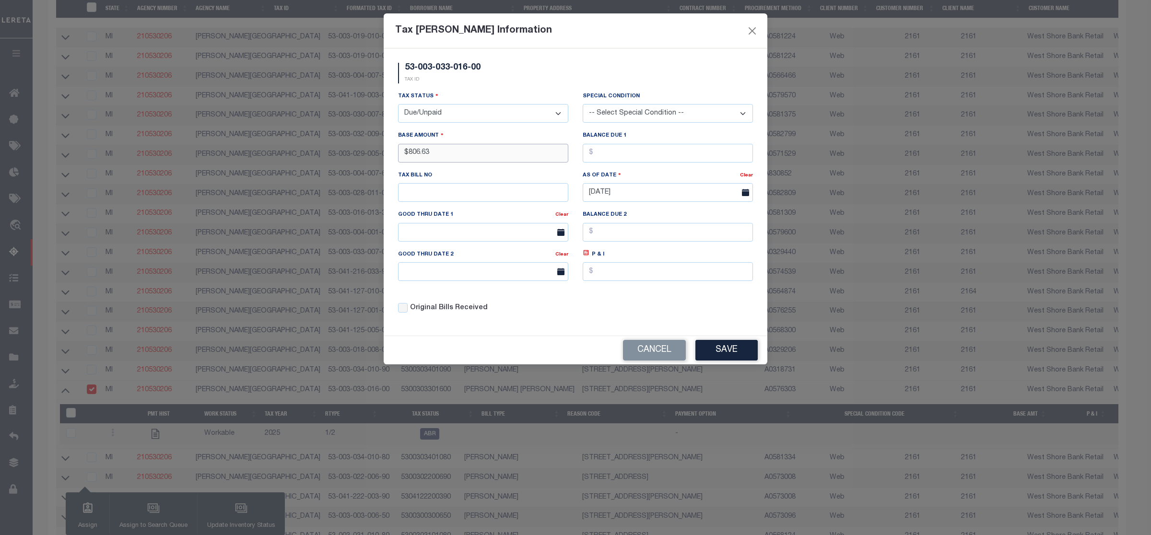
type input "$806.63"
click at [729, 355] on button "Save" at bounding box center [726, 350] width 62 height 21
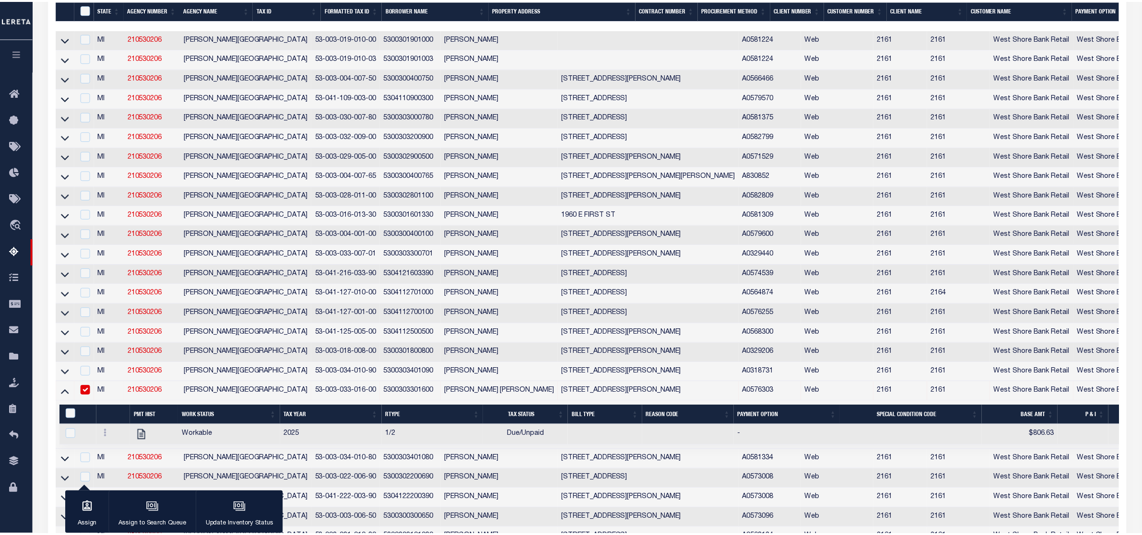
scroll to position [285, 0]
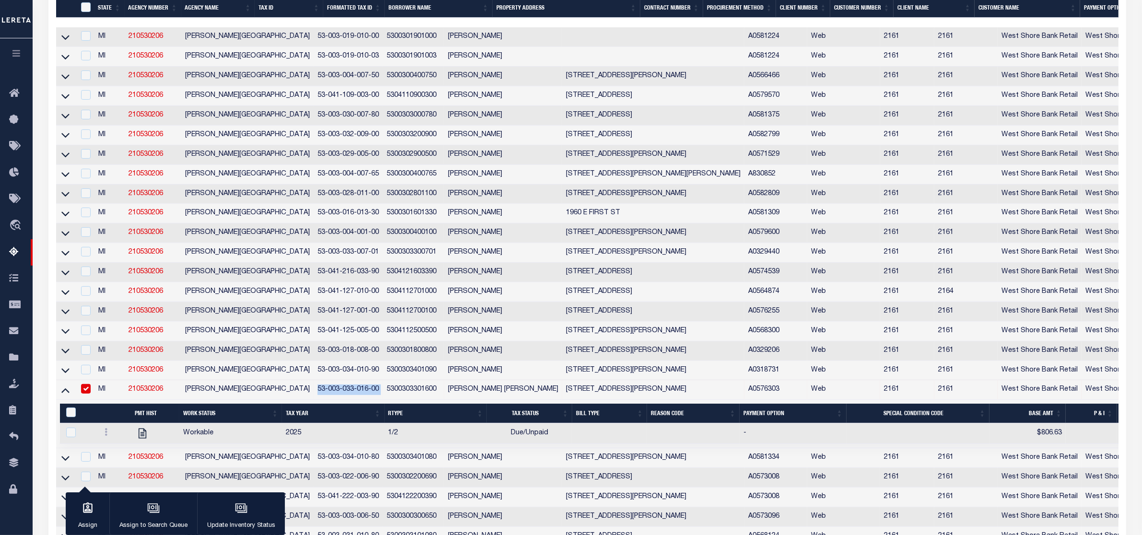
drag, startPoint x: 255, startPoint y: 402, endPoint x: 326, endPoint y: 403, distance: 71.5
click at [326, 400] on tr "MI 210530206 CUSTER TOWNSHIP 53-003-033-016-00 5300303301600 IAN ALLEN MORTON 2…" at bounding box center [731, 390] width 1351 height 20
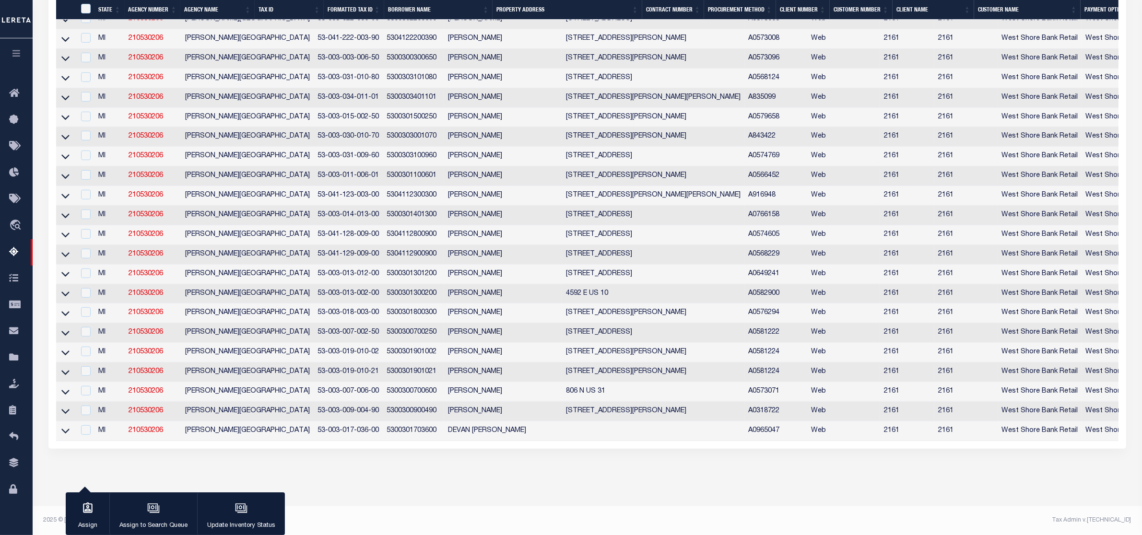
scroll to position [531, 0]
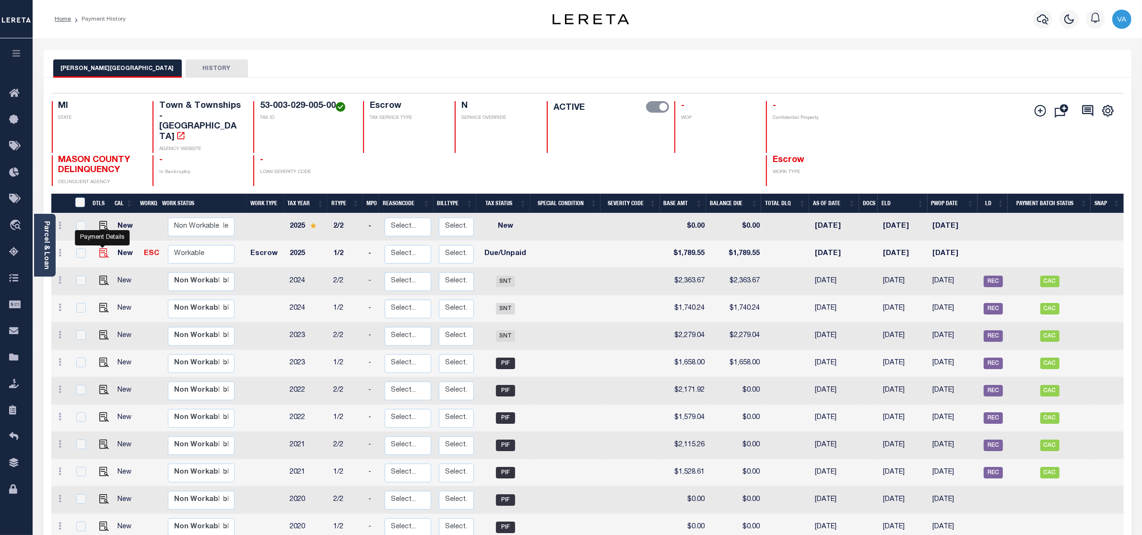
click at [100, 248] on img "" at bounding box center [104, 253] width 10 height 10
checkbox input "true"
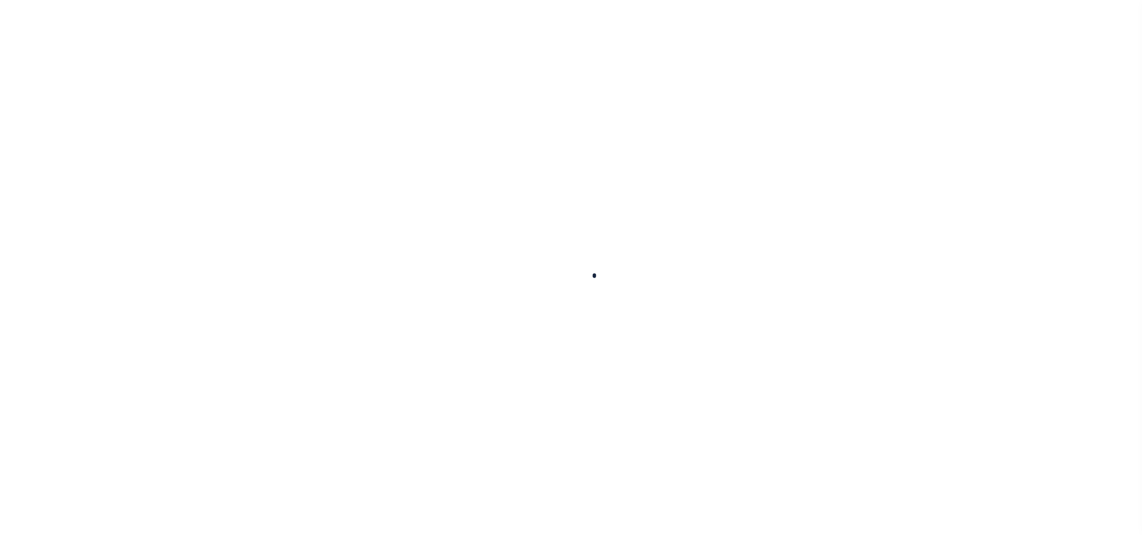
checkbox input "false"
type input "[DATE]"
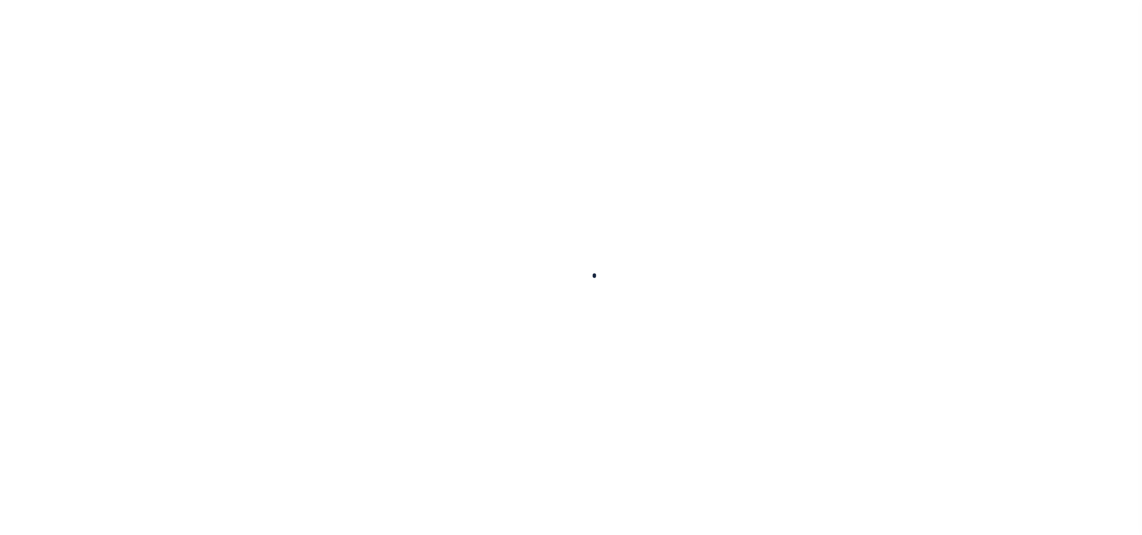
select select "DUE"
type input "$1,789.55"
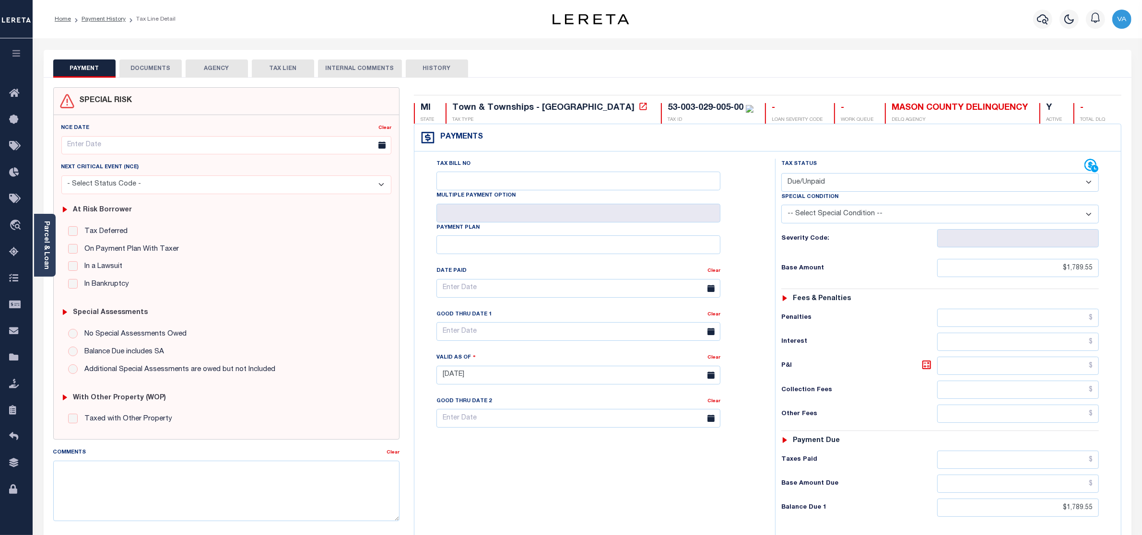
click button "DOCUMENTS"
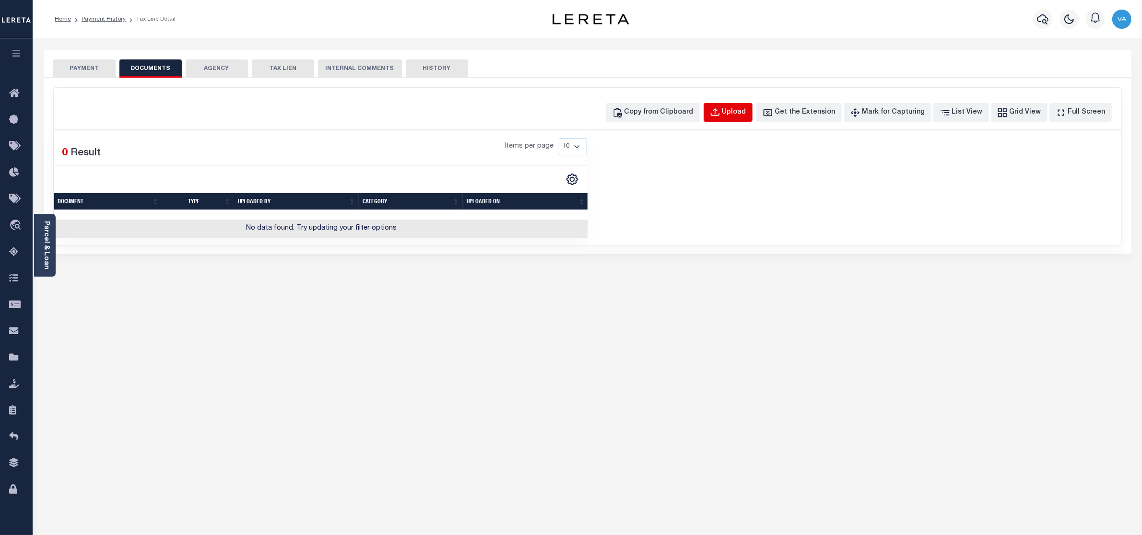
click div "Upload"
select select "POP"
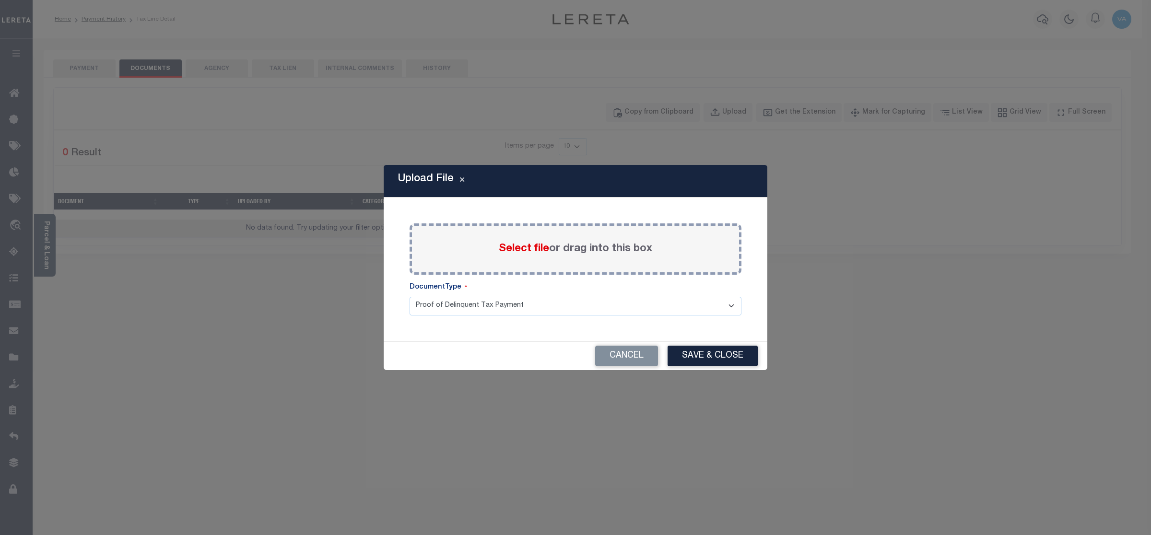
click div "Select file or drag into this box"
click span "Select file"
click input "Select file or drag into this box"
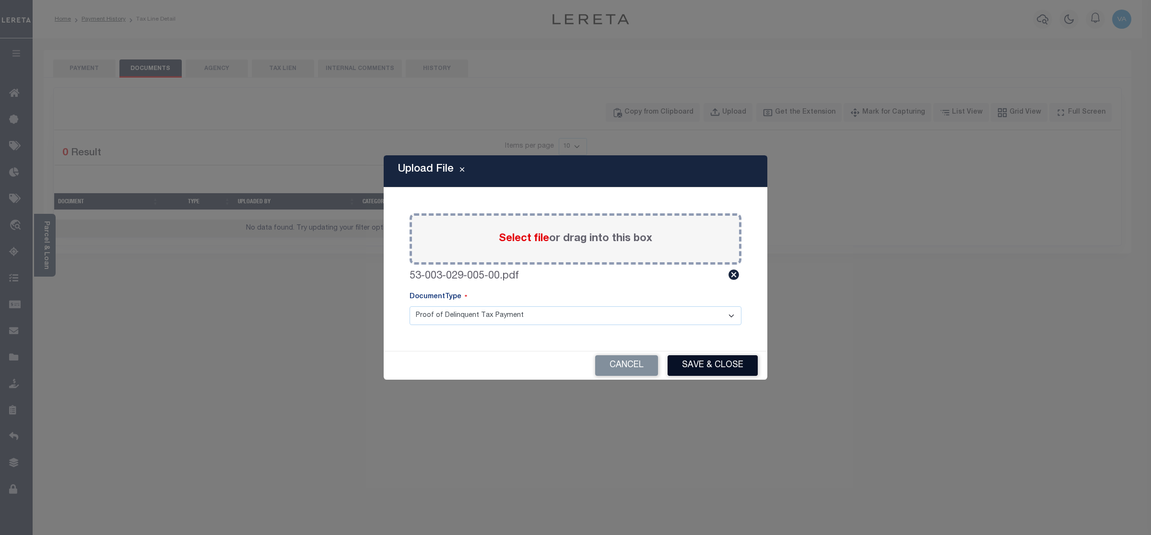
click button "Save & Close"
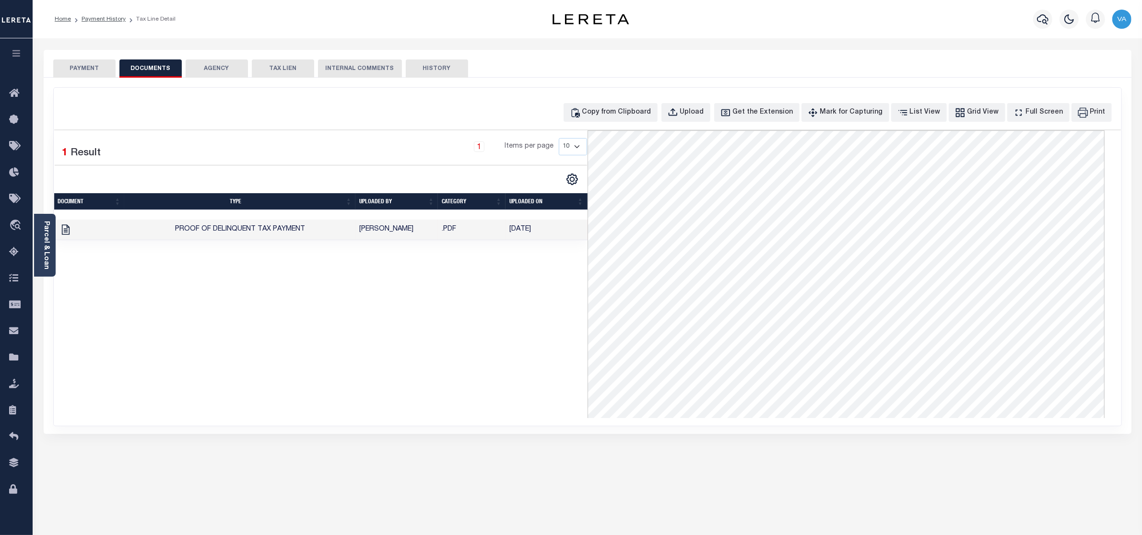
click button "PAYMENT"
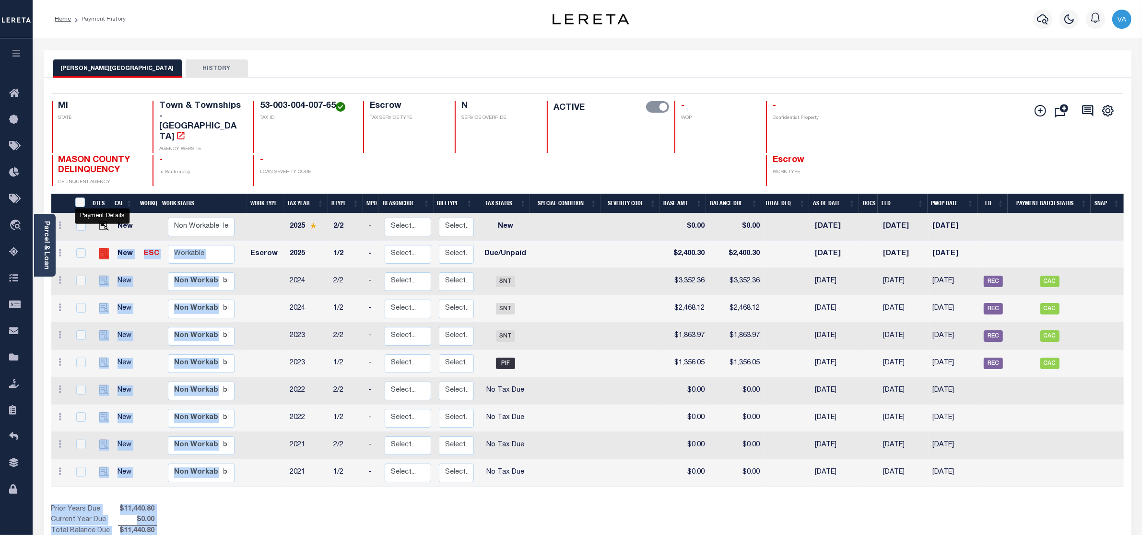
click at [102, 248] on img "" at bounding box center [104, 253] width 10 height 10
checkbox input "true"
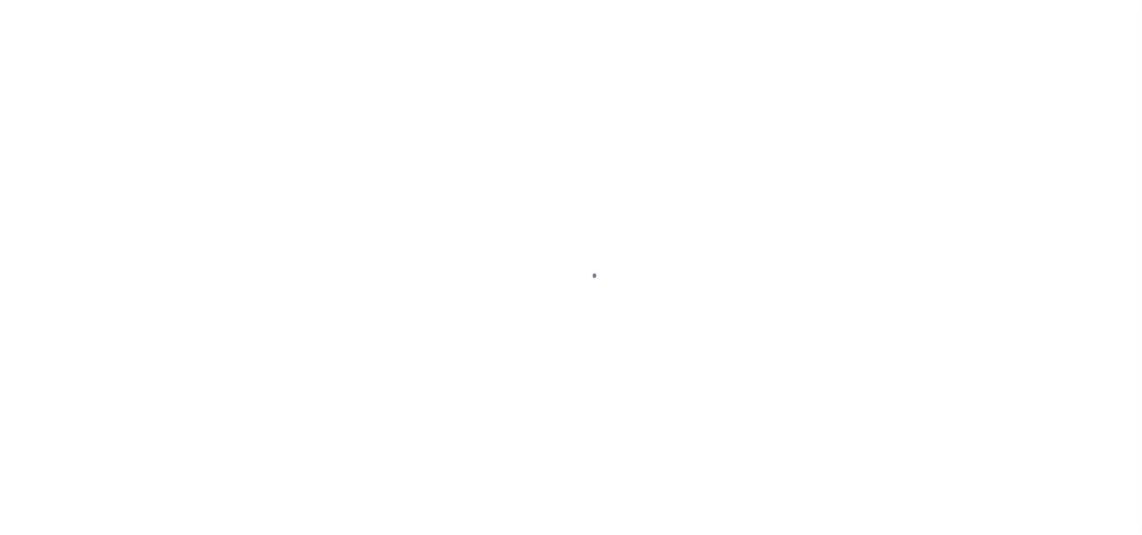
select select "DUE"
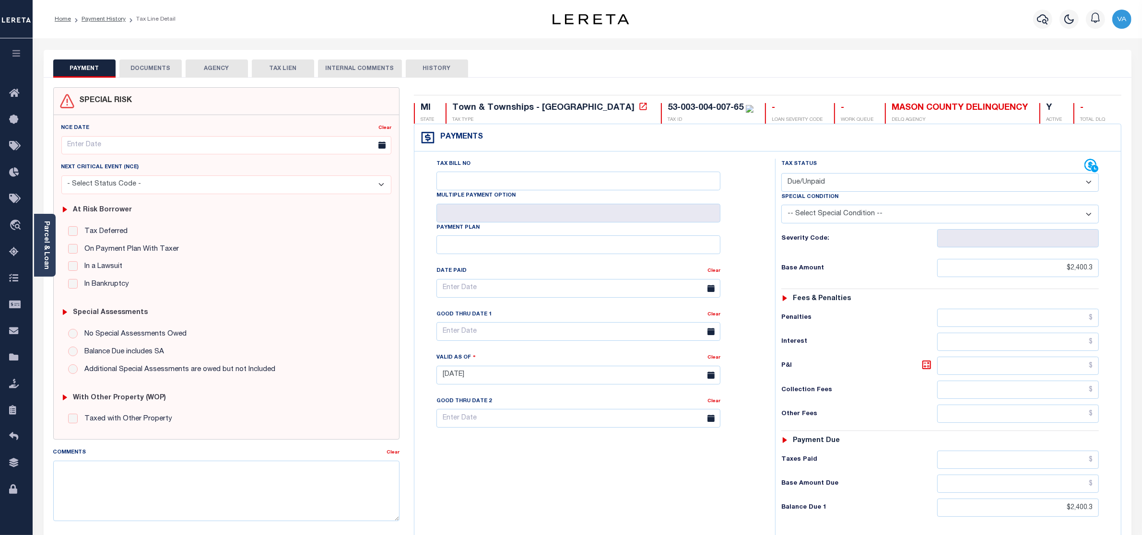
click at [167, 70] on button "DOCUMENTS" at bounding box center [150, 68] width 62 height 18
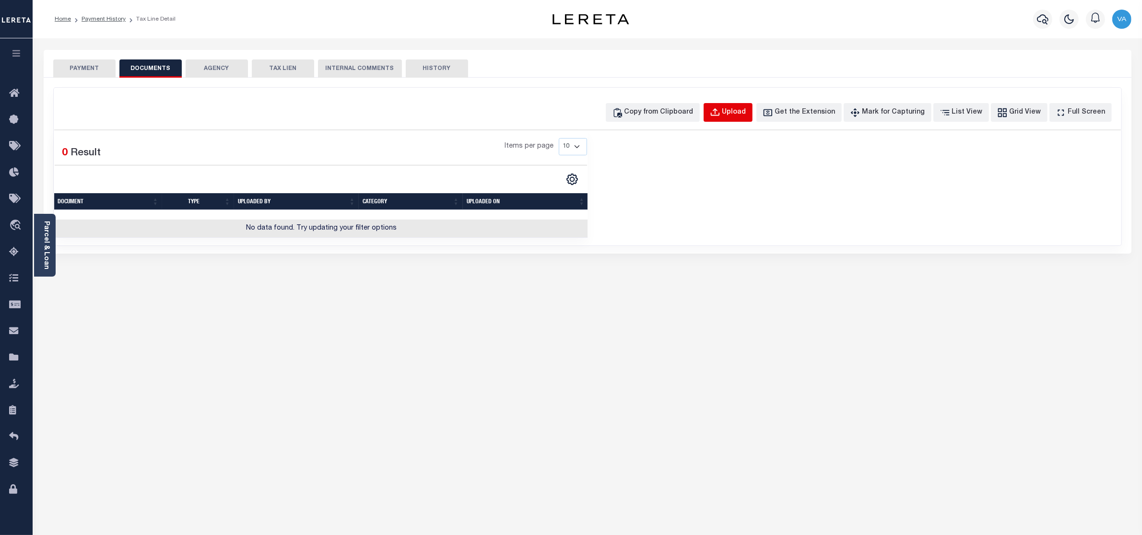
click at [746, 107] on div "Upload" at bounding box center [734, 112] width 24 height 11
select select "POP"
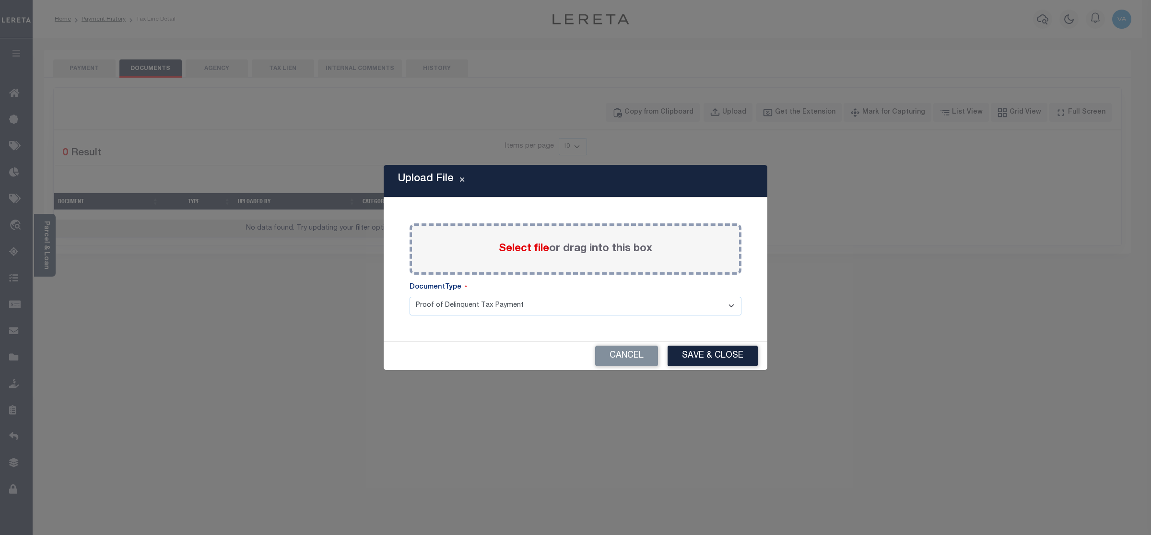
click at [542, 248] on span "Select file" at bounding box center [524, 249] width 50 height 11
click at [0, 0] on input "Select file or drag into this box" at bounding box center [0, 0] width 0 height 0
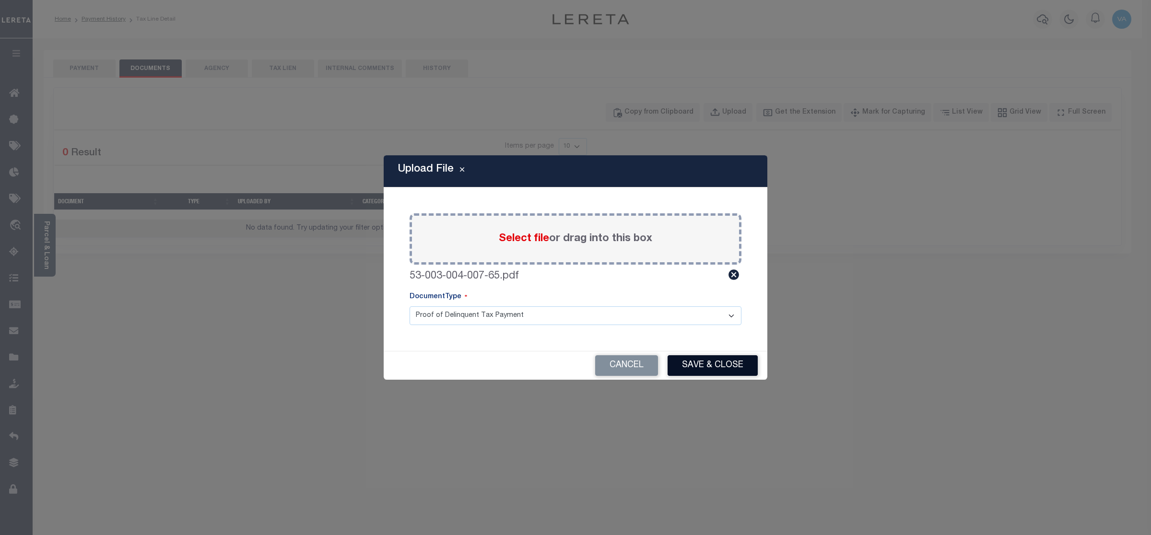
click at [717, 369] on button "Save & Close" at bounding box center [712, 365] width 90 height 21
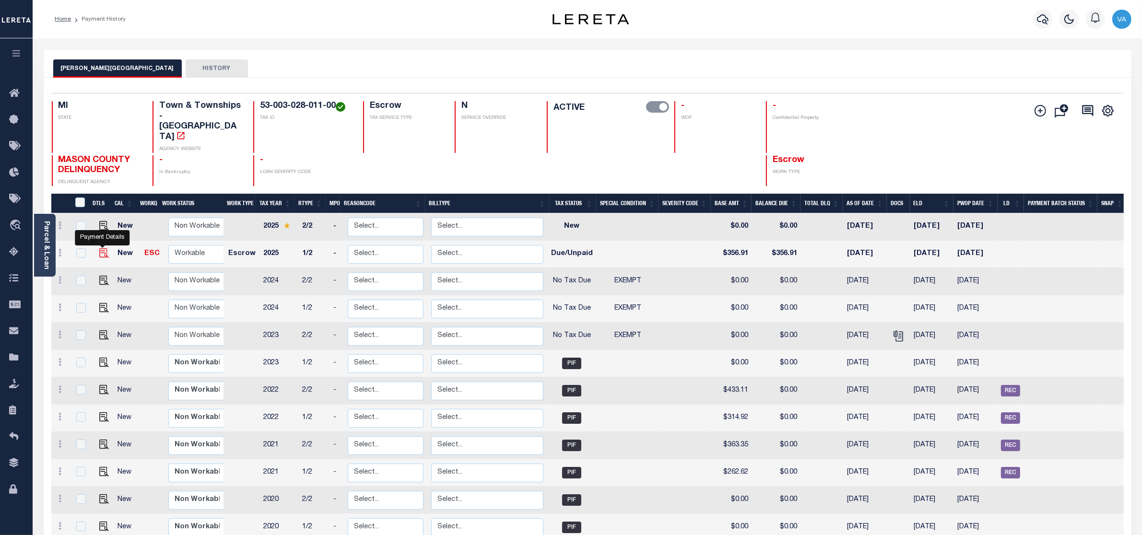
click at [103, 248] on img "" at bounding box center [104, 253] width 10 height 10
checkbox input "true"
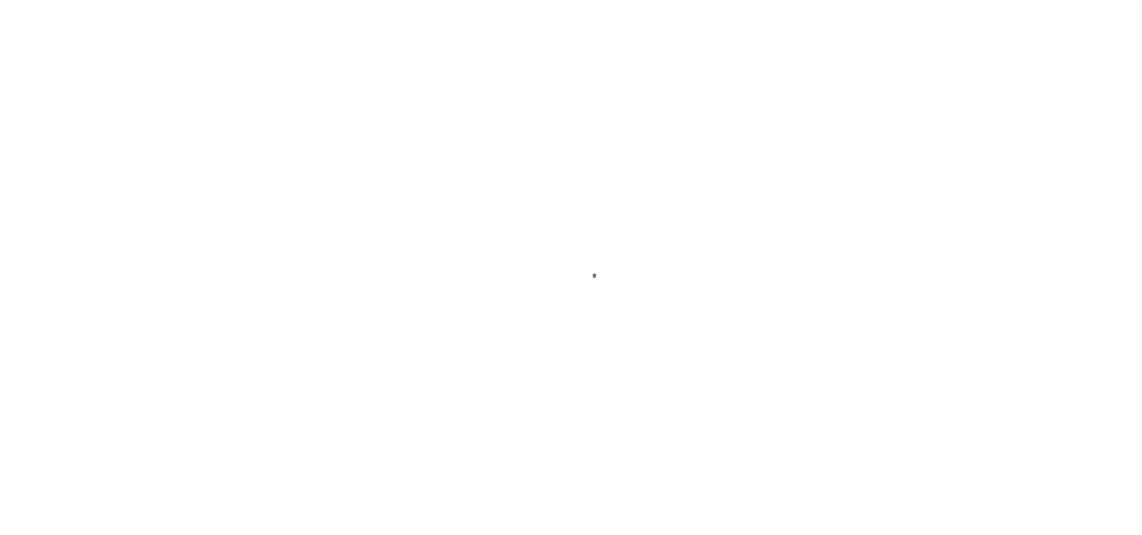
select select "DUE"
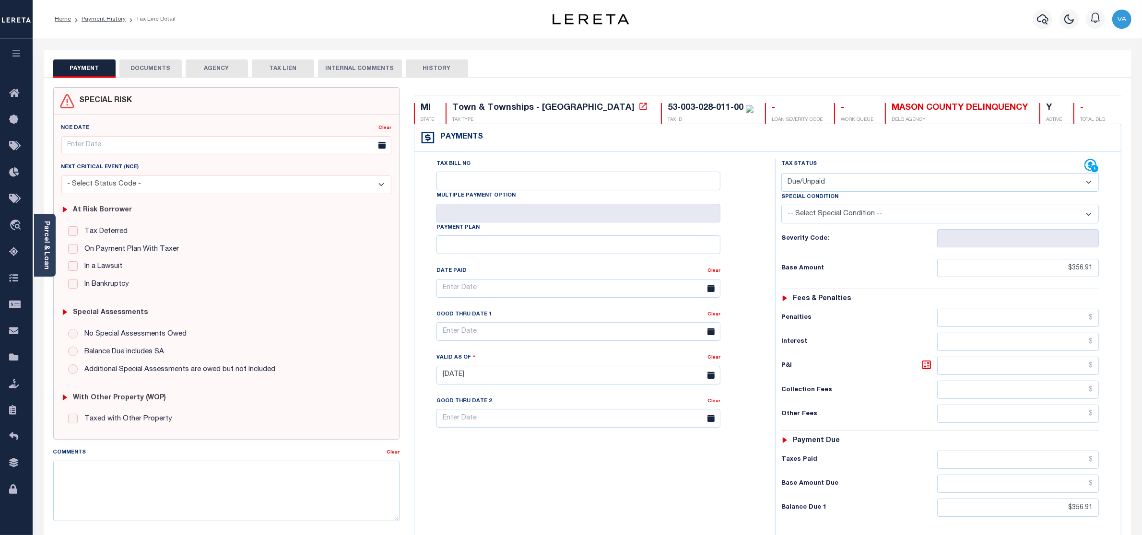
click at [156, 72] on button "DOCUMENTS" at bounding box center [150, 68] width 62 height 18
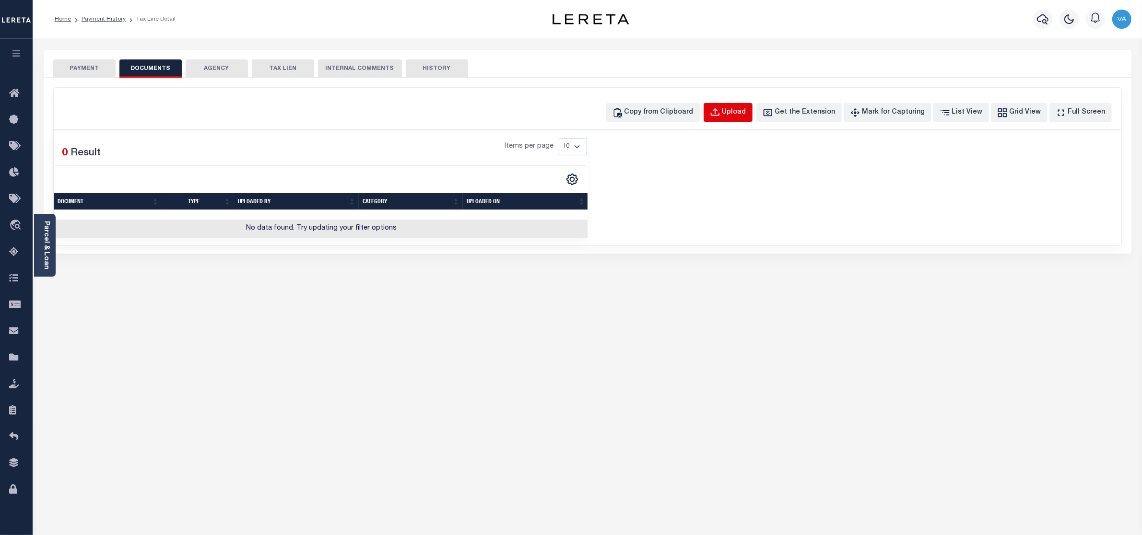
click at [734, 106] on button "Upload" at bounding box center [727, 112] width 49 height 19
select select "POP"
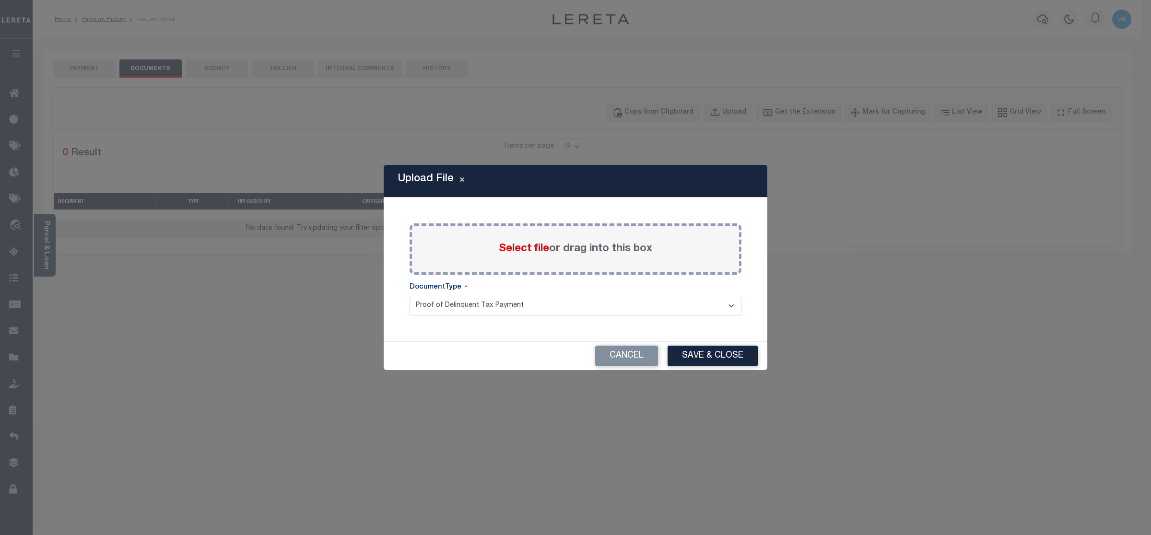
click at [521, 244] on span "Select file" at bounding box center [524, 249] width 50 height 11
click at [0, 0] on input "Select file or drag into this box" at bounding box center [0, 0] width 0 height 0
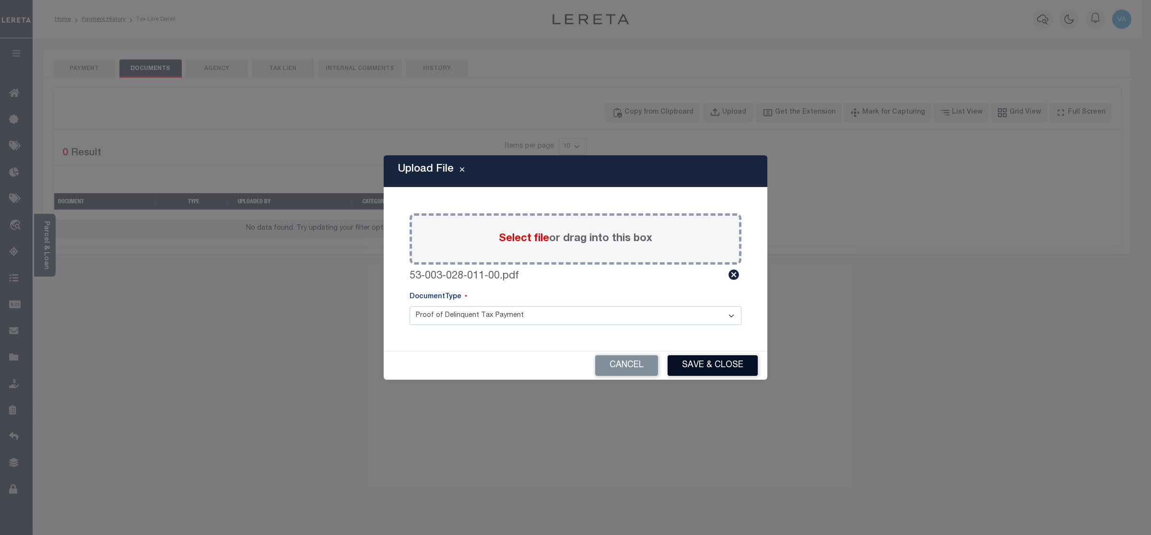
click at [693, 360] on button "Save & Close" at bounding box center [712, 365] width 90 height 21
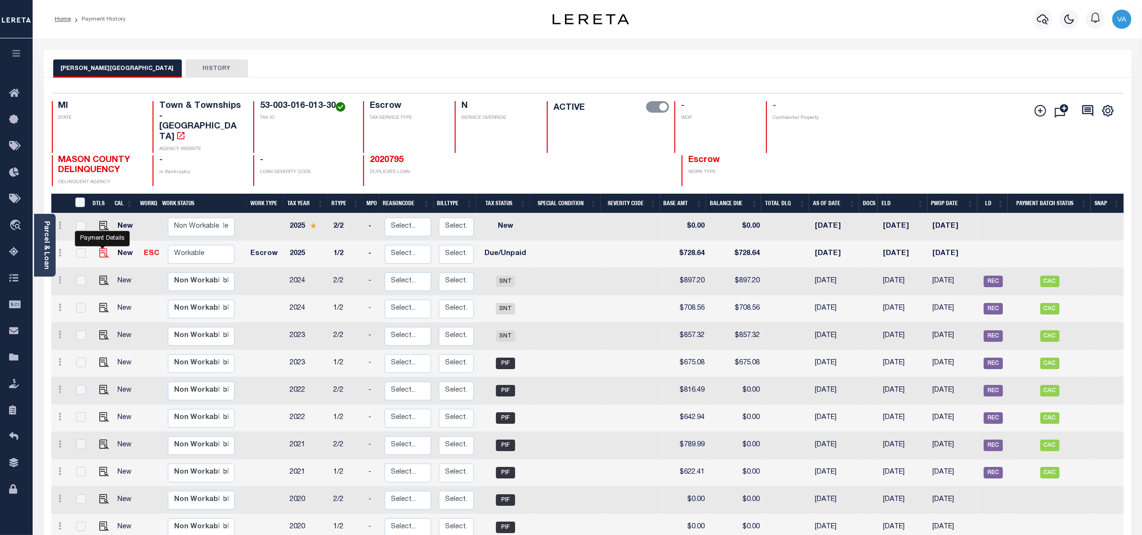
click at [105, 248] on img "" at bounding box center [104, 253] width 10 height 10
checkbox input "true"
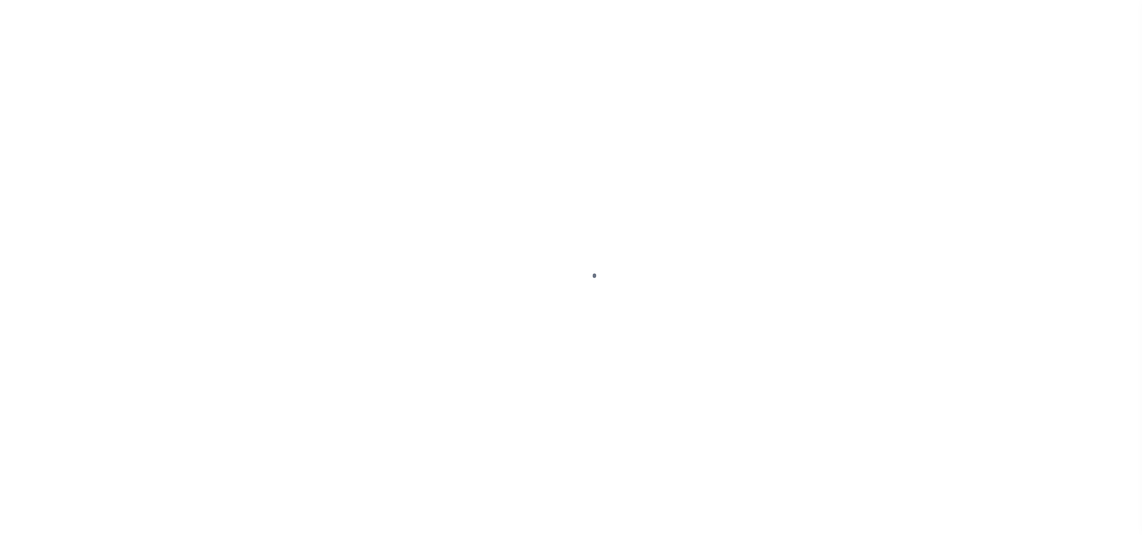
select select "DUE"
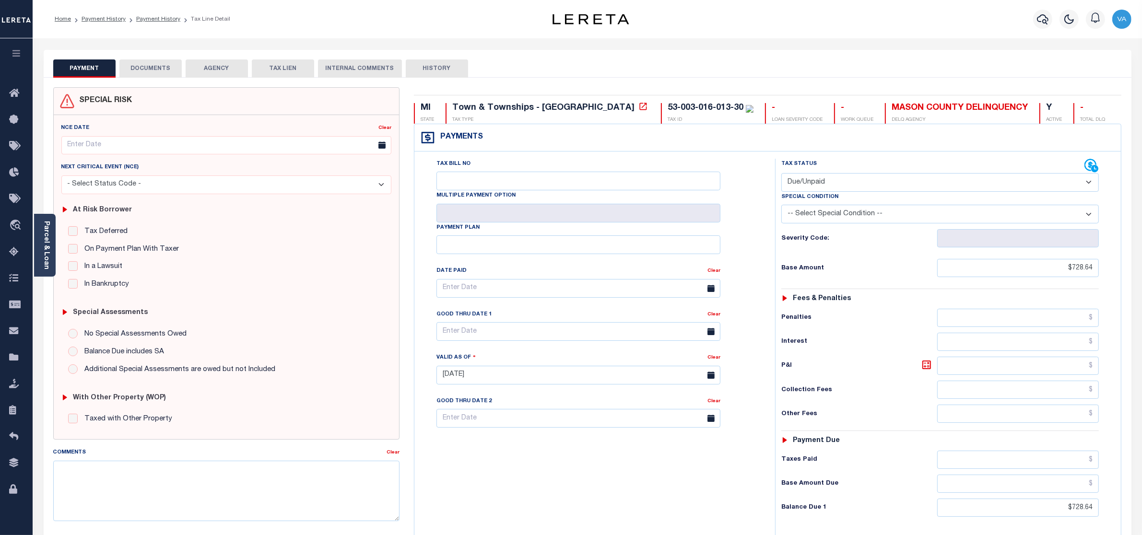
click at [160, 69] on button "DOCUMENTS" at bounding box center [150, 68] width 62 height 18
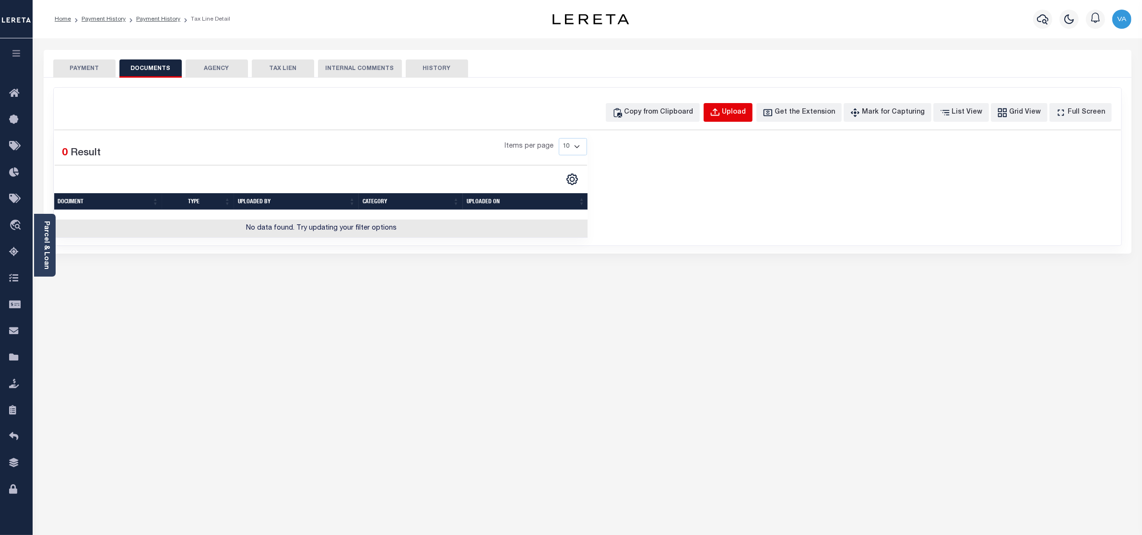
click at [752, 112] on button "Upload" at bounding box center [727, 112] width 49 height 19
select select "POP"
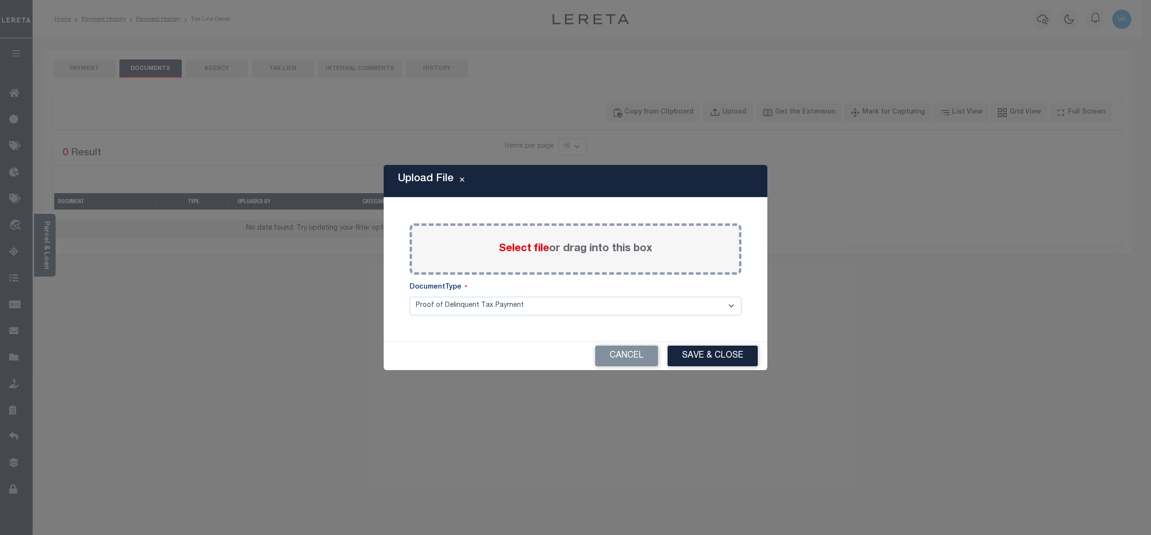
click at [529, 257] on div "Select file or drag into this box" at bounding box center [575, 248] width 332 height 51
click at [530, 245] on span "Select file" at bounding box center [524, 249] width 50 height 11
click at [0, 0] on input "Select file or drag into this box" at bounding box center [0, 0] width 0 height 0
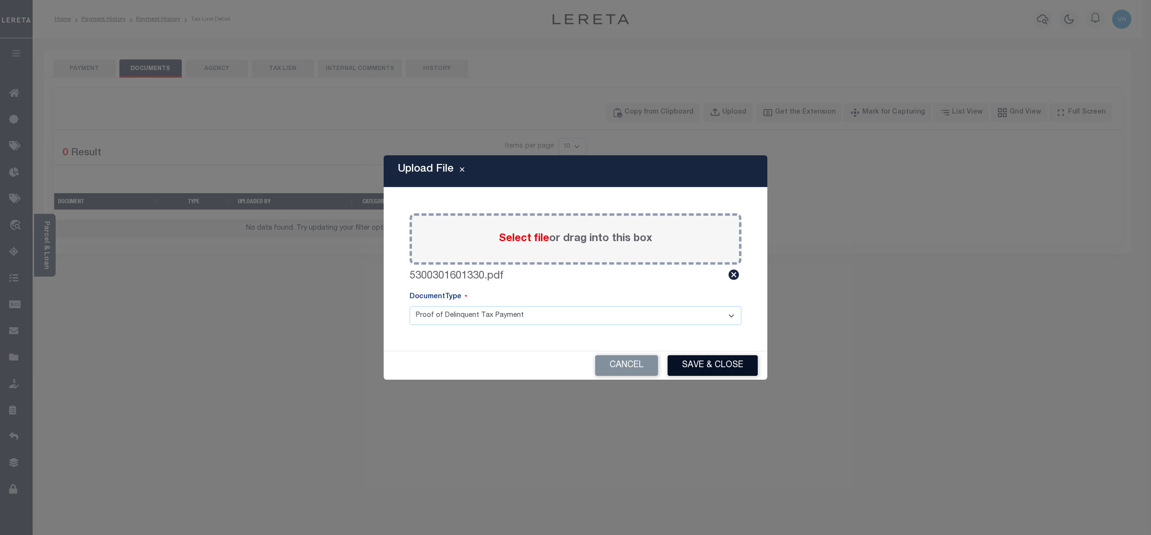
click at [718, 366] on button "Save & Close" at bounding box center [712, 365] width 90 height 21
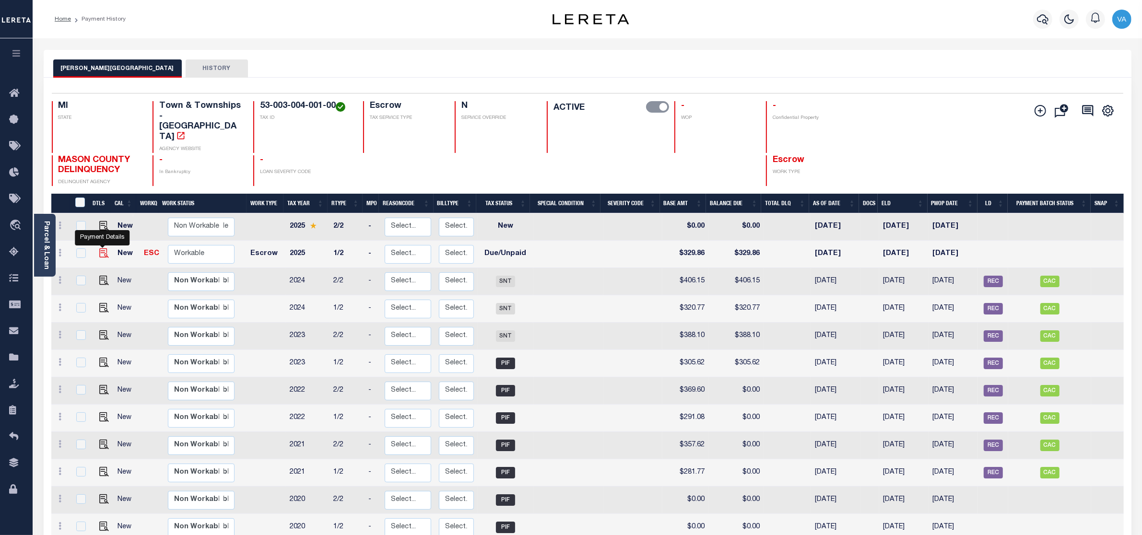
click at [103, 248] on img "" at bounding box center [104, 253] width 10 height 10
checkbox input "true"
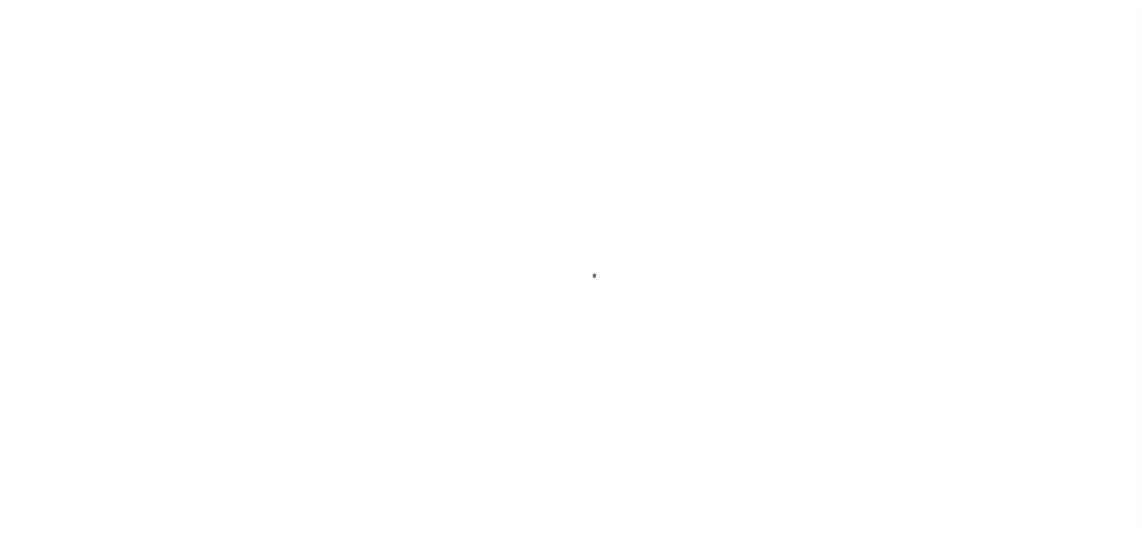
select select "DUE"
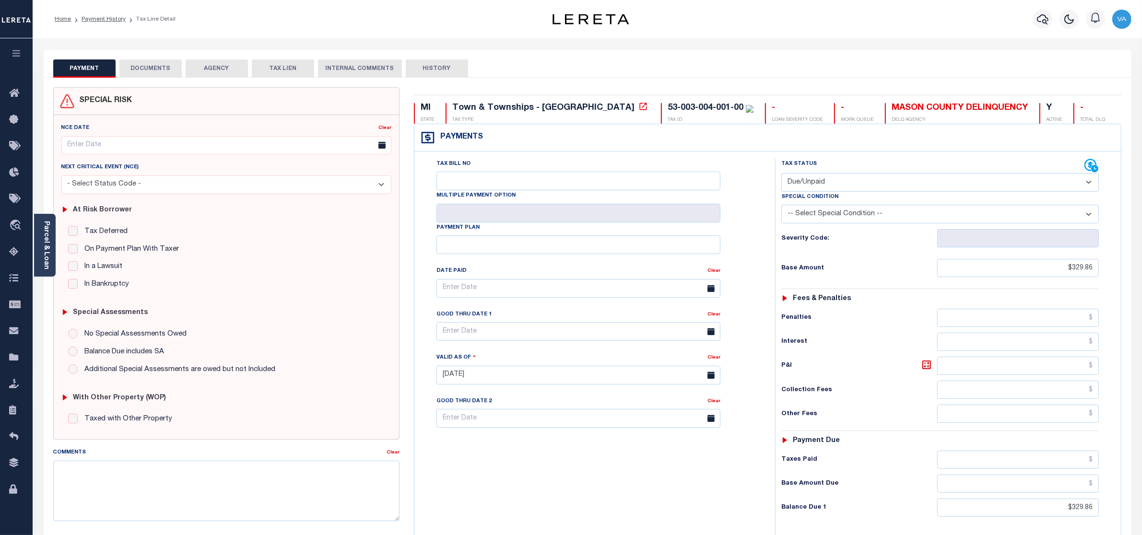
click at [157, 60] on button "DOCUMENTS" at bounding box center [150, 68] width 62 height 18
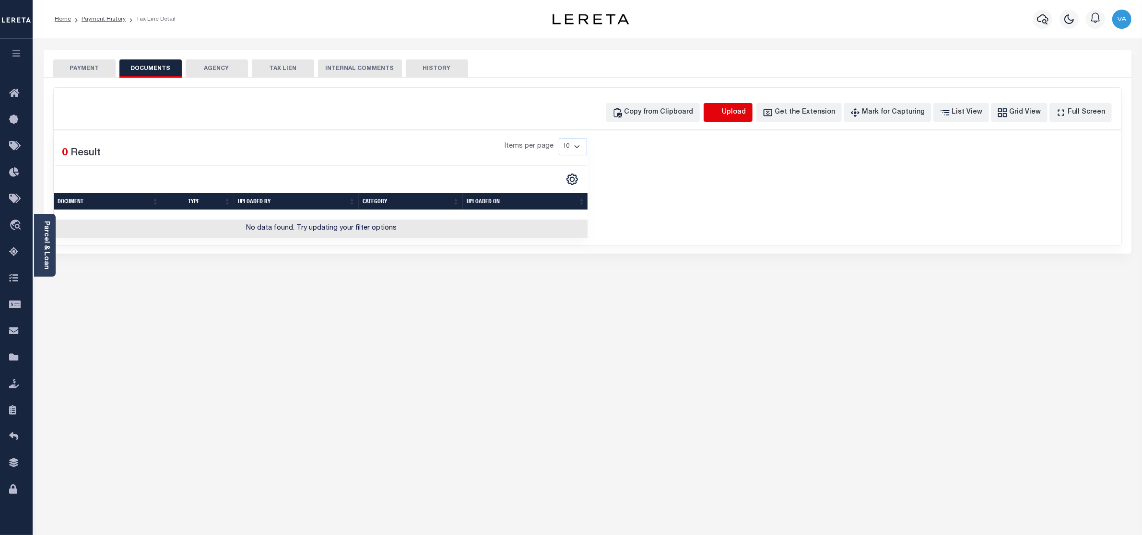
click at [720, 116] on icon "button" at bounding box center [715, 112] width 11 height 11
select select "POP"
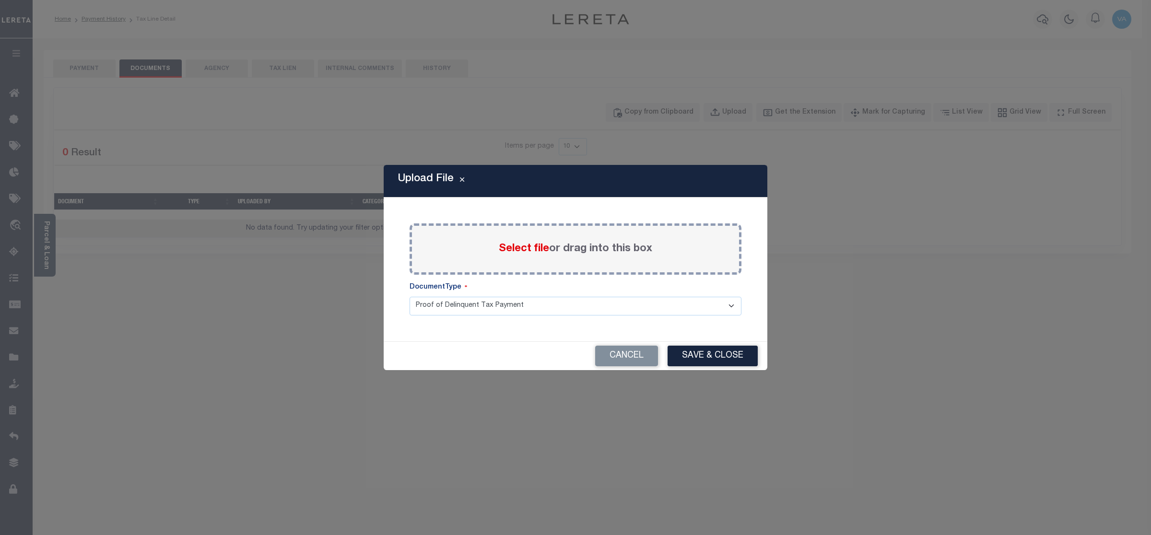
click at [527, 244] on span "Select file" at bounding box center [524, 249] width 50 height 11
click at [0, 0] on input "Select file or drag into this box" at bounding box center [0, 0] width 0 height 0
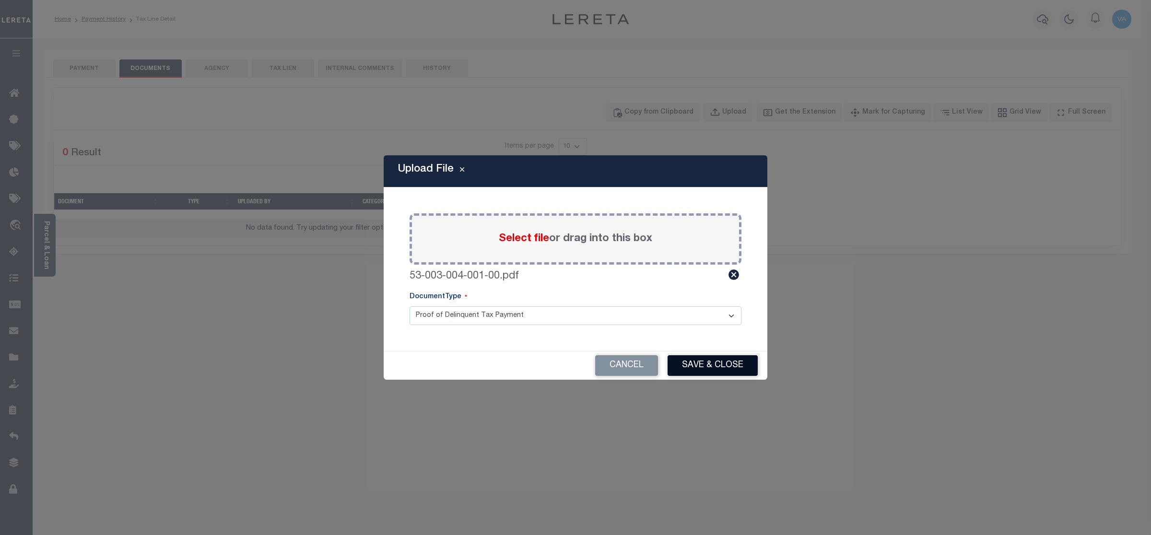
click at [722, 367] on button "Save & Close" at bounding box center [712, 365] width 90 height 21
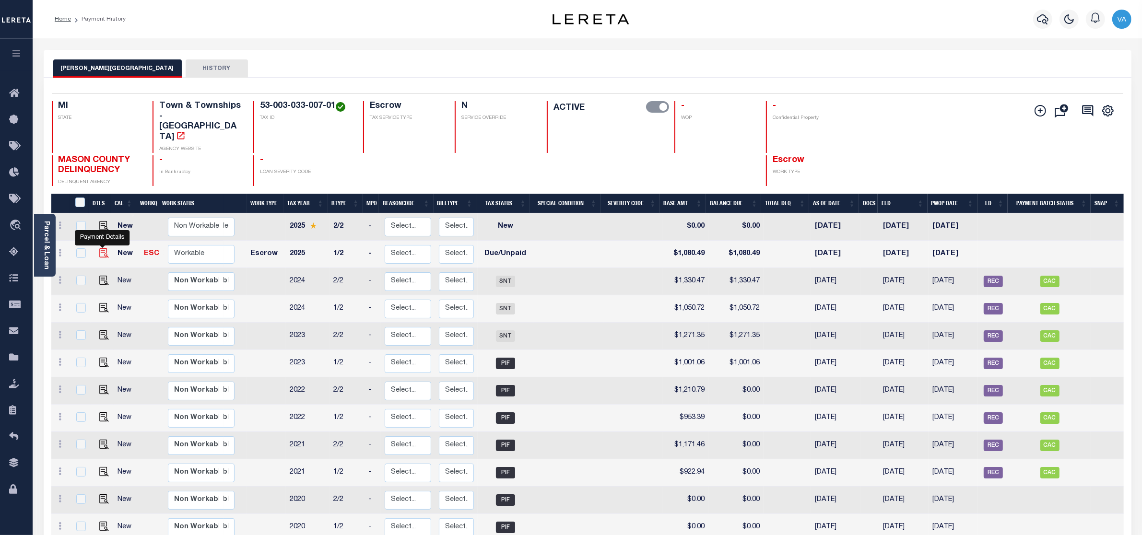
click at [101, 248] on img "" at bounding box center [104, 253] width 10 height 10
checkbox input "true"
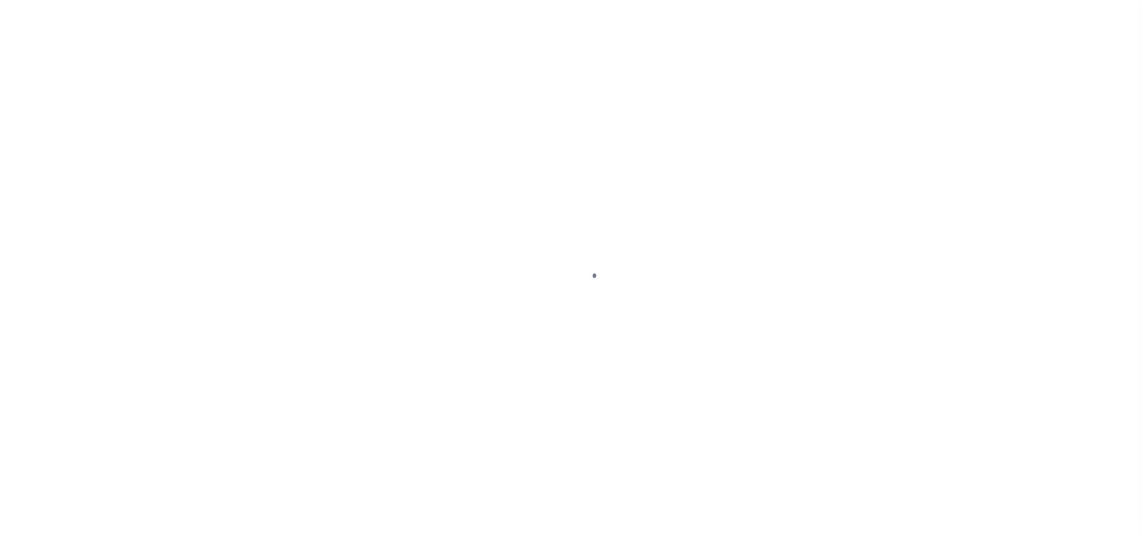
select select "DUE"
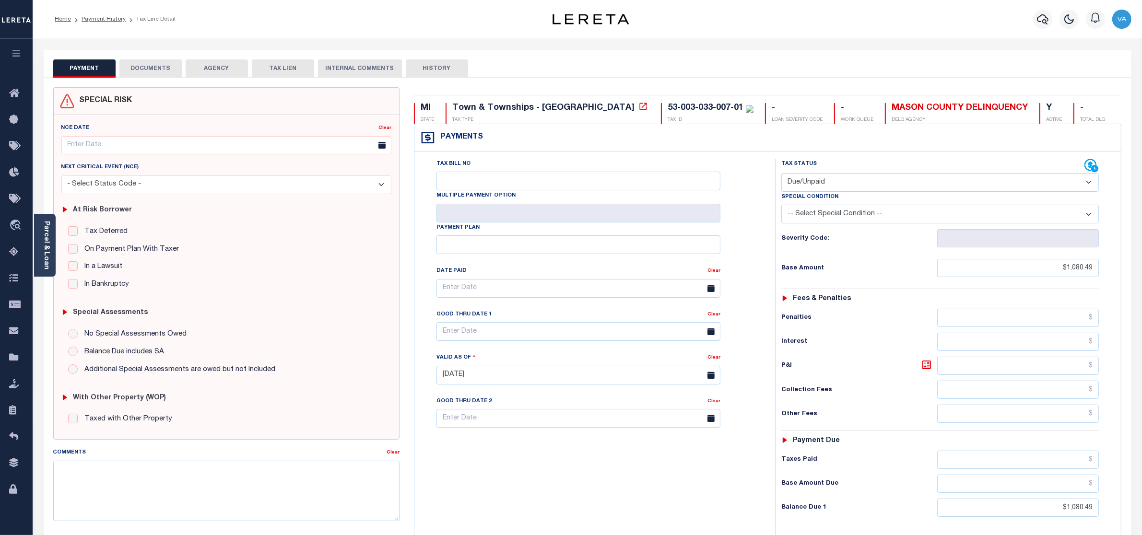
click at [162, 70] on button "DOCUMENTS" at bounding box center [150, 68] width 62 height 18
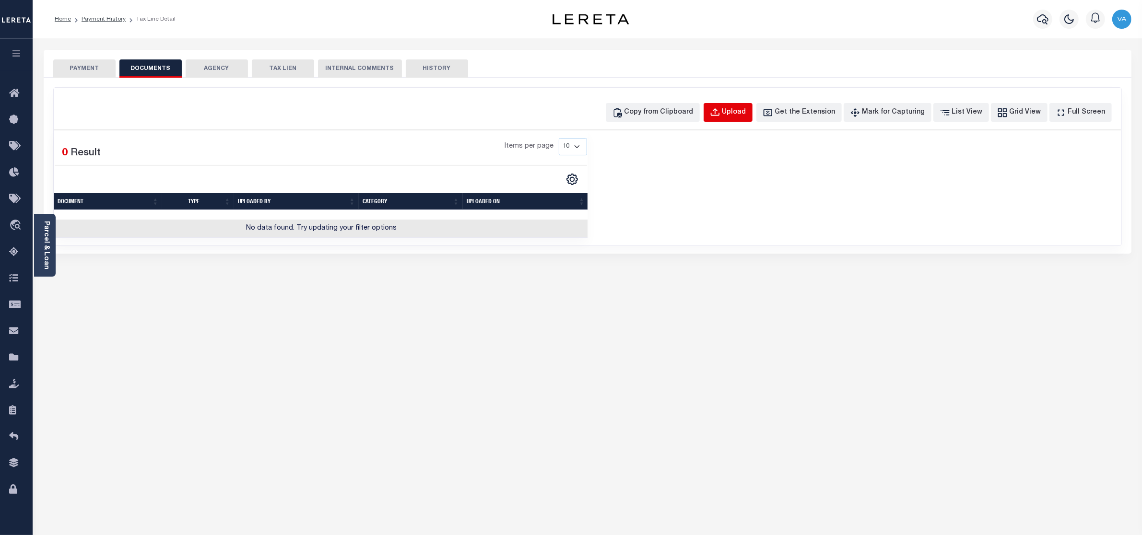
click at [746, 113] on div "Upload" at bounding box center [734, 112] width 24 height 11
select select "POP"
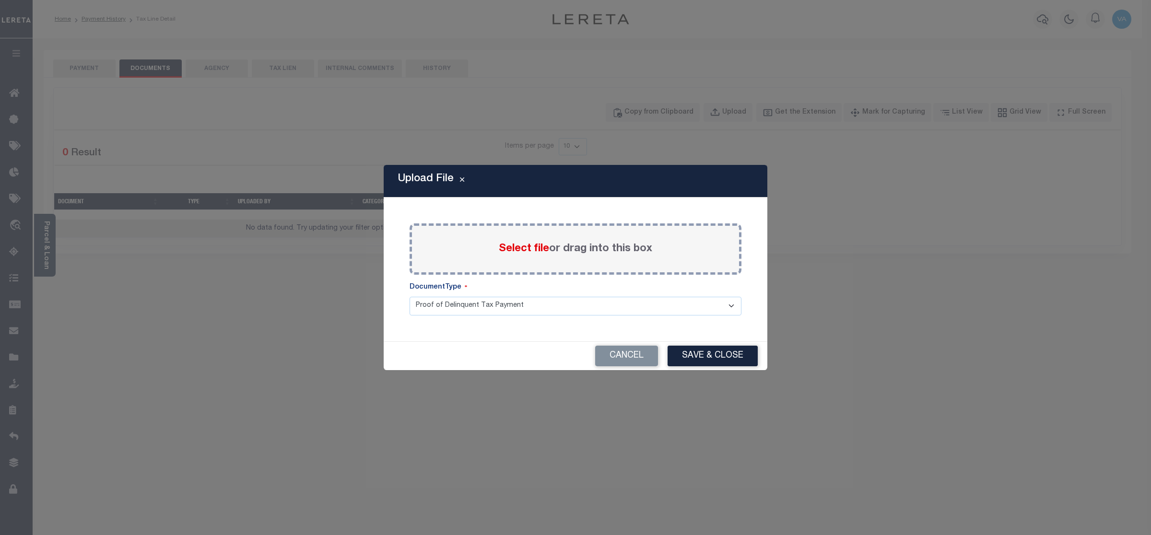
click at [514, 248] on span "Select file" at bounding box center [524, 249] width 50 height 11
click at [0, 0] on input "Select file or drag into this box" at bounding box center [0, 0] width 0 height 0
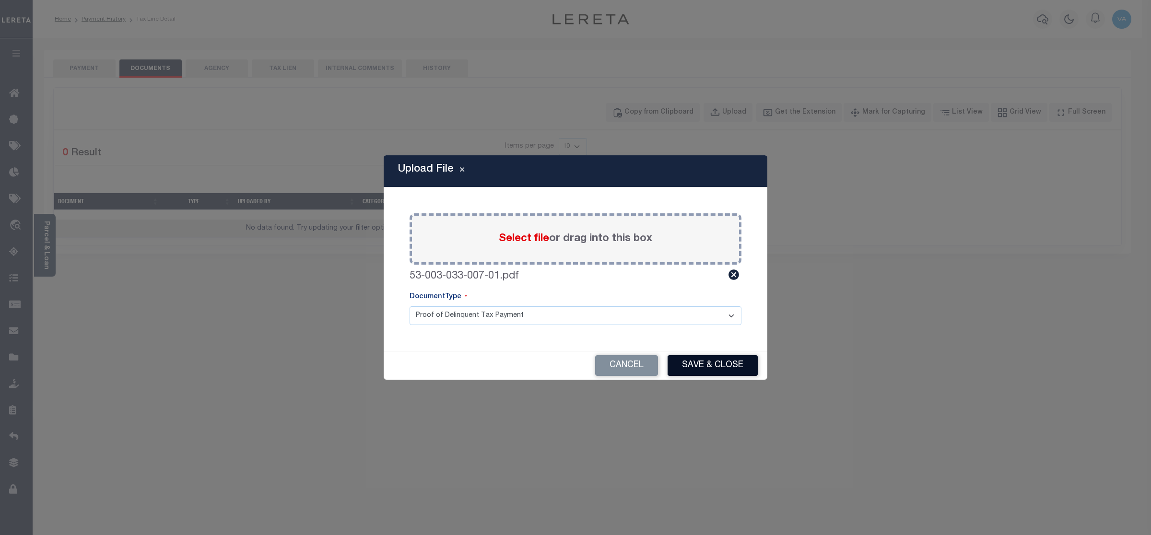
click at [732, 363] on button "Save & Close" at bounding box center [712, 365] width 90 height 21
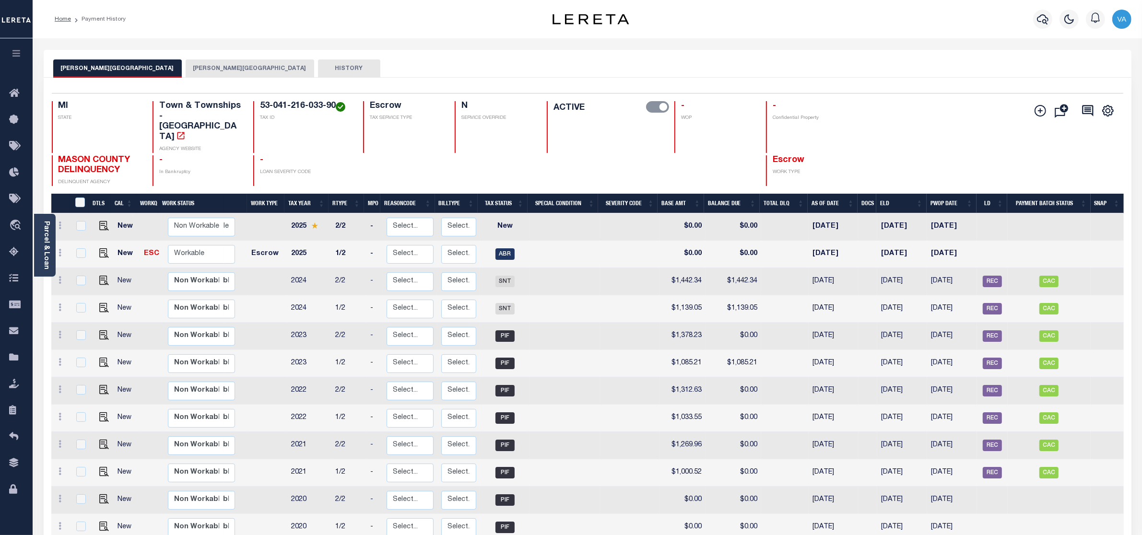
click at [186, 67] on button "[PERSON_NAME][GEOGRAPHIC_DATA]" at bounding box center [250, 68] width 129 height 18
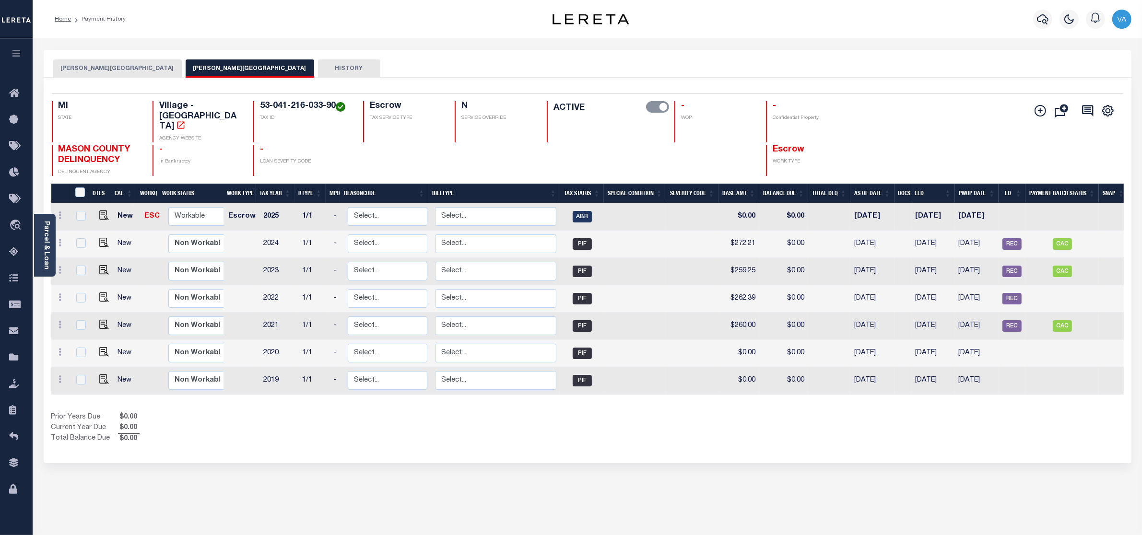
click at [101, 65] on button "[PERSON_NAME][GEOGRAPHIC_DATA]" at bounding box center [117, 68] width 129 height 18
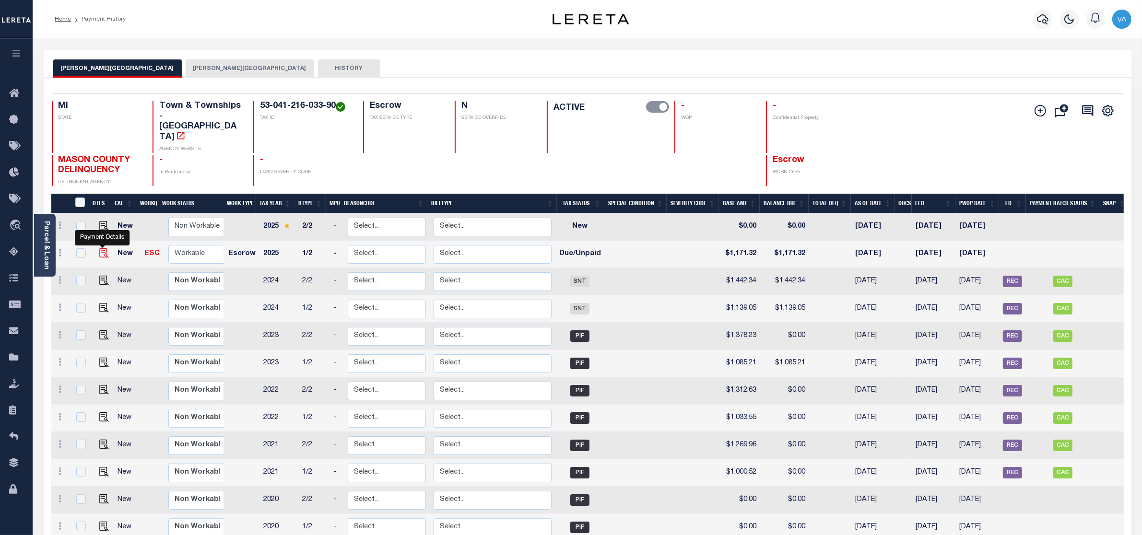
click at [99, 248] on img "" at bounding box center [104, 253] width 10 height 10
checkbox input "true"
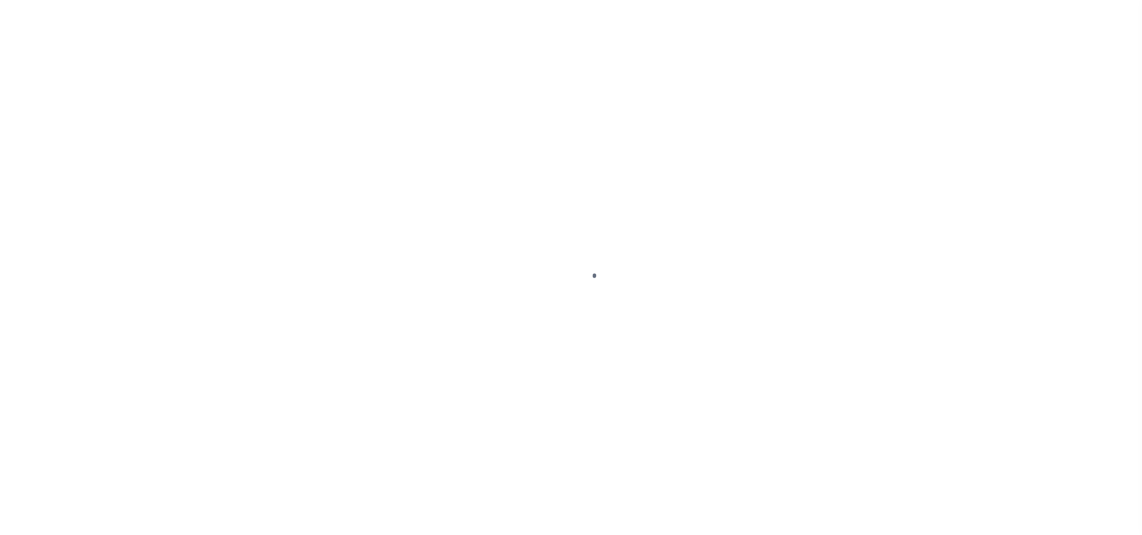
select select "DUE"
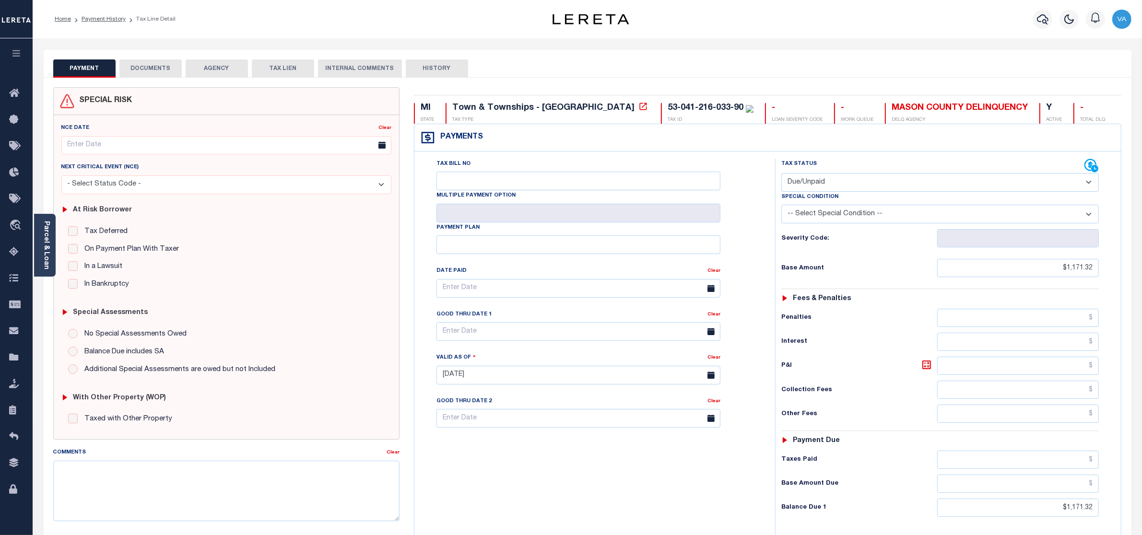
click at [163, 70] on button "DOCUMENTS" at bounding box center [150, 68] width 62 height 18
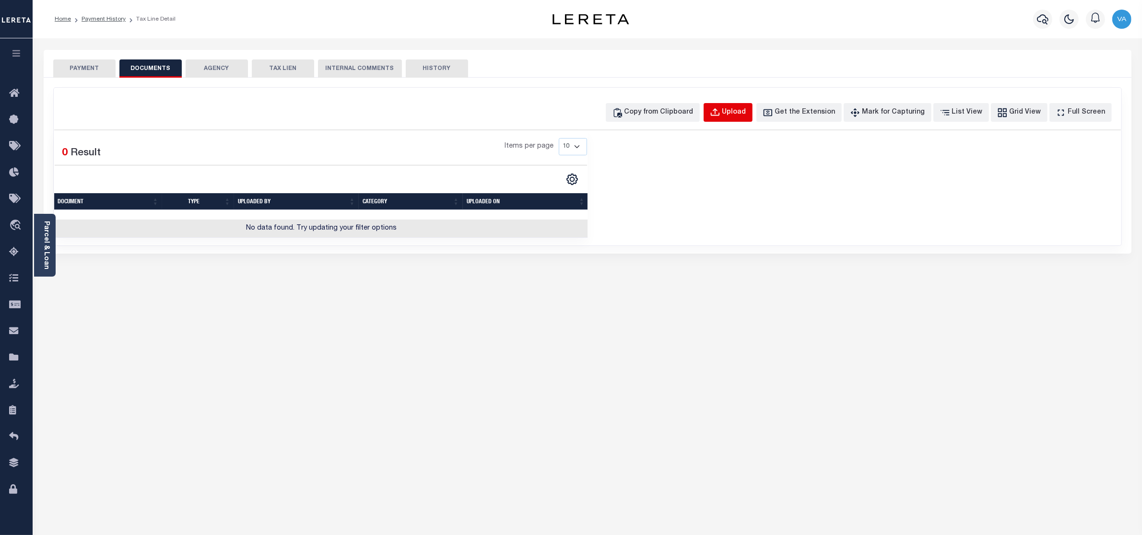
click at [746, 110] on div "Upload" at bounding box center [734, 112] width 24 height 11
select select "POP"
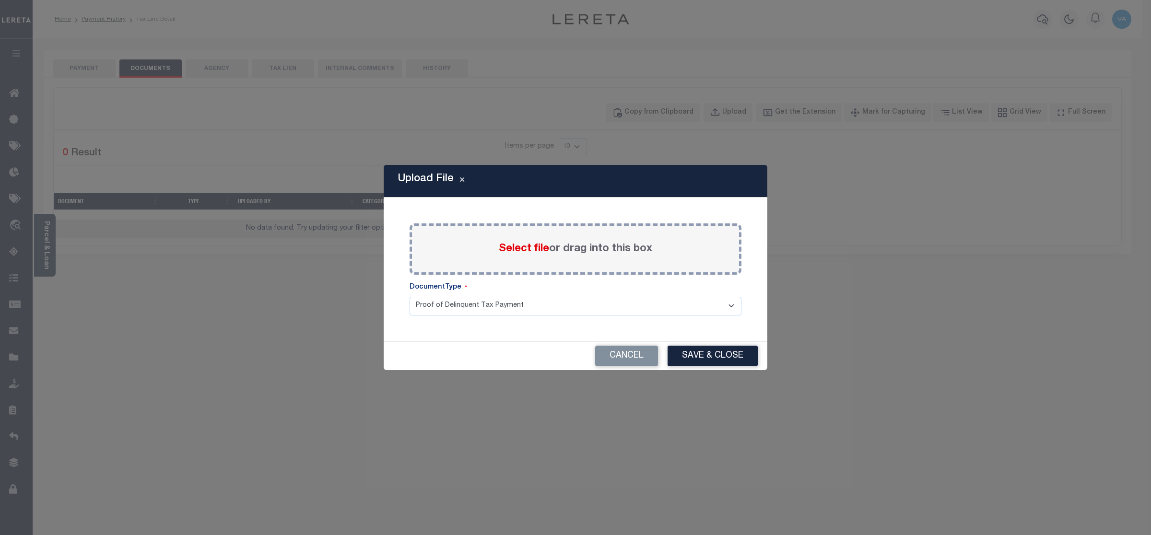
click at [547, 248] on span "Select file" at bounding box center [524, 249] width 50 height 11
click at [0, 0] on input "Select file or drag into this box" at bounding box center [0, 0] width 0 height 0
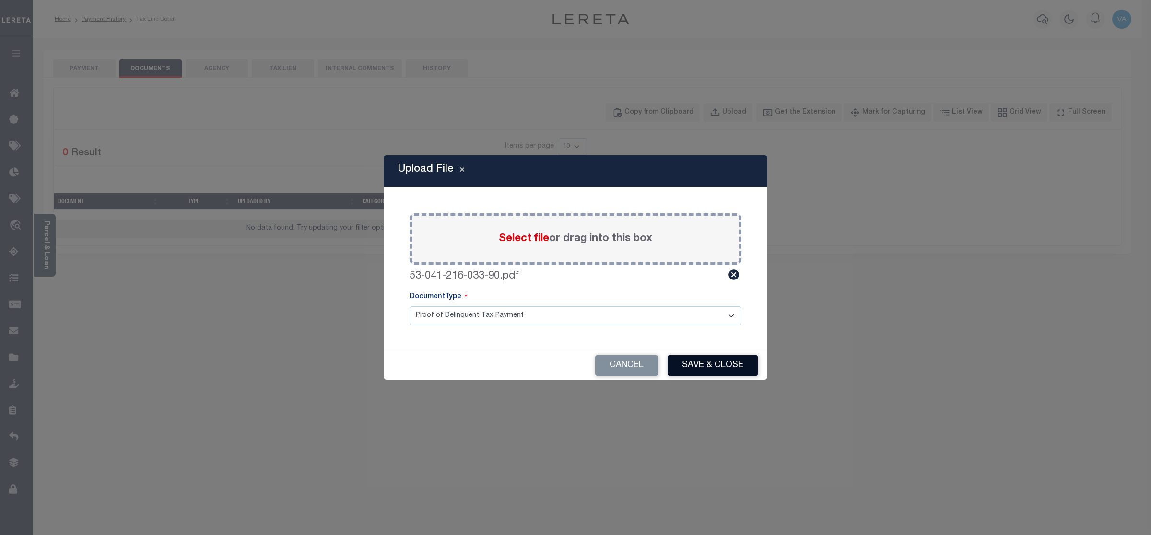
click at [736, 363] on button "Save & Close" at bounding box center [712, 365] width 90 height 21
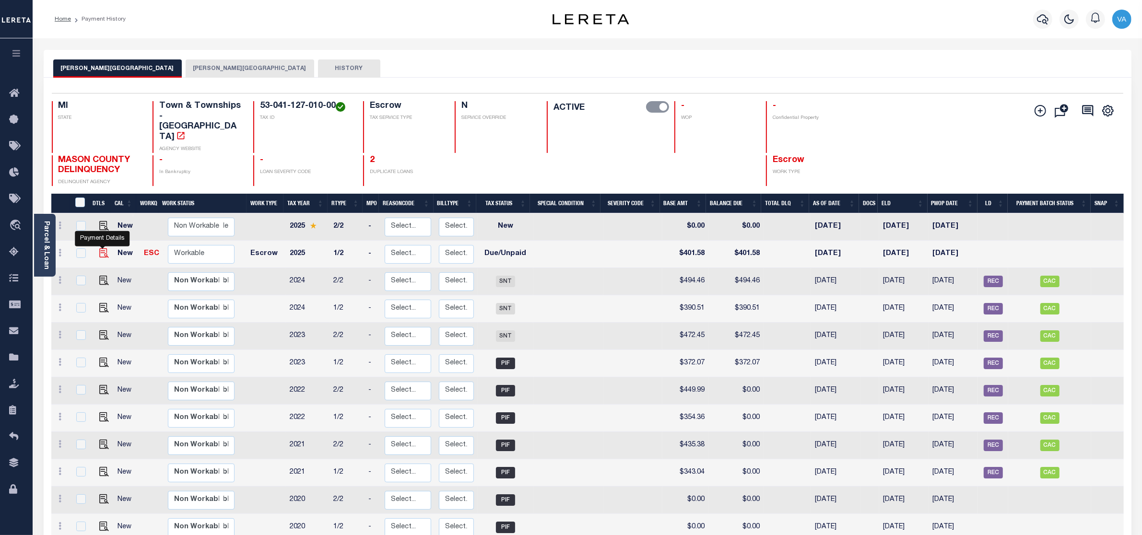
click at [102, 248] on img "" at bounding box center [104, 253] width 10 height 10
checkbox input "true"
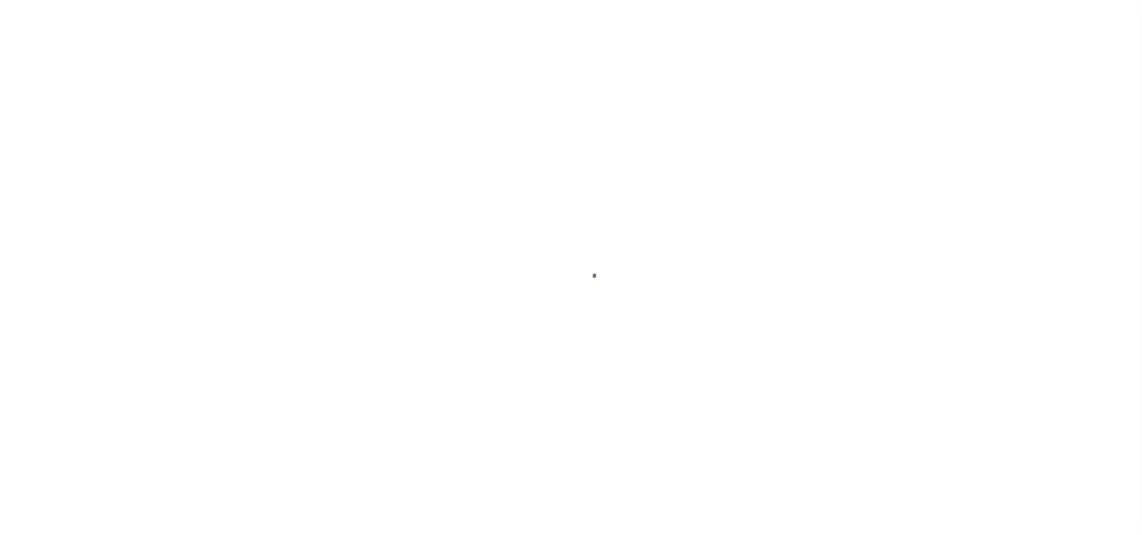
select select "DUE"
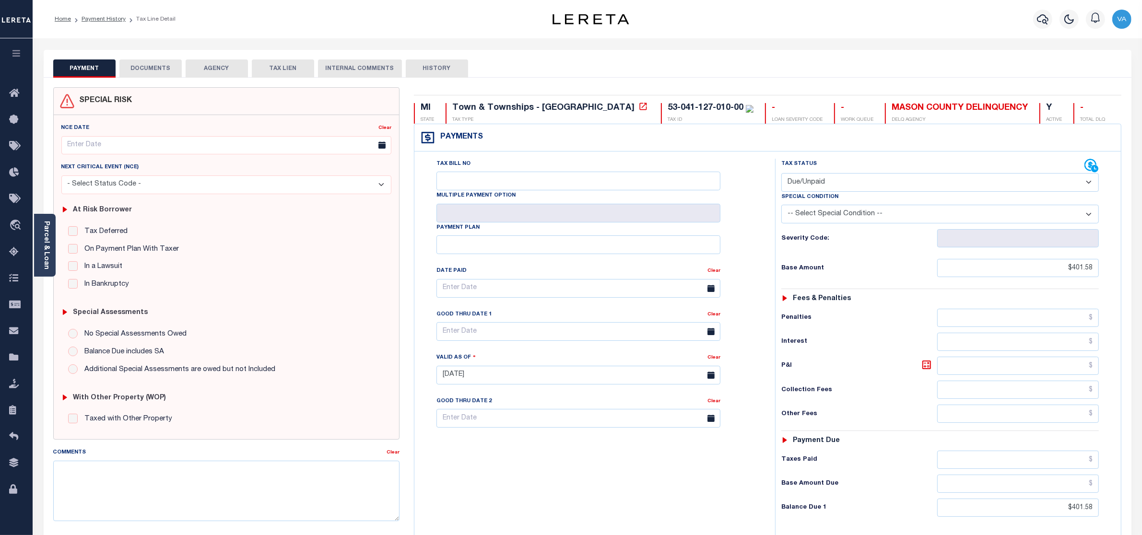
click at [152, 73] on button "DOCUMENTS" at bounding box center [150, 68] width 62 height 18
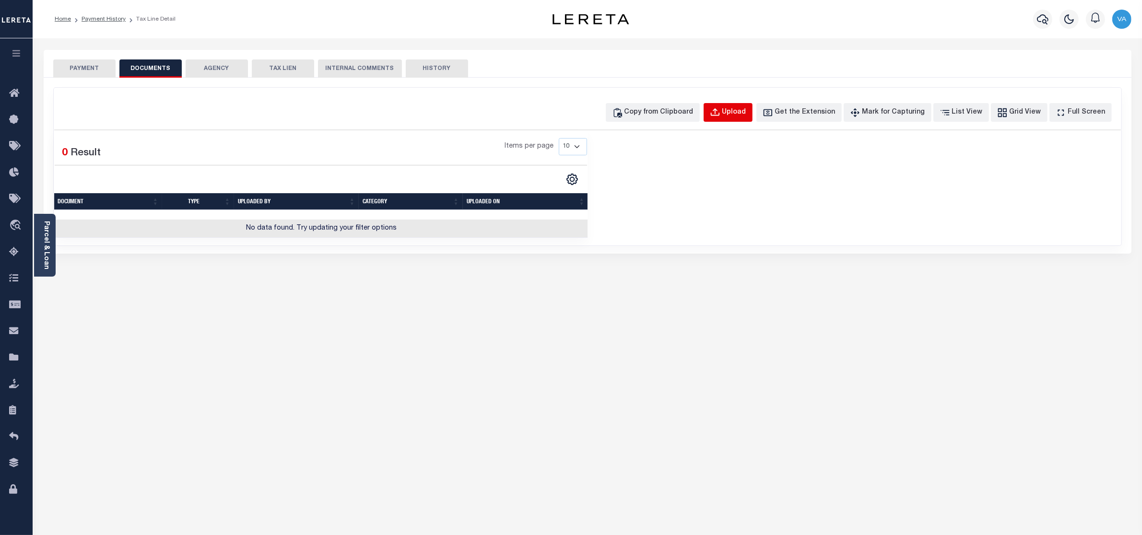
click at [746, 107] on div "Upload" at bounding box center [734, 112] width 24 height 11
select select "POP"
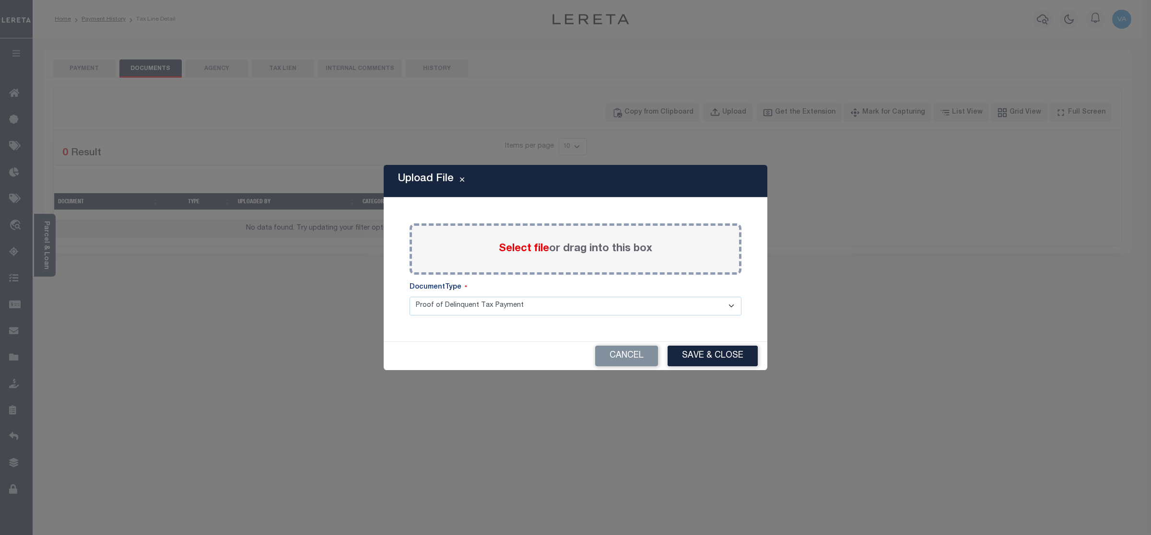
click at [524, 247] on span "Select file" at bounding box center [524, 249] width 50 height 11
click at [0, 0] on input "Select file or drag into this box" at bounding box center [0, 0] width 0 height 0
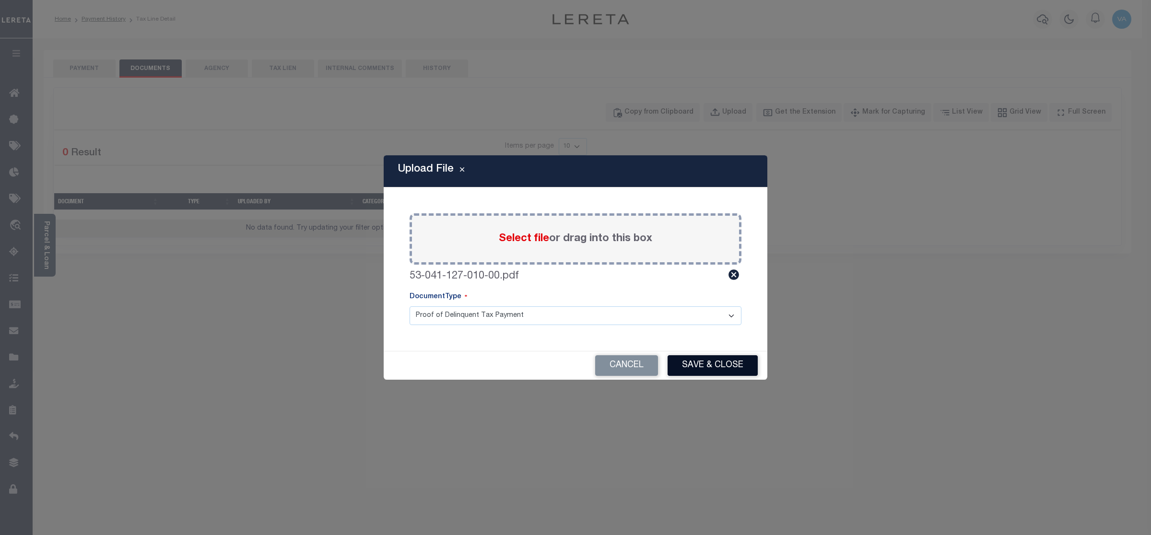
click at [724, 367] on button "Save & Close" at bounding box center [712, 365] width 90 height 21
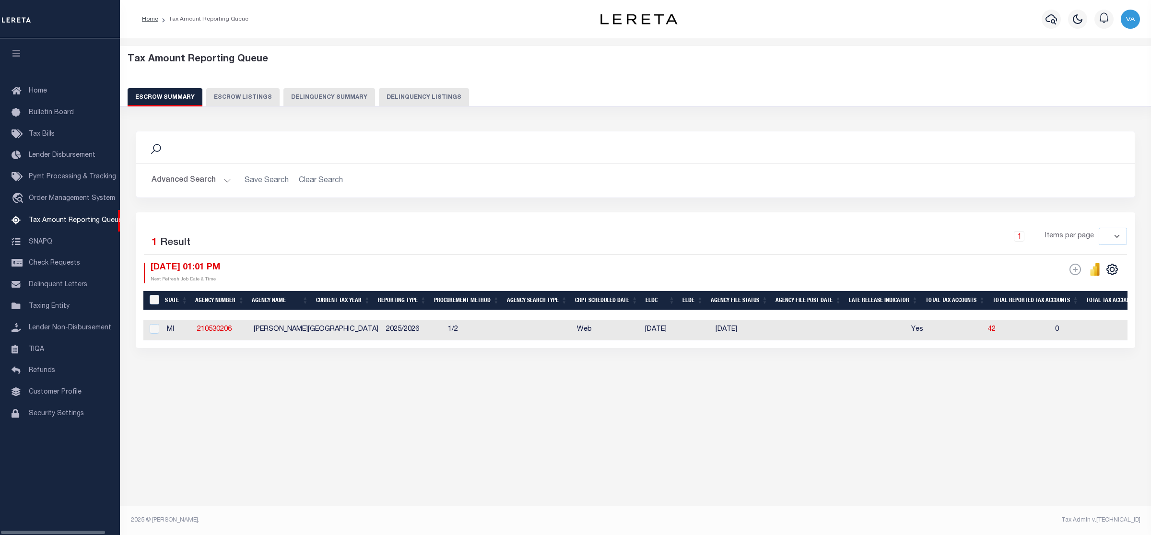
select select
click at [901, 417] on div "Tax Amount Reporting Queue Escrow Summary Escrow Listings" at bounding box center [635, 236] width 1031 height 396
click at [205, 432] on div "Tax Amount Reporting Queue Escrow Summary Escrow Listings" at bounding box center [635, 236] width 1031 height 396
click at [221, 177] on button "Advanced Search" at bounding box center [192, 180] width 80 height 19
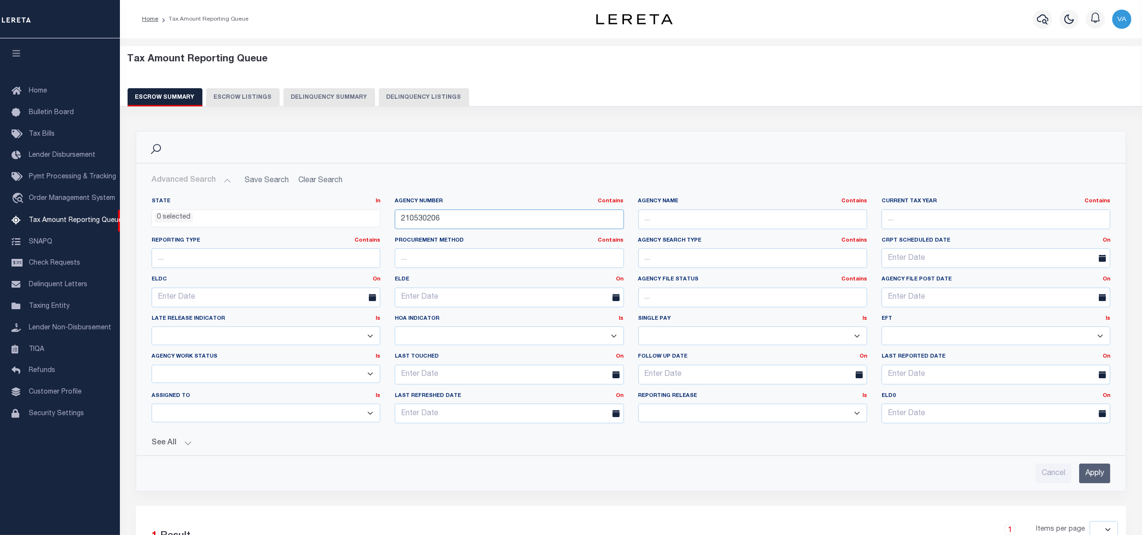
click at [458, 221] on input "210530206" at bounding box center [509, 220] width 229 height 20
drag, startPoint x: 454, startPoint y: 218, endPoint x: 372, endPoint y: 218, distance: 82.5
click at [372, 218] on div "State In In AK AL AR AZ CA CO CT DC DE FL GA GU HI IA ID IL IN KS KY LA MA MD M…" at bounding box center [630, 315] width 973 height 234
paste input "121010000"
type input "121010000"
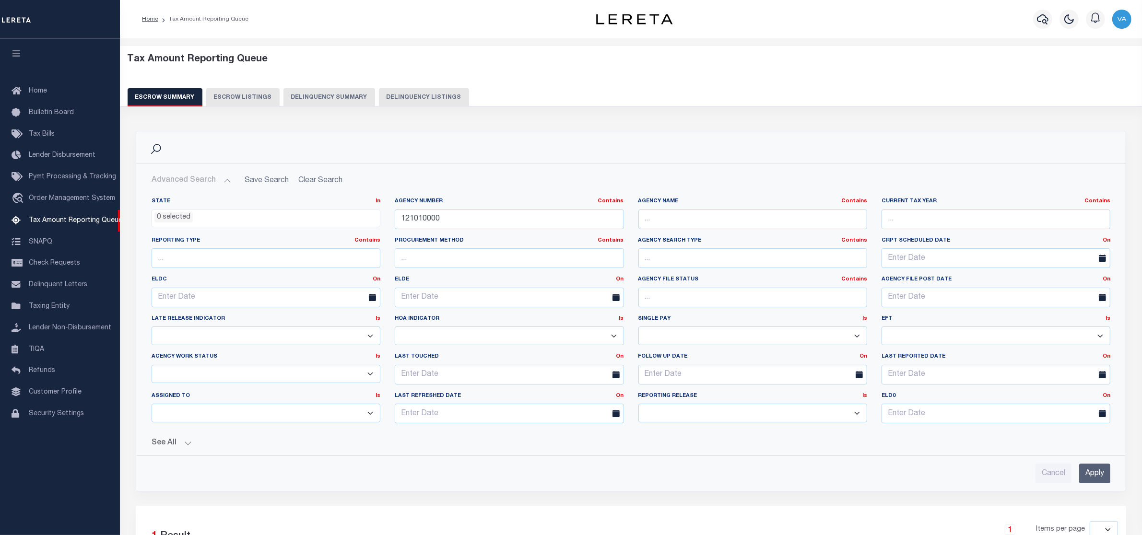
click at [1098, 474] on input "Apply" at bounding box center [1094, 474] width 31 height 20
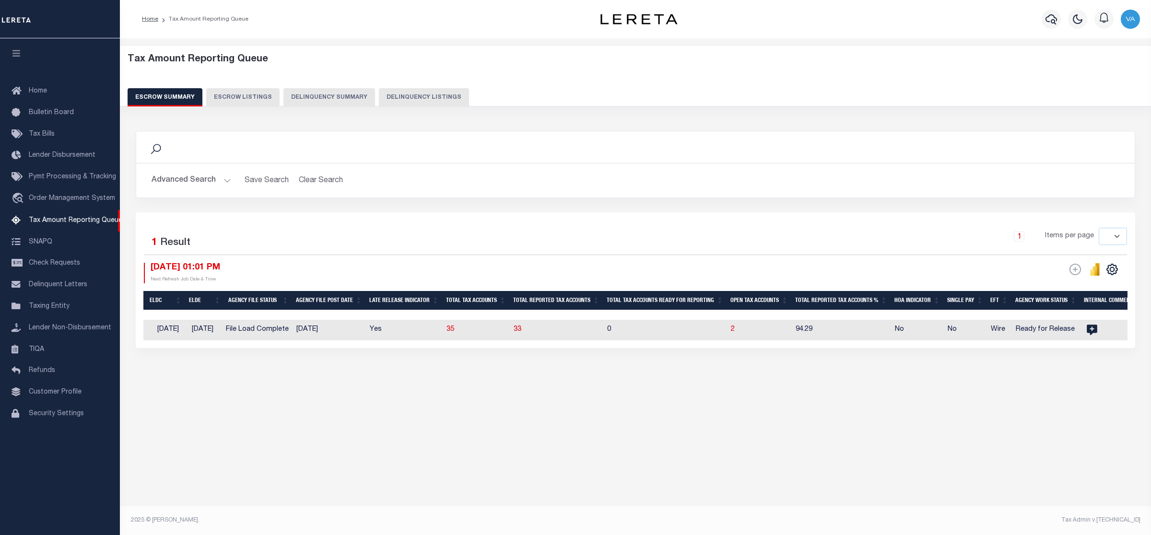
scroll to position [0, 610]
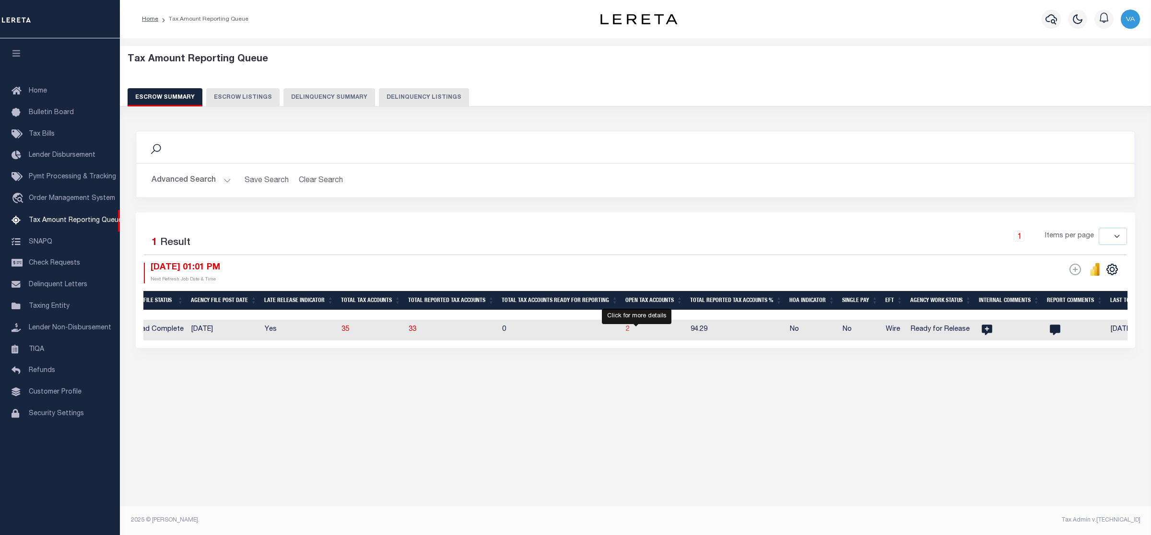
click at [630, 331] on span "2" at bounding box center [628, 329] width 4 height 7
select select "100"
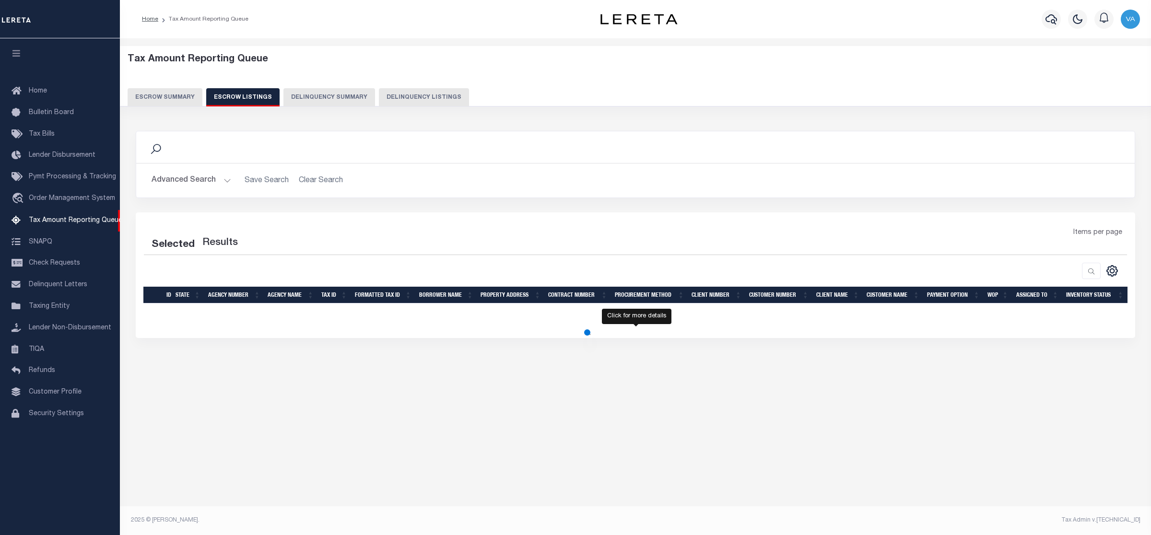
select select "100"
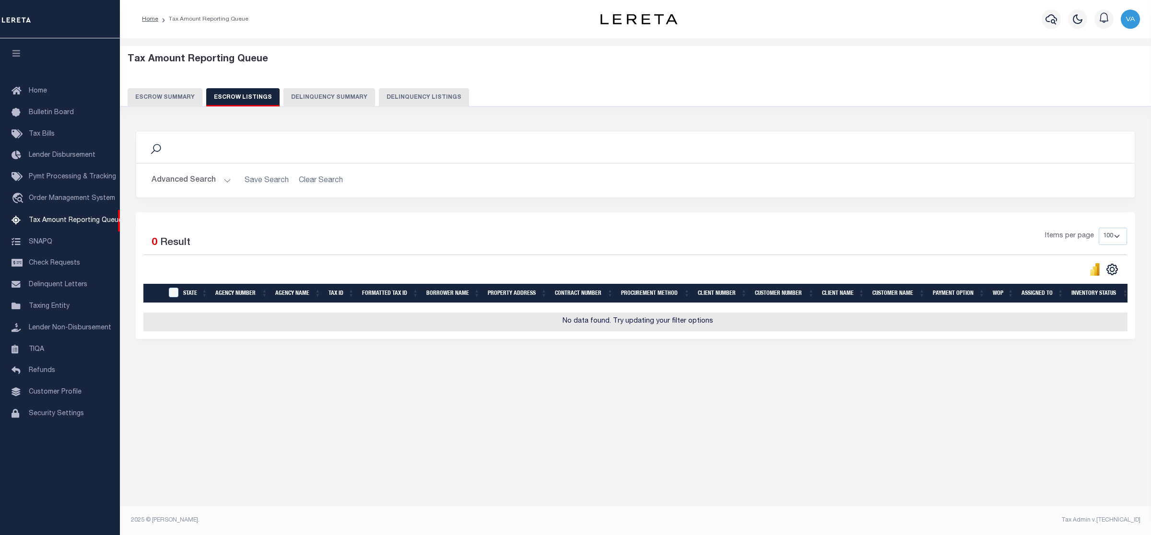
click at [177, 98] on button "Escrow Summary" at bounding box center [165, 97] width 75 height 18
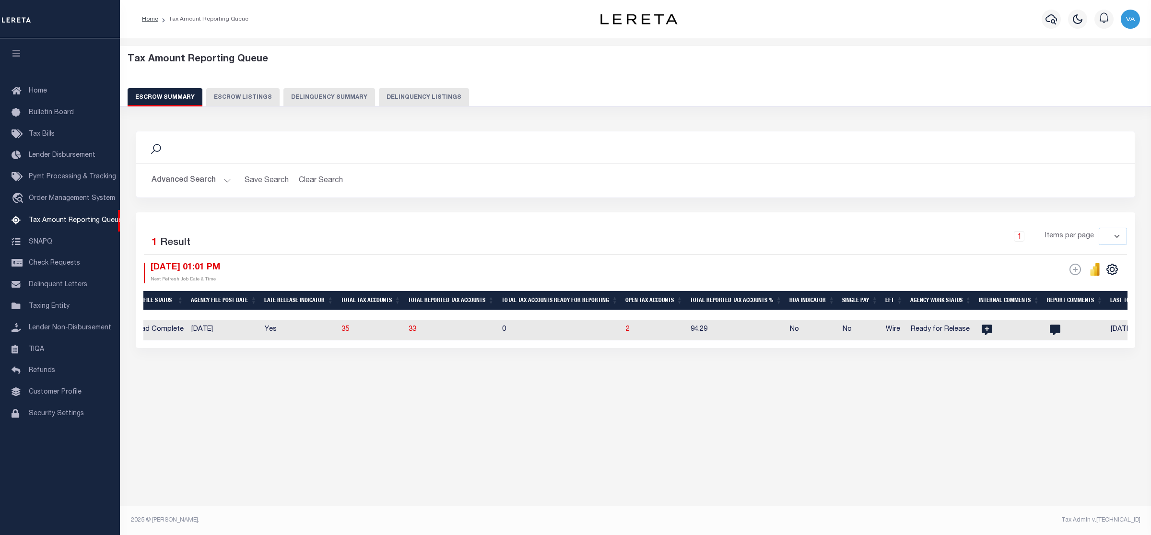
click at [226, 447] on div "Tax Amount Reporting Queue Escrow Summary Escrow Listings In" at bounding box center [635, 278] width 1031 height 481
click at [208, 178] on button "Advanced Search" at bounding box center [192, 180] width 80 height 19
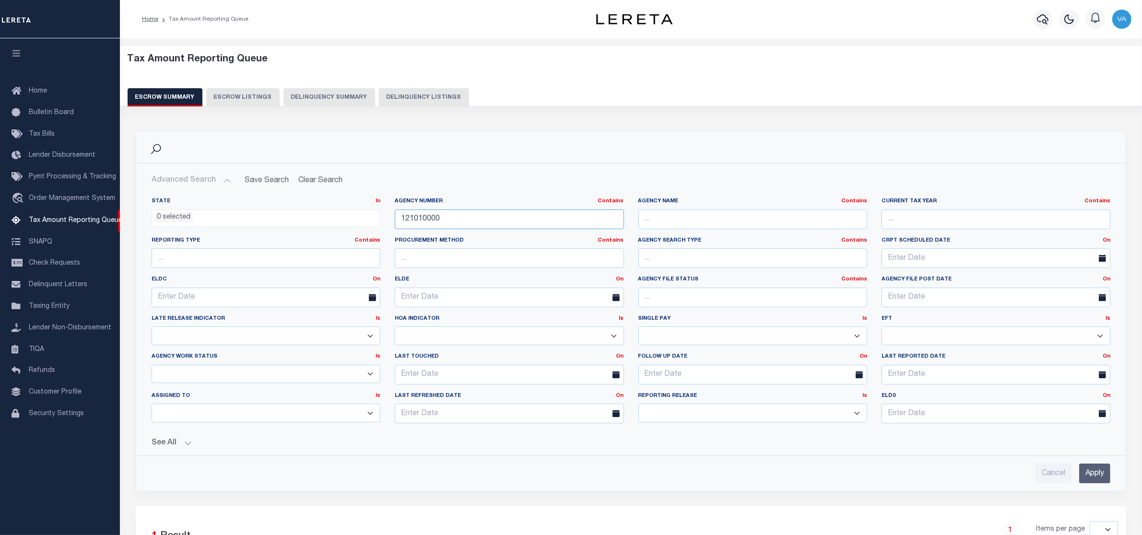
click at [447, 218] on input "121010000" at bounding box center [509, 220] width 229 height 20
drag, startPoint x: 447, startPoint y: 218, endPoint x: 398, endPoint y: 218, distance: 48.9
click at [398, 218] on input "121010000" at bounding box center [509, 220] width 229 height 20
paste input "60050202"
type input "60050202"
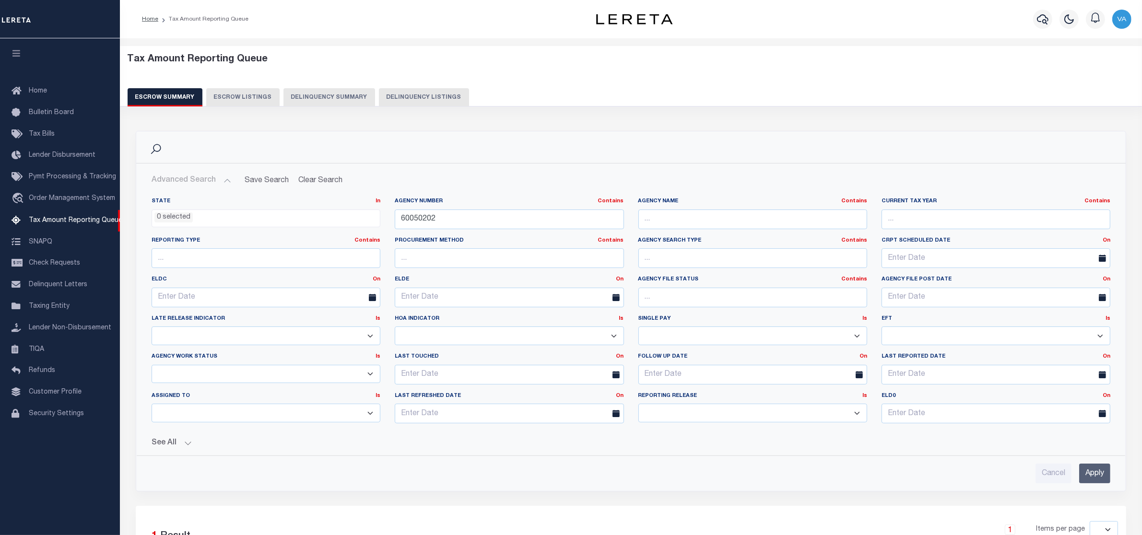
click at [1105, 470] on input "Apply" at bounding box center [1094, 474] width 31 height 20
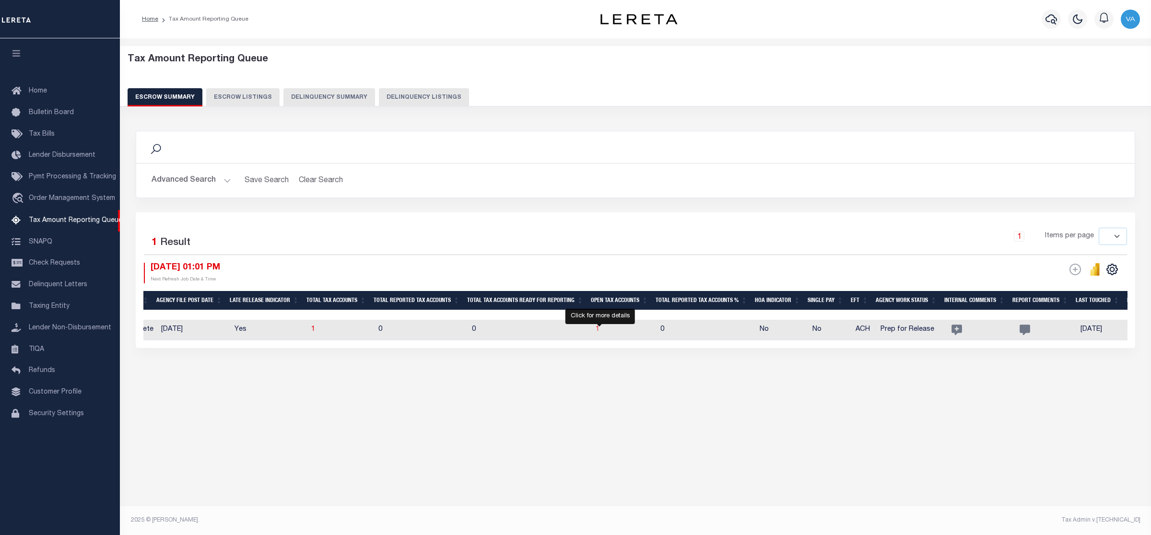
click at [599, 331] on span "1" at bounding box center [598, 329] width 4 height 7
select select
select select "100"
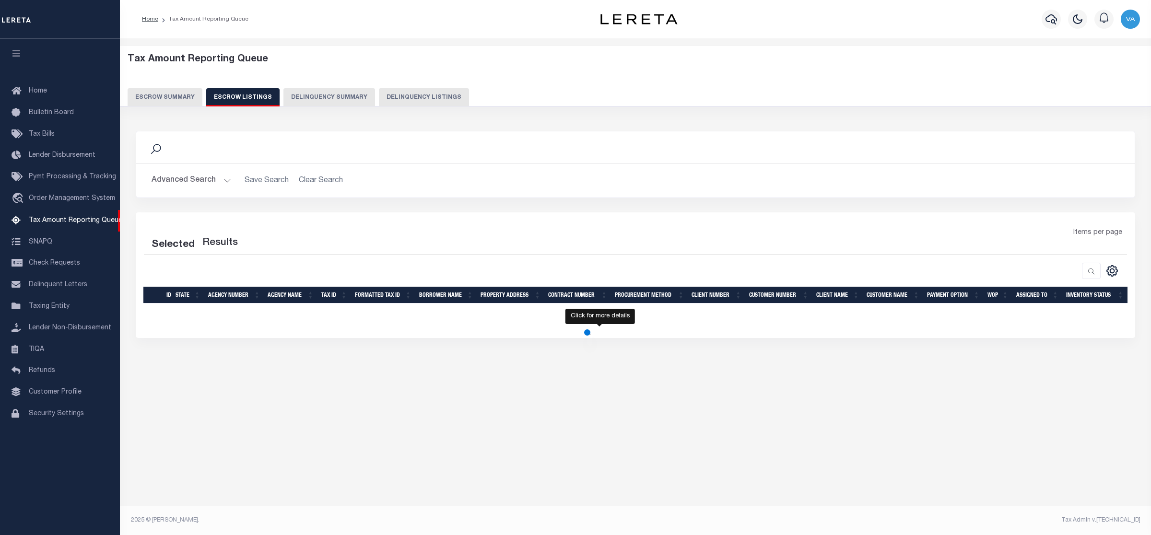
select select "100"
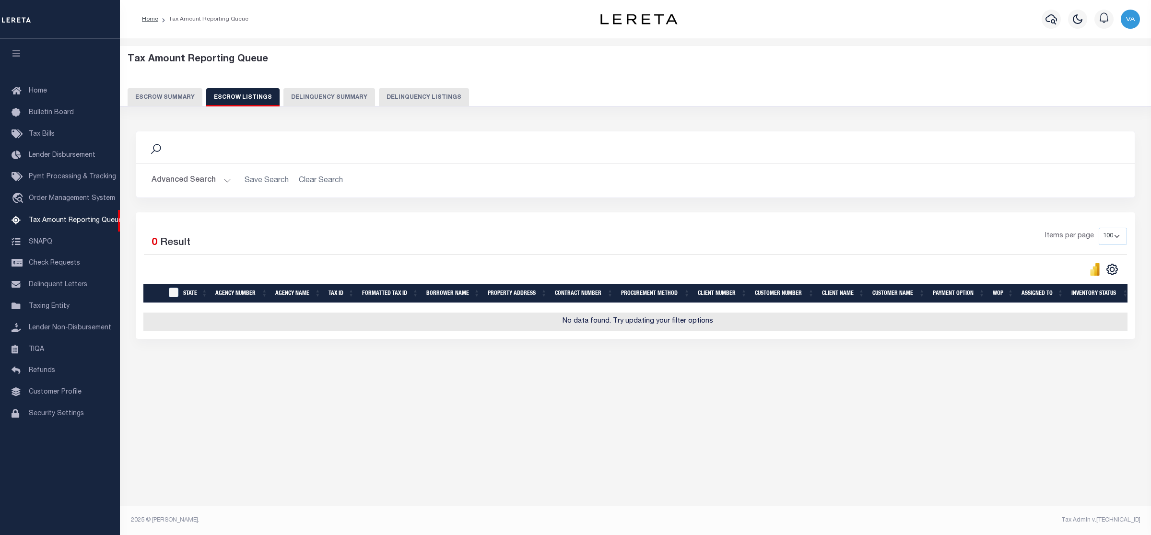
click at [194, 185] on button "Advanced Search" at bounding box center [192, 180] width 80 height 19
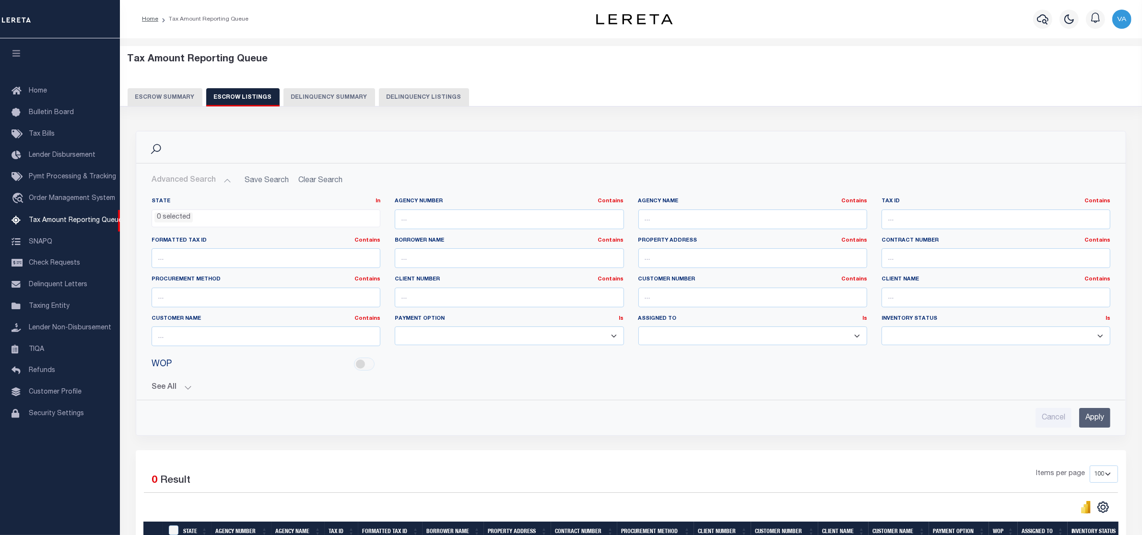
click at [163, 102] on button "Escrow Summary" at bounding box center [165, 97] width 75 height 18
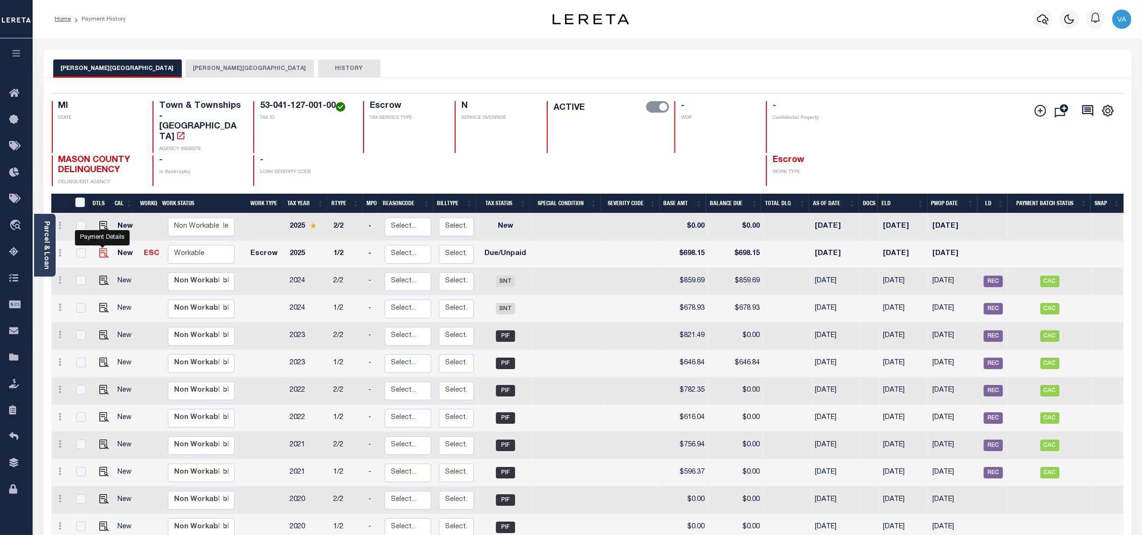
click at [102, 248] on img "" at bounding box center [104, 253] width 10 height 10
checkbox input "true"
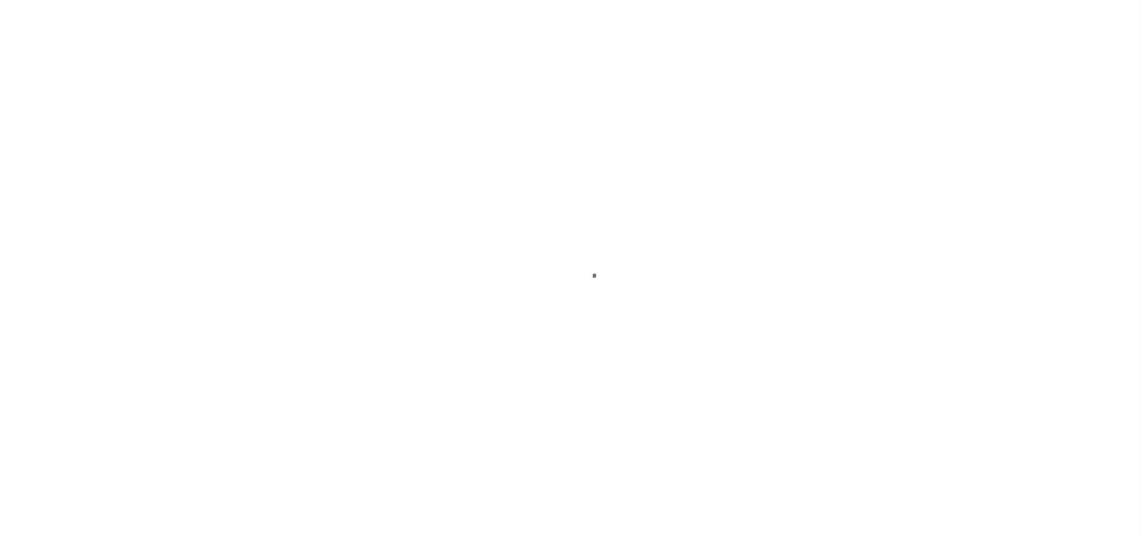
select select "DUE"
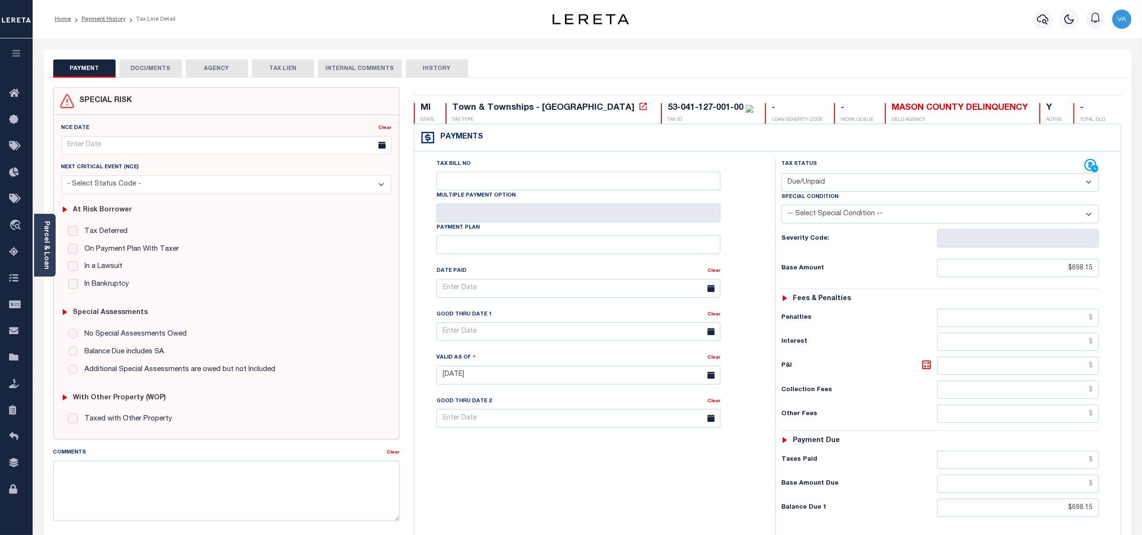
click at [157, 66] on button "DOCUMENTS" at bounding box center [150, 68] width 62 height 18
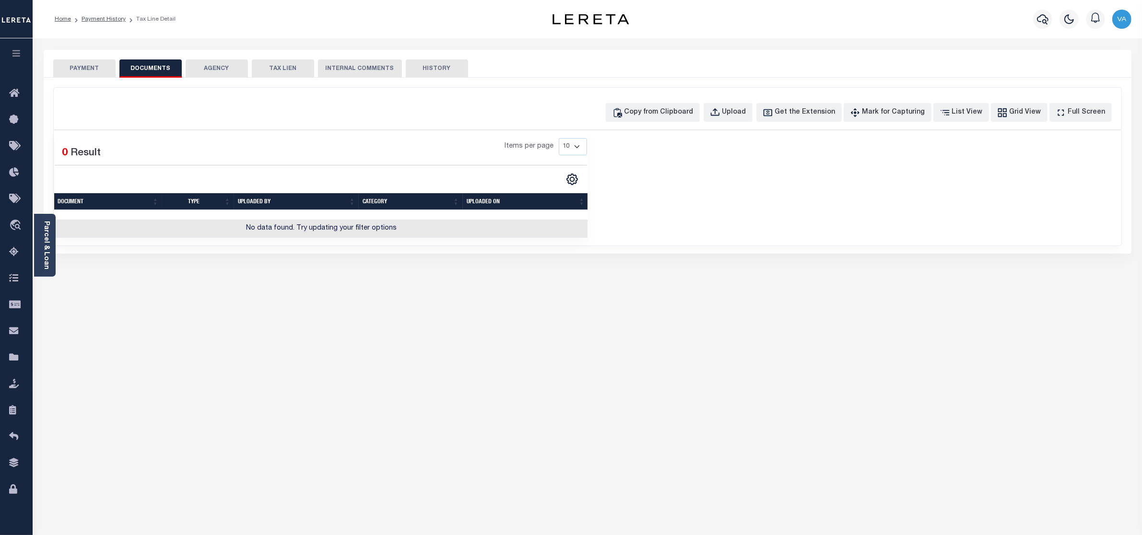
click at [92, 66] on button "PAYMENT" at bounding box center [84, 68] width 62 height 18
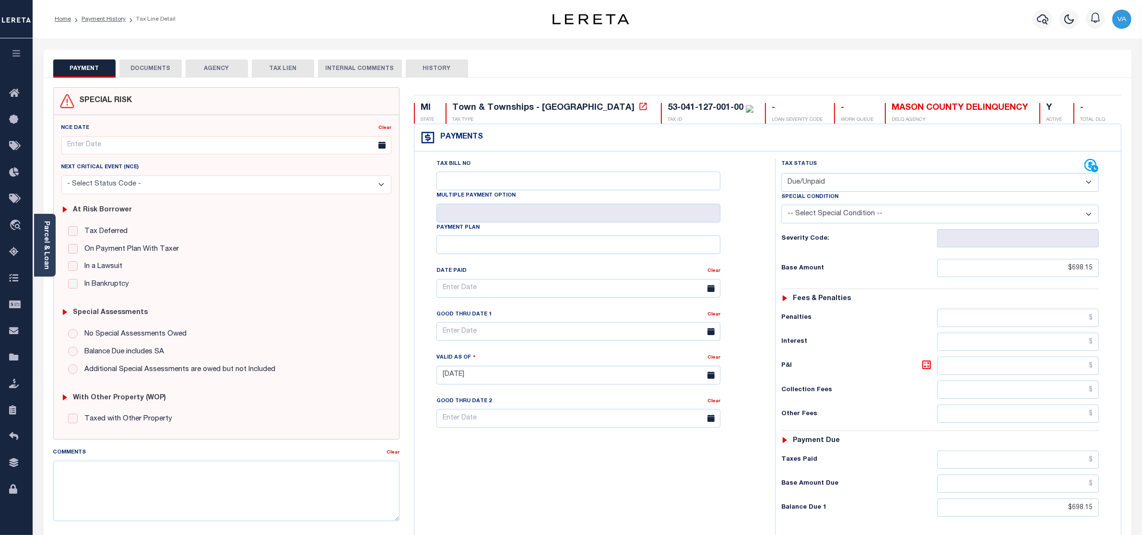
click at [148, 63] on button "DOCUMENTS" at bounding box center [150, 68] width 62 height 18
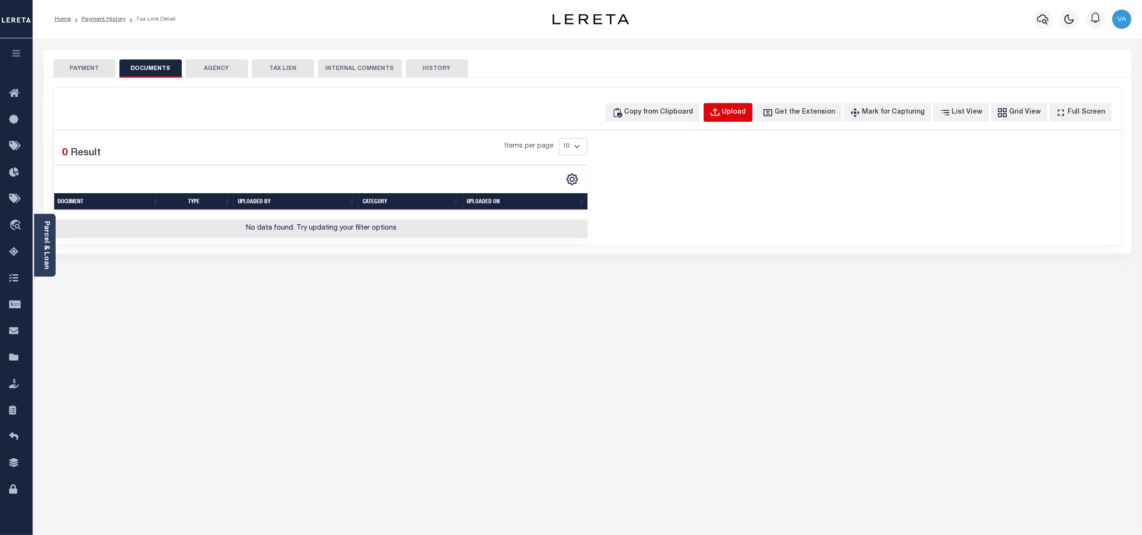
click at [740, 114] on div "Upload" at bounding box center [734, 112] width 24 height 11
select select "POP"
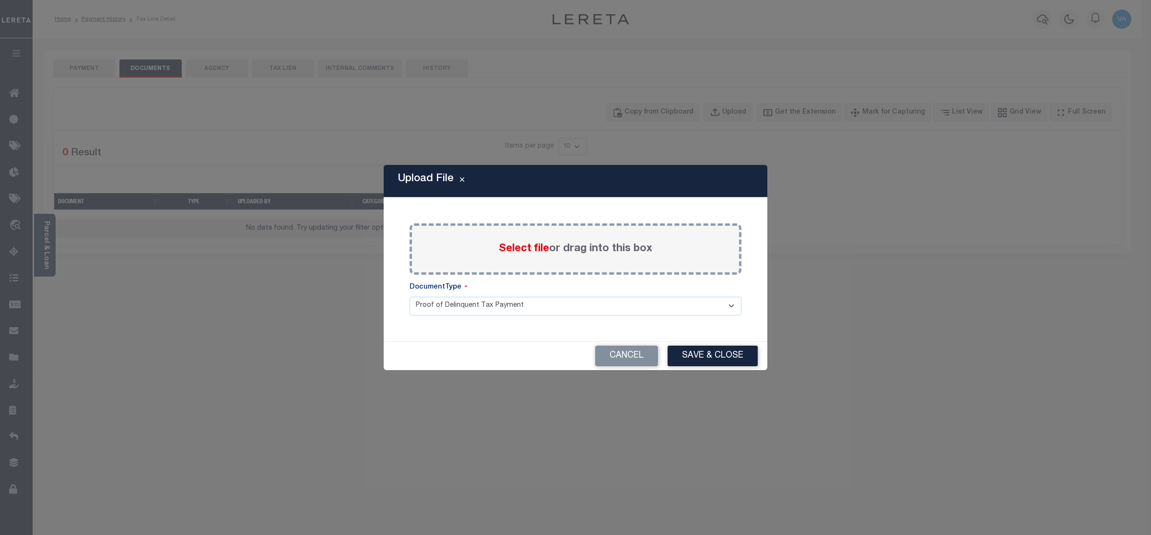
click at [518, 246] on span "Select file" at bounding box center [524, 249] width 50 height 11
click at [0, 0] on input "Select file or drag into this box" at bounding box center [0, 0] width 0 height 0
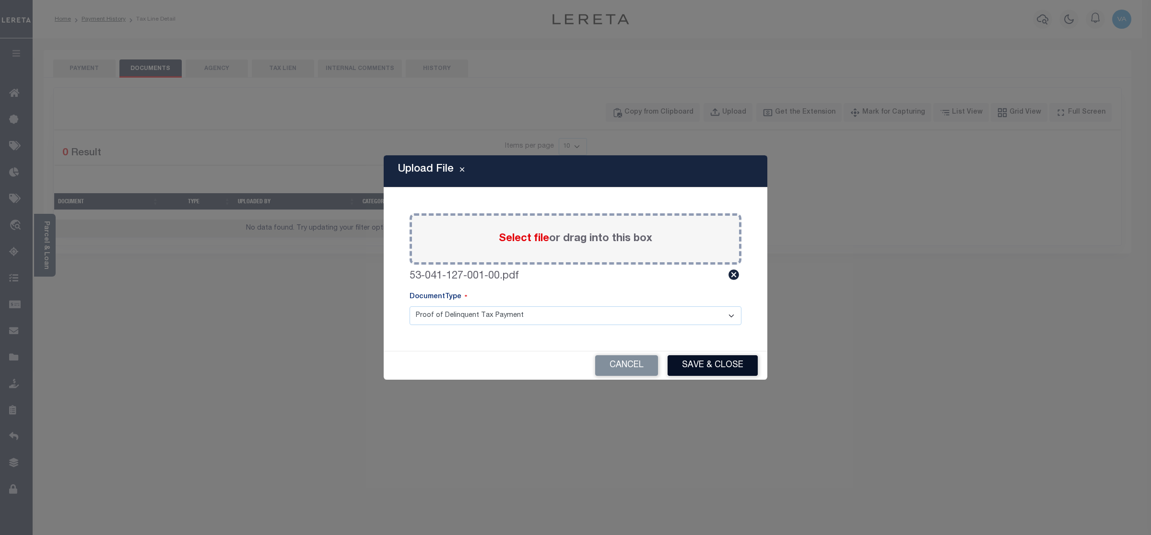
click at [712, 370] on button "Save & Close" at bounding box center [712, 365] width 90 height 21
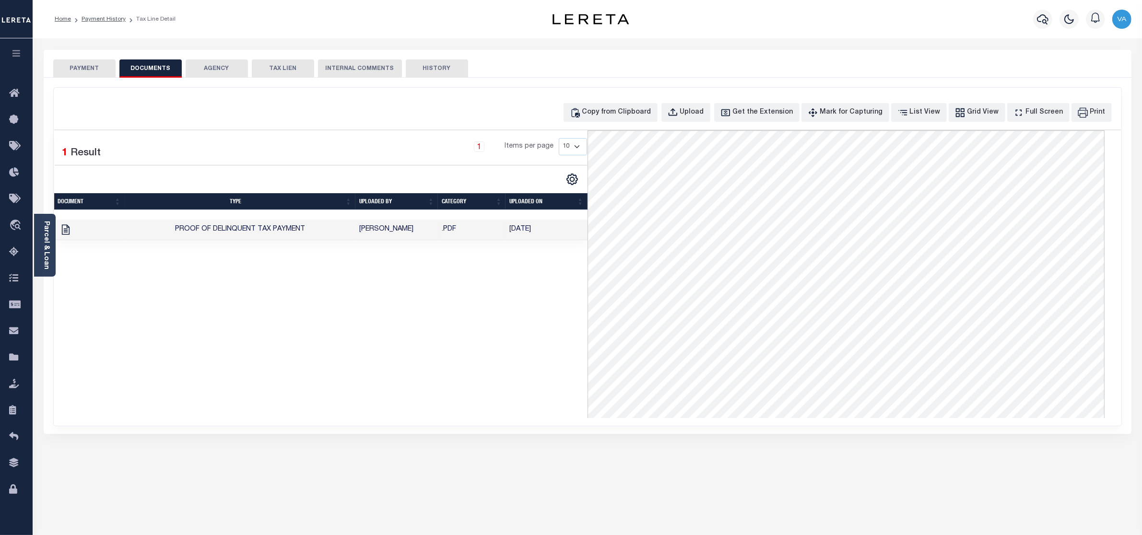
click at [92, 64] on button "PAYMENT" at bounding box center [84, 68] width 62 height 18
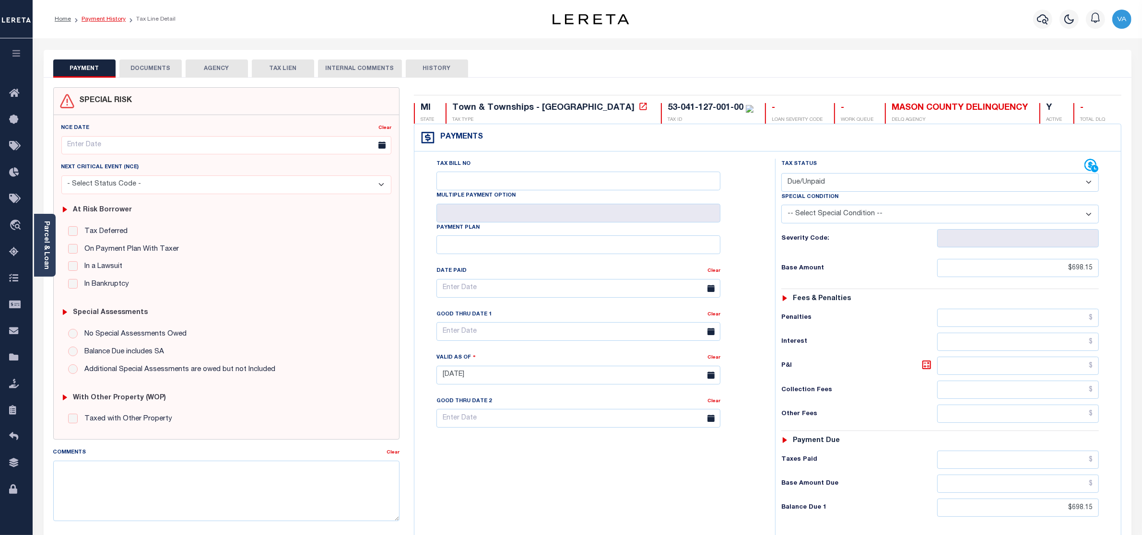
click at [92, 16] on link "Payment History" at bounding box center [104, 19] width 44 height 6
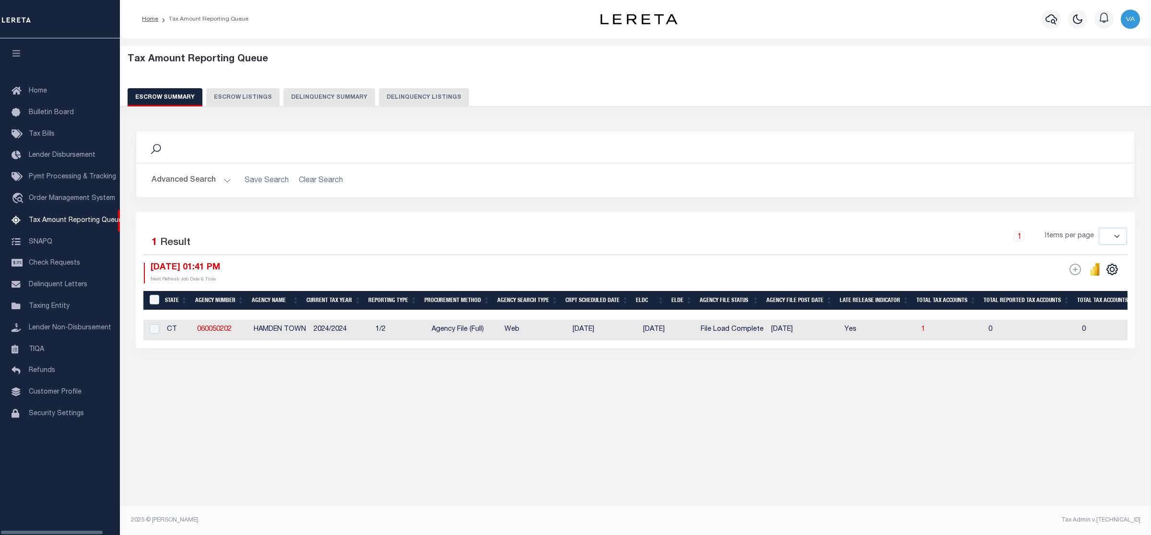
select select
click at [214, 434] on div "Tax Amount Reporting Queue Escrow Summary Escrow Listings" at bounding box center [635, 236] width 1031 height 396
click at [224, 180] on button "Advanced Search" at bounding box center [192, 180] width 80 height 19
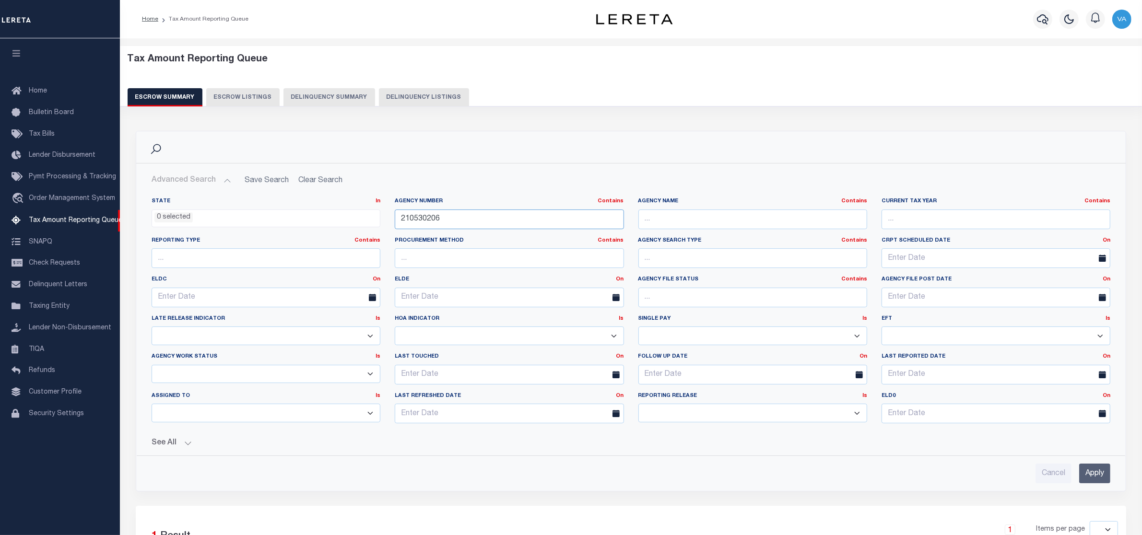
click at [441, 215] on input "210530206" at bounding box center [509, 220] width 229 height 20
drag, startPoint x: 442, startPoint y: 215, endPoint x: 395, endPoint y: 215, distance: 47.5
click at [395, 215] on input "210530206" at bounding box center [509, 220] width 229 height 20
paste input "640423"
type input "210640423"
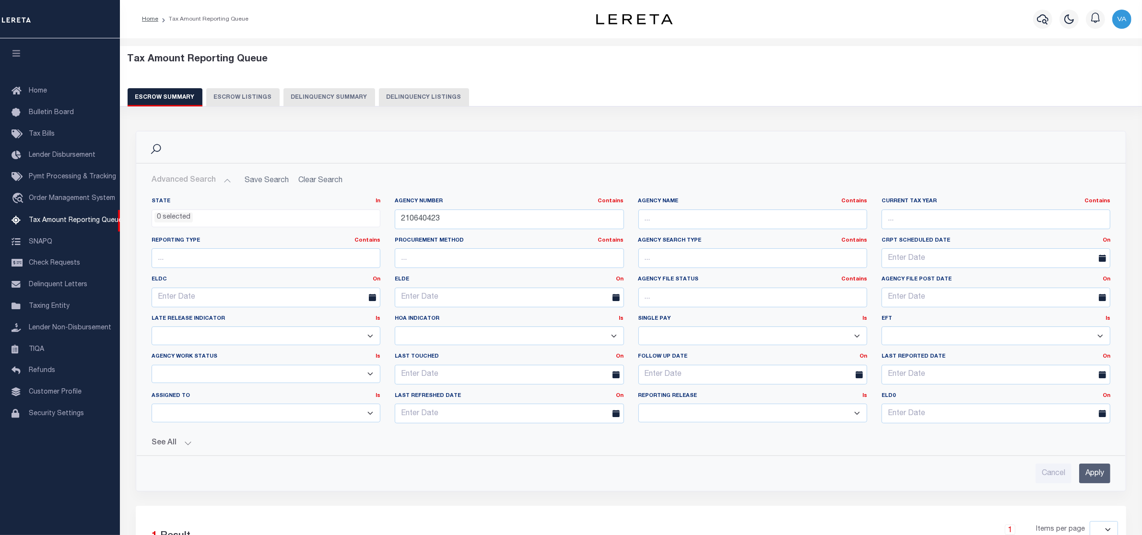
click at [1091, 470] on input "Apply" at bounding box center [1094, 474] width 31 height 20
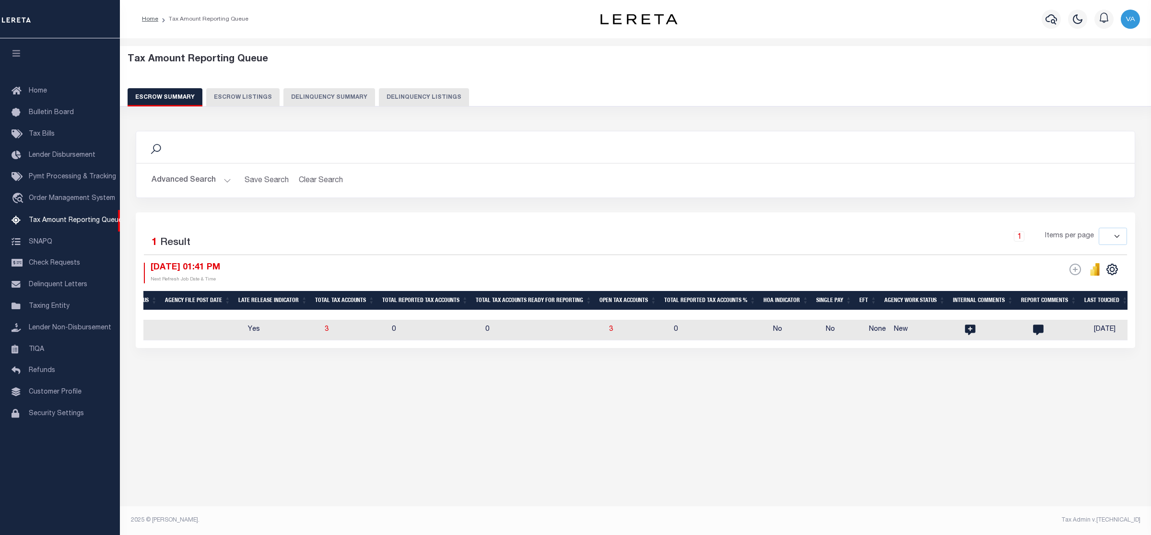
scroll to position [0, 780]
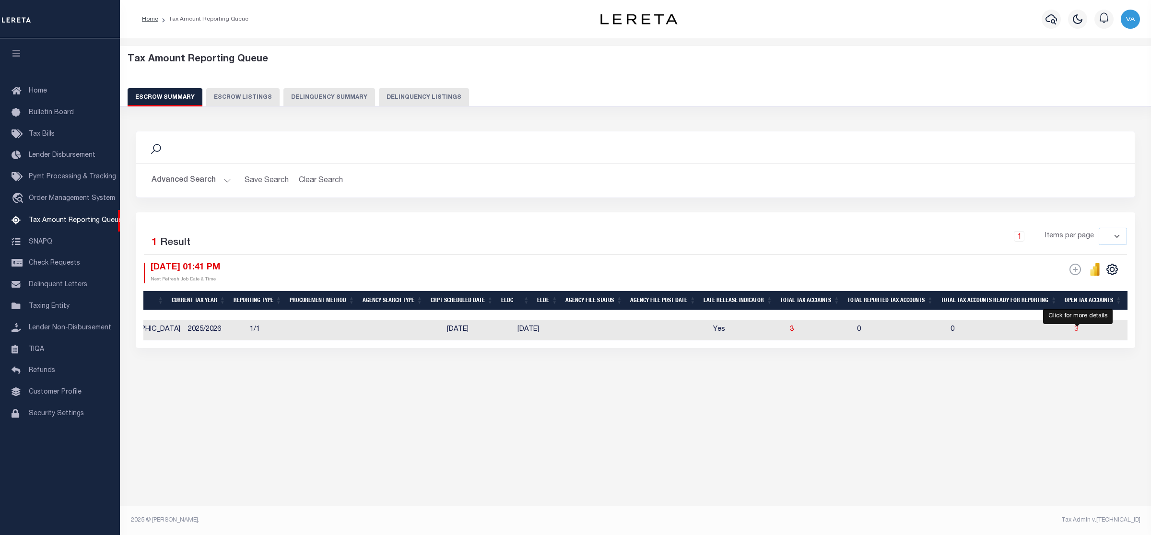
click at [1077, 328] on span "3" at bounding box center [1076, 329] width 4 height 7
select select "100"
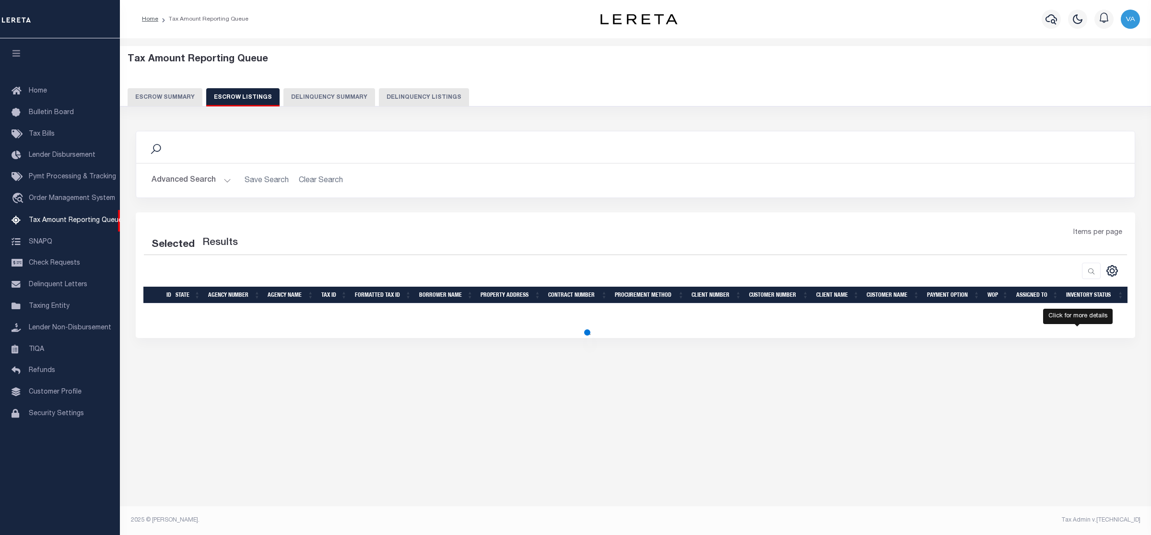
select select "100"
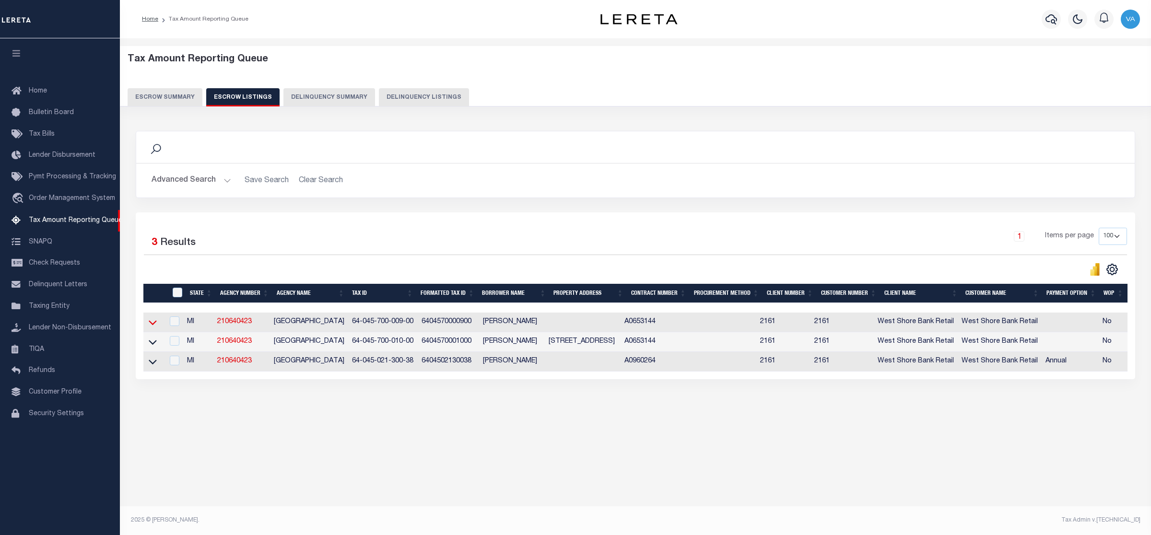
click at [152, 323] on icon at bounding box center [153, 322] width 8 height 10
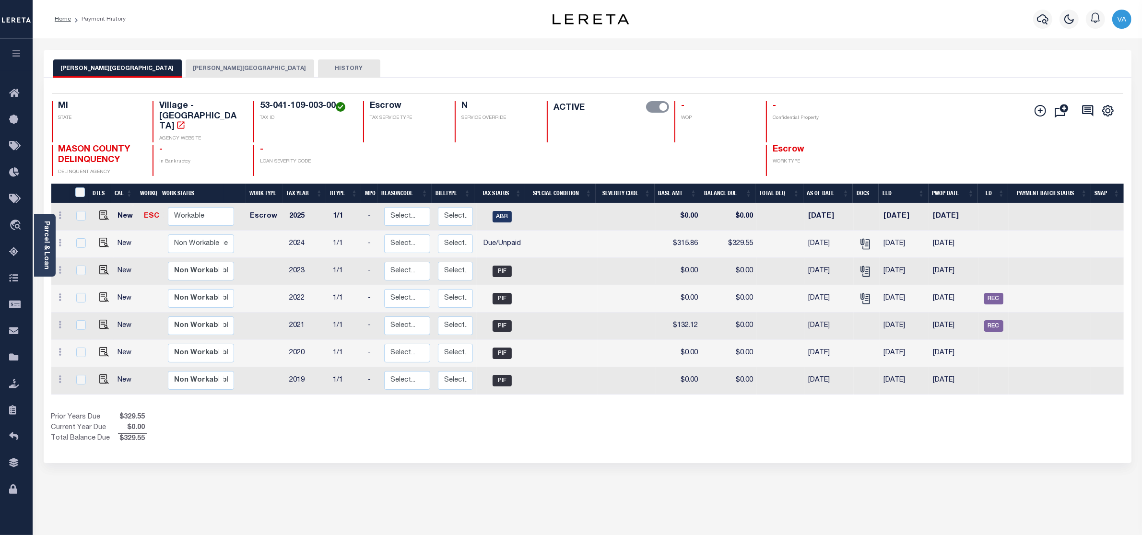
click at [186, 71] on button "[PERSON_NAME][GEOGRAPHIC_DATA]" at bounding box center [250, 68] width 129 height 18
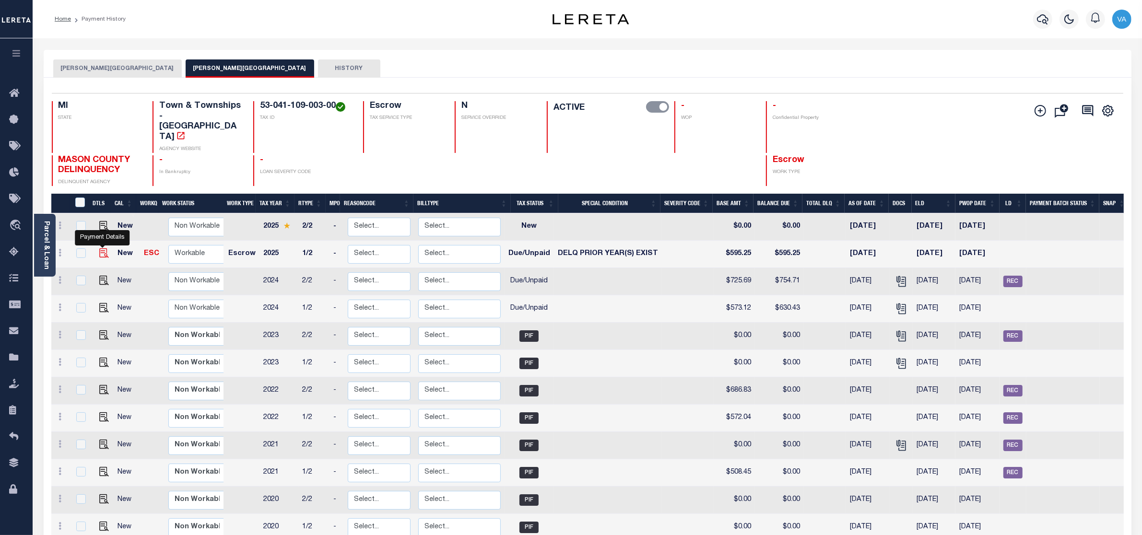
click at [106, 248] on img "" at bounding box center [104, 253] width 10 height 10
checkbox input "true"
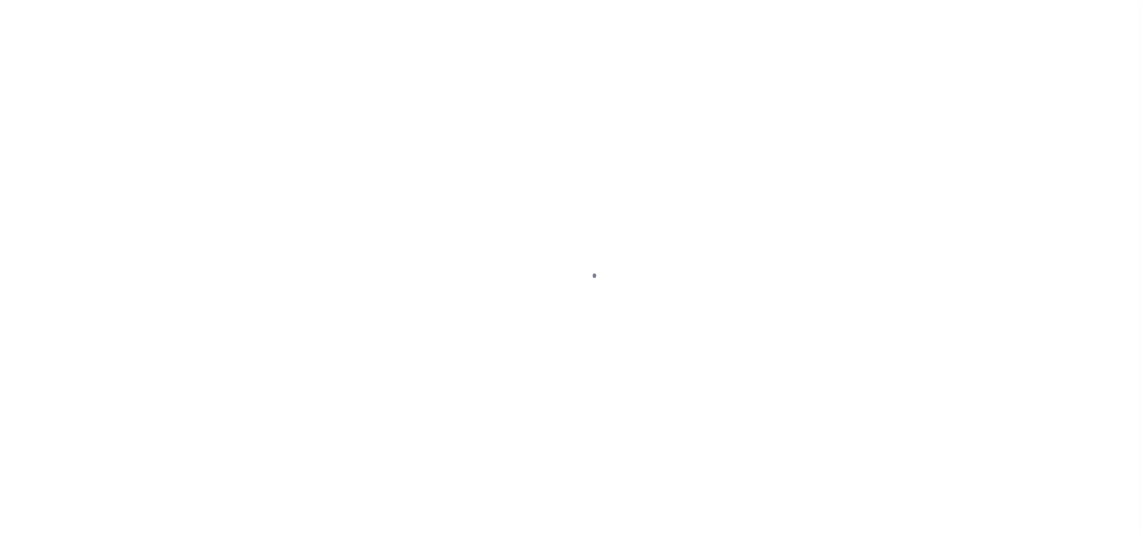
select select "DUE"
select select "18"
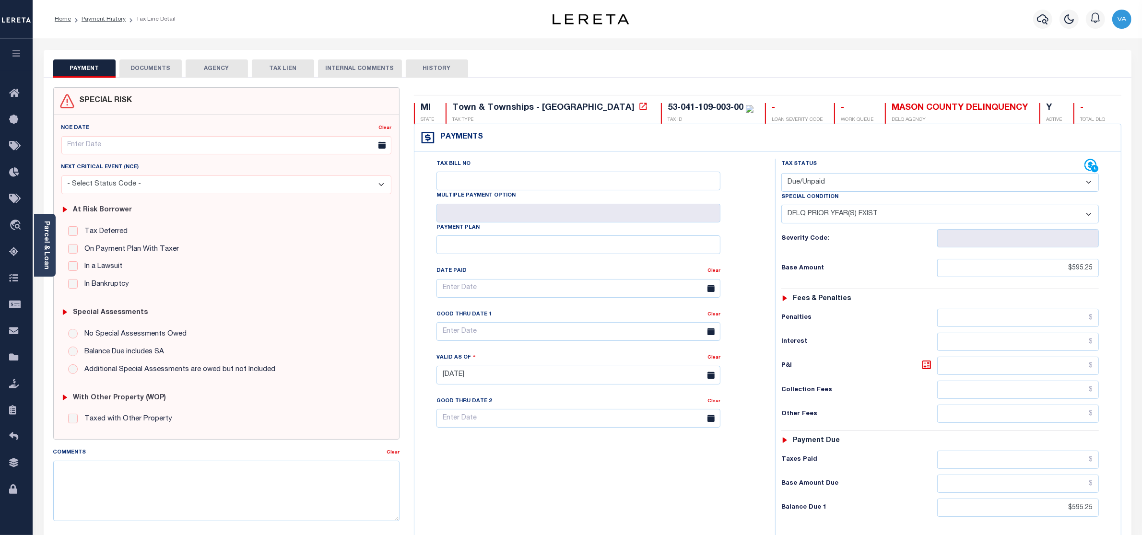
click at [167, 65] on button "DOCUMENTS" at bounding box center [150, 68] width 62 height 18
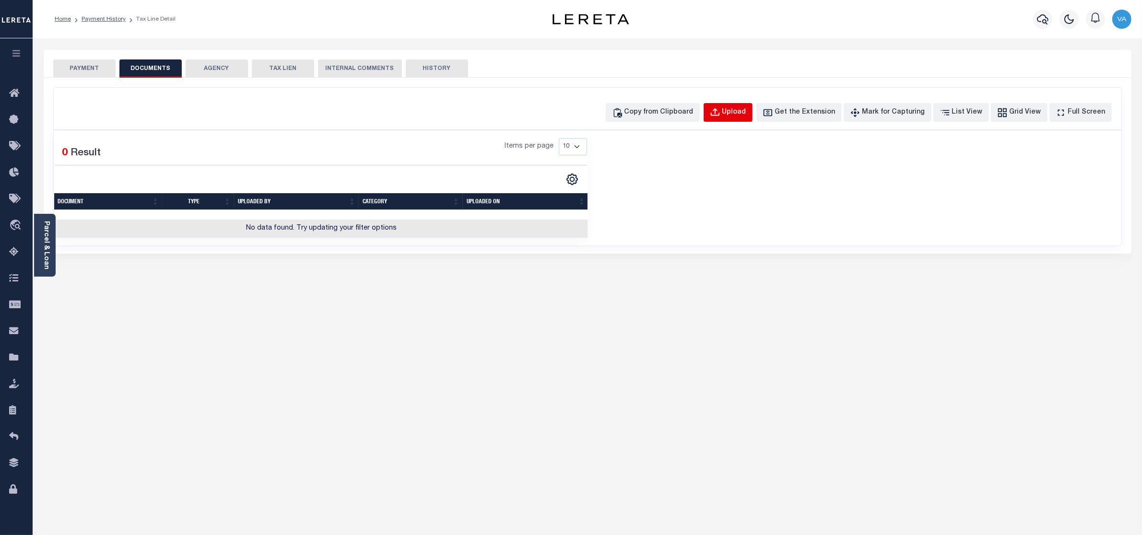
click at [746, 113] on div "Upload" at bounding box center [734, 112] width 24 height 11
select select "POP"
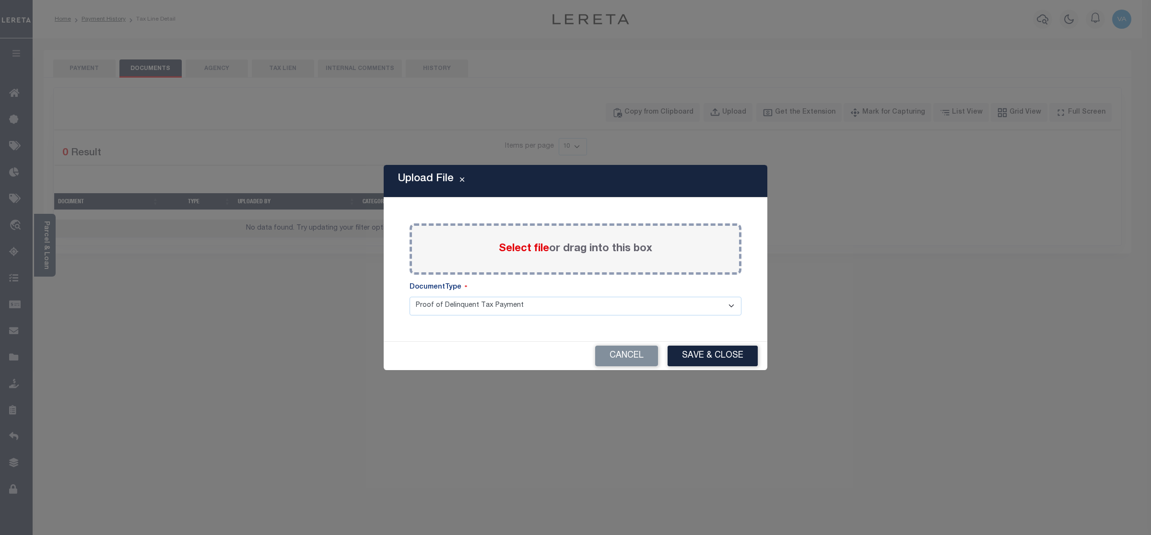
click at [574, 249] on label "Select file or drag into this box" at bounding box center [575, 249] width 153 height 16
click at [0, 0] on input "Select file or drag into this box" at bounding box center [0, 0] width 0 height 0
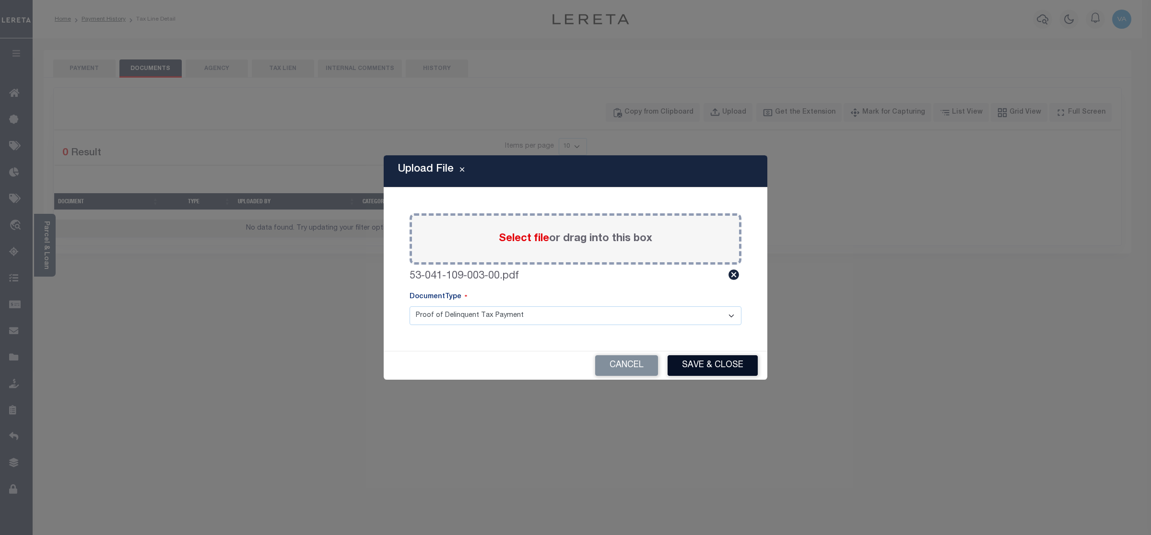
click at [715, 367] on button "Save & Close" at bounding box center [712, 365] width 90 height 21
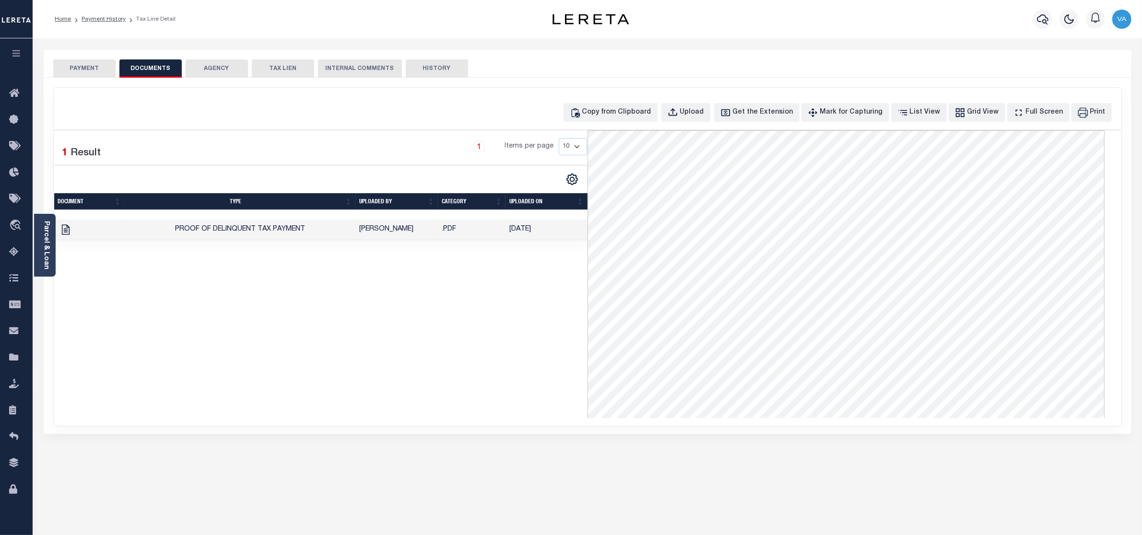
click at [82, 63] on button "PAYMENT" at bounding box center [84, 68] width 62 height 18
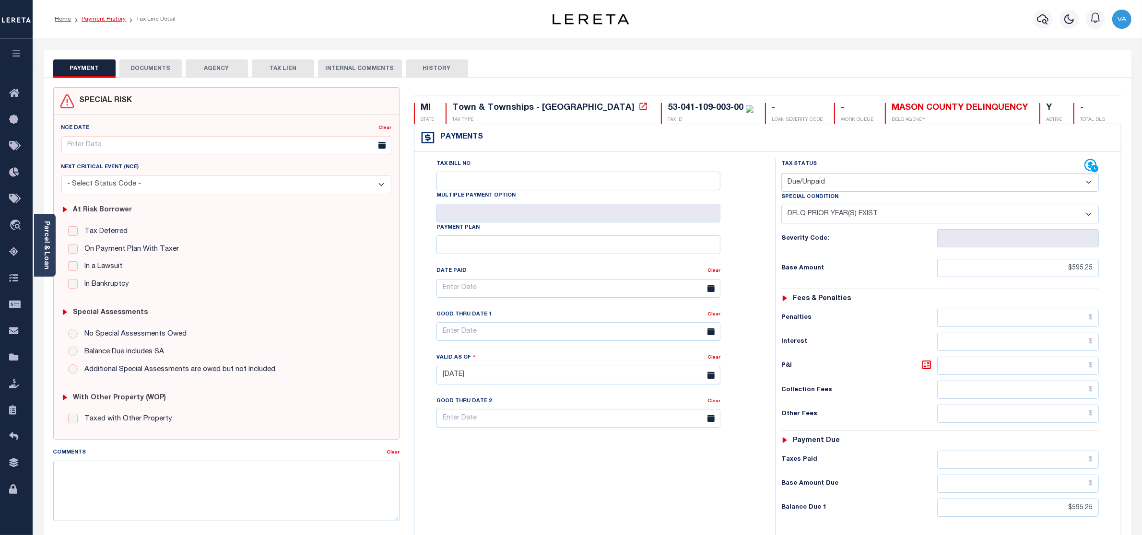
click at [104, 17] on link "Payment History" at bounding box center [104, 19] width 44 height 6
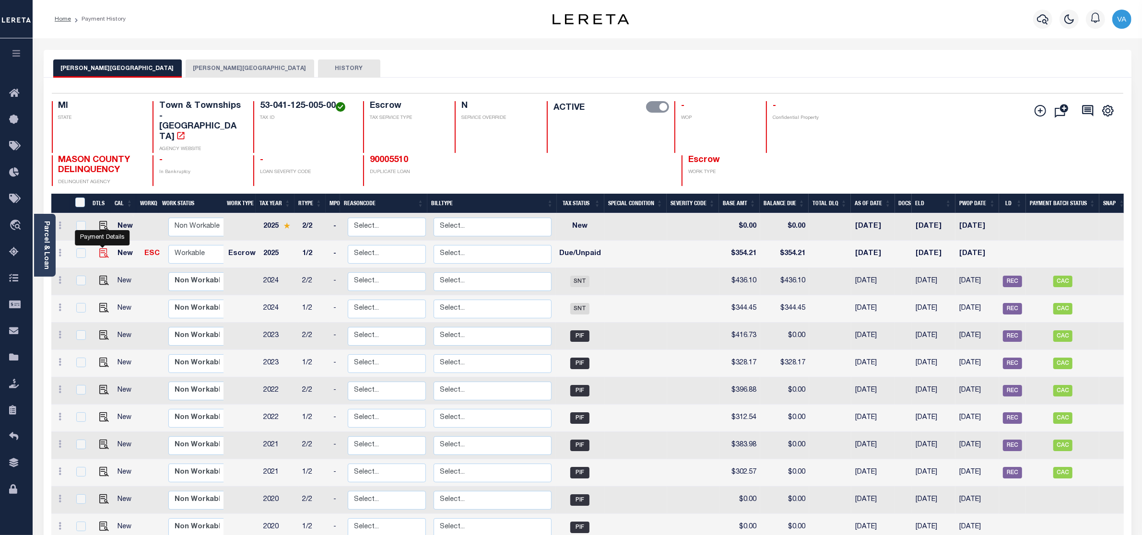
click at [99, 248] on img "" at bounding box center [104, 253] width 10 height 10
checkbox input "true"
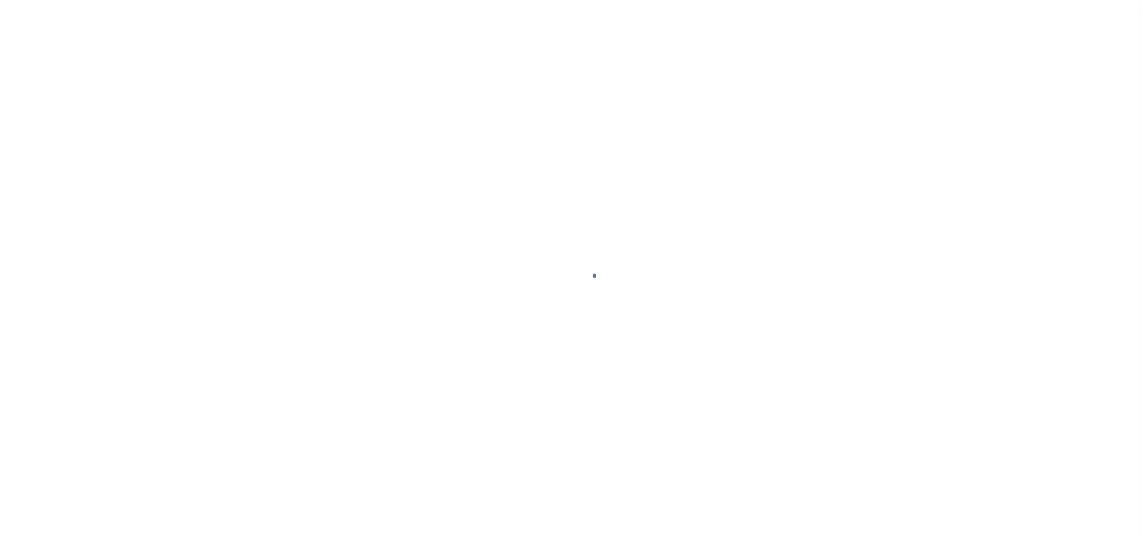
select select "DUE"
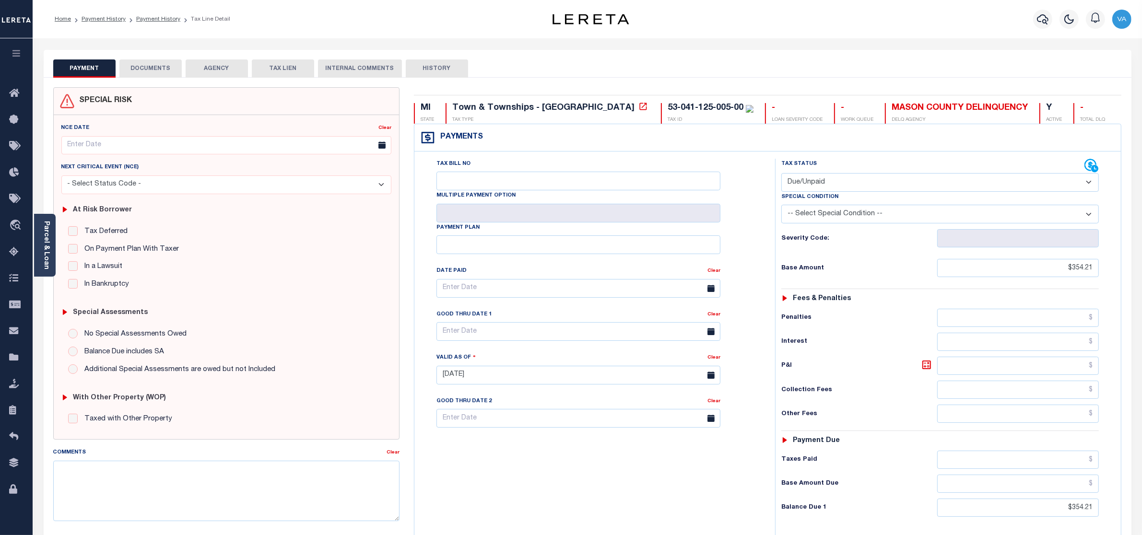
click at [164, 70] on button "DOCUMENTS" at bounding box center [150, 68] width 62 height 18
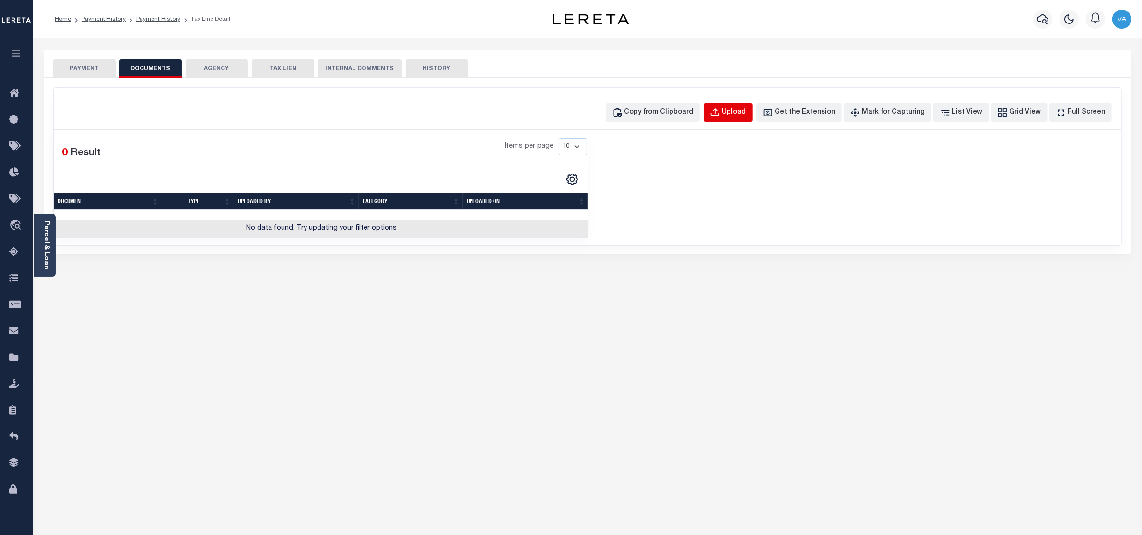
click at [746, 116] on div "Upload" at bounding box center [734, 112] width 24 height 11
select select "POP"
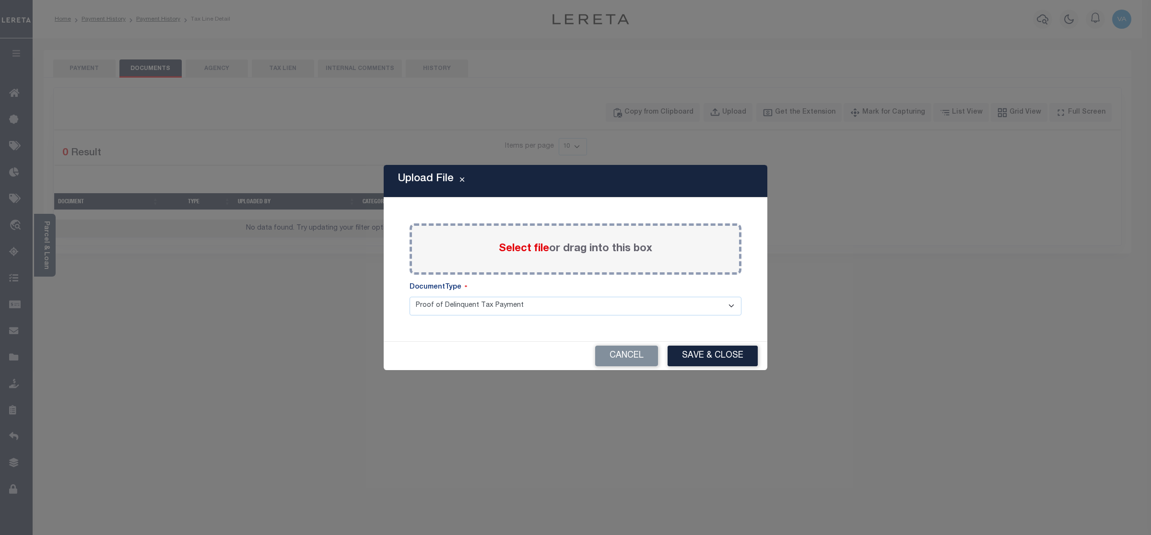
click at [555, 250] on label "Select file or drag into this box" at bounding box center [575, 249] width 153 height 16
click at [0, 0] on input "Select file or drag into this box" at bounding box center [0, 0] width 0 height 0
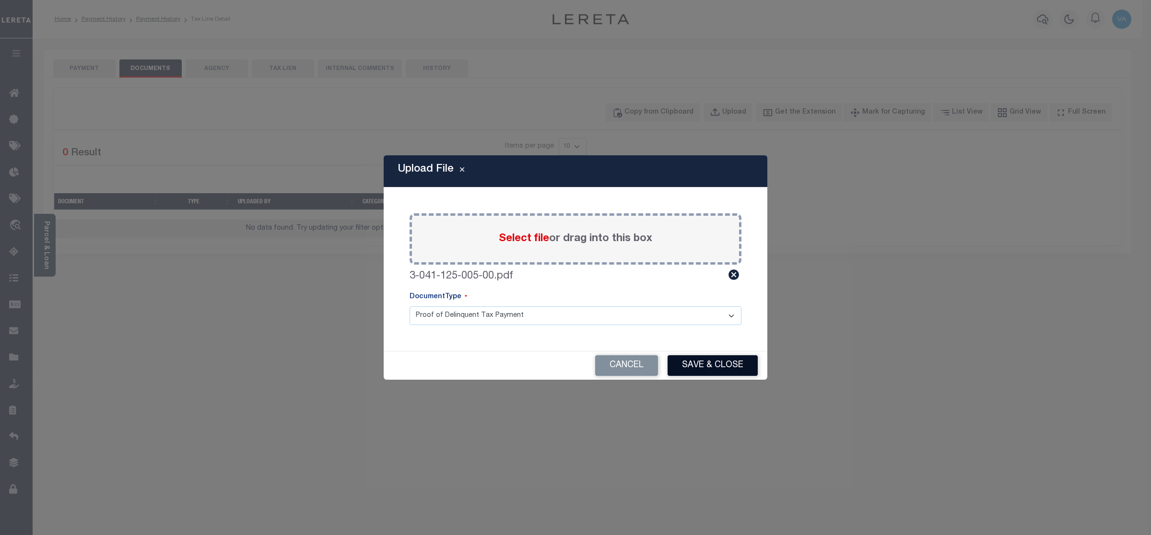
click at [708, 358] on button "Save & Close" at bounding box center [712, 365] width 90 height 21
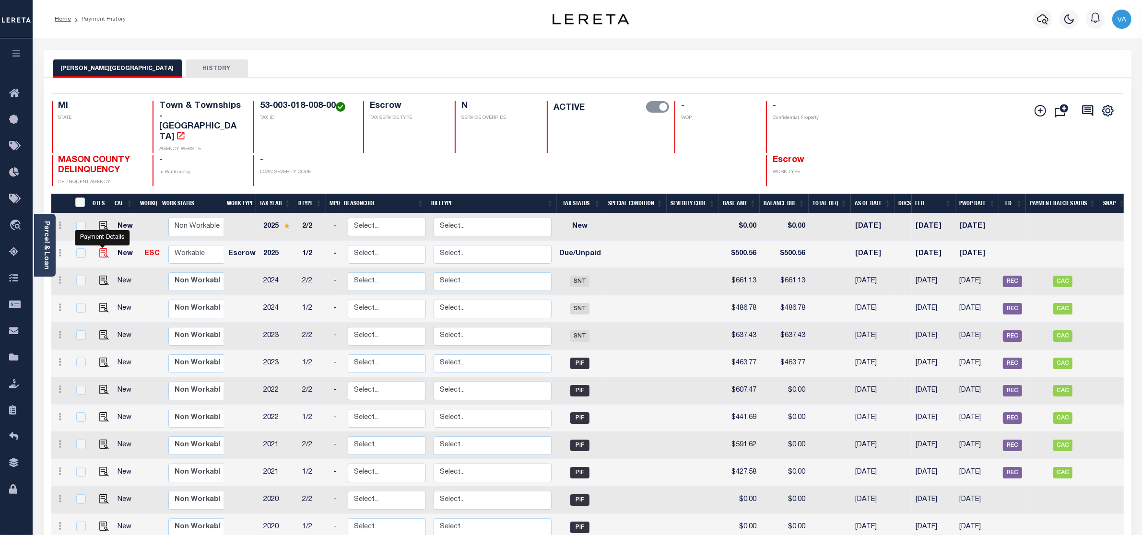
click at [104, 248] on img "" at bounding box center [104, 253] width 10 height 10
checkbox input "true"
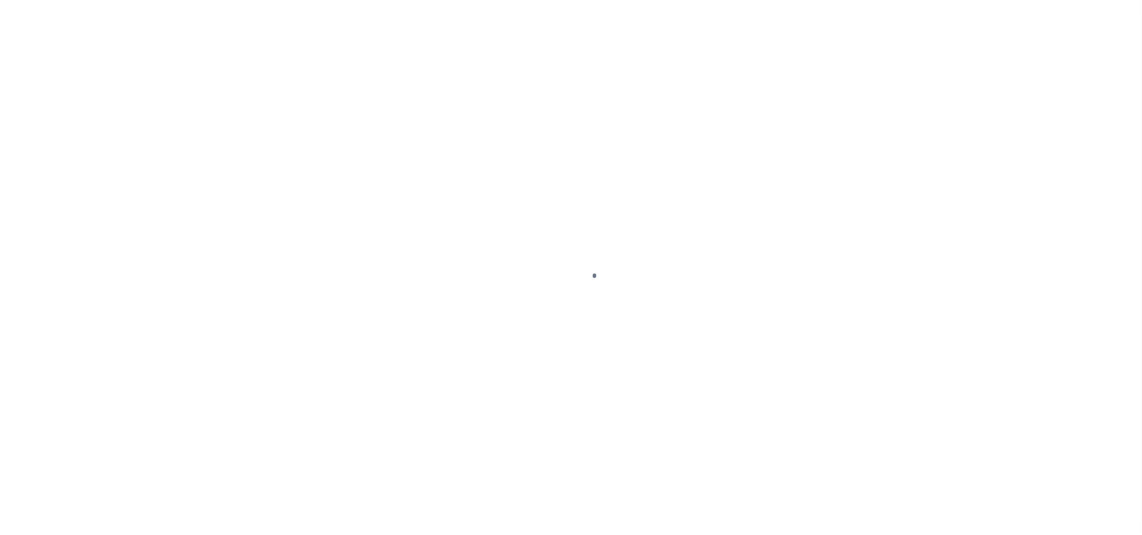
select select "DUE"
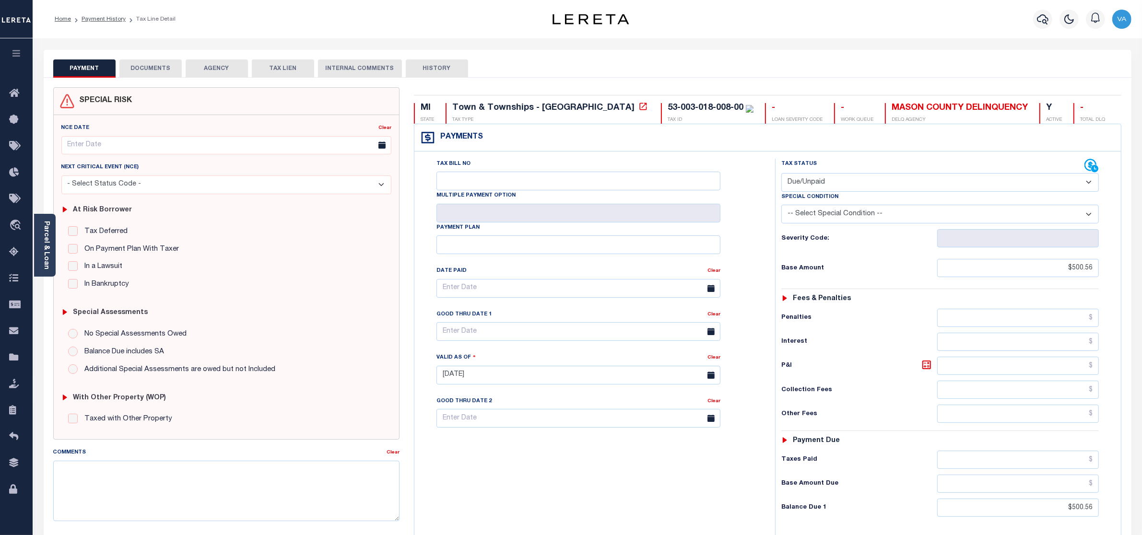
click at [149, 75] on button "DOCUMENTS" at bounding box center [150, 68] width 62 height 18
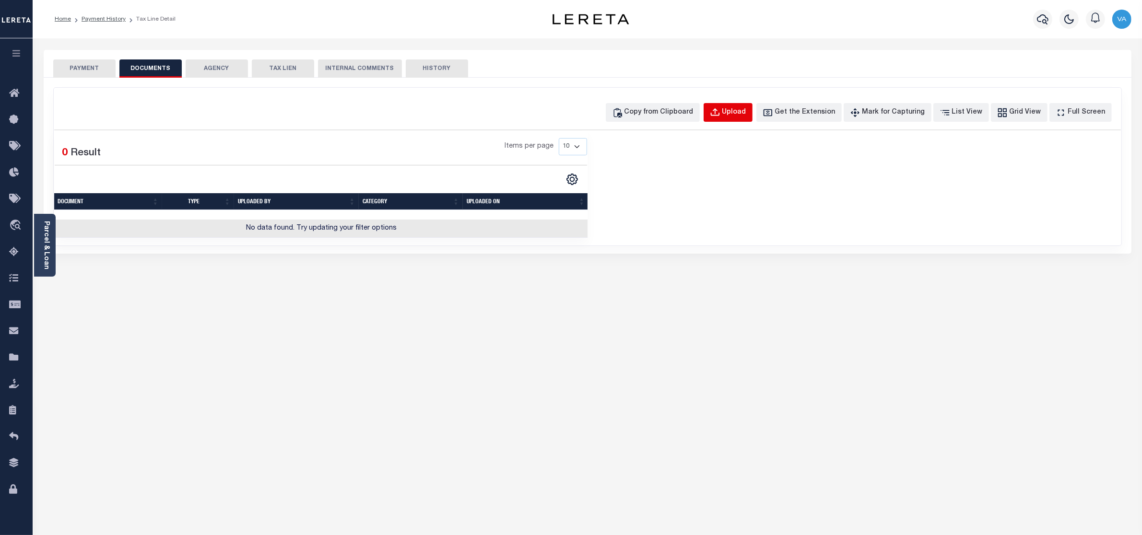
click at [746, 110] on div "Upload" at bounding box center [734, 112] width 24 height 11
select select "POP"
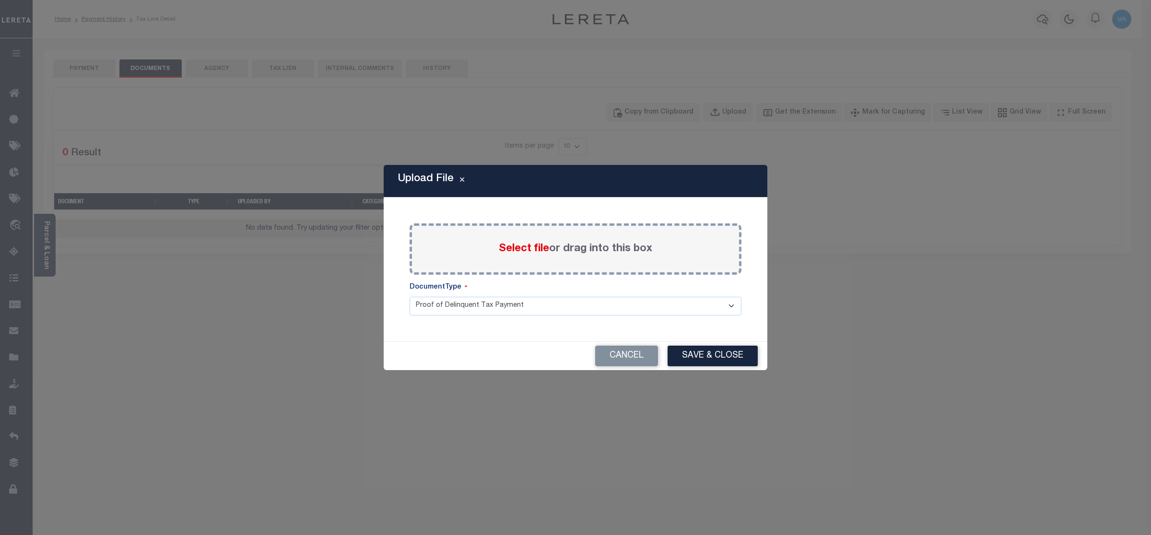
click at [541, 250] on span "Select file" at bounding box center [524, 249] width 50 height 11
click at [0, 0] on input "Select file or drag into this box" at bounding box center [0, 0] width 0 height 0
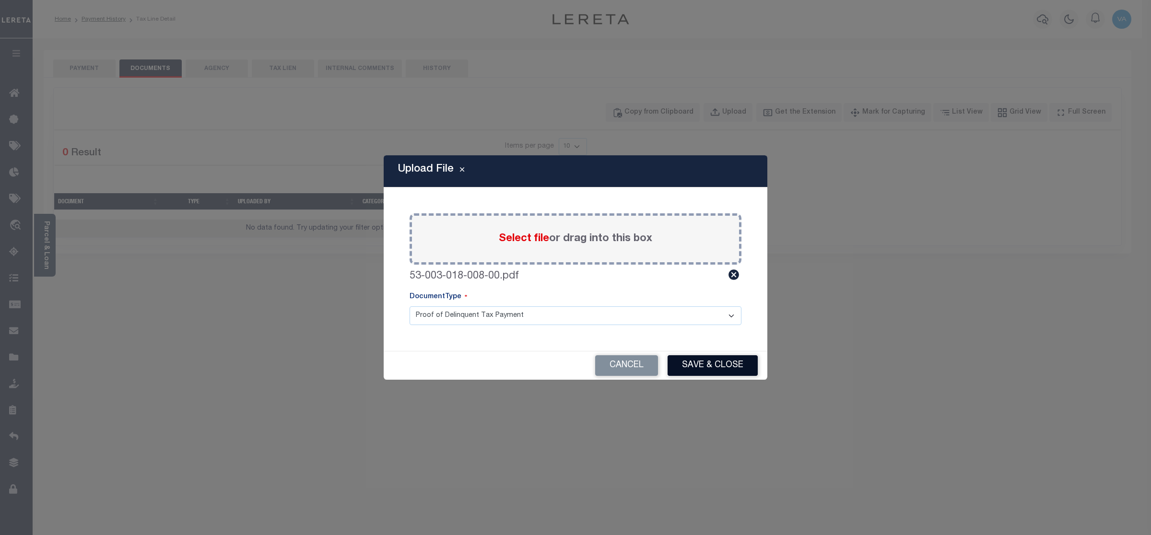
click at [713, 365] on button "Save & Close" at bounding box center [712, 365] width 90 height 21
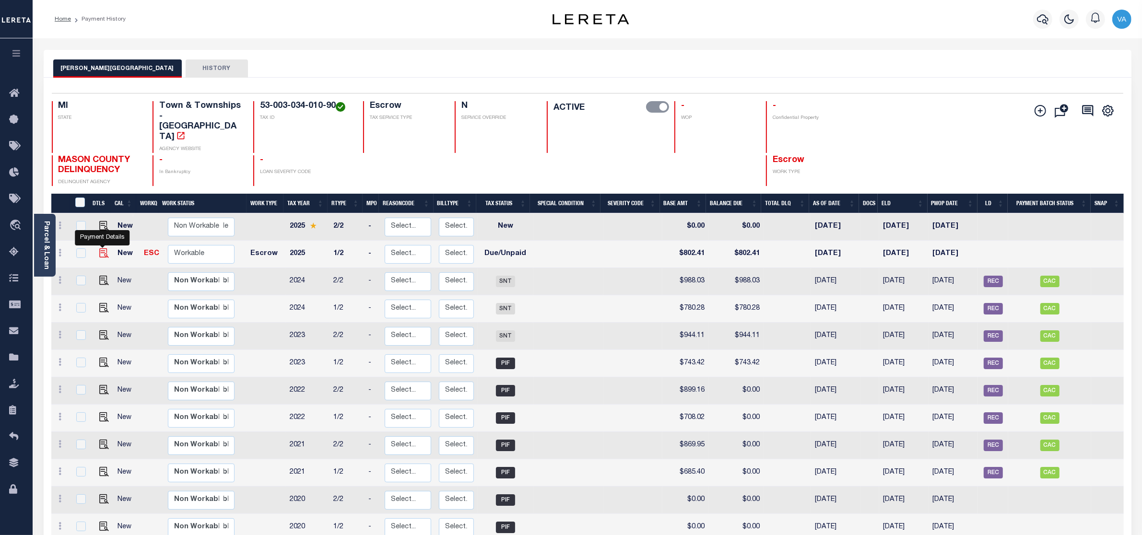
click at [102, 248] on img "" at bounding box center [104, 253] width 10 height 10
checkbox input "true"
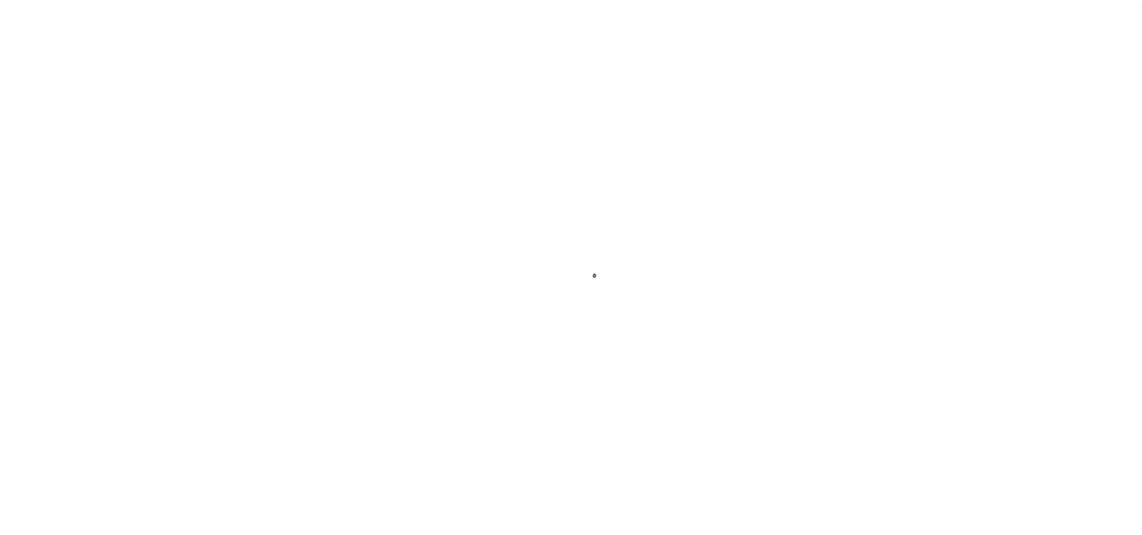
select select "DUE"
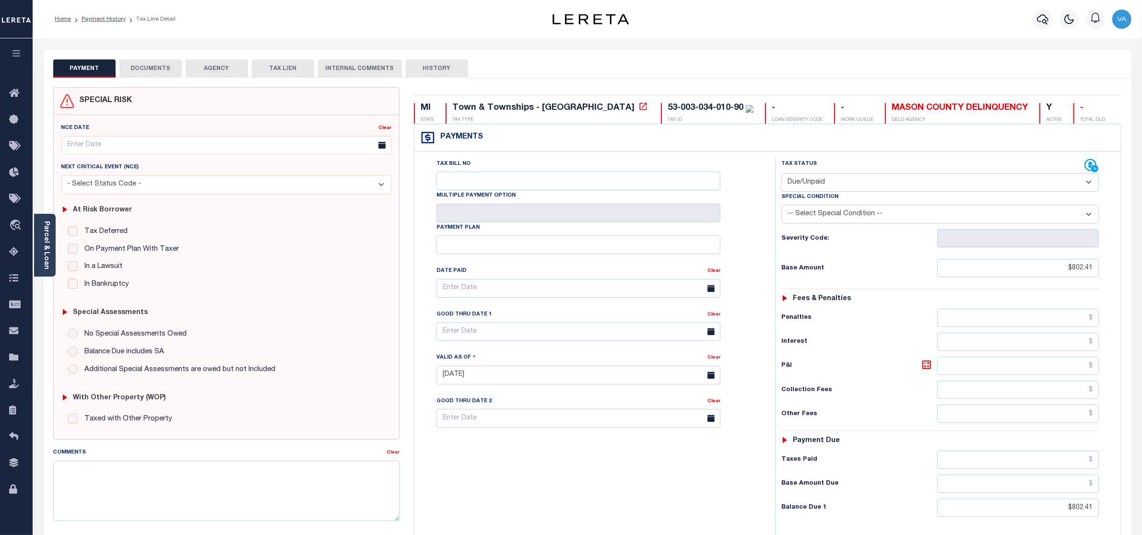
click at [164, 71] on button "DOCUMENTS" at bounding box center [150, 68] width 62 height 18
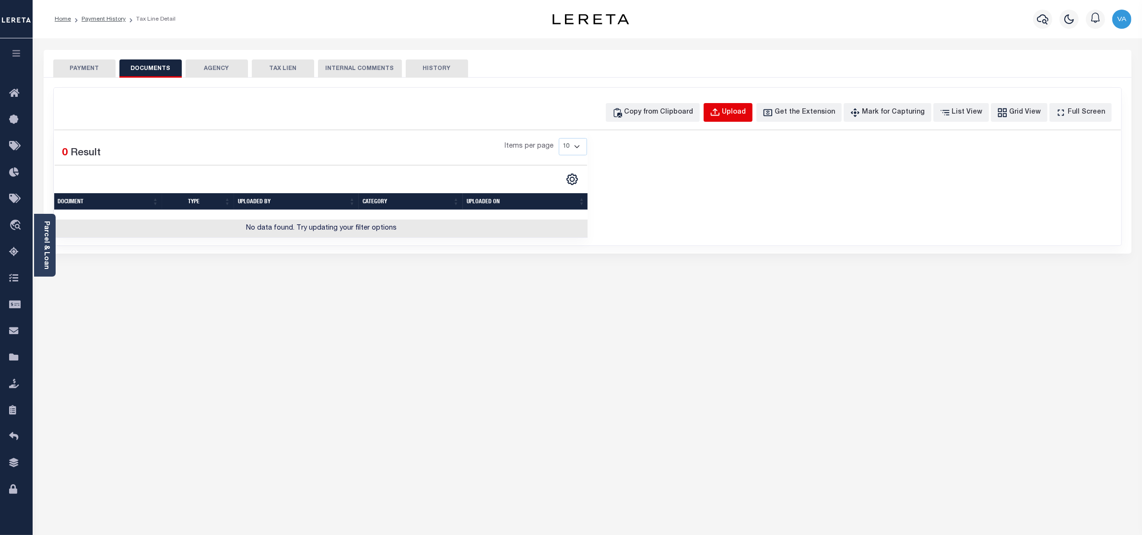
click at [752, 105] on button "Upload" at bounding box center [727, 112] width 49 height 19
select select "POP"
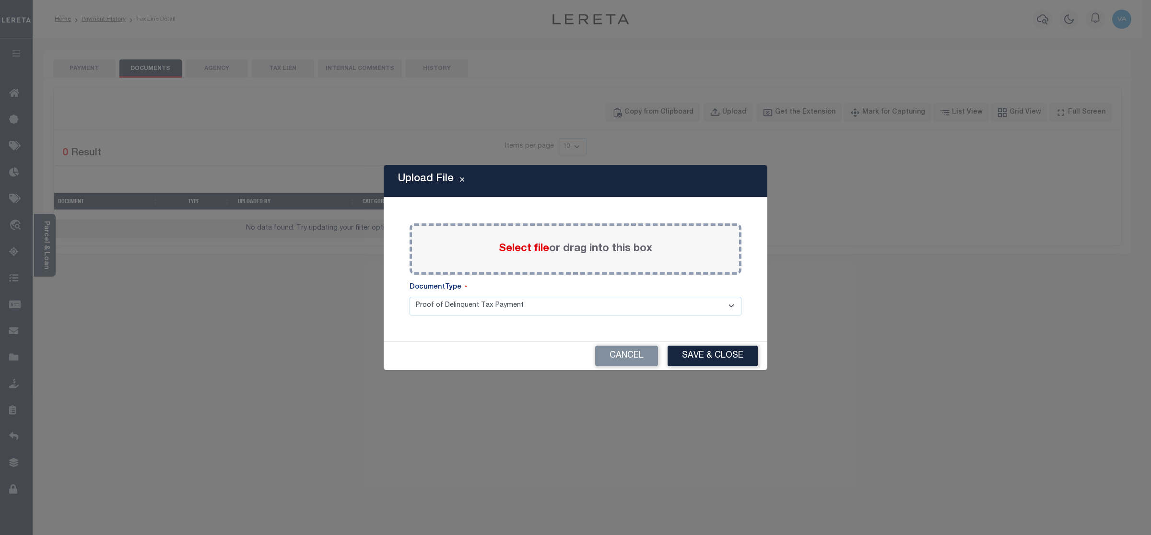
click at [526, 235] on div "Select file or drag into this box" at bounding box center [575, 248] width 332 height 51
click at [523, 247] on span "Select file" at bounding box center [524, 249] width 50 height 11
click at [0, 0] on input "Select file or drag into this box" at bounding box center [0, 0] width 0 height 0
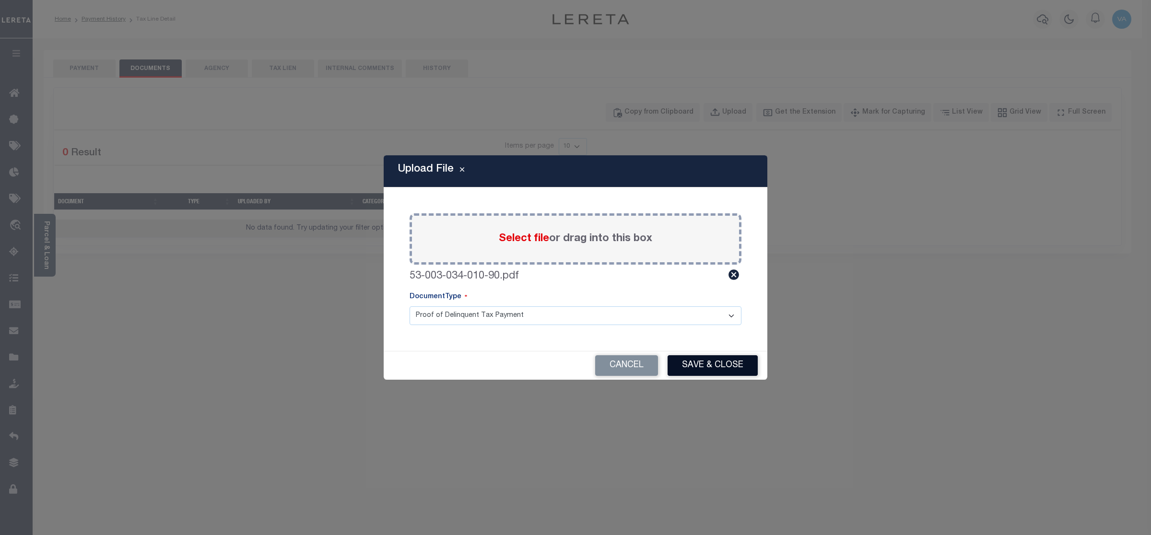
click at [697, 360] on button "Save & Close" at bounding box center [712, 365] width 90 height 21
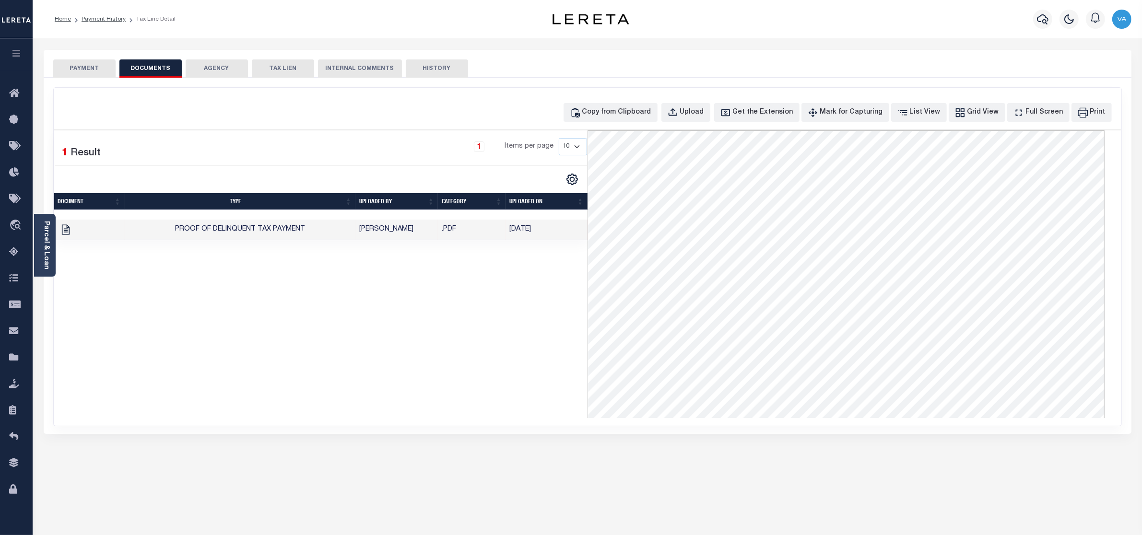
click at [89, 64] on button "PAYMENT" at bounding box center [84, 68] width 62 height 18
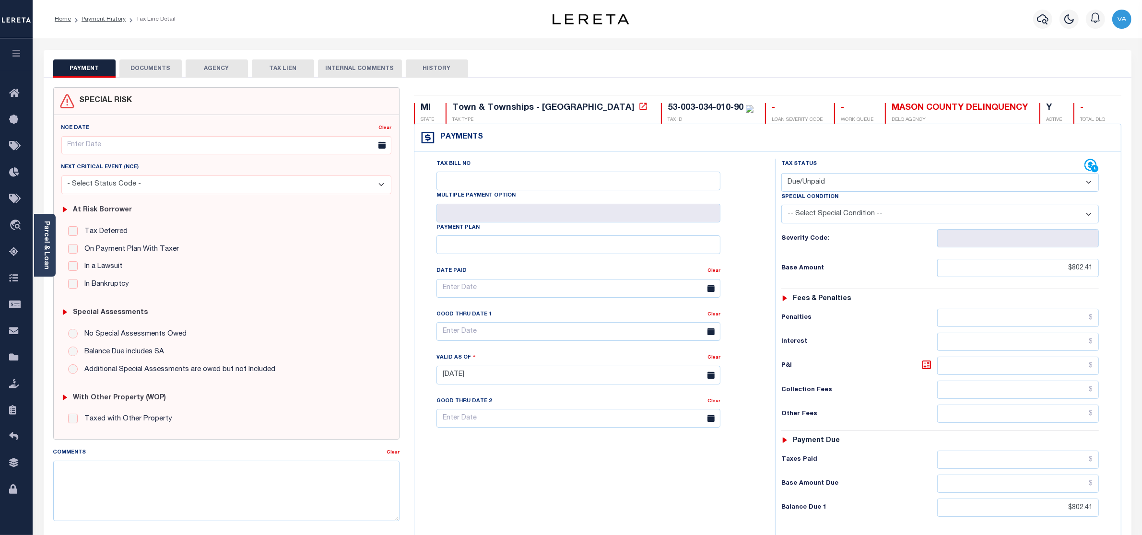
click at [159, 65] on button "DOCUMENTS" at bounding box center [150, 68] width 62 height 18
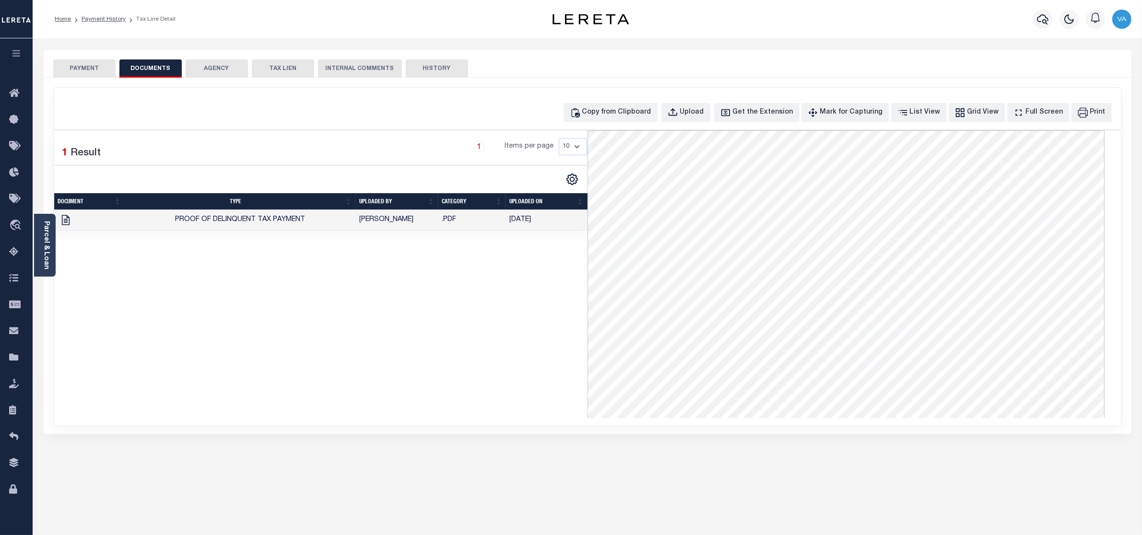
click at [89, 69] on button "PAYMENT" at bounding box center [84, 68] width 62 height 18
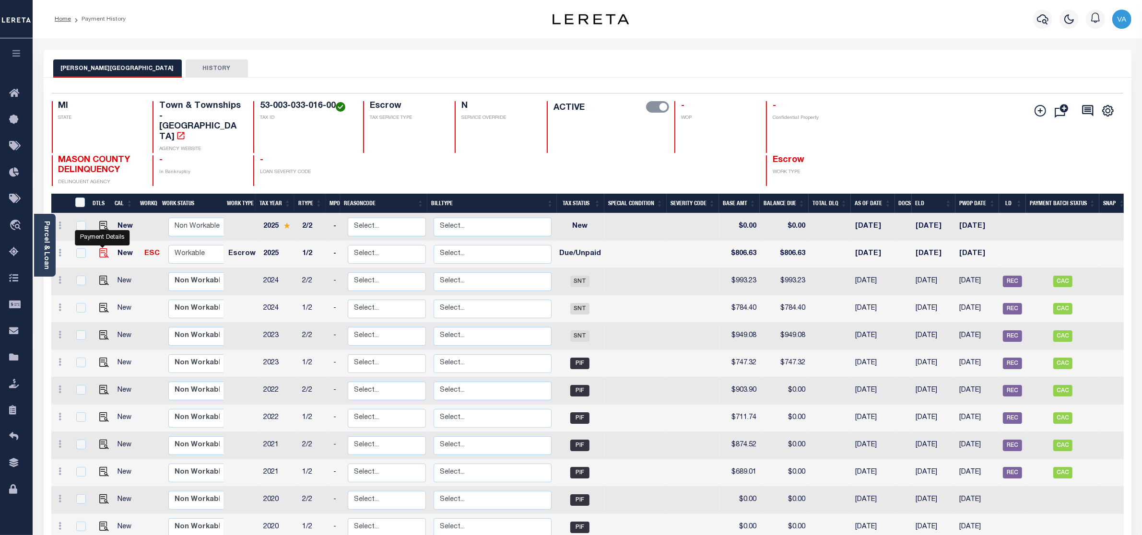
click at [105, 248] on img "" at bounding box center [104, 253] width 10 height 10
checkbox input "true"
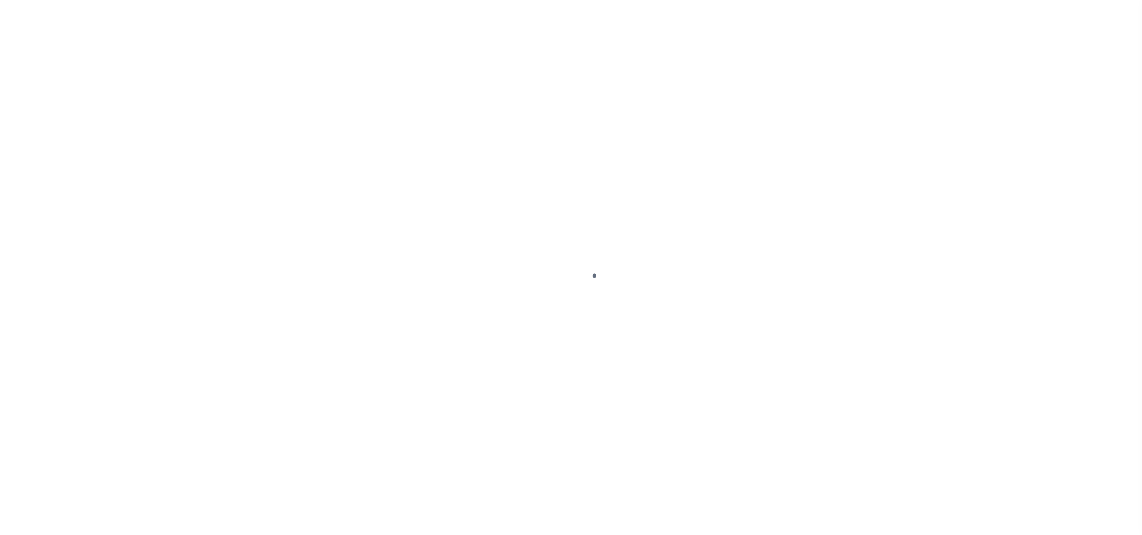
select select "DUE"
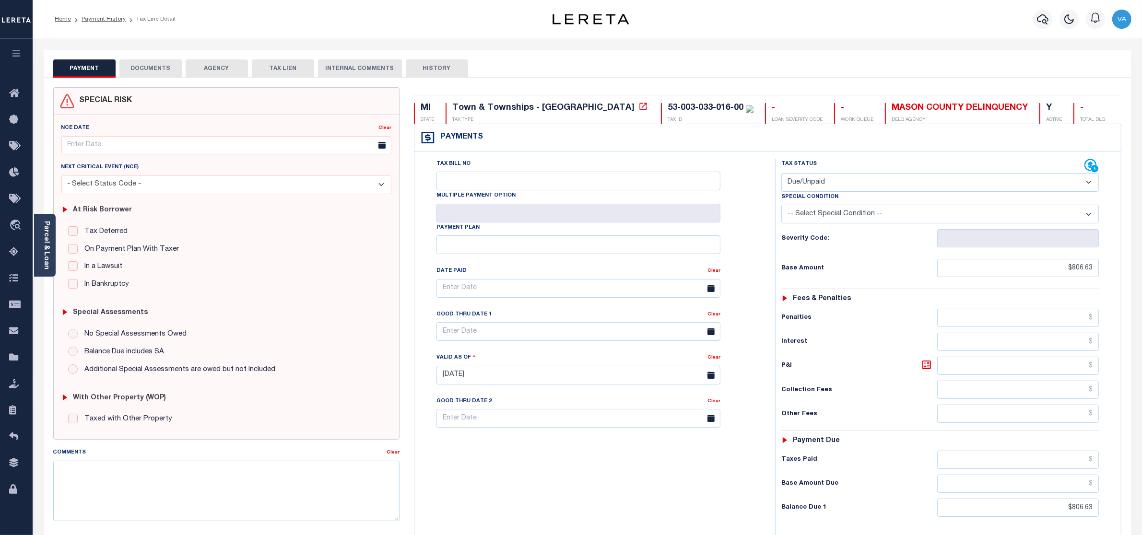
click at [159, 72] on button "DOCUMENTS" at bounding box center [150, 68] width 62 height 18
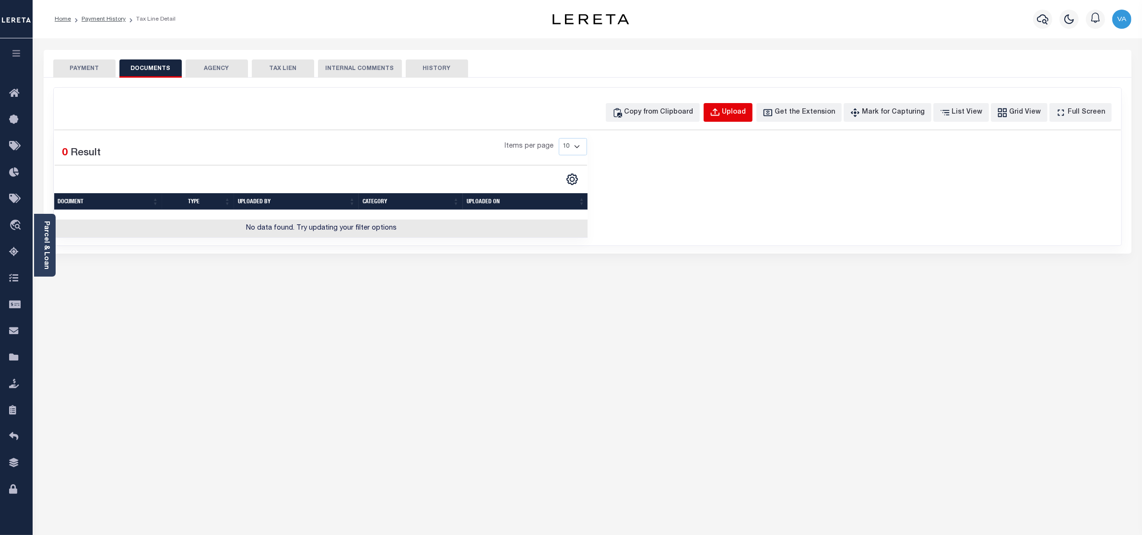
click at [746, 117] on div "Upload" at bounding box center [734, 112] width 24 height 11
select select "POP"
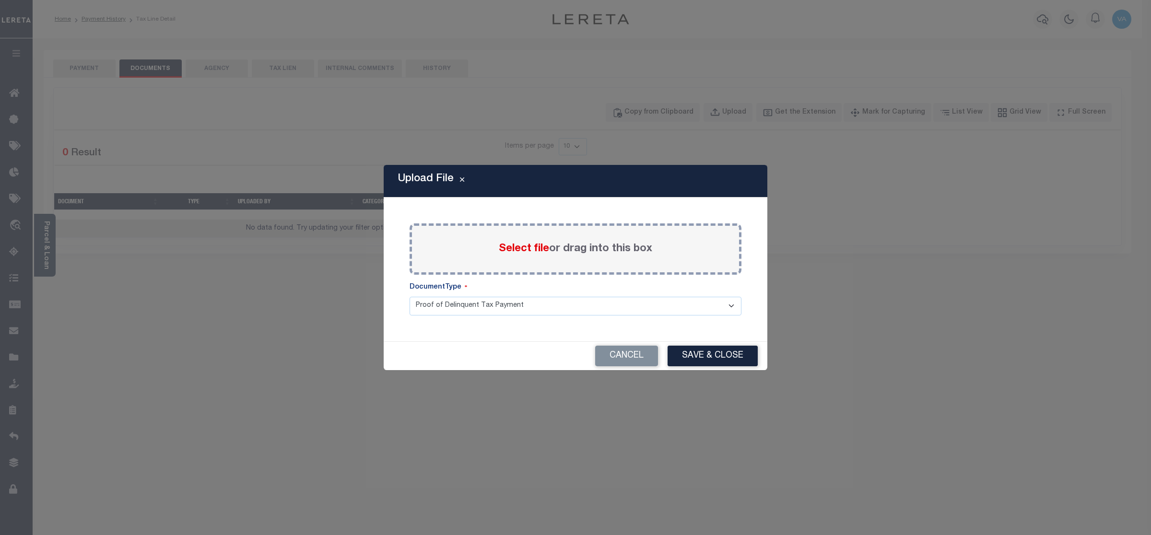
click at [533, 246] on span "Select file" at bounding box center [524, 249] width 50 height 11
click at [0, 0] on input "Select file or drag into this box" at bounding box center [0, 0] width 0 height 0
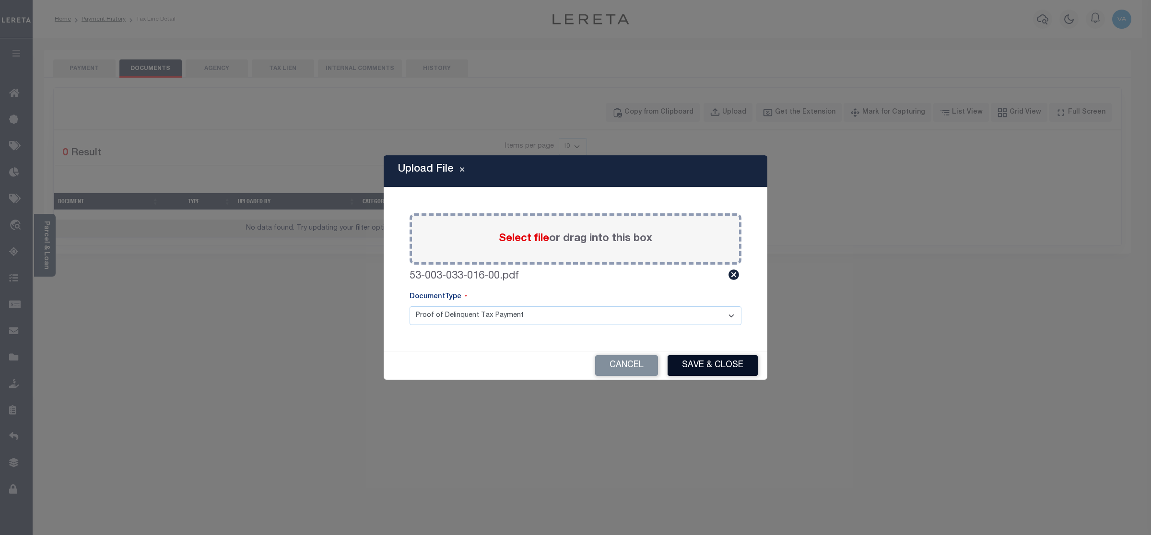
click at [697, 366] on button "Save & Close" at bounding box center [712, 365] width 90 height 21
